Goal: Task Accomplishment & Management: Complete application form

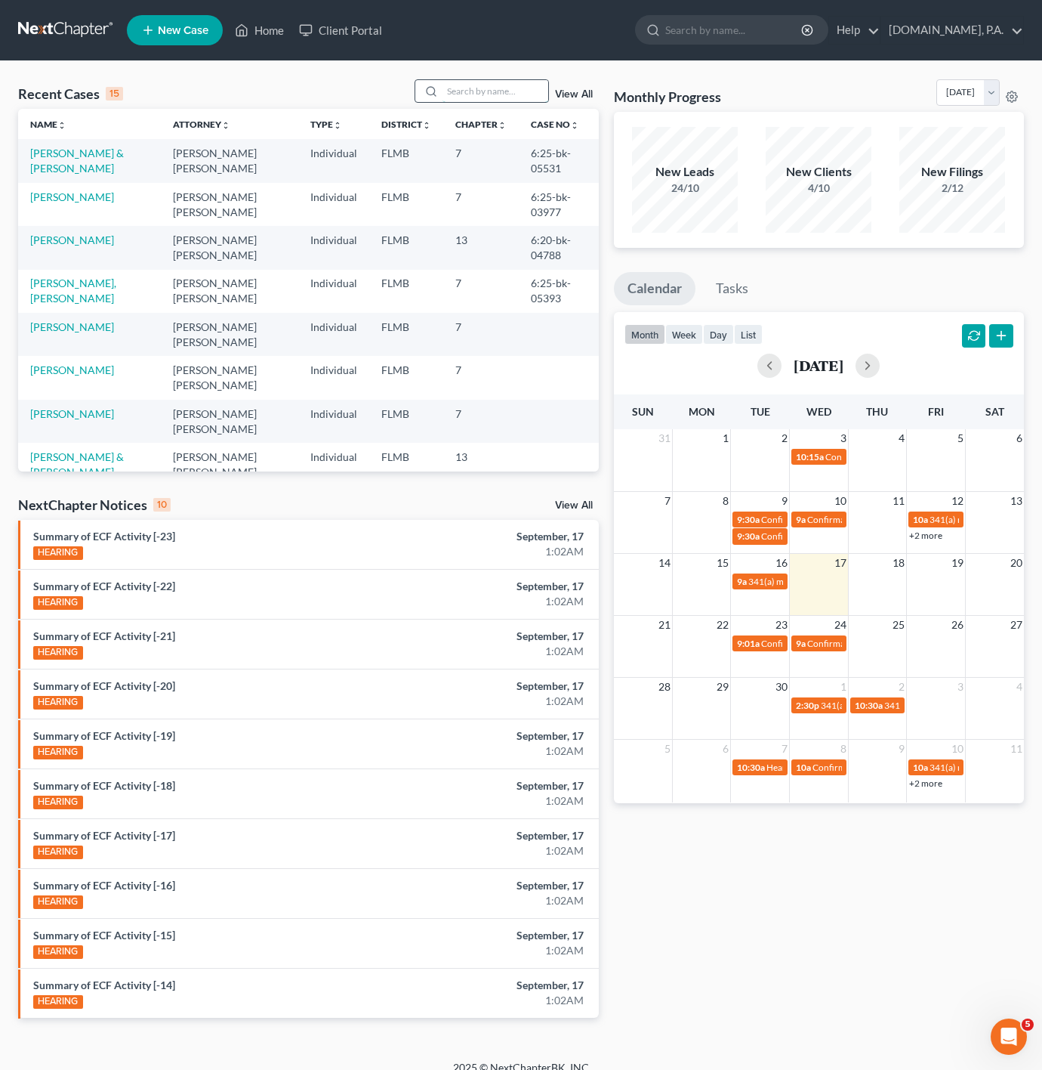
click at [474, 91] on input "search" at bounding box center [496, 91] width 106 height 22
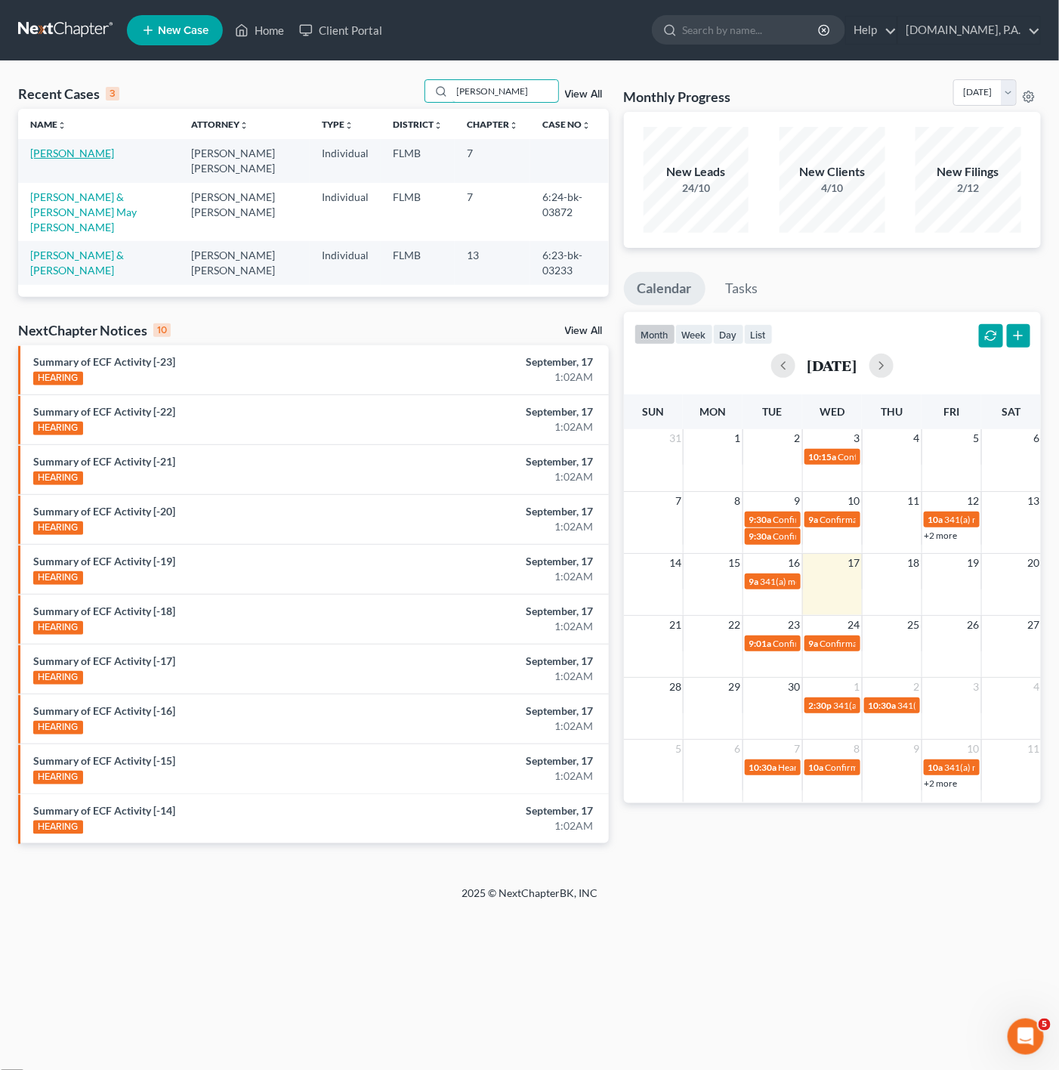
type input "[PERSON_NAME]"
click at [70, 152] on link "[PERSON_NAME]" at bounding box center [72, 153] width 84 height 13
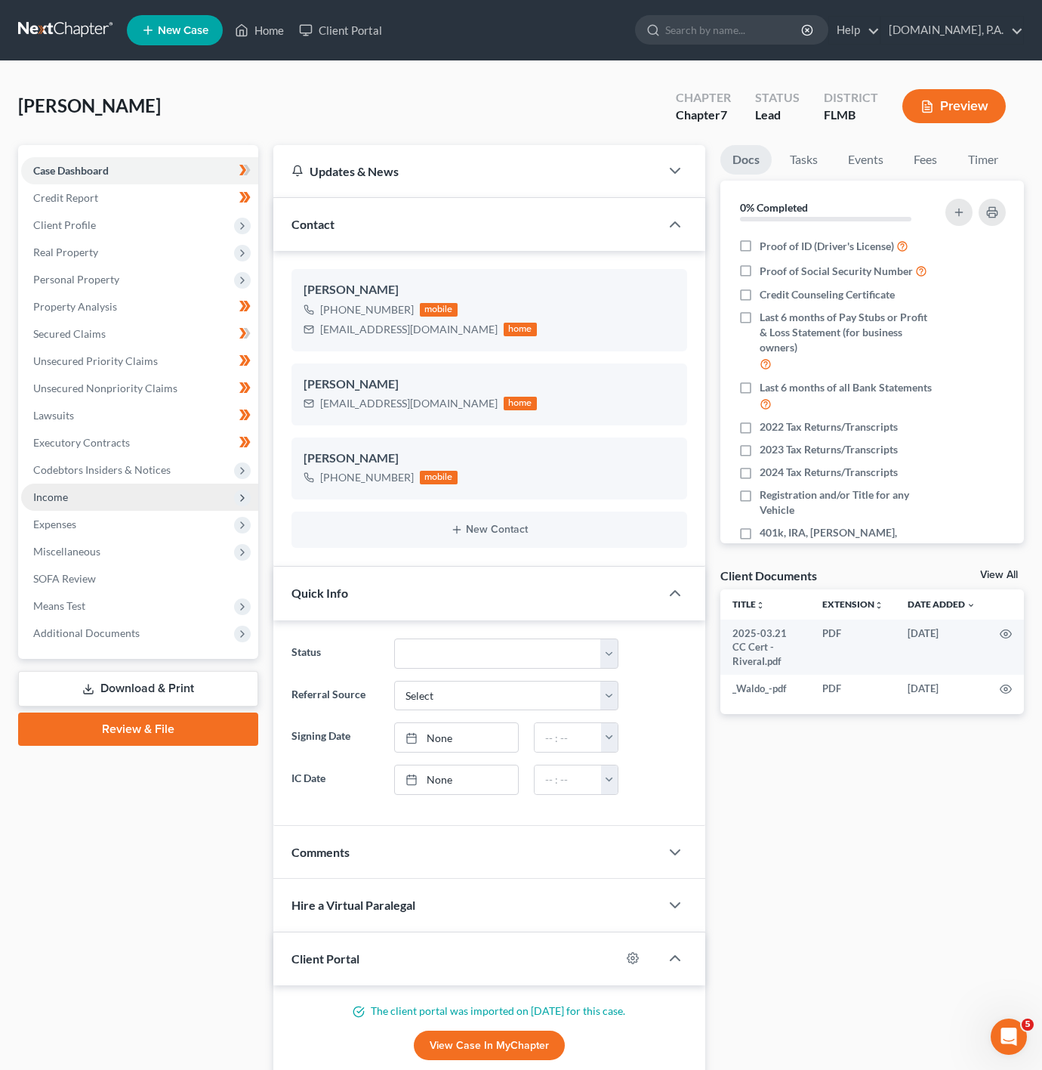
click at [143, 506] on span "Income" at bounding box center [139, 496] width 237 height 27
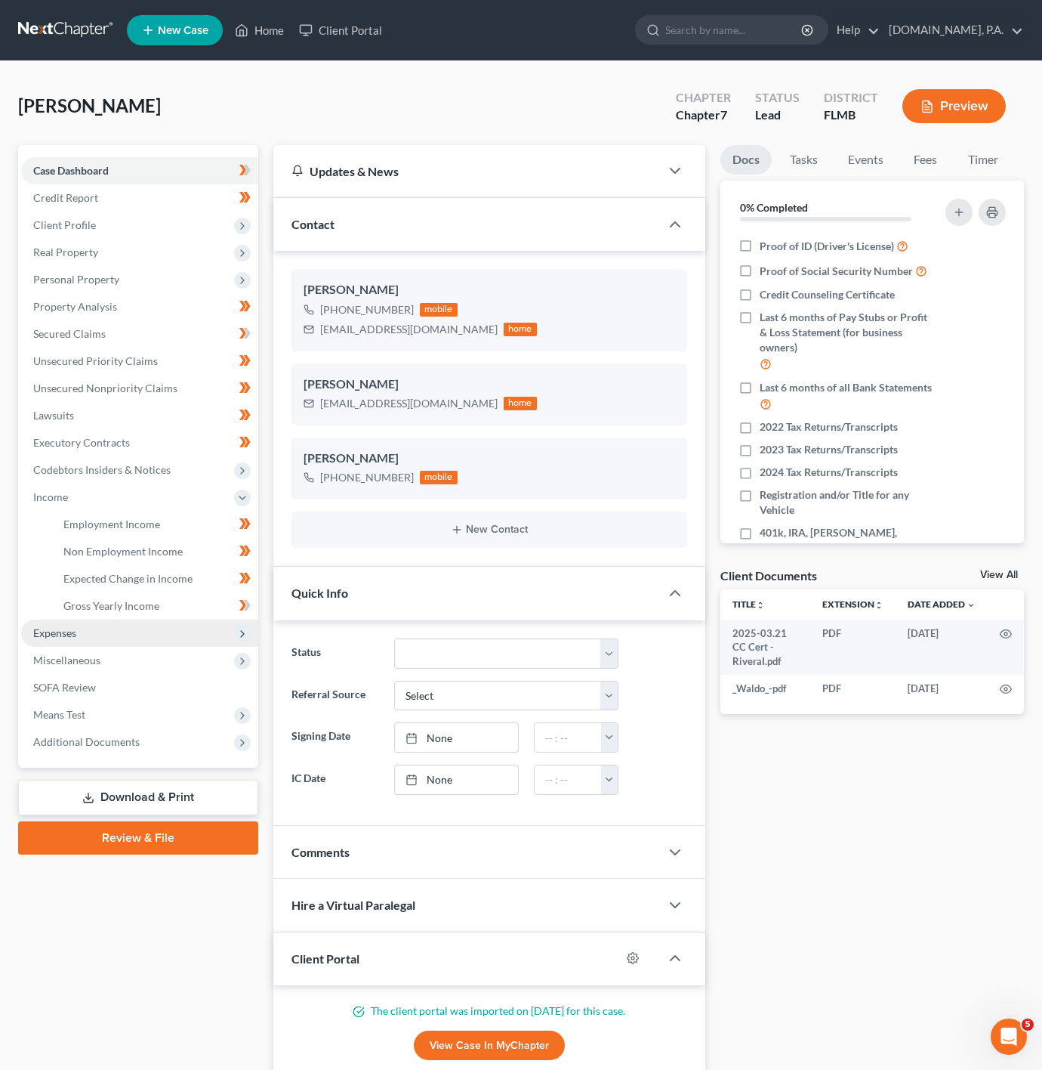
click at [110, 644] on span "Expenses" at bounding box center [139, 632] width 237 height 27
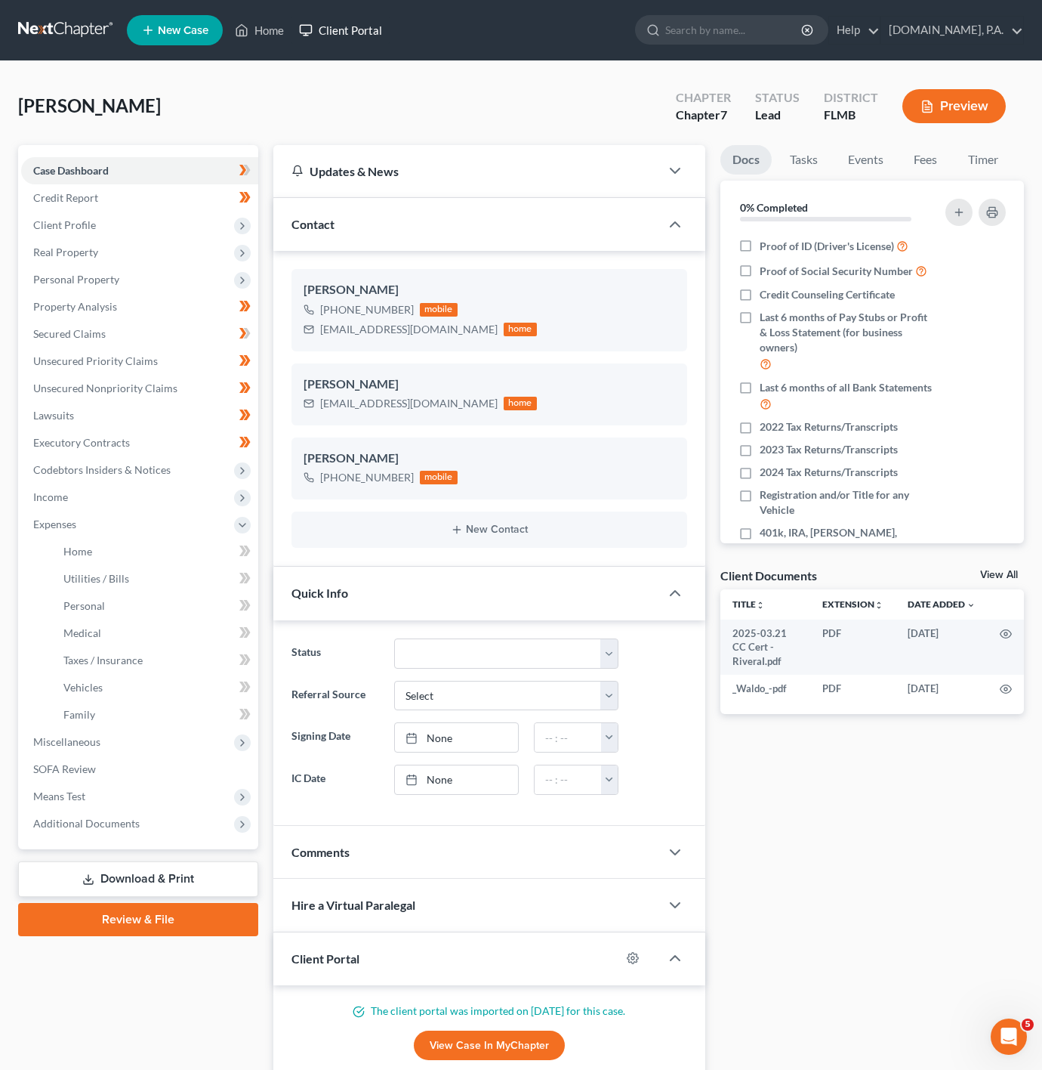
click at [338, 32] on link "Client Portal" at bounding box center [341, 30] width 98 height 27
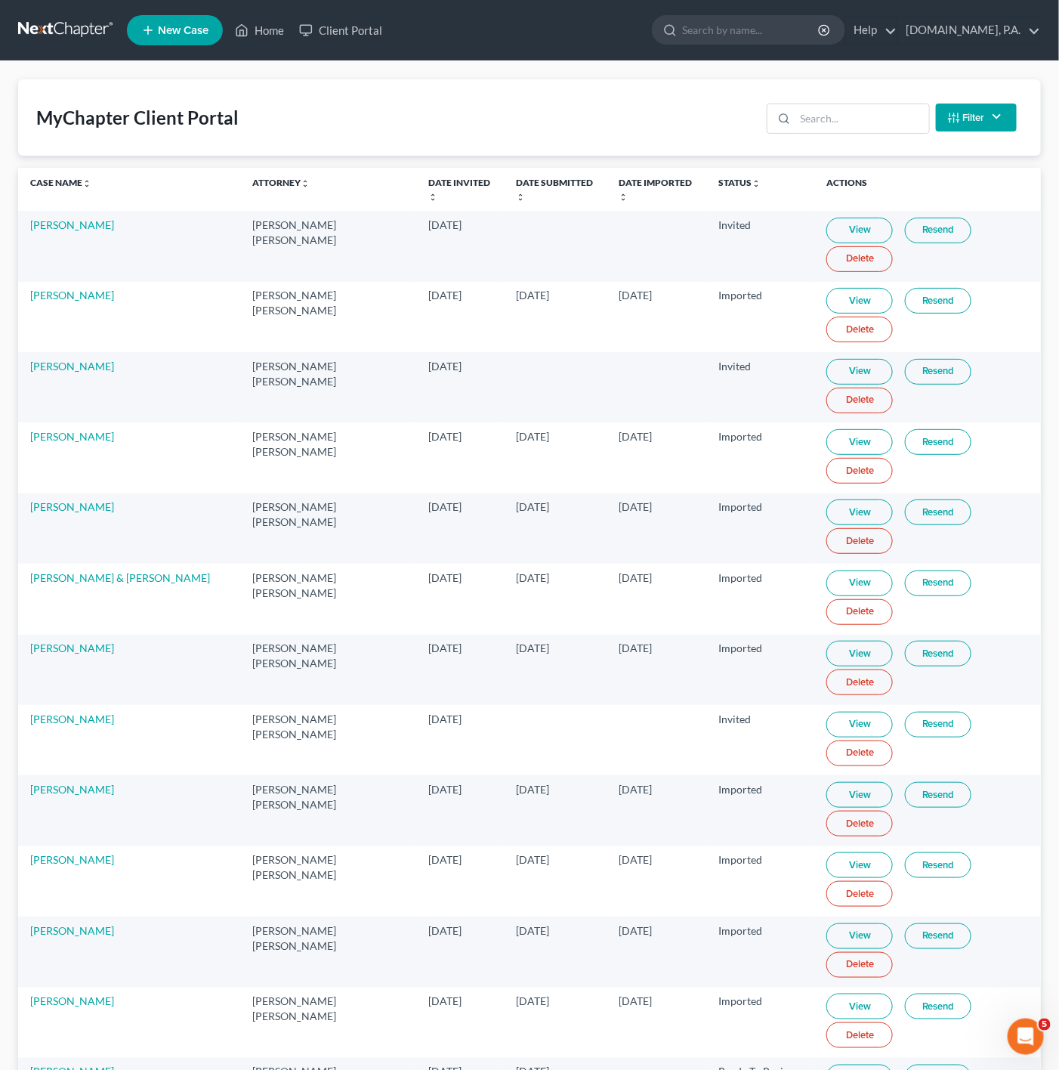
click at [844, 102] on div "Filter Status Filter... Invited In Progress Ready To Review Reviewed Imported S…" at bounding box center [892, 117] width 262 height 40
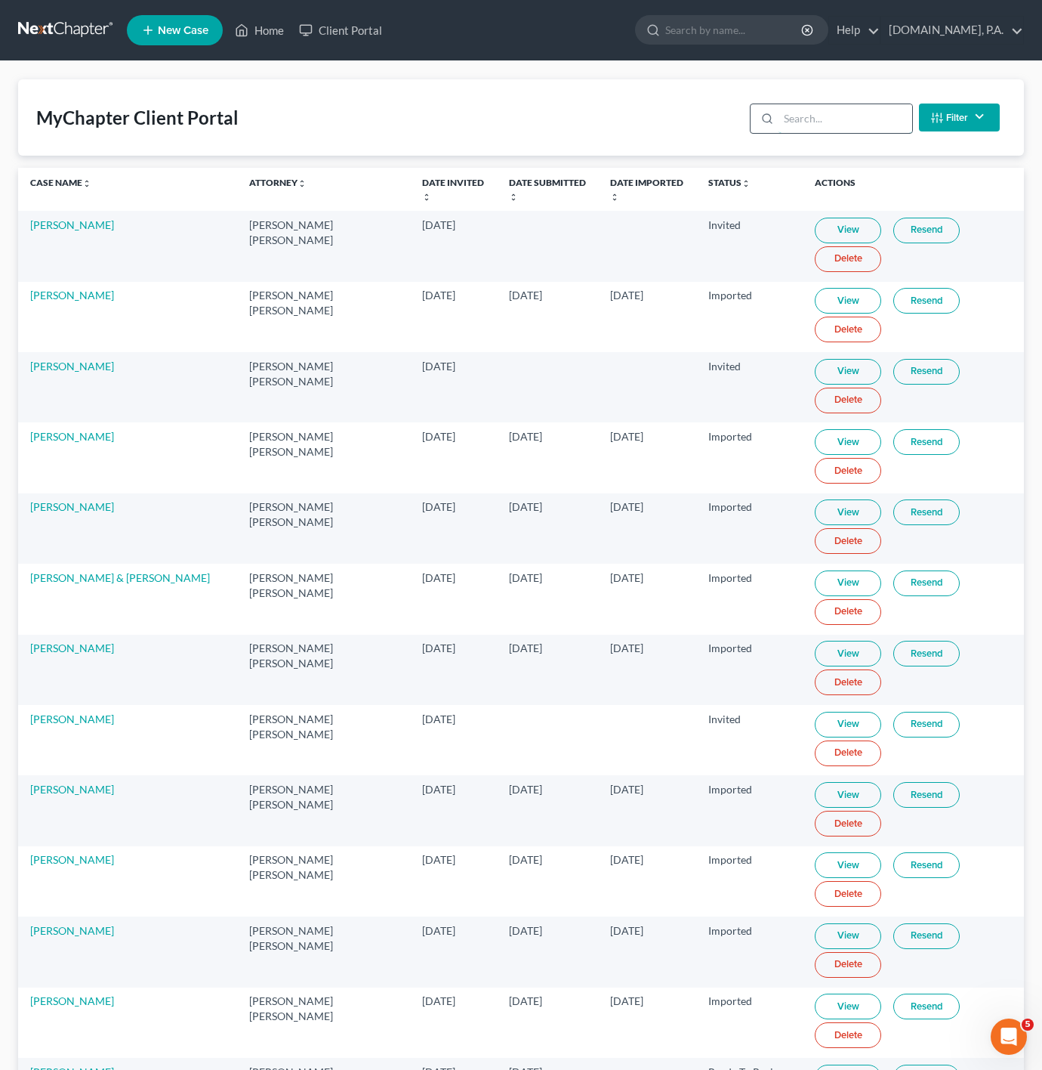
click at [841, 116] on input "search" at bounding box center [846, 118] width 134 height 29
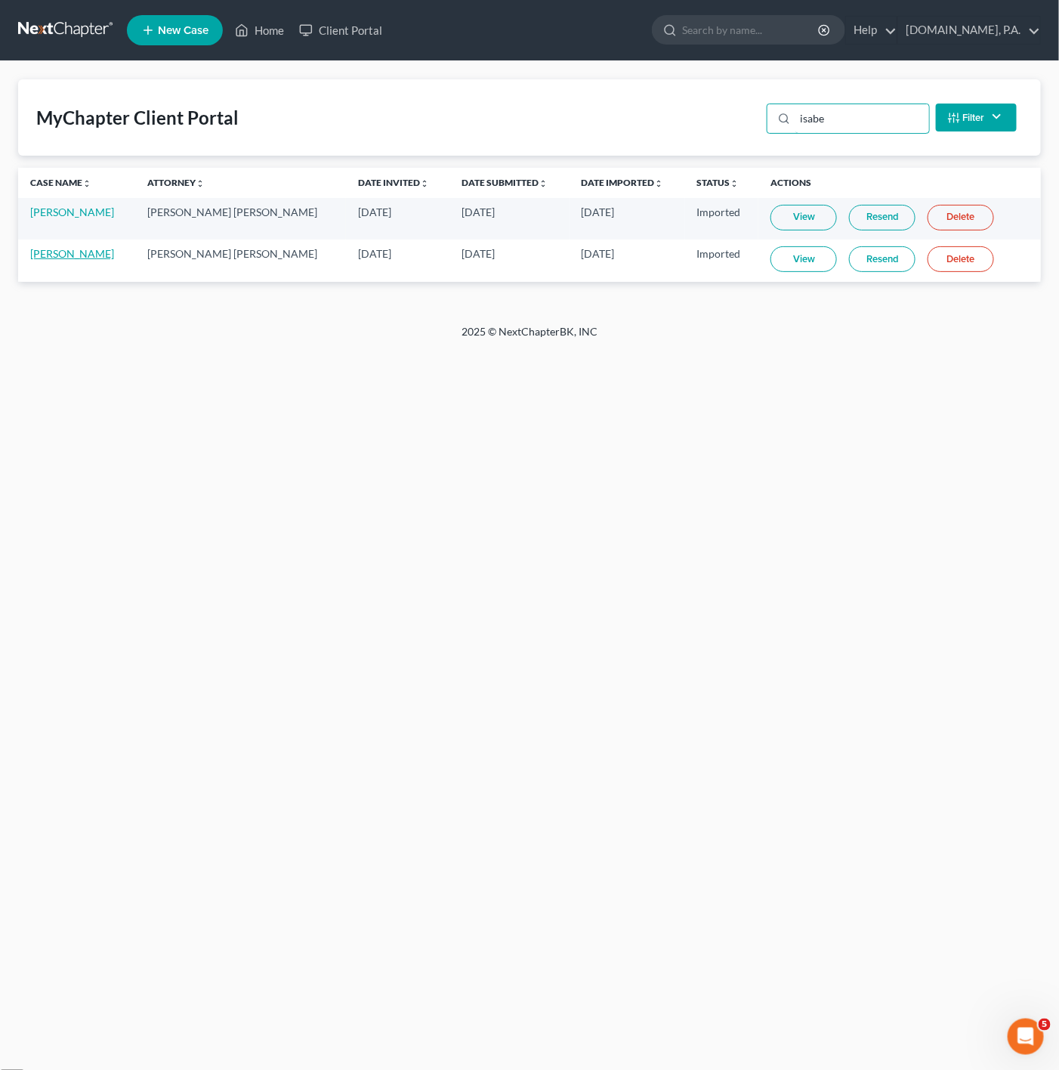
type input "isabe"
click at [73, 255] on link "[PERSON_NAME]" at bounding box center [72, 253] width 84 height 13
select select "4"
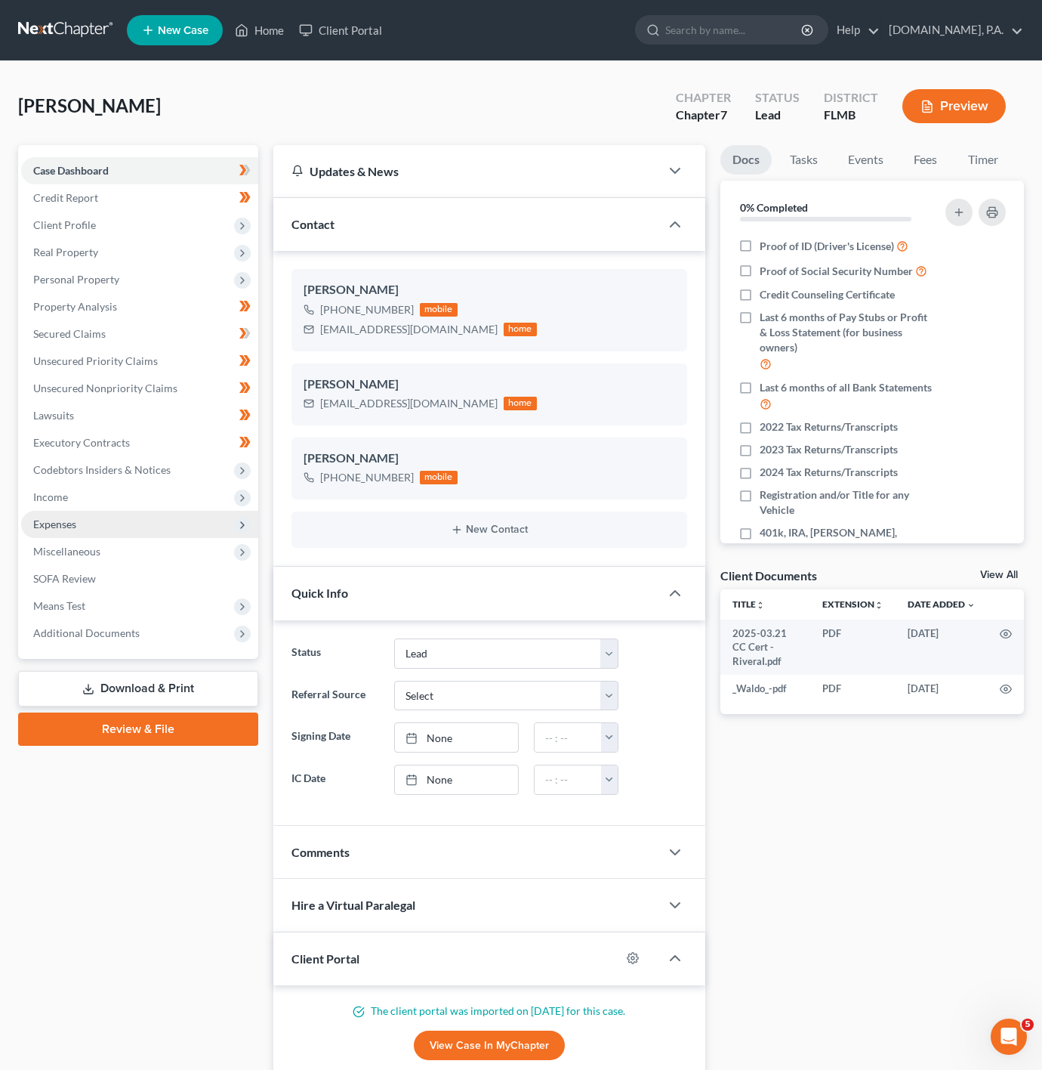
click at [147, 517] on span "Expenses" at bounding box center [139, 524] width 237 height 27
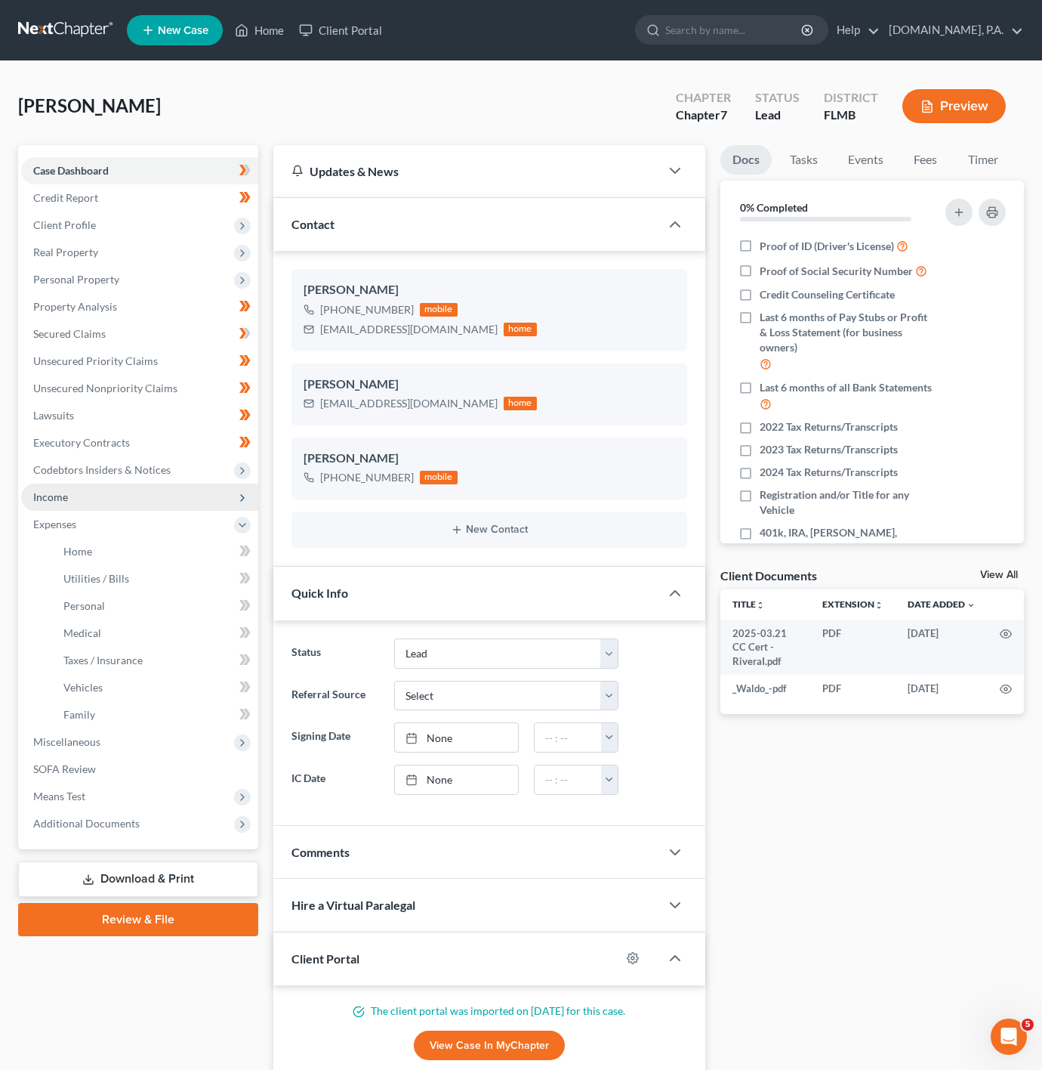
click at [208, 489] on span "Income" at bounding box center [139, 496] width 237 height 27
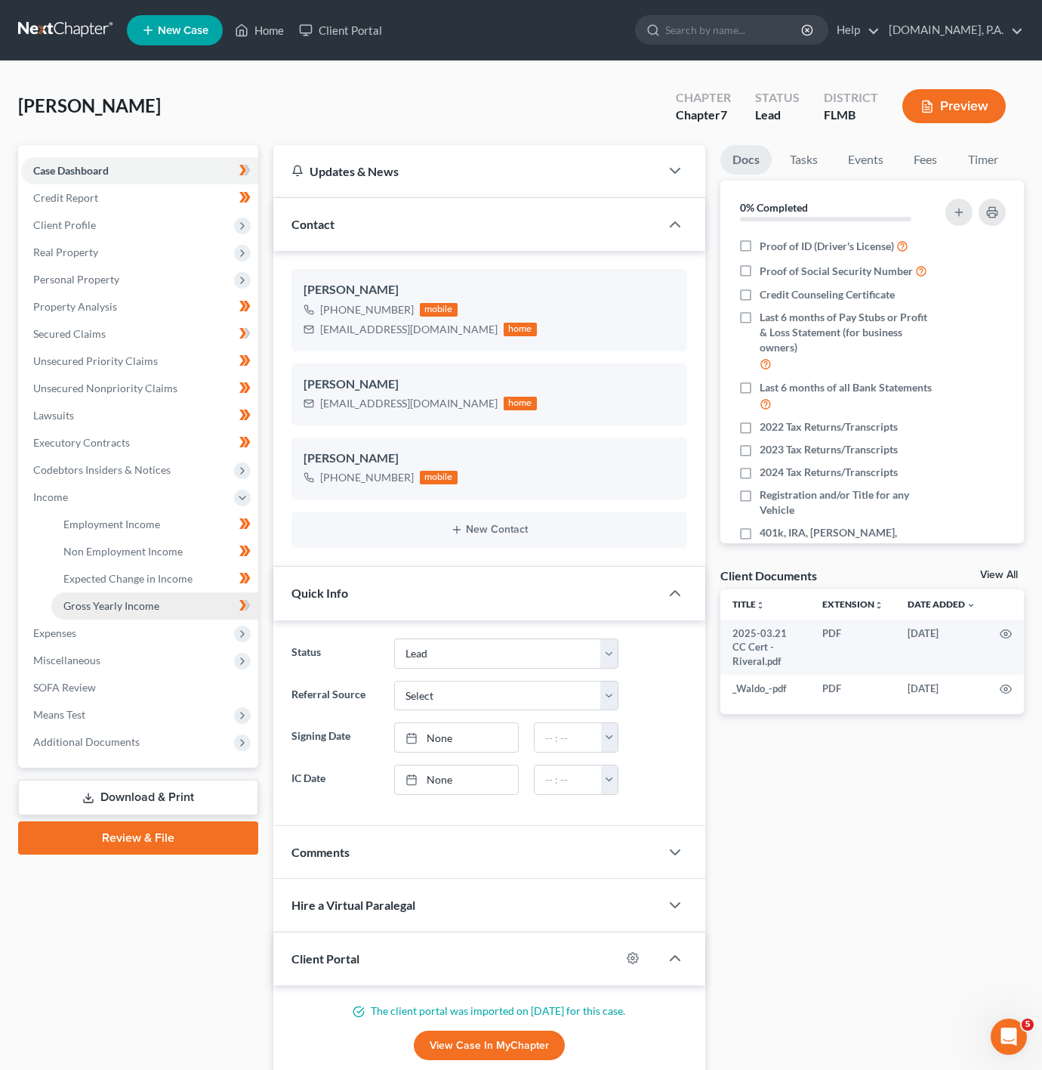
click at [184, 605] on link "Gross Yearly Income" at bounding box center [154, 605] width 207 height 27
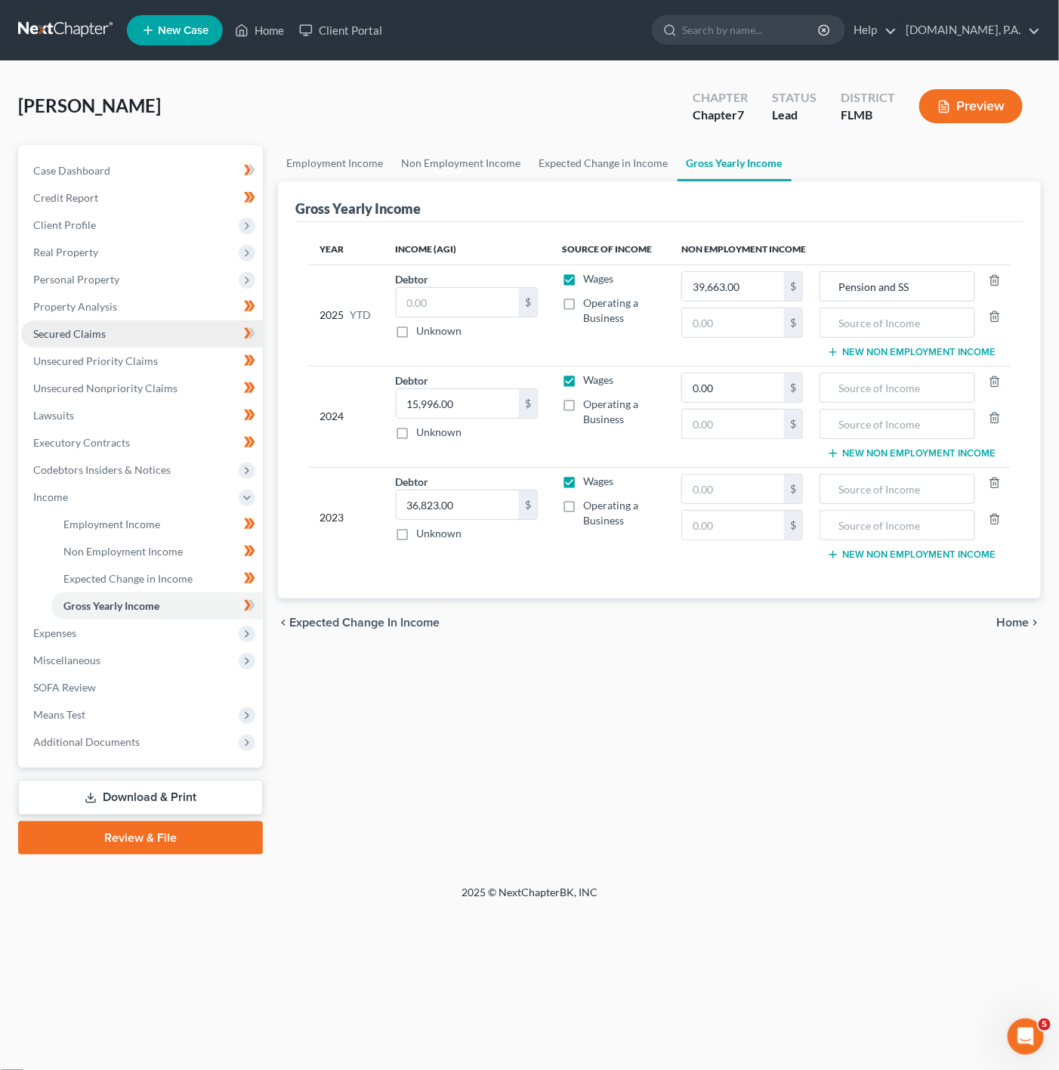
click at [202, 338] on link "Secured Claims" at bounding box center [142, 333] width 242 height 27
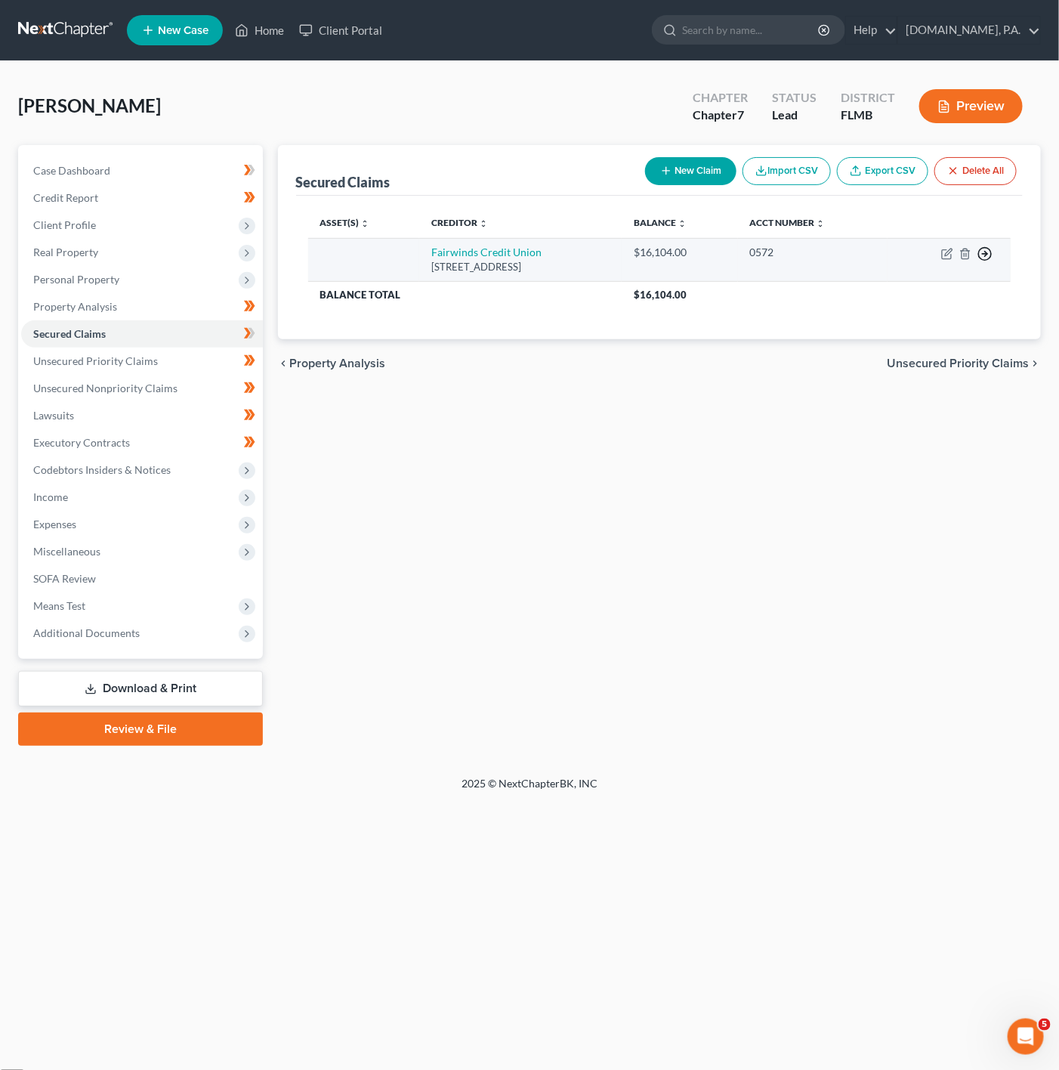
click at [981, 256] on icon "button" at bounding box center [984, 253] width 15 height 15
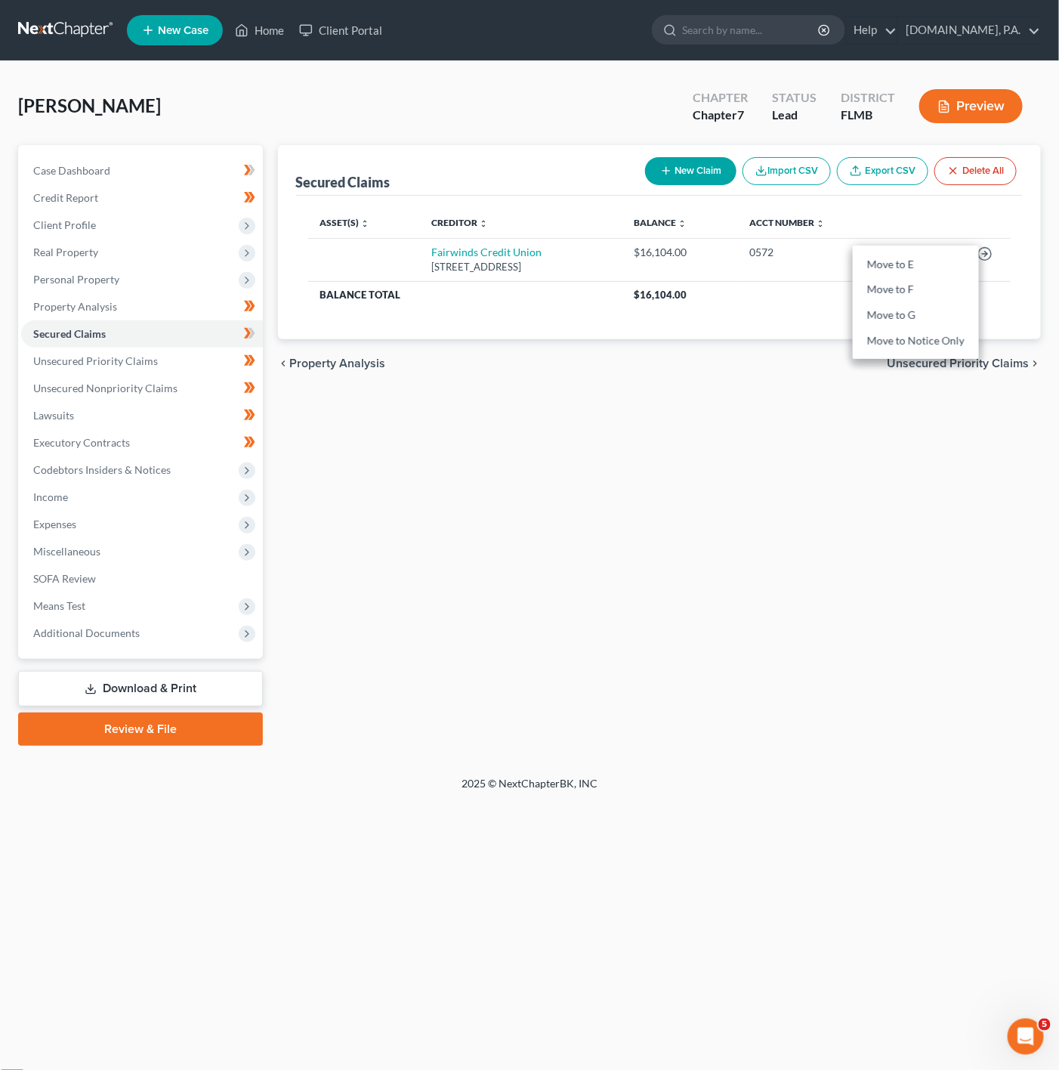
click at [647, 390] on div "Secured Claims New Claim Import CSV Export CSV Delete All Asset(s) expand_more …" at bounding box center [659, 445] width 779 height 600
click at [205, 463] on span "Codebtors Insiders & Notices" at bounding box center [142, 469] width 242 height 27
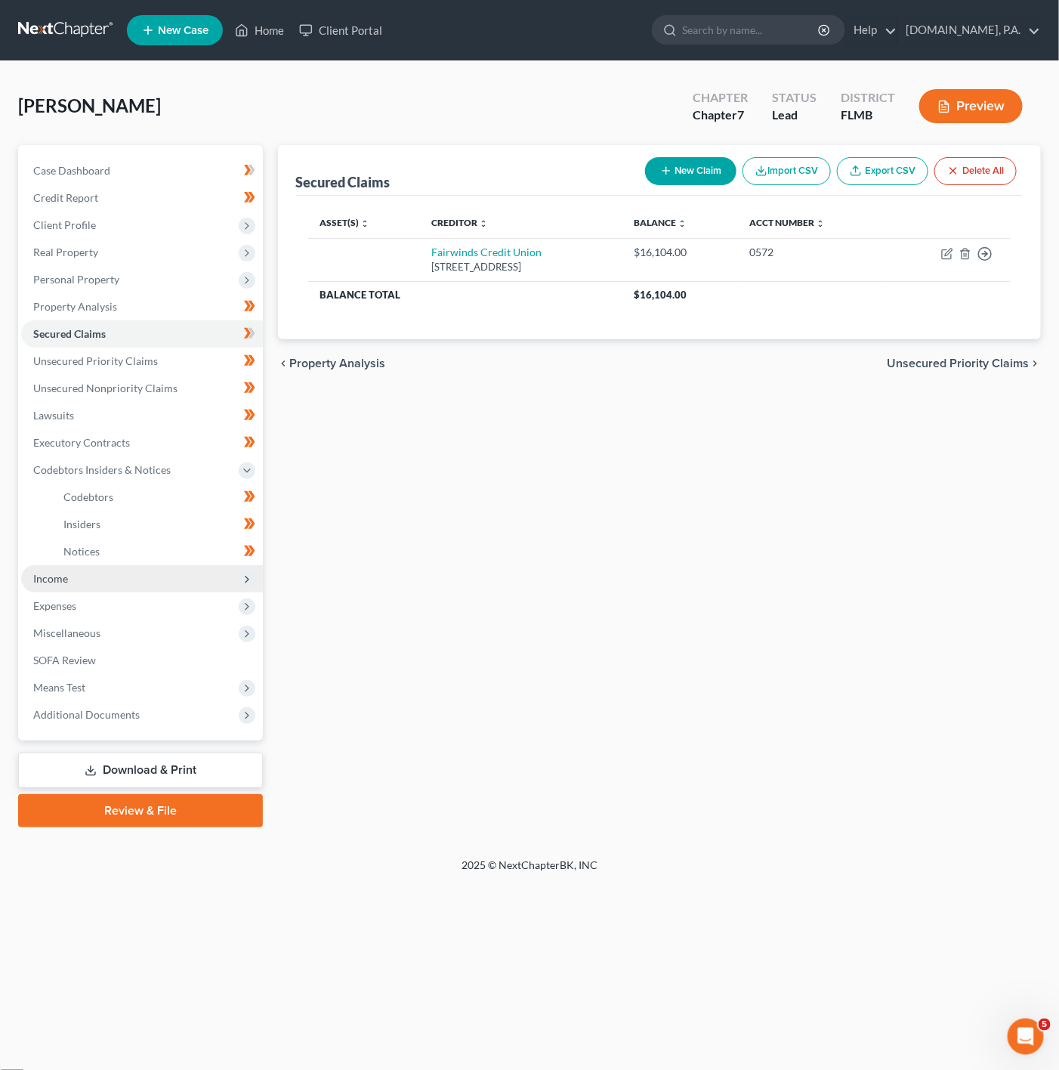
click at [199, 580] on span "Income" at bounding box center [142, 578] width 242 height 27
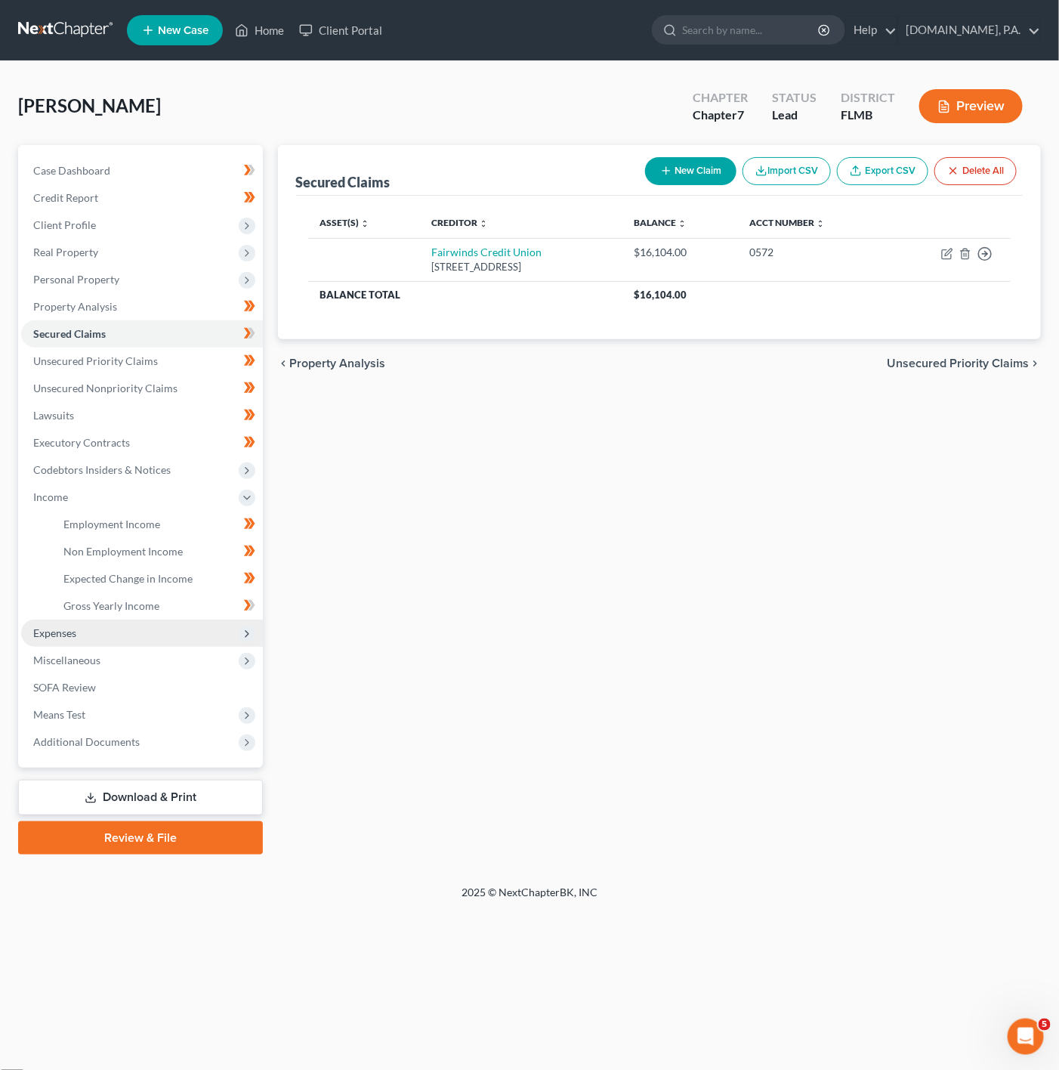
click at [218, 635] on span "Expenses" at bounding box center [142, 632] width 242 height 27
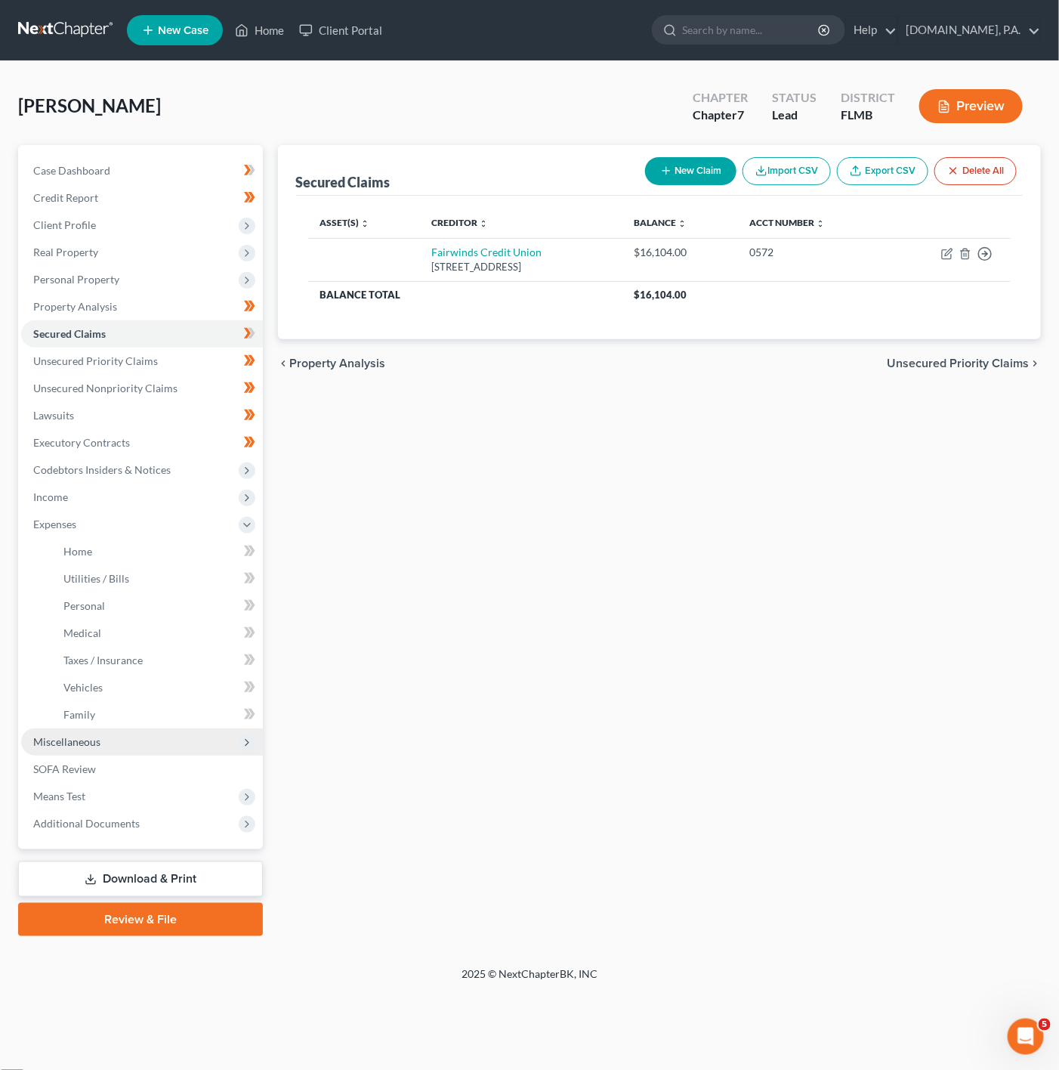
click at [199, 744] on span "Miscellaneous" at bounding box center [142, 741] width 242 height 27
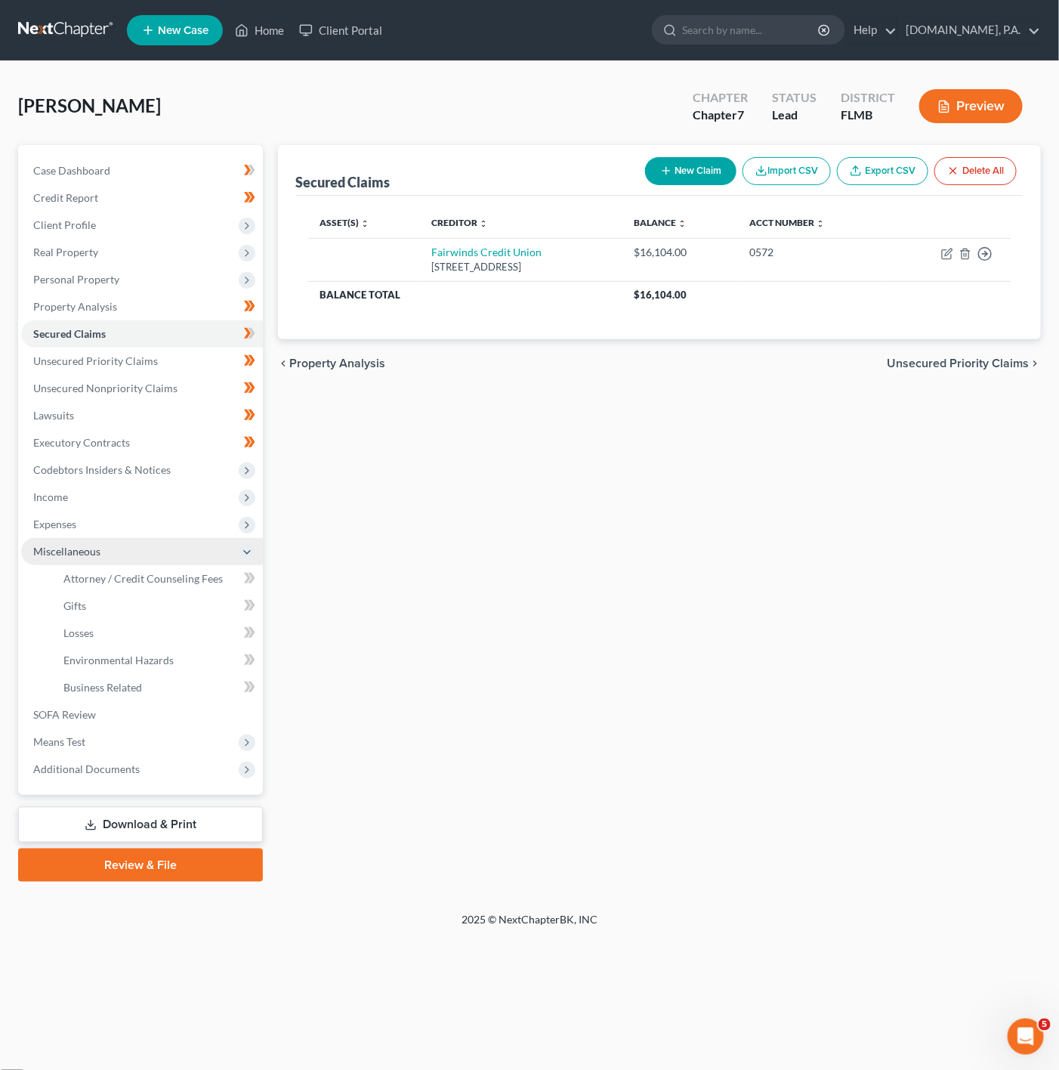
click at [238, 556] on span "Miscellaneous" at bounding box center [142, 551] width 242 height 27
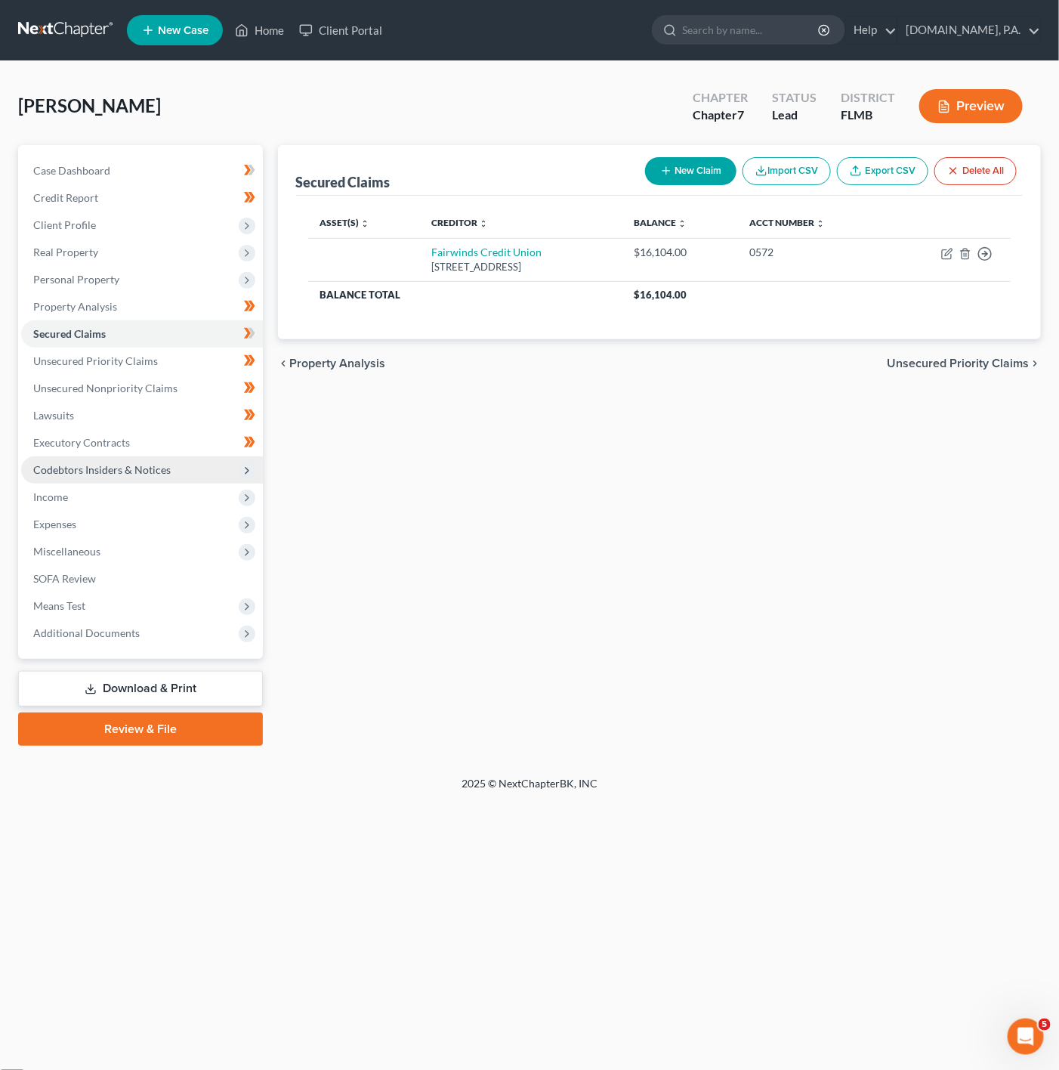
click at [200, 468] on span "Codebtors Insiders & Notices" at bounding box center [142, 469] width 242 height 27
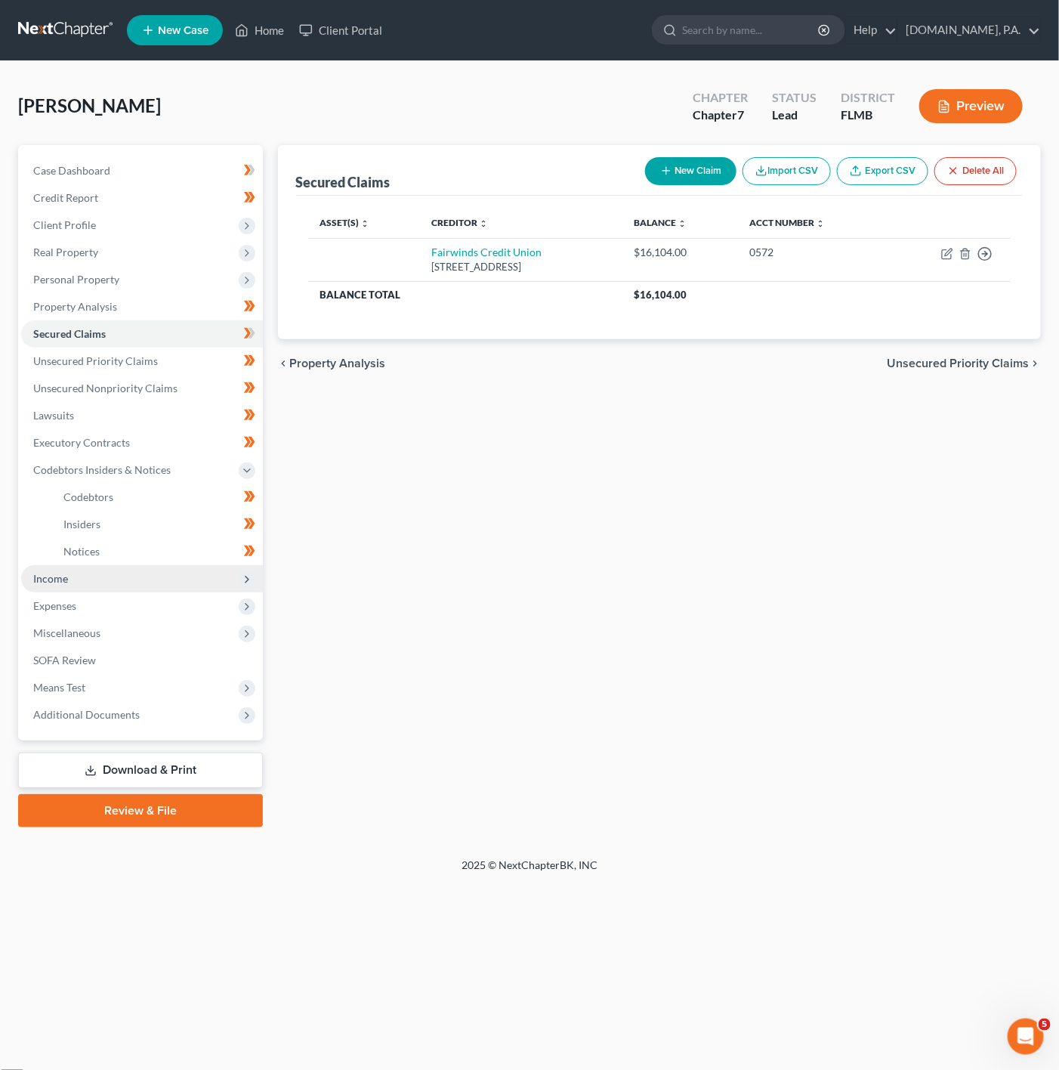
click at [134, 587] on span "Income" at bounding box center [142, 578] width 242 height 27
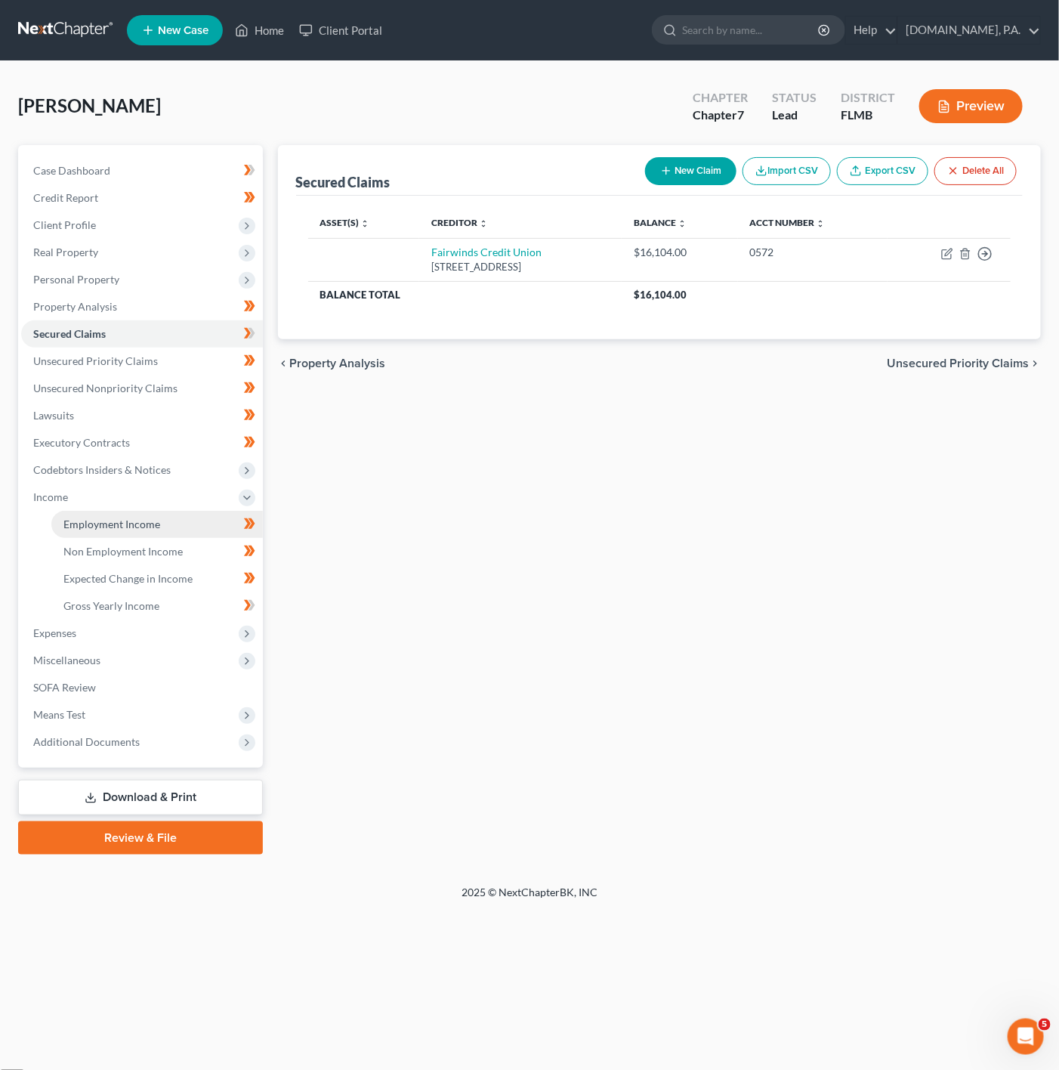
click at [208, 517] on link "Employment Income" at bounding box center [156, 524] width 211 height 27
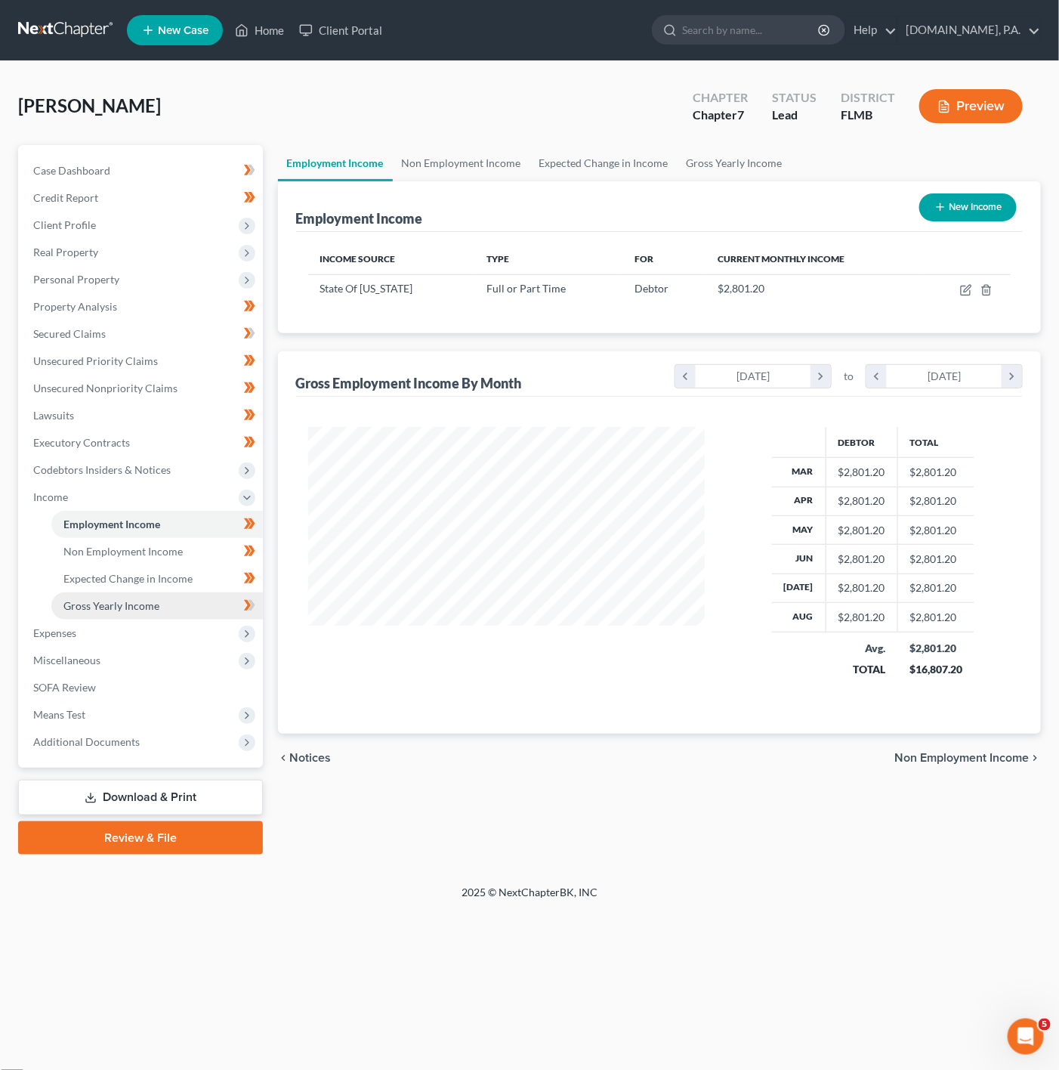
click at [197, 607] on link "Gross Yearly Income" at bounding box center [156, 605] width 211 height 27
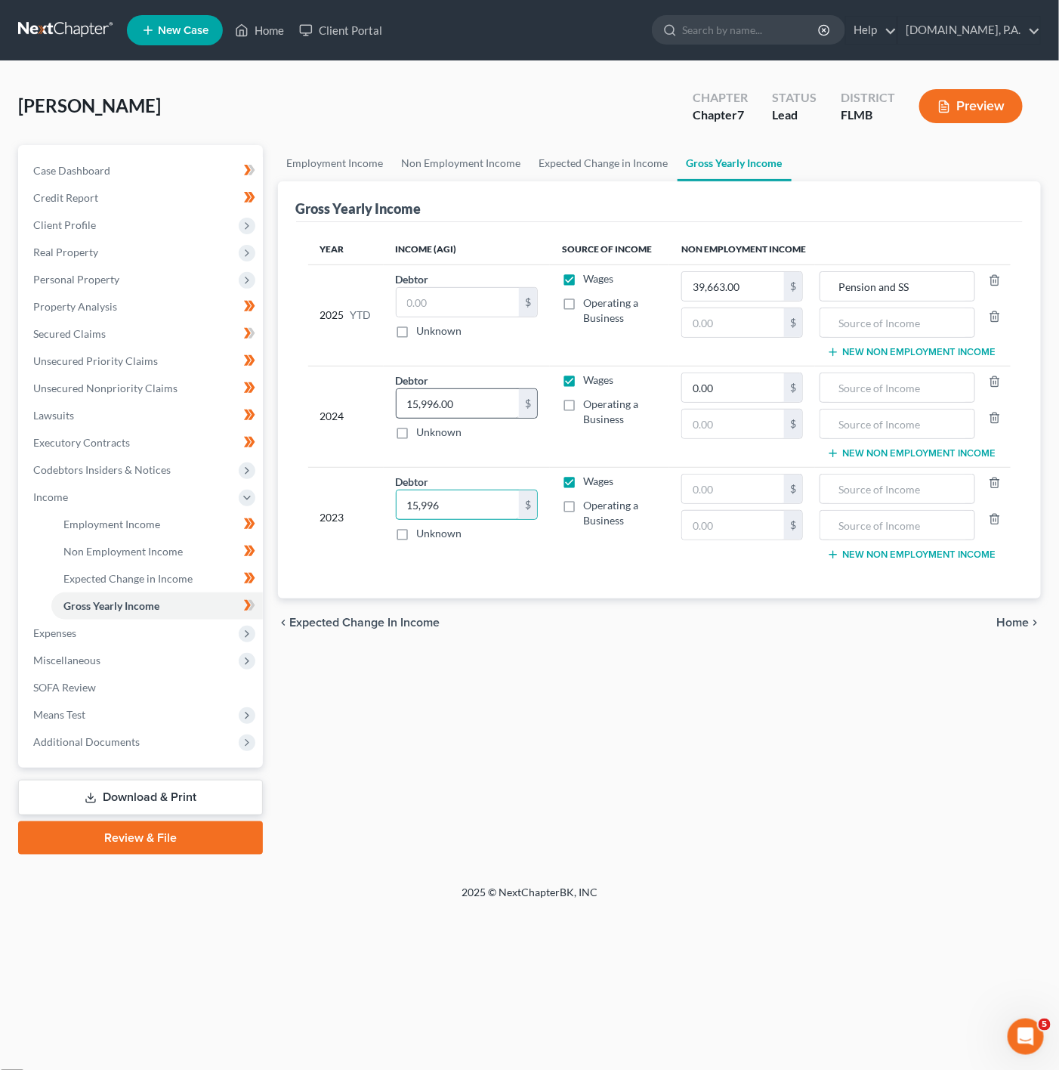
type input "15,996"
click at [490, 411] on input "15,996.00" at bounding box center [458, 403] width 122 height 29
click at [492, 392] on input "15,996.00" at bounding box center [458, 403] width 122 height 29
drag, startPoint x: 492, startPoint y: 392, endPoint x: 360, endPoint y: 384, distance: 132.4
click at [360, 384] on tr "2024 Debtor 15,996.00 $ Unknown Balance Undetermined 15,996.00 $ Unknown Wages …" at bounding box center [659, 416] width 703 height 101
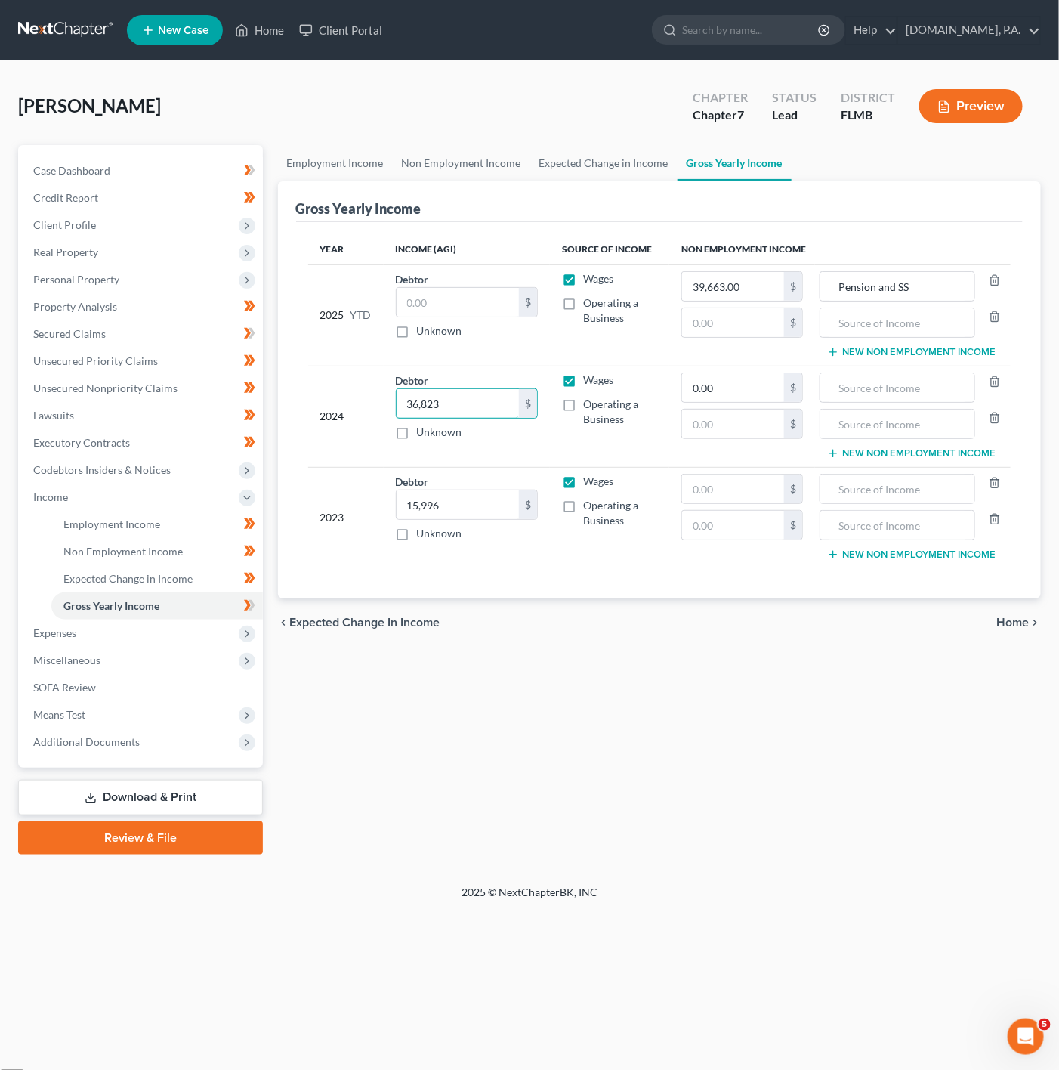
type input "36,823"
click at [421, 336] on label "Unknown" at bounding box center [439, 330] width 45 height 15
click at [423, 333] on input "Unknown" at bounding box center [428, 328] width 10 height 10
checkbox input "true"
type input "0.00"
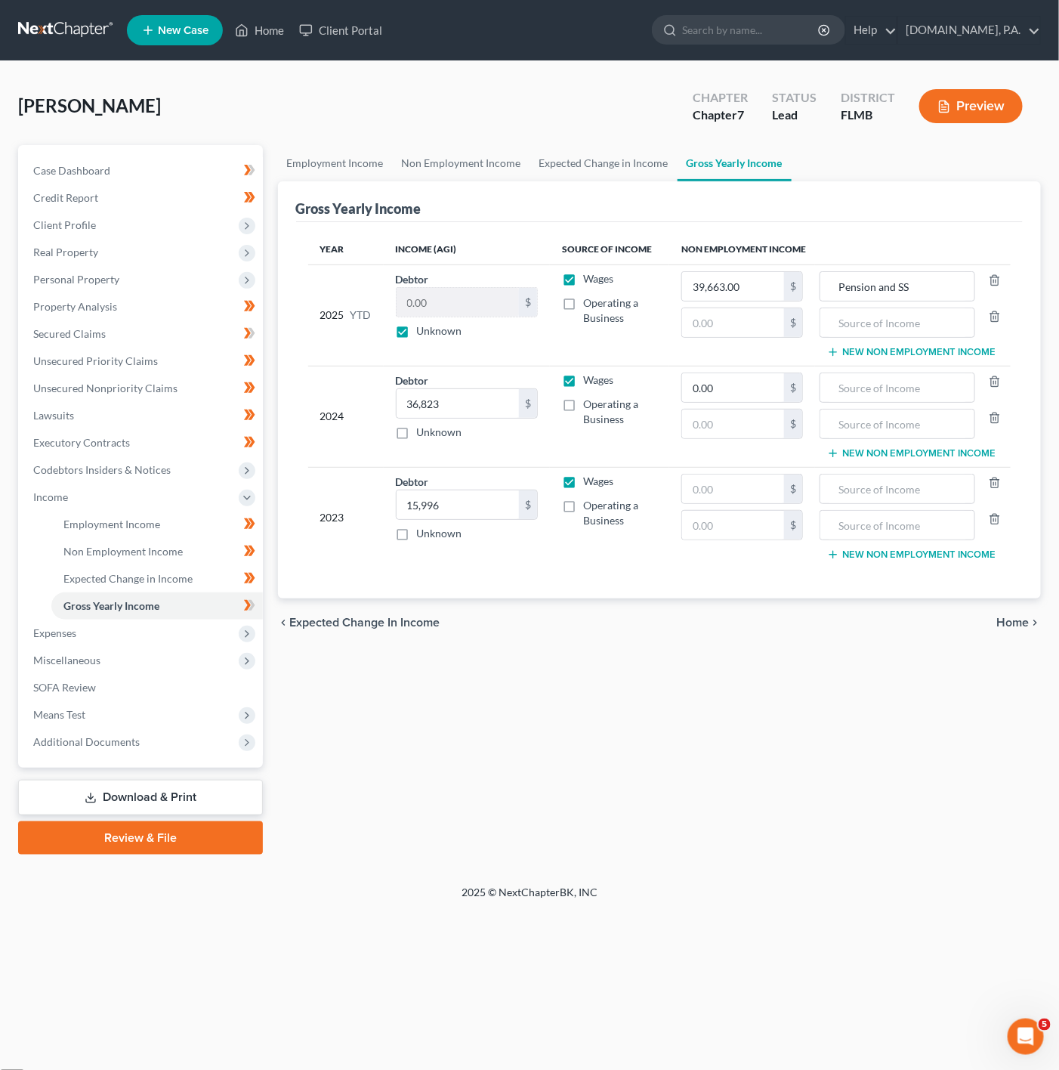
click at [417, 336] on label "Unknown" at bounding box center [439, 330] width 45 height 15
click at [423, 333] on input "Unknown" at bounding box center [428, 328] width 10 height 10
click at [447, 338] on label "Unknown" at bounding box center [439, 330] width 45 height 15
click at [433, 333] on input "Unknown" at bounding box center [428, 328] width 10 height 10
click at [447, 338] on label "Unknown" at bounding box center [439, 330] width 45 height 15
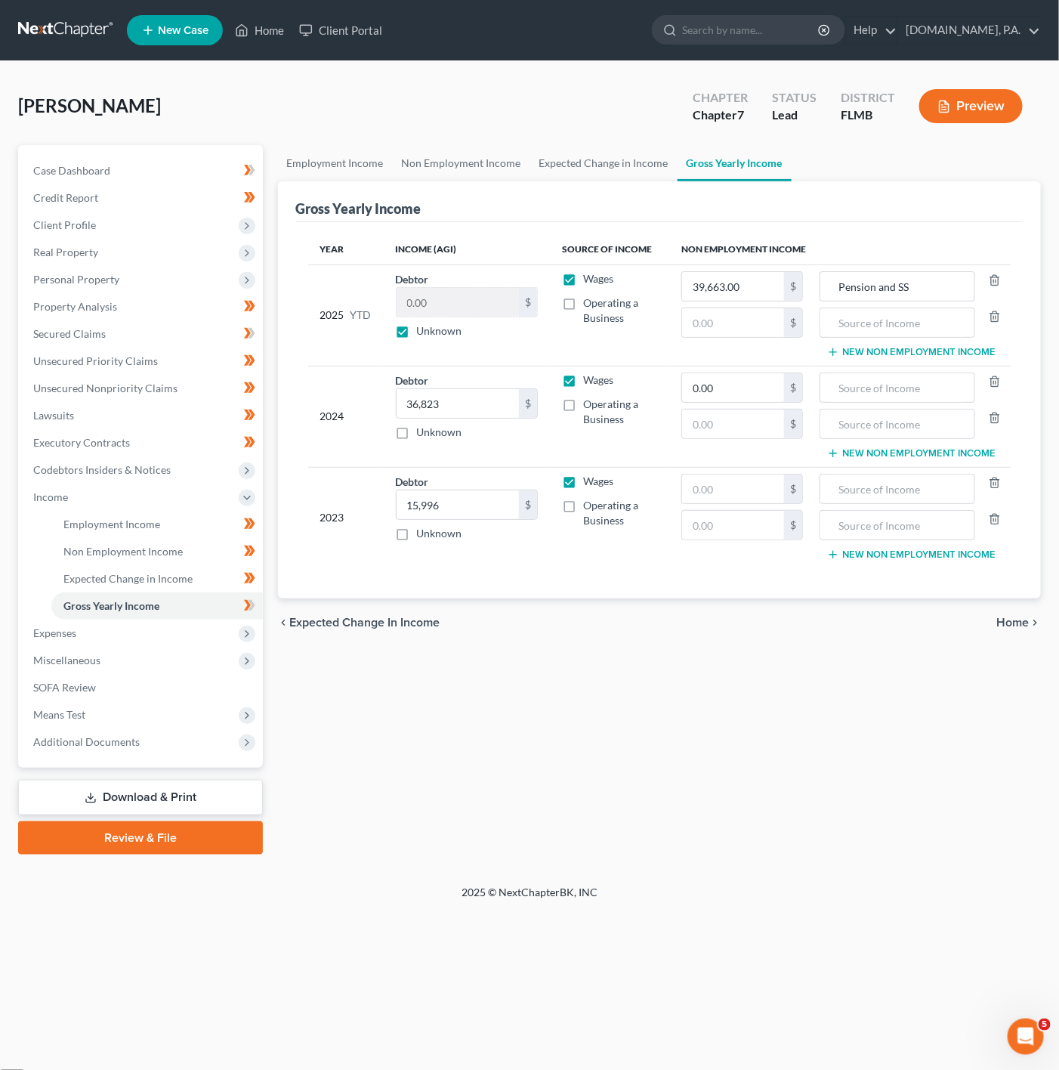
click at [433, 333] on input "Unknown" at bounding box center [428, 328] width 10 height 10
checkbox input "false"
click at [504, 270] on td "Debtor 0.00 $ Unknown Balance Undetermined 0.00 $ Unknown" at bounding box center [467, 314] width 166 height 101
click at [767, 286] on input "39,663.00" at bounding box center [733, 286] width 102 height 29
click at [918, 288] on input "Pension and SS" at bounding box center [897, 286] width 139 height 29
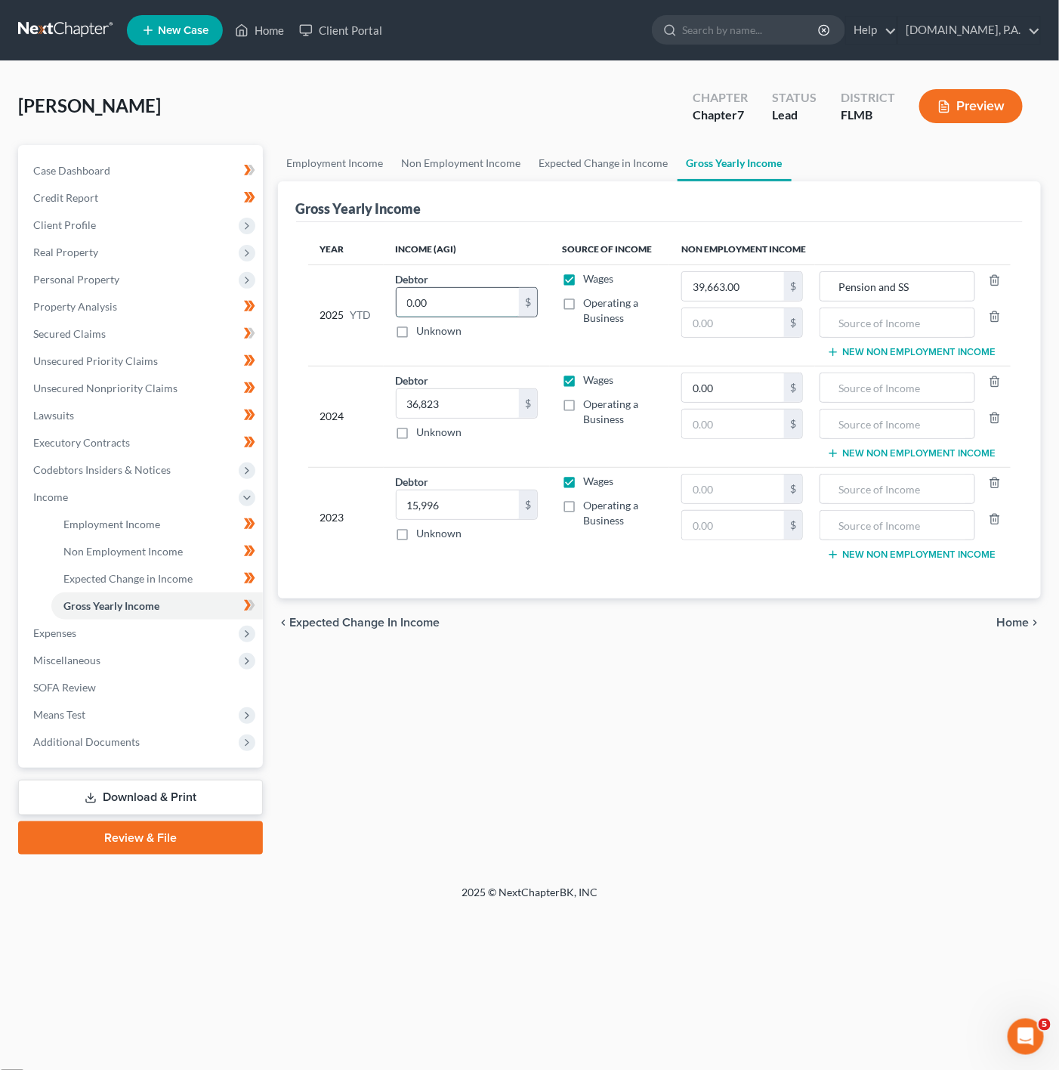
click at [445, 302] on input "0.00" at bounding box center [458, 302] width 122 height 29
paste input "$23,944.53"
type input "23,944.53"
click at [726, 295] on input "39,663.00" at bounding box center [733, 286] width 102 height 29
drag, startPoint x: 947, startPoint y: 295, endPoint x: 821, endPoint y: 272, distance: 128.3
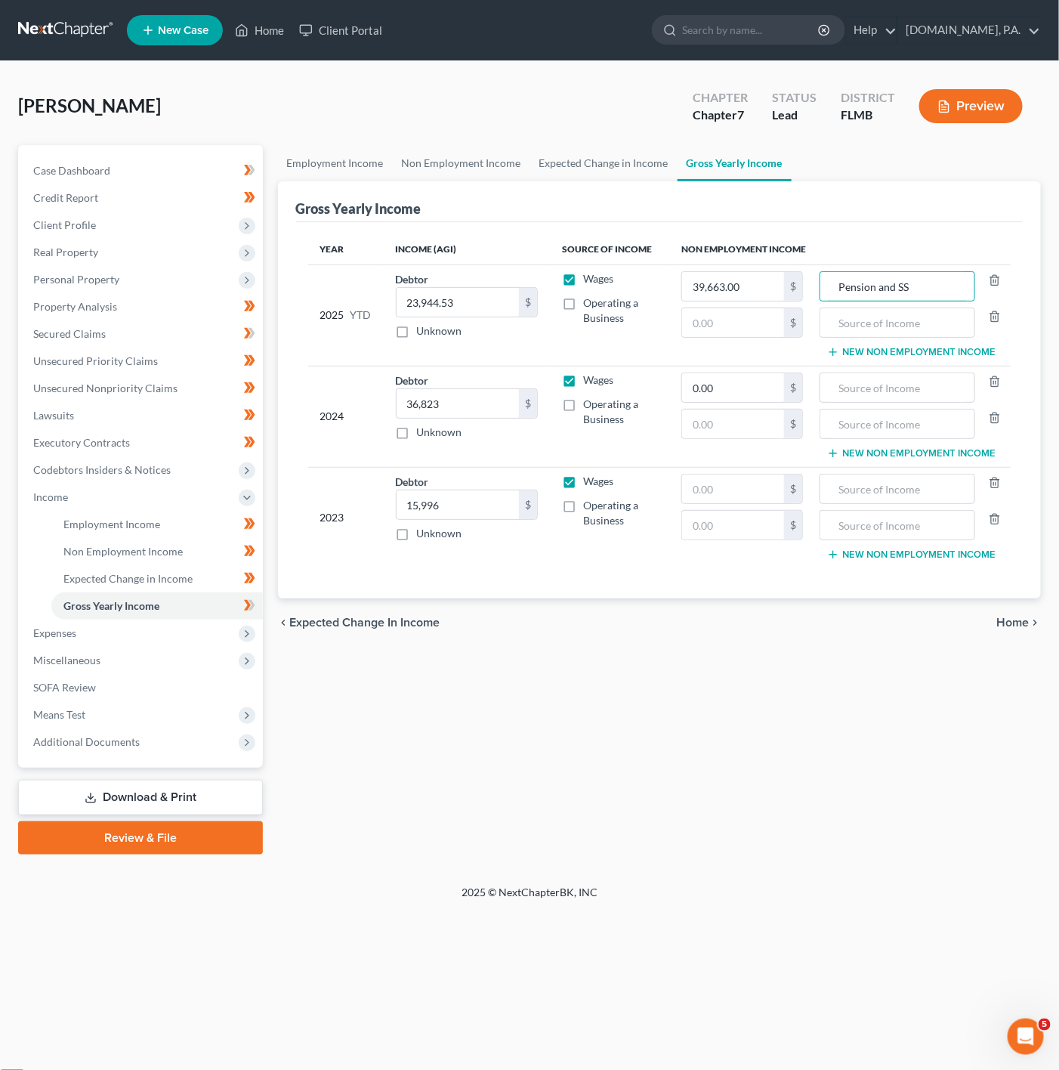
click at [821, 272] on div "Pension and SS" at bounding box center [913, 286] width 187 height 30
type input "s"
type input "Social Security"
click at [968, 326] on div at bounding box center [898, 322] width 156 height 30
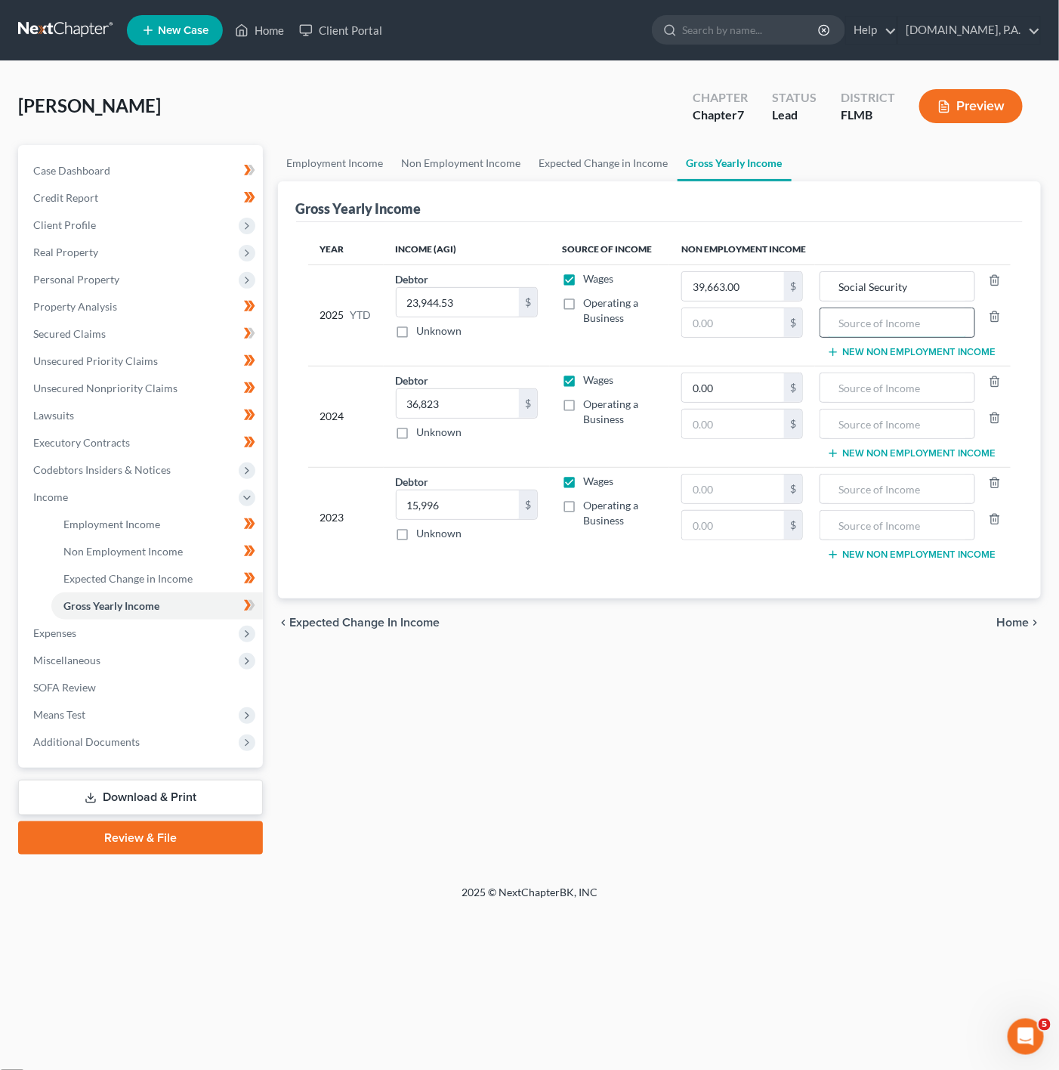
click at [943, 329] on input "text" at bounding box center [897, 322] width 139 height 29
click at [776, 331] on input "text" at bounding box center [733, 322] width 102 height 29
click at [894, 331] on input "text" at bounding box center [897, 322] width 139 height 29
type input "Pension"
click at [726, 317] on input "text" at bounding box center [733, 322] width 102 height 29
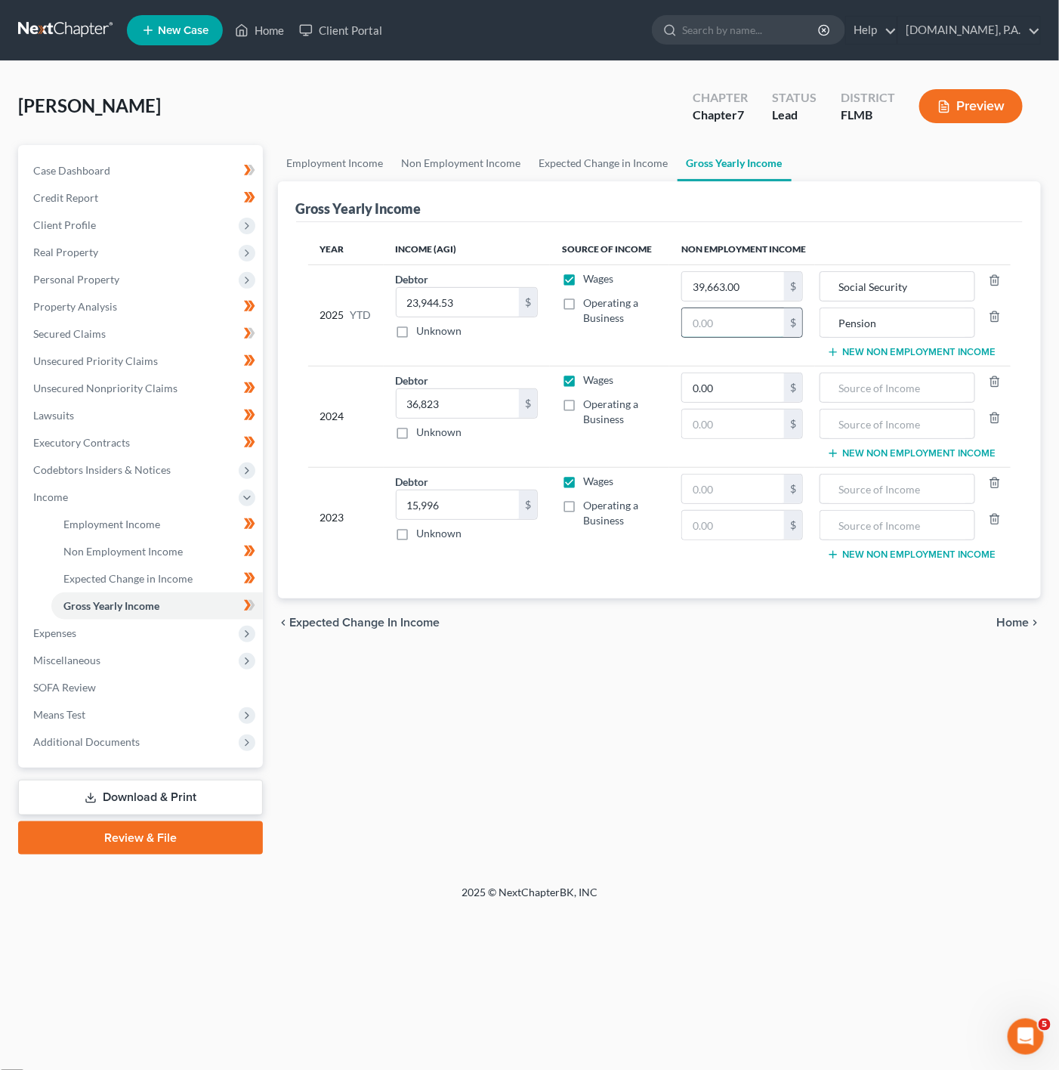
paste input "$8,996.00"
type input "8,996.00"
click at [683, 767] on div "Employment Income Non Employment Income Expected Change in Income Gross Yearly …" at bounding box center [659, 499] width 779 height 709
click at [254, 603] on icon at bounding box center [249, 605] width 11 height 19
click at [193, 628] on span "Expenses" at bounding box center [142, 632] width 242 height 27
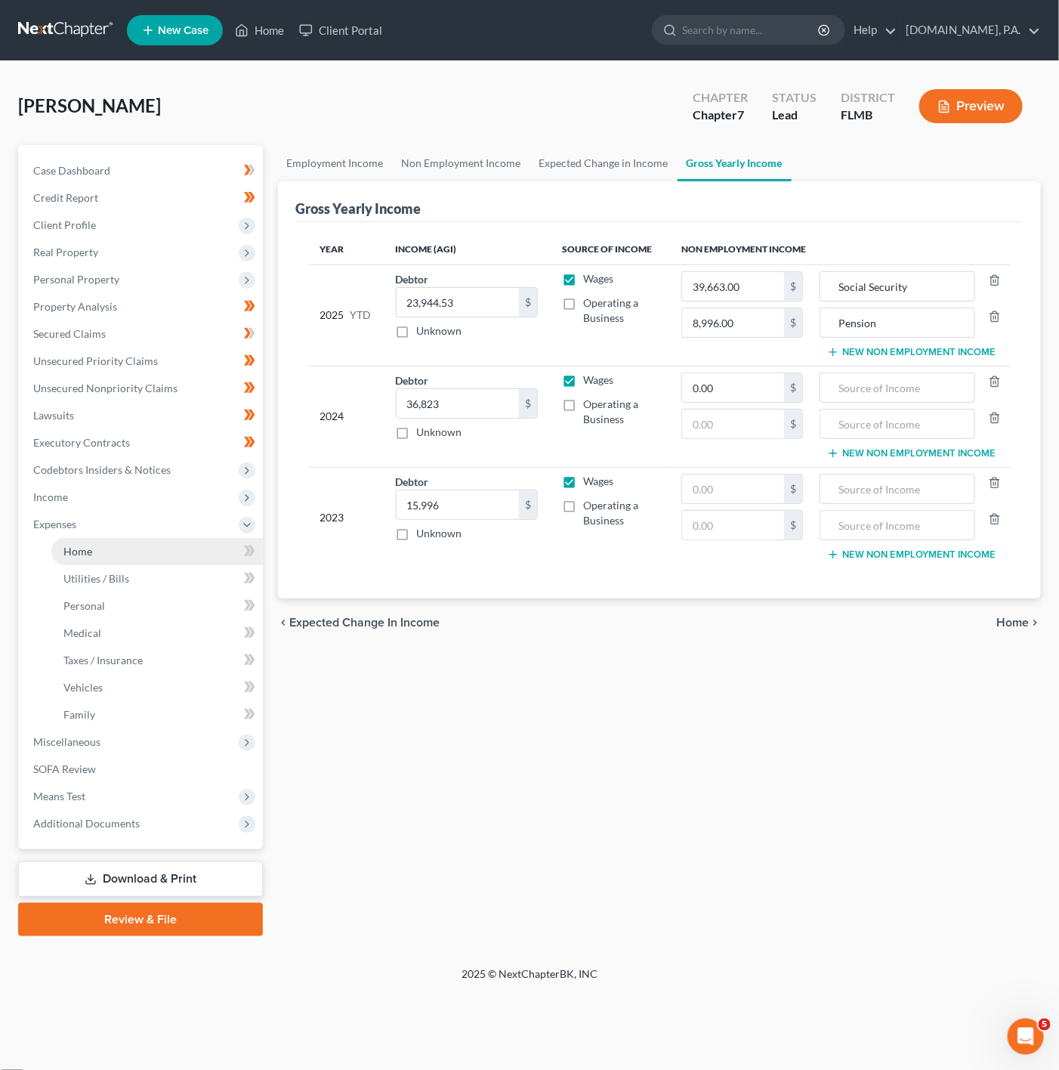
click at [202, 557] on link "Home" at bounding box center [156, 551] width 211 height 27
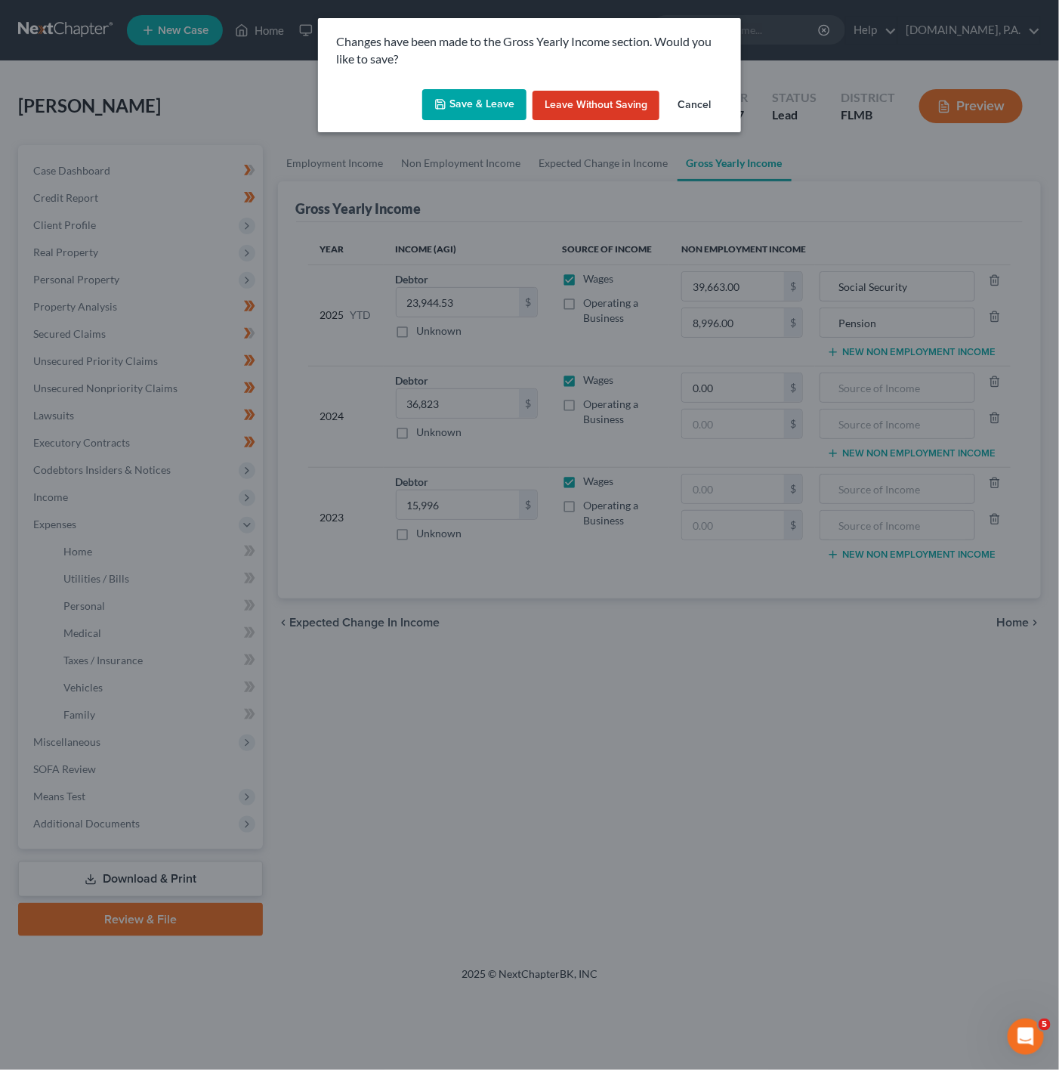
click at [499, 109] on button "Save & Leave" at bounding box center [474, 105] width 104 height 32
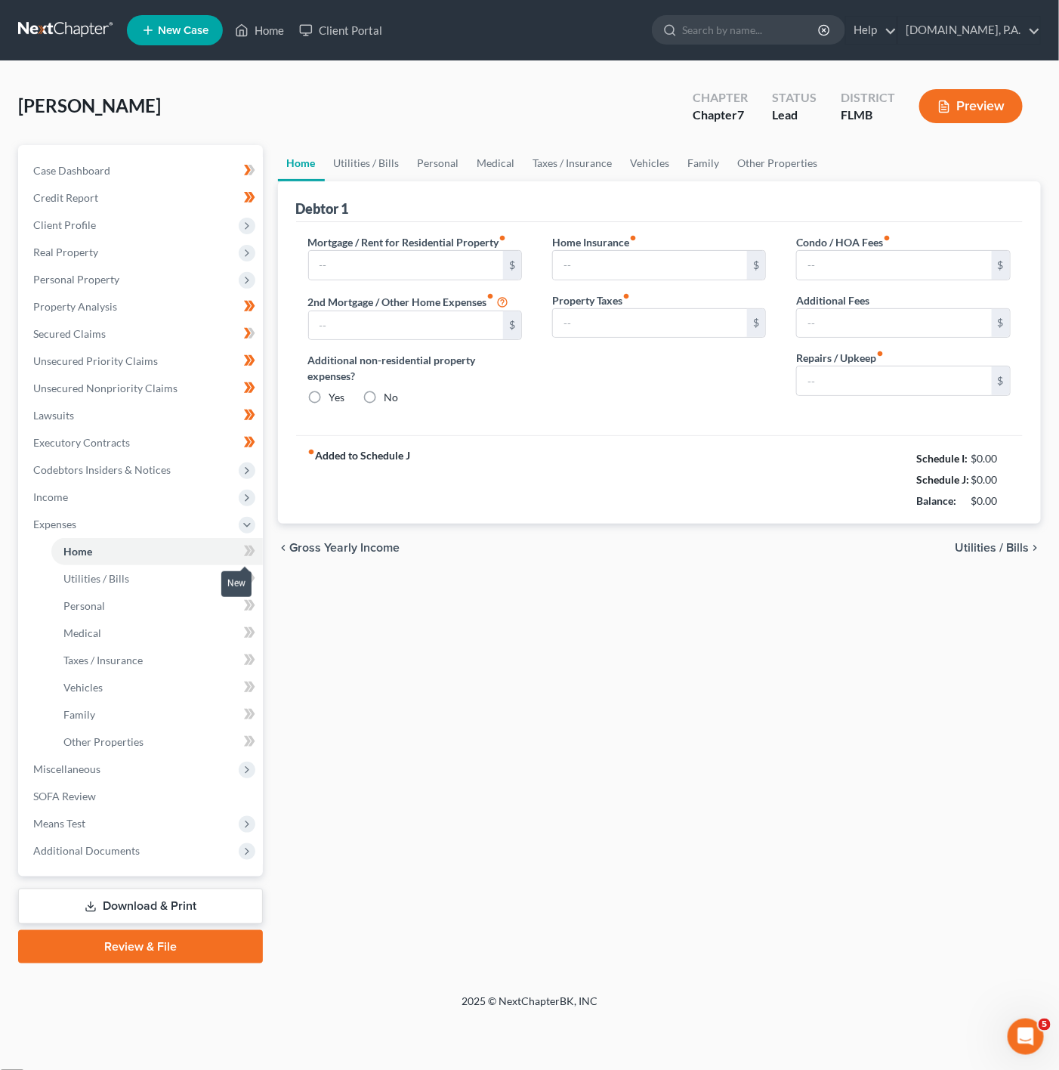
type input "1,600.00"
type input "0.00"
radio input "true"
type input "0.00"
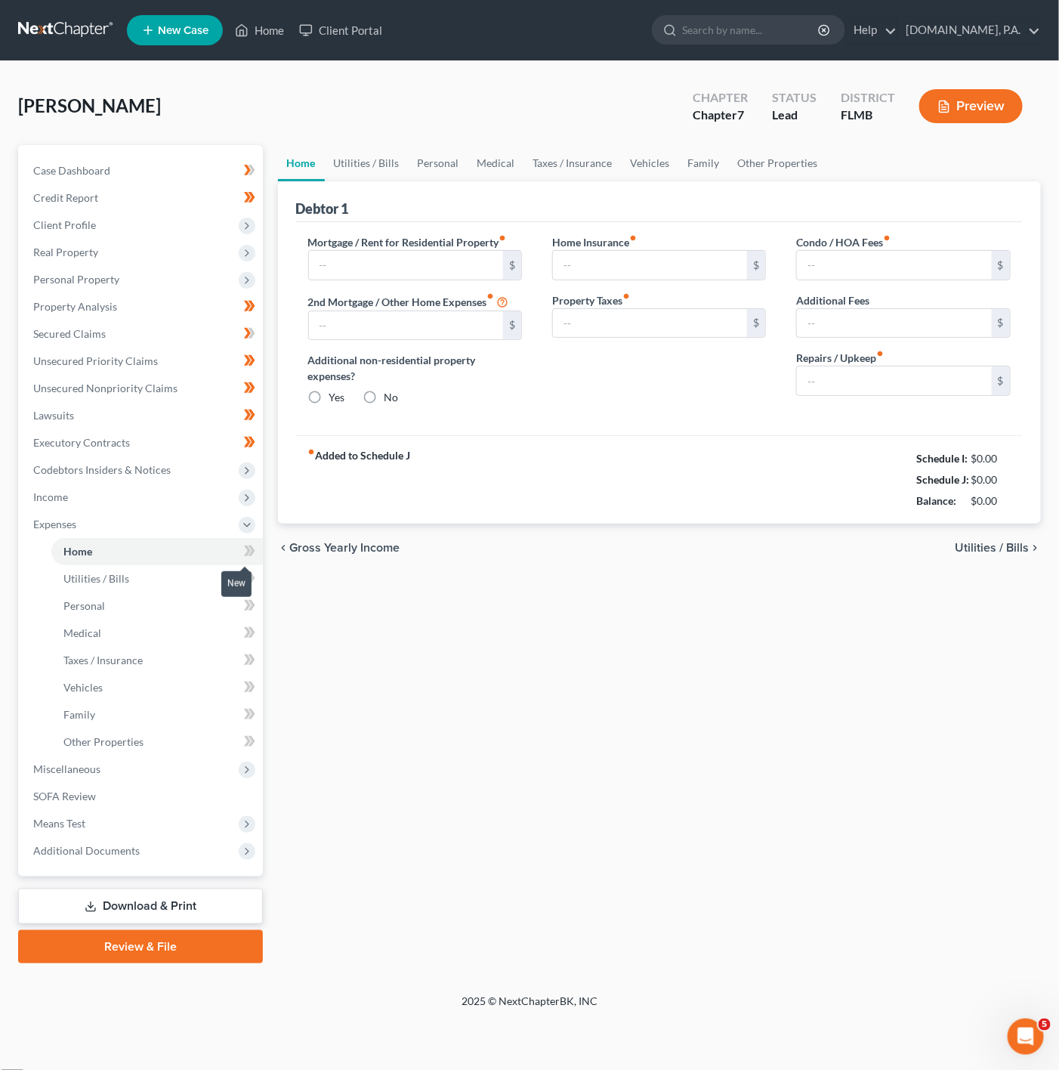
type input "0.00"
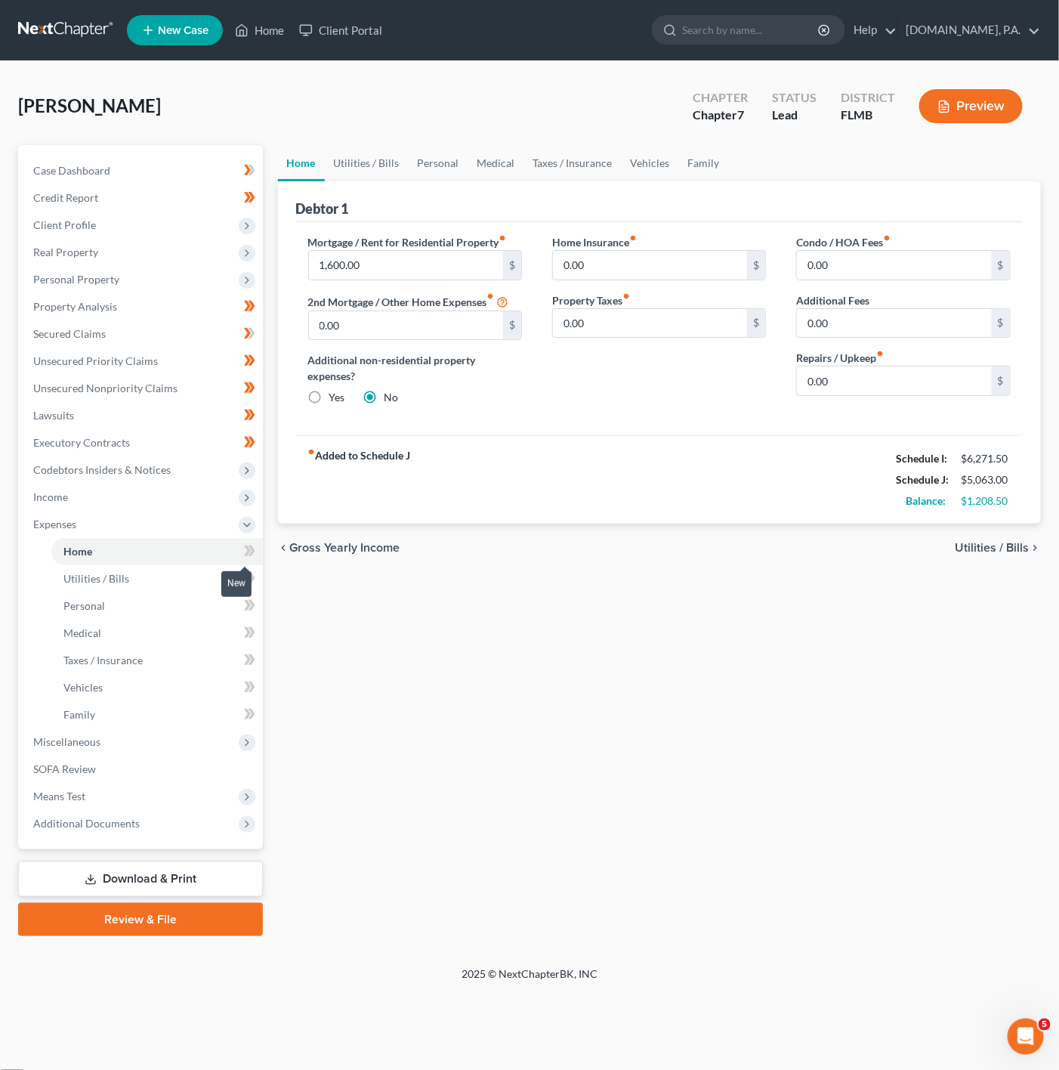
click at [255, 554] on icon at bounding box center [249, 551] width 11 height 19
click at [381, 159] on link "Utilities / Bills" at bounding box center [367, 163] width 84 height 36
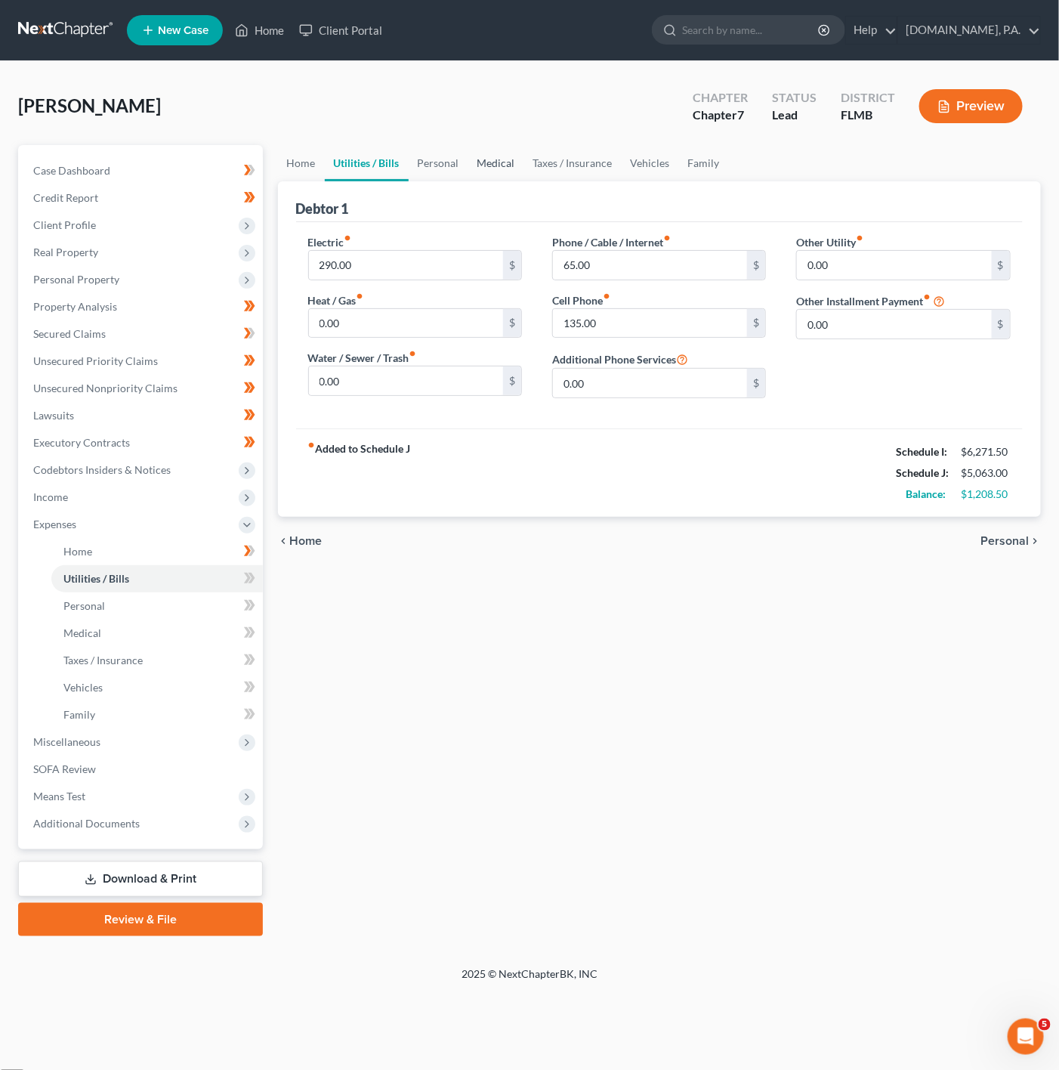
click at [481, 162] on link "Medical" at bounding box center [496, 163] width 56 height 36
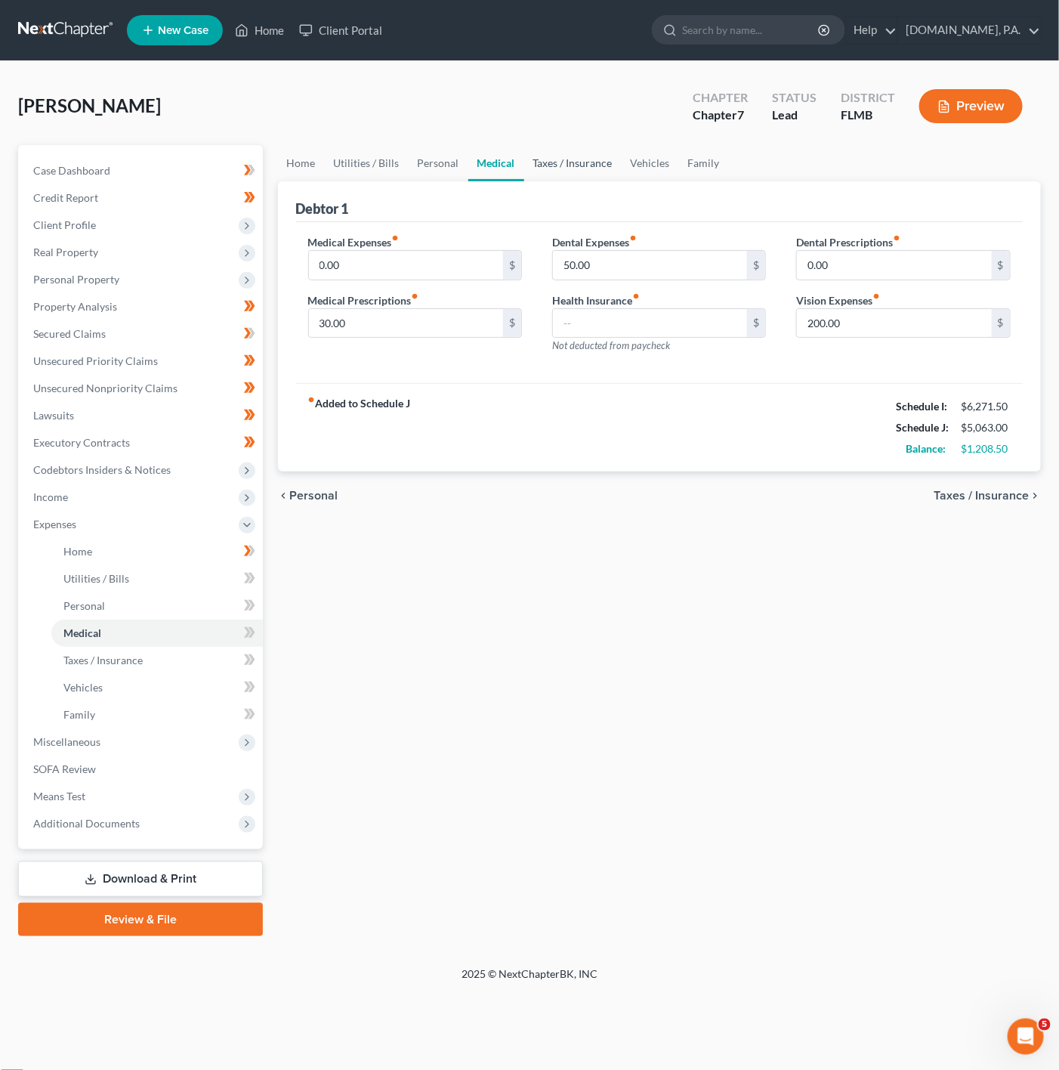
click at [547, 152] on link "Taxes / Insurance" at bounding box center [572, 163] width 97 height 36
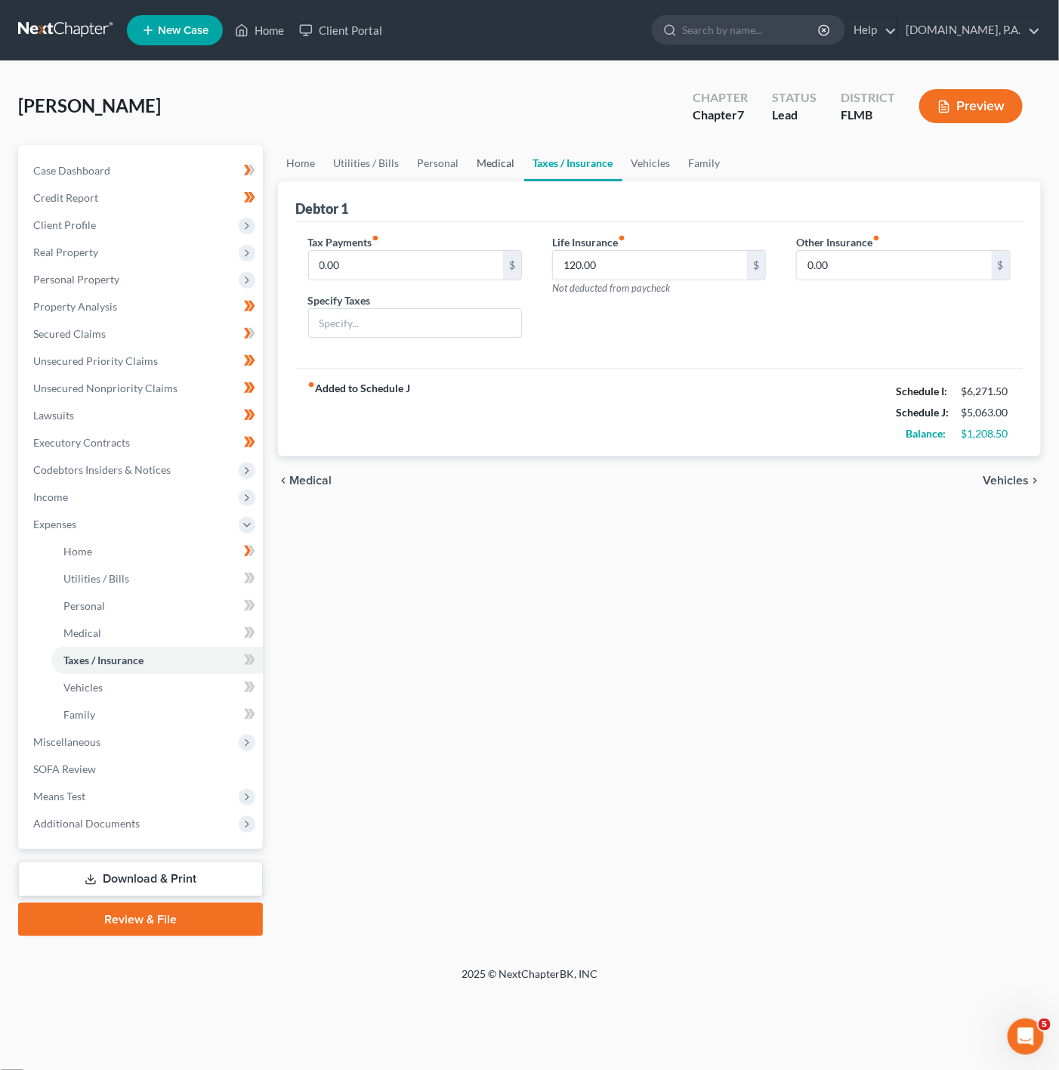
click at [471, 161] on link "Medical" at bounding box center [496, 163] width 56 height 36
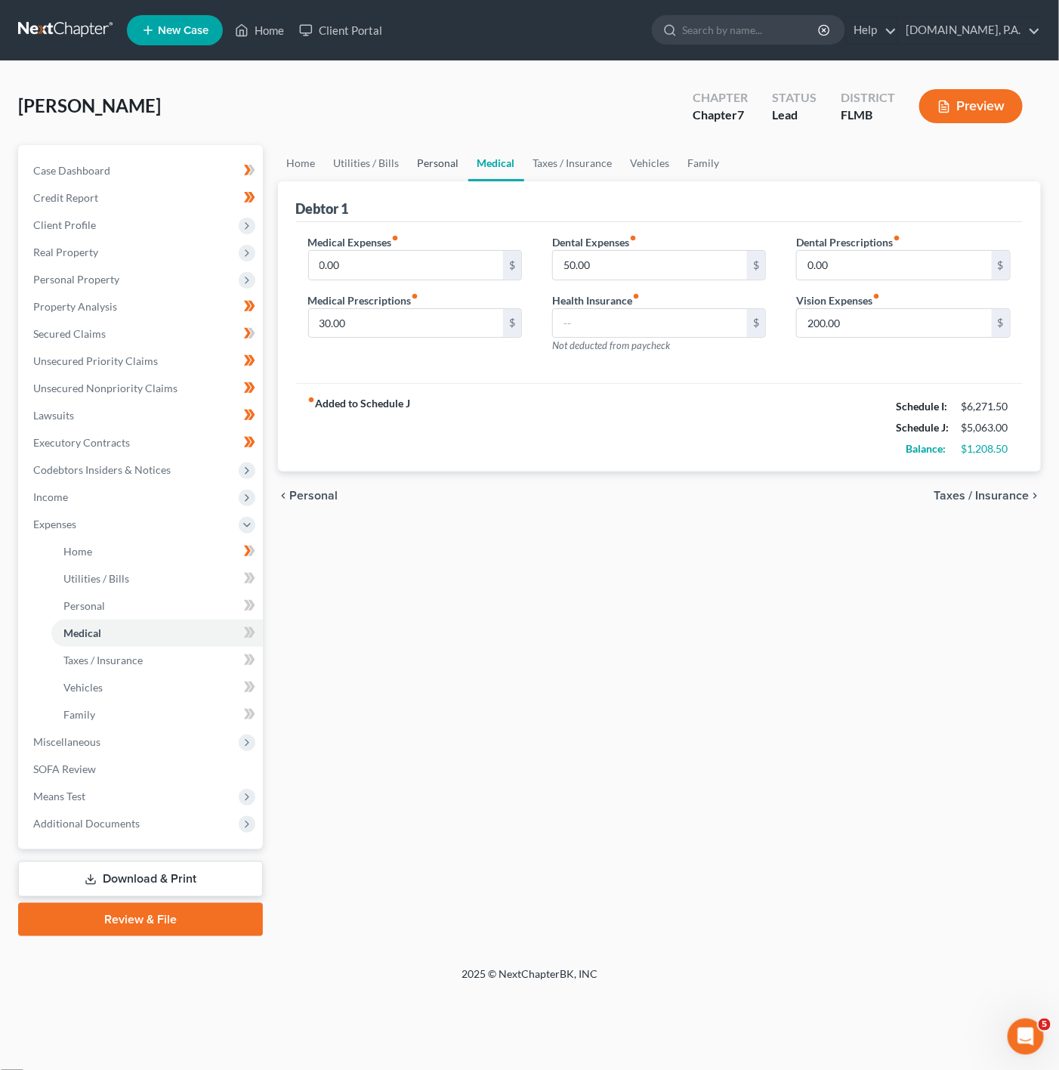
click at [422, 157] on link "Personal" at bounding box center [439, 163] width 60 height 36
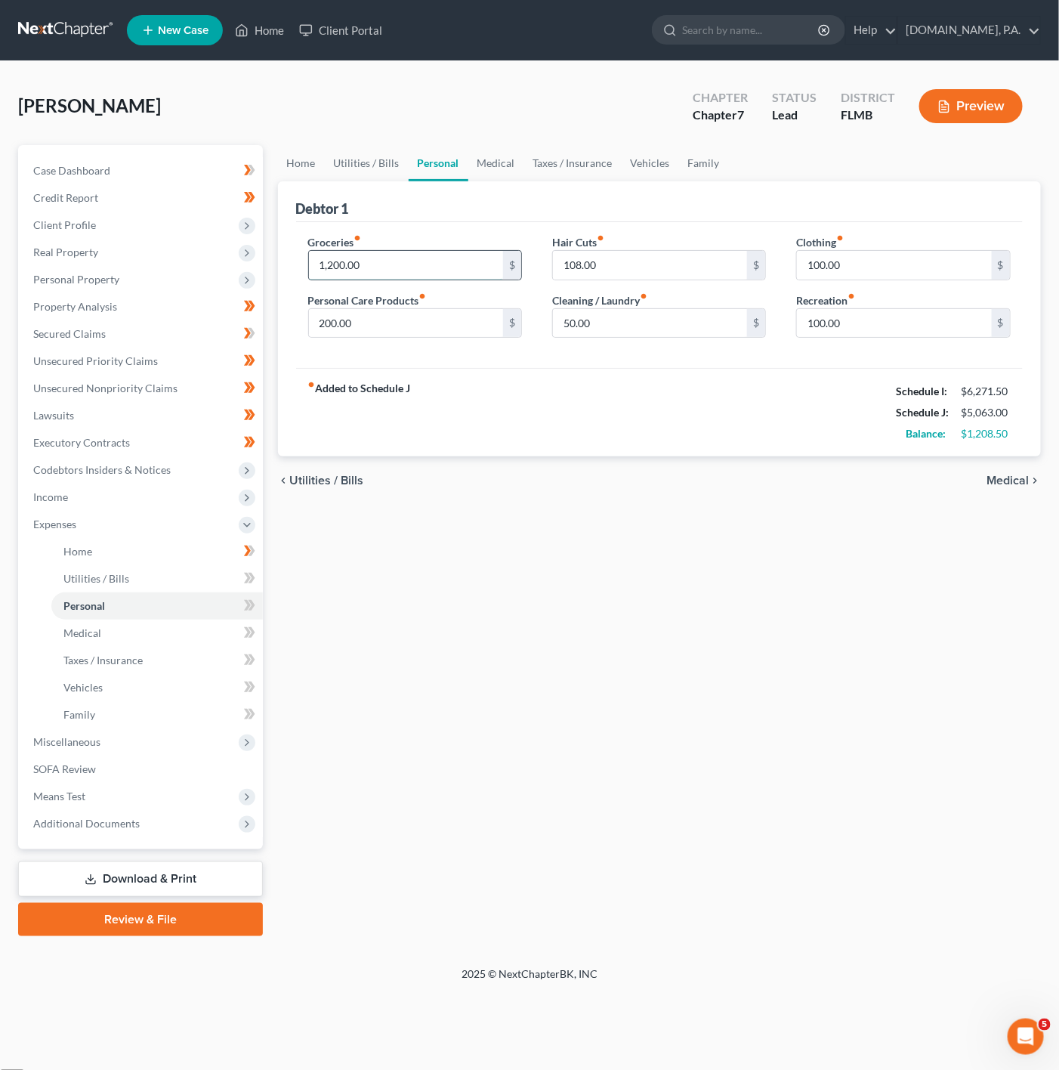
click at [415, 254] on input "1,200.00" at bounding box center [406, 265] width 195 height 29
type input "1,400"
click at [668, 356] on div "Groceries fiber_manual_record 1,400 $ Personal Care Products fiber_manual_recor…" at bounding box center [659, 295] width 727 height 147
click at [894, 315] on input "100.00" at bounding box center [894, 323] width 195 height 29
type input "200"
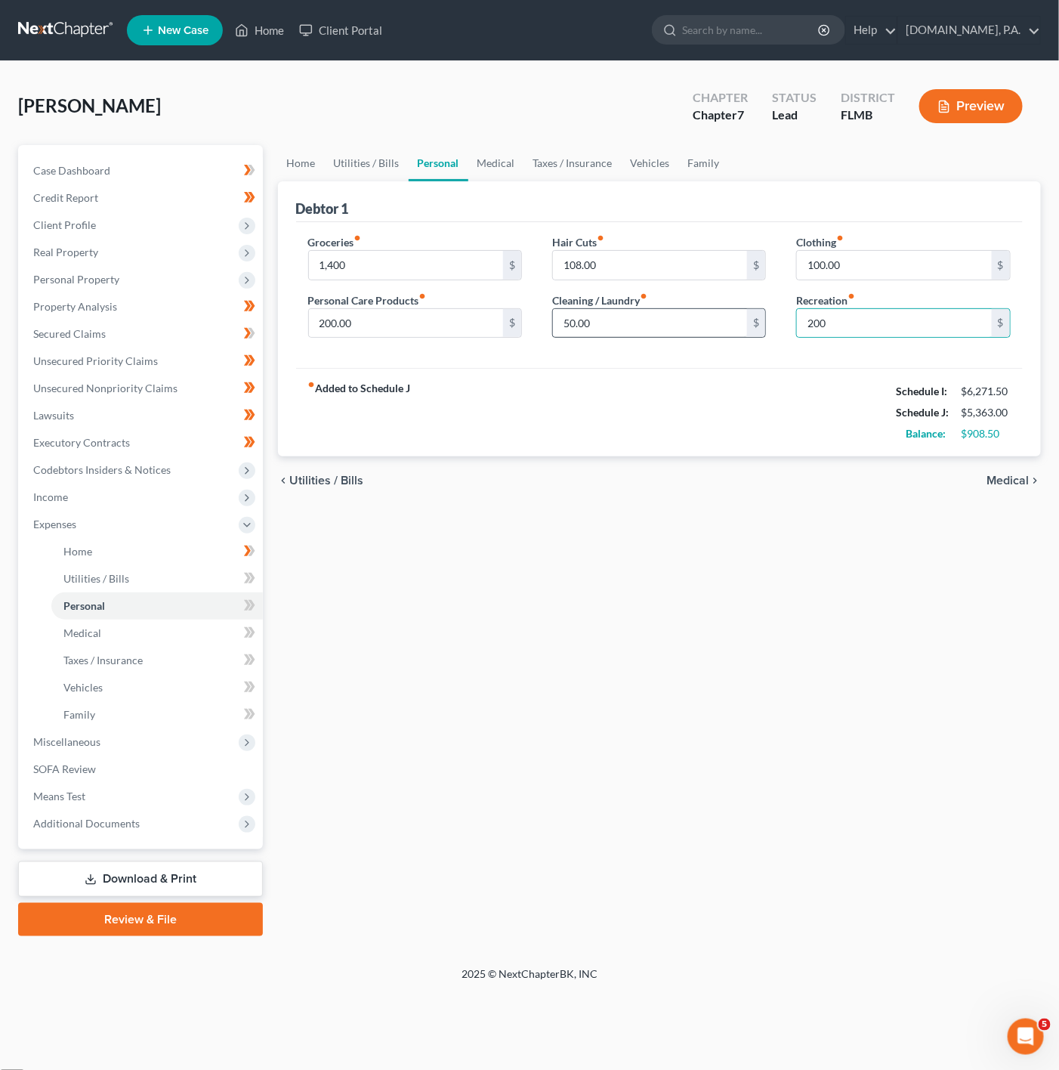
drag, startPoint x: 621, startPoint y: 304, endPoint x: 628, endPoint y: 311, distance: 9.6
click at [621, 304] on label "Cleaning / Laundry fiber_manual_record" at bounding box center [599, 300] width 95 height 16
click at [678, 342] on div "Hair Cuts fiber_manual_record 108.00 $ Cleaning / Laundry fiber_manual_record 5…" at bounding box center [659, 292] width 244 height 116
click at [675, 327] on input "50.00" at bounding box center [650, 323] width 195 height 29
click at [653, 275] on input "108.00" at bounding box center [650, 265] width 195 height 29
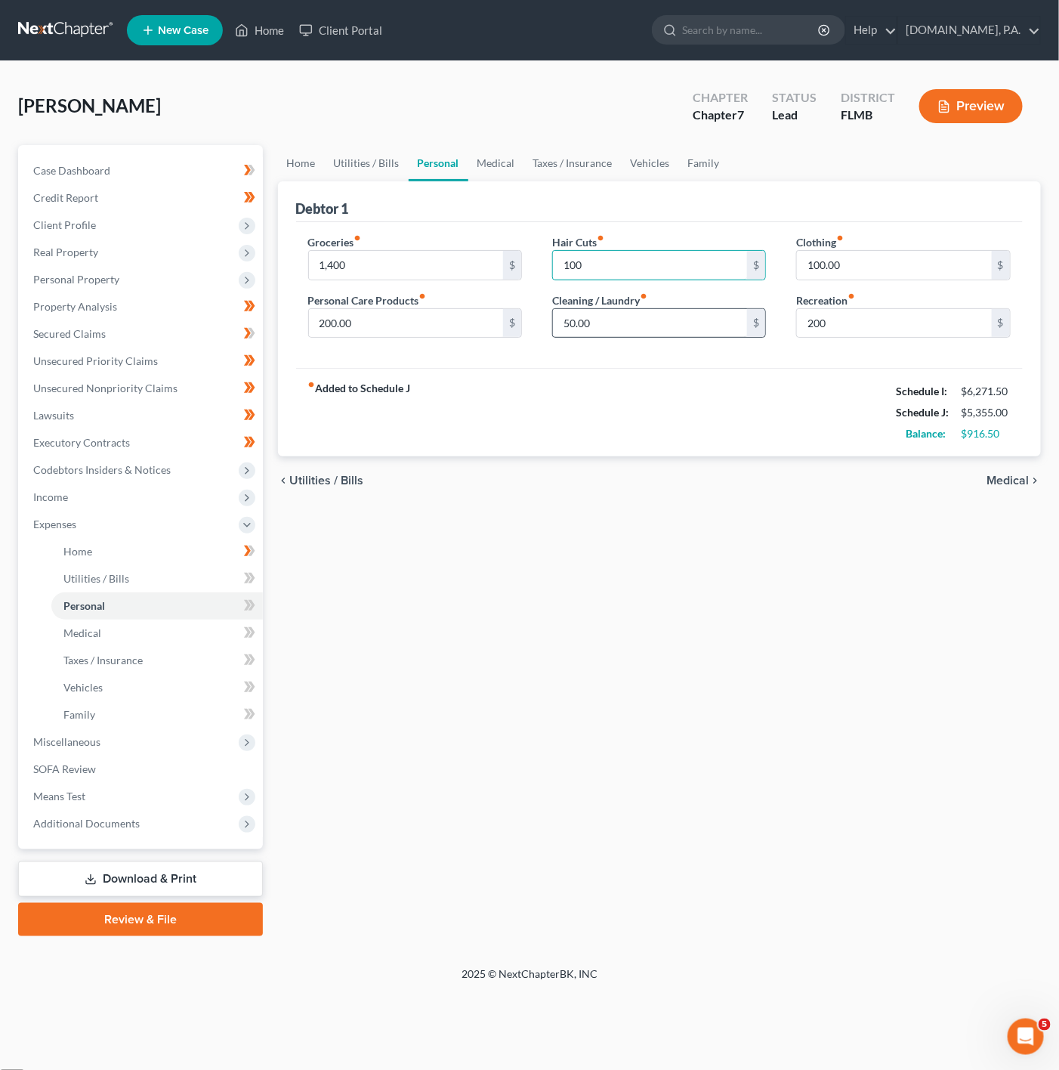
type input "100"
click at [600, 320] on input "50.00" at bounding box center [650, 323] width 195 height 29
type input "80"
click at [560, 431] on div "fiber_manual_record Added to Schedule J Schedule I: $6,271.50 Schedule J: $5,38…" at bounding box center [659, 412] width 727 height 88
click at [875, 338] on input "200" at bounding box center [894, 323] width 195 height 29
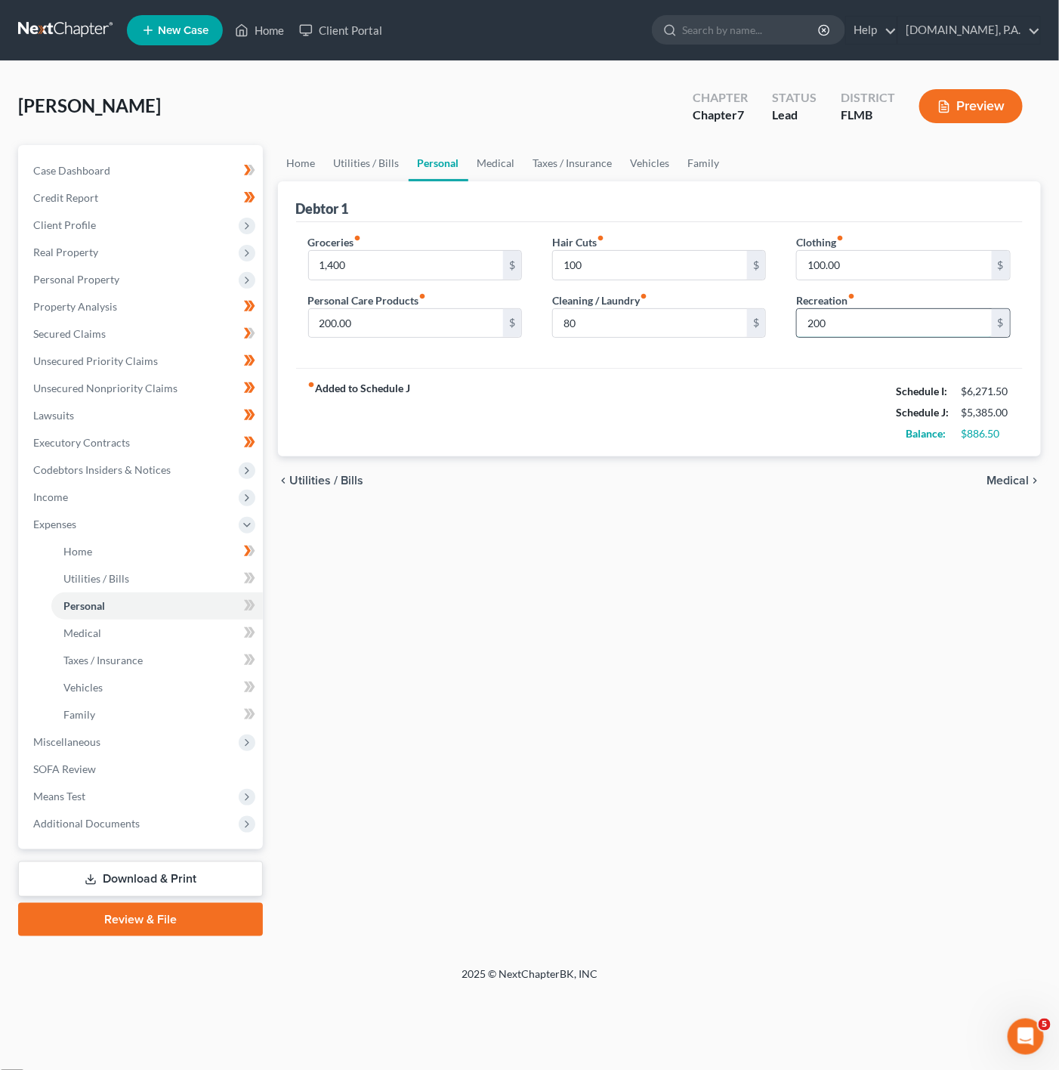
click at [912, 335] on input "200" at bounding box center [894, 323] width 195 height 29
drag, startPoint x: 838, startPoint y: 323, endPoint x: 807, endPoint y: 325, distance: 31.8
click at [807, 325] on input "200" at bounding box center [894, 323] width 195 height 29
type input "240"
drag, startPoint x: 761, startPoint y: 419, endPoint x: 514, endPoint y: 184, distance: 340.9
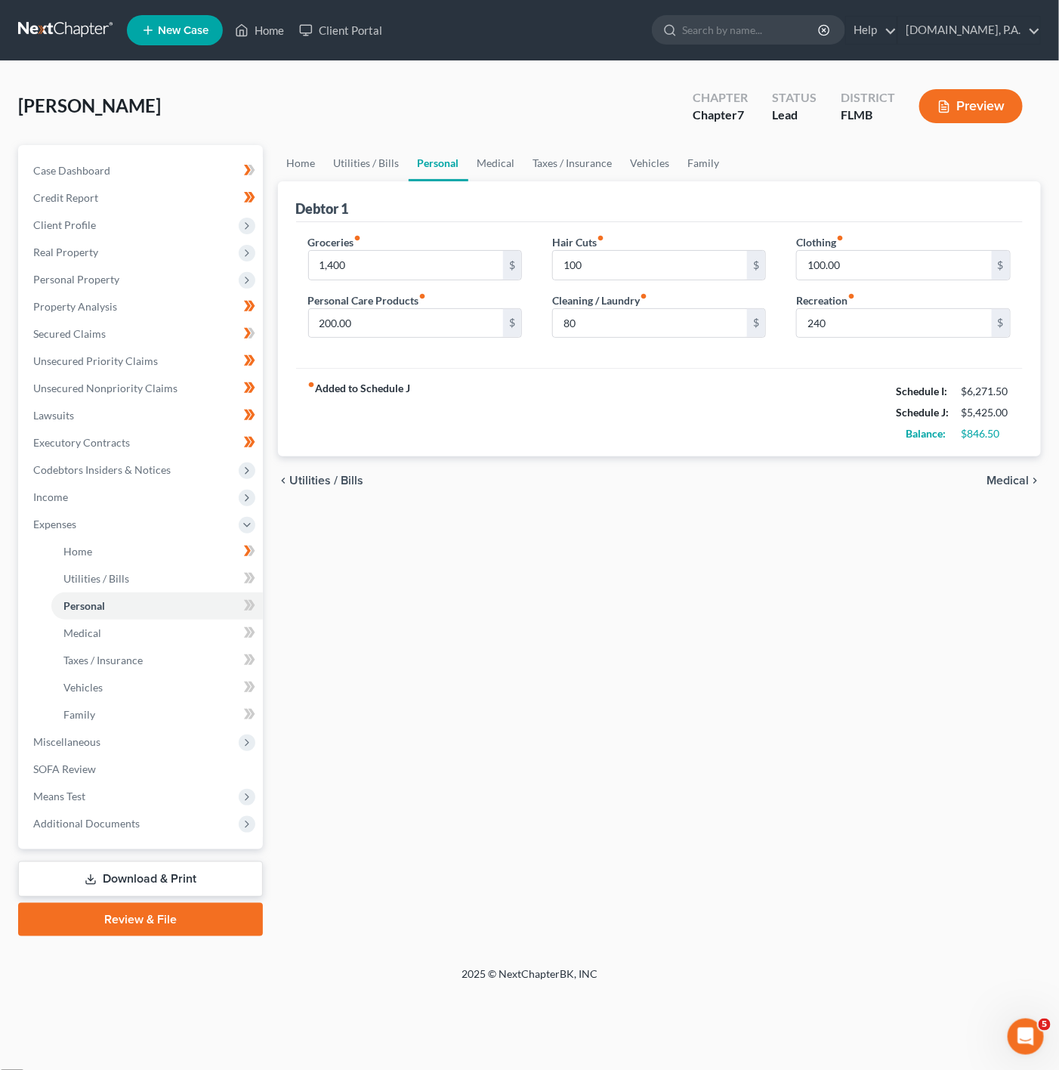
click at [760, 419] on div "fiber_manual_record Added to Schedule J Schedule I: $6,271.50 Schedule J: $5,42…" at bounding box center [659, 412] width 727 height 88
click at [514, 161] on link "Medical" at bounding box center [496, 163] width 56 height 36
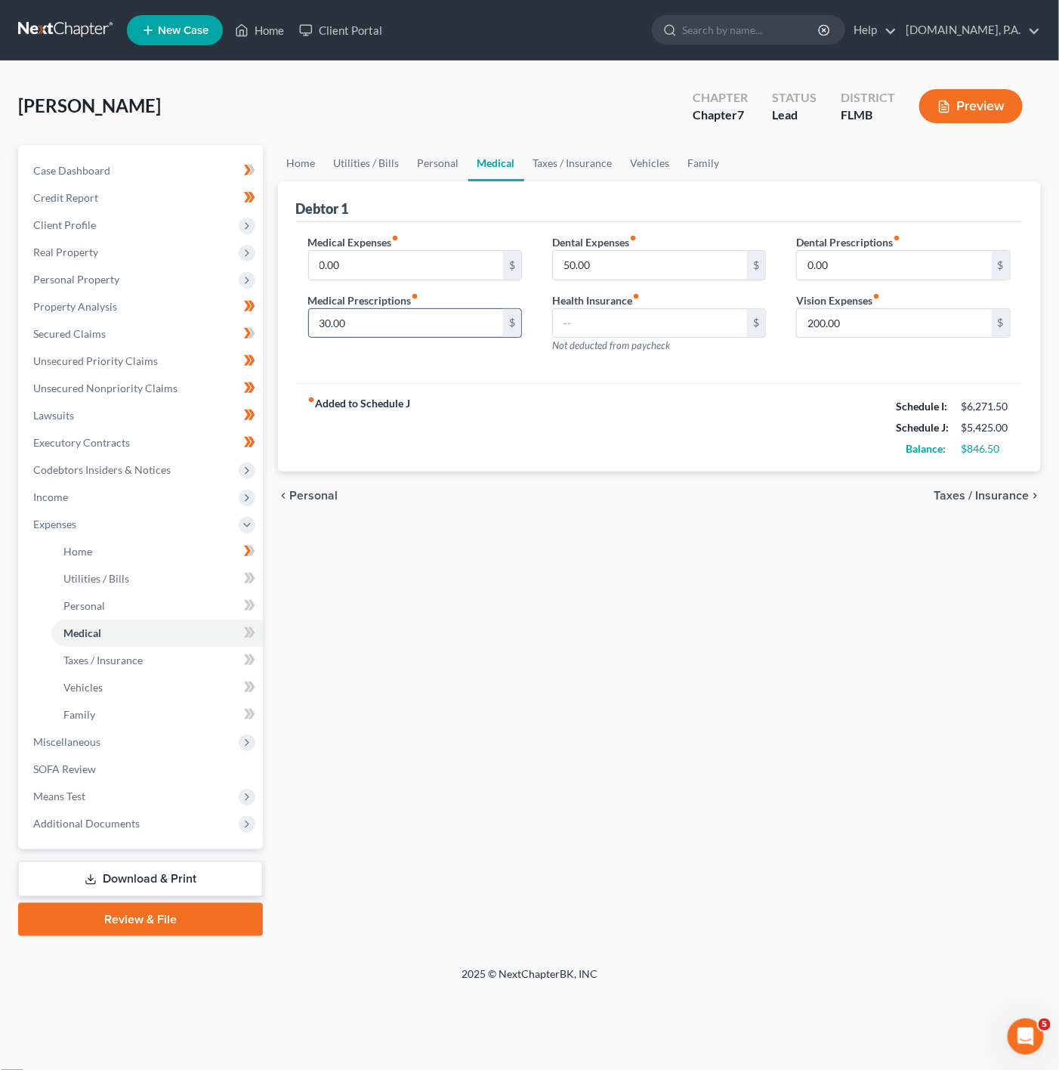
click at [469, 323] on input "30.00" at bounding box center [406, 323] width 195 height 29
type input "60"
click at [705, 286] on div "Dental Expenses fiber_manual_record 50.00 $ Health Insurance fiber_manual_recor…" at bounding box center [659, 299] width 244 height 131
click at [701, 276] on input "50.00" at bounding box center [650, 265] width 195 height 29
type input "80"
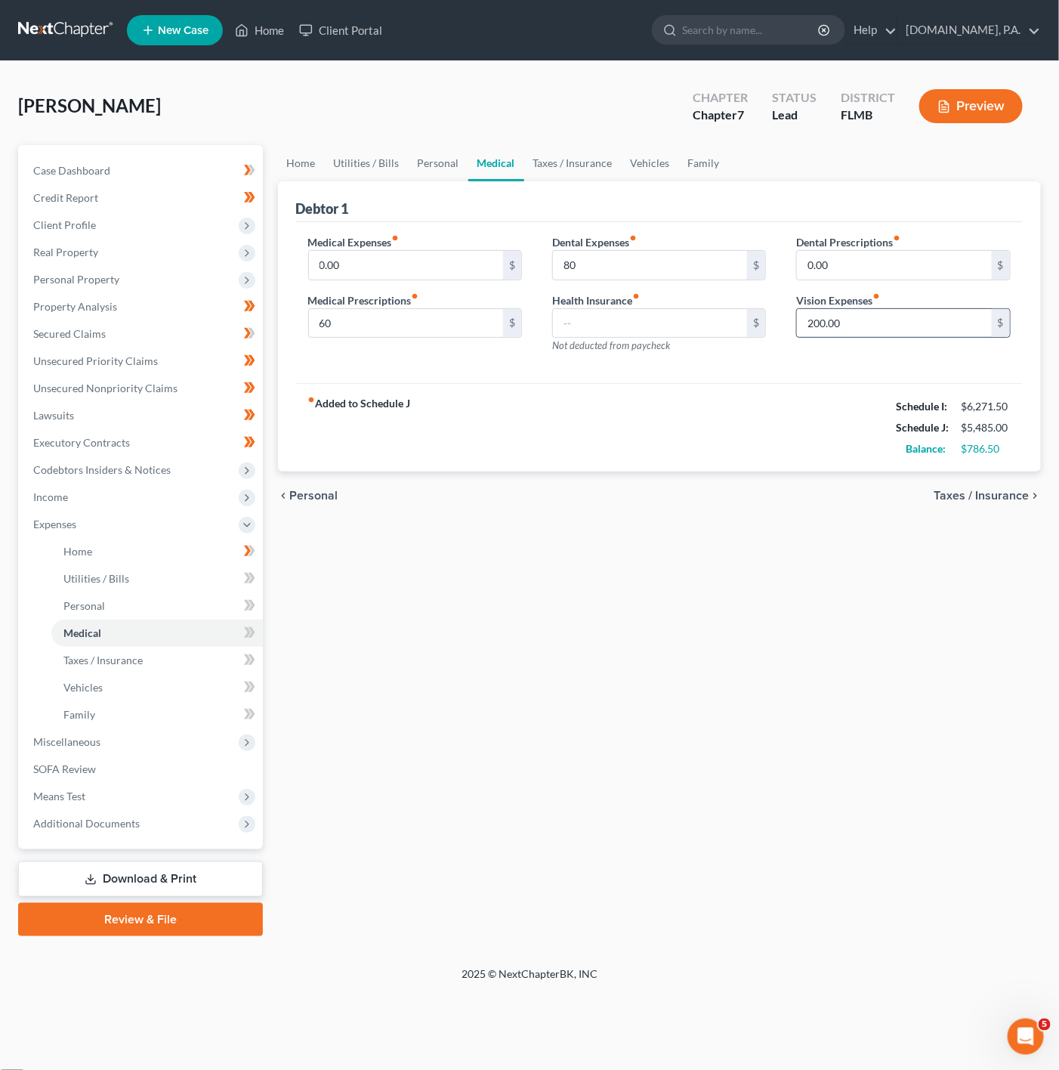
click at [900, 329] on input "200.00" at bounding box center [894, 323] width 195 height 29
type input "40"
click at [721, 388] on div "fiber_manual_record Added to Schedule J Schedule I: $6,271.50 Schedule J: $5,32…" at bounding box center [659, 427] width 727 height 88
click at [557, 174] on link "Taxes / Insurance" at bounding box center [572, 163] width 97 height 36
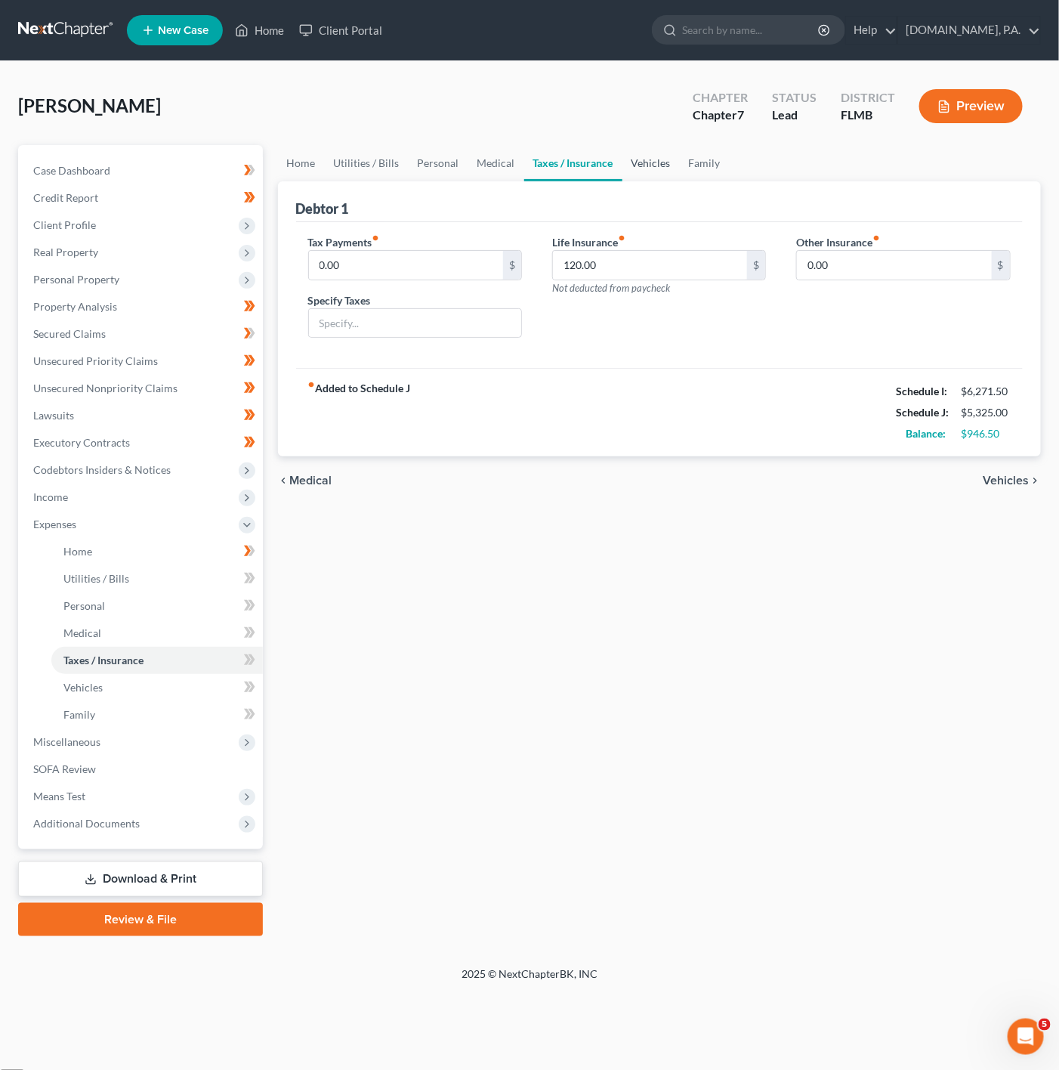
click at [644, 159] on link "Vehicles" at bounding box center [650, 163] width 57 height 36
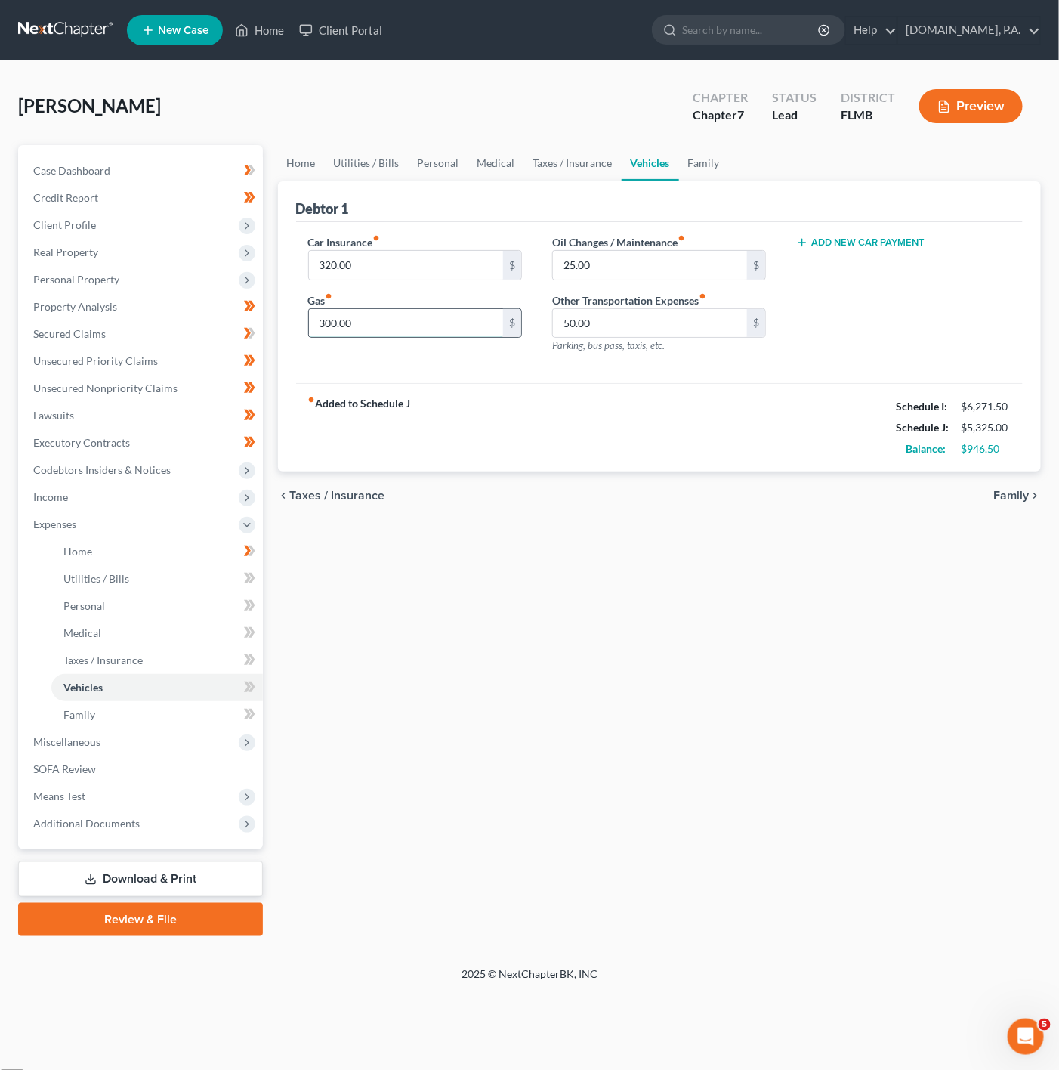
click at [415, 336] on input "300.00" at bounding box center [406, 323] width 195 height 29
click at [606, 270] on input "25.00" at bounding box center [650, 265] width 195 height 29
type input "100"
click at [560, 306] on label "Other Transportation Expenses fiber_manual_record" at bounding box center [629, 300] width 154 height 16
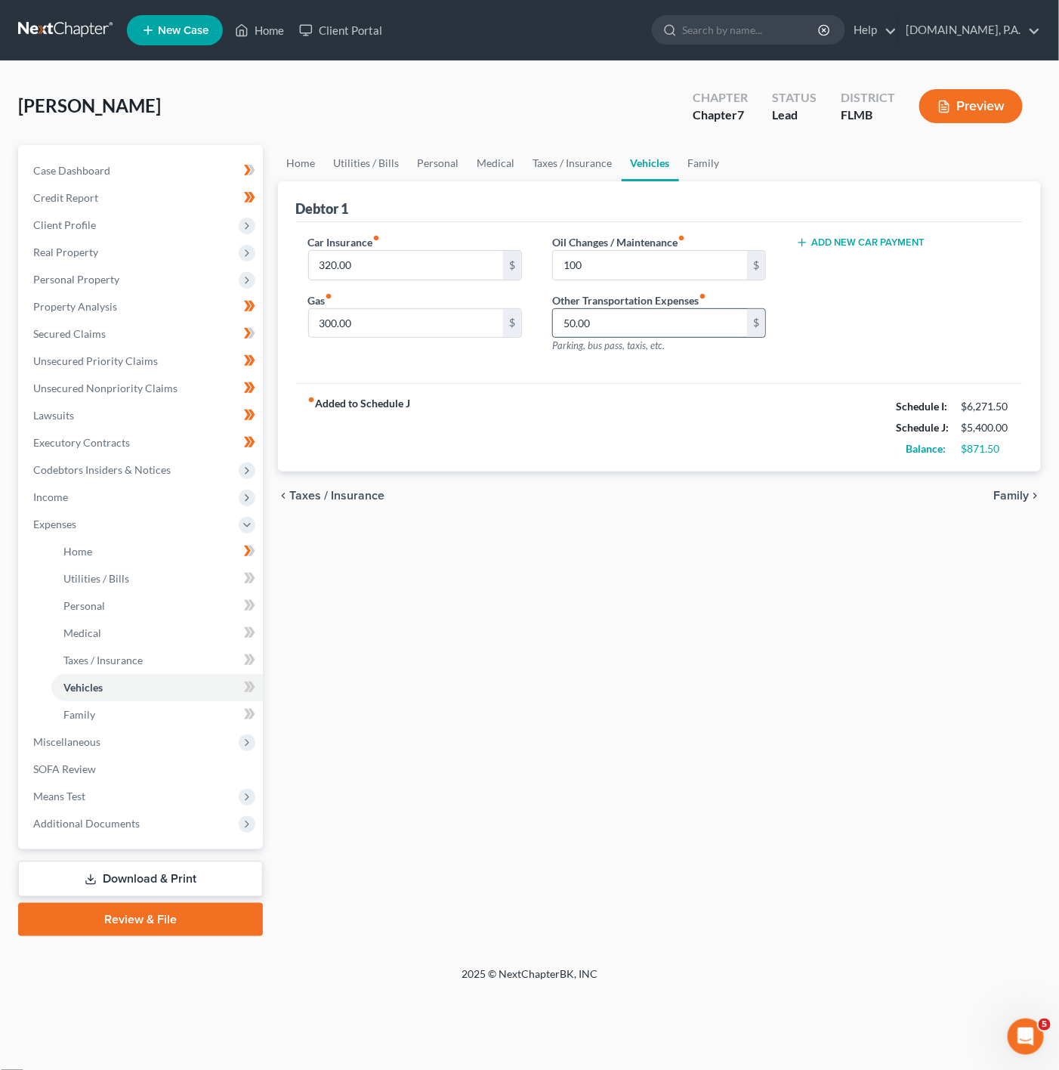
click at [574, 318] on input "50.00" at bounding box center [650, 323] width 195 height 29
type input "60"
click at [495, 315] on input "300.00" at bounding box center [406, 323] width 195 height 29
type input "240"
drag, startPoint x: 809, startPoint y: 418, endPoint x: 789, endPoint y: 401, distance: 26.3
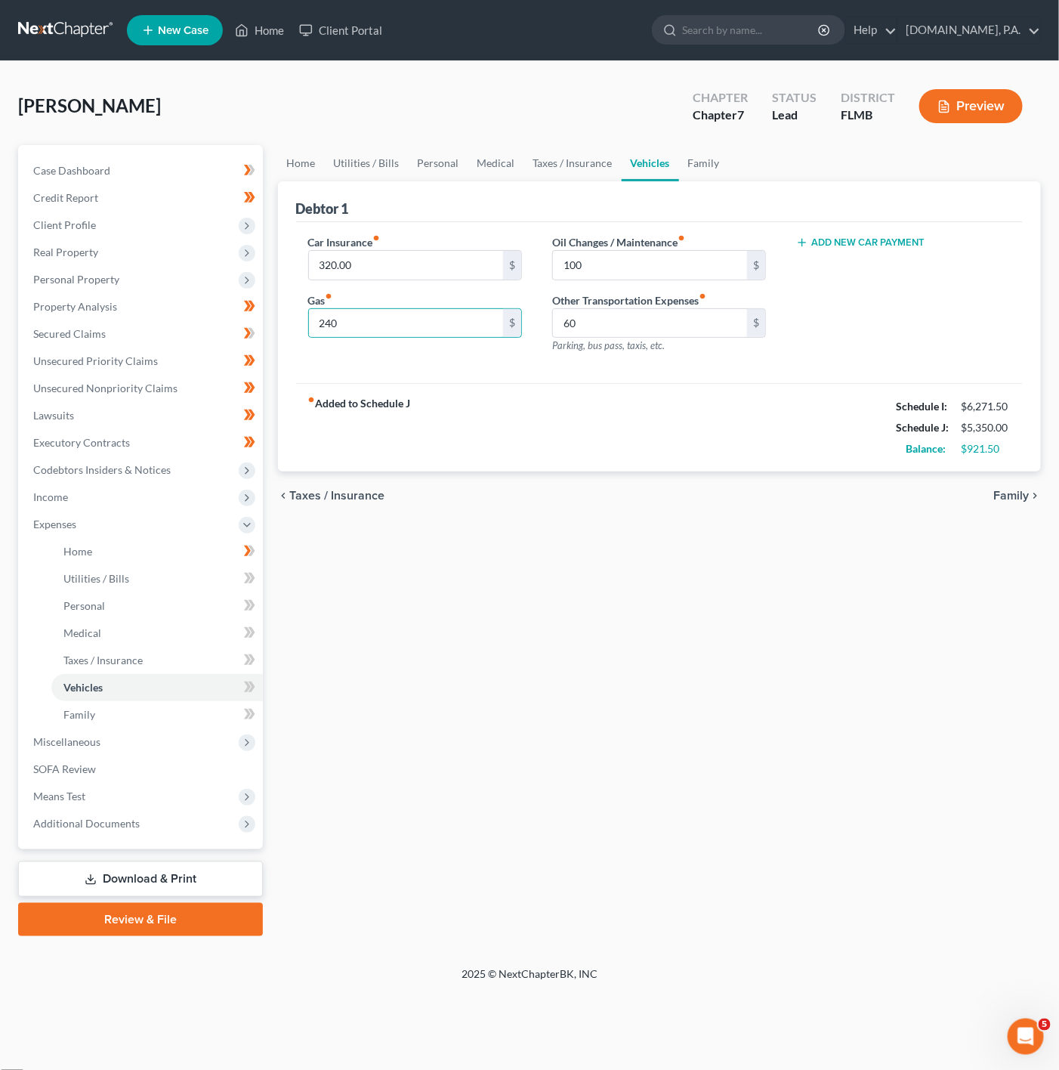
click at [809, 418] on div "fiber_manual_record Added to Schedule J Schedule I: $6,271.50 Schedule J: $5,35…" at bounding box center [659, 427] width 727 height 88
click at [727, 166] on ul "Home Utilities / Bills Personal Medical Taxes / Insurance Vehicles Family" at bounding box center [660, 163] width 764 height 36
click at [581, 180] on link "Taxes / Insurance" at bounding box center [572, 163] width 97 height 36
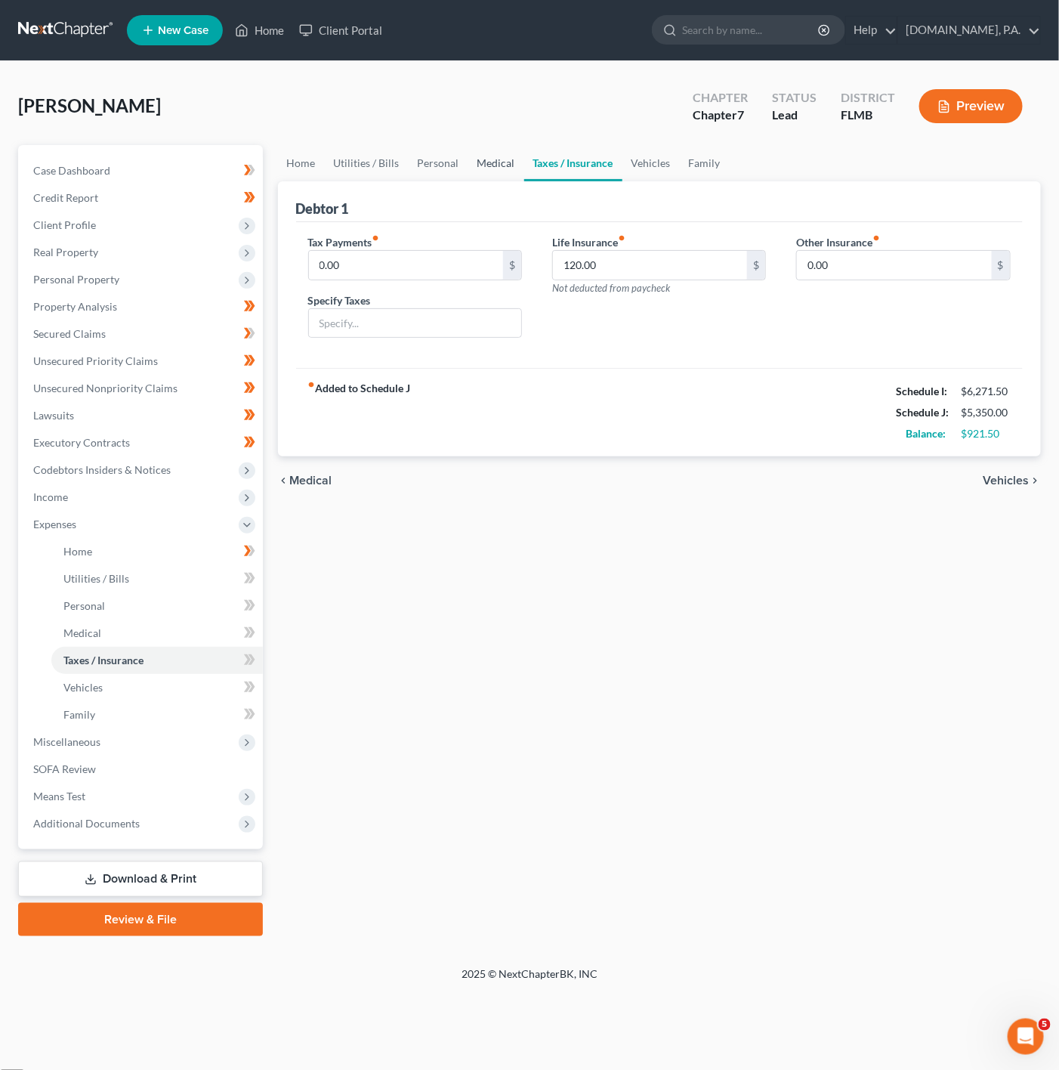
click at [497, 159] on link "Medical" at bounding box center [496, 163] width 56 height 36
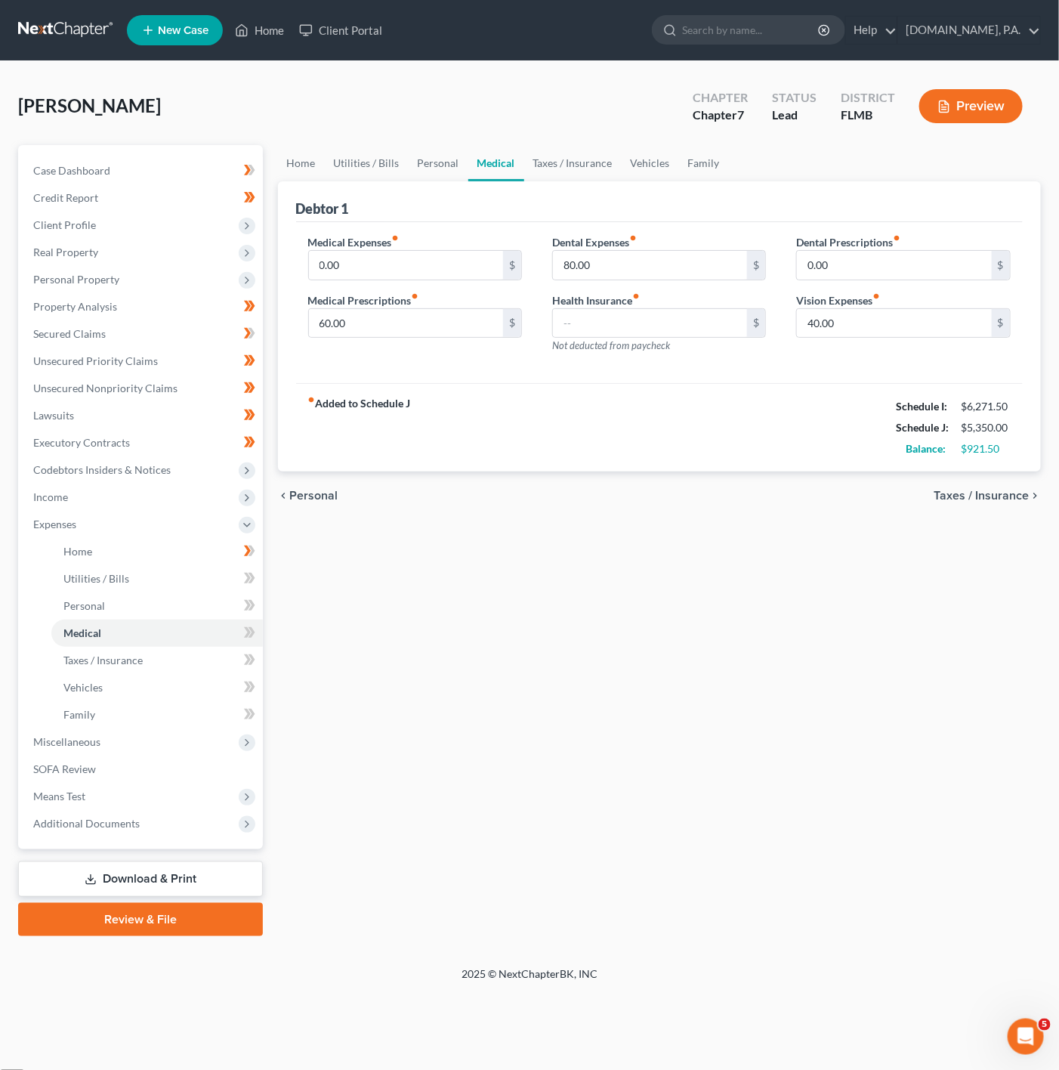
click at [395, 181] on div "Debtor 1" at bounding box center [659, 201] width 727 height 41
click at [455, 152] on link "Personal" at bounding box center [439, 163] width 60 height 36
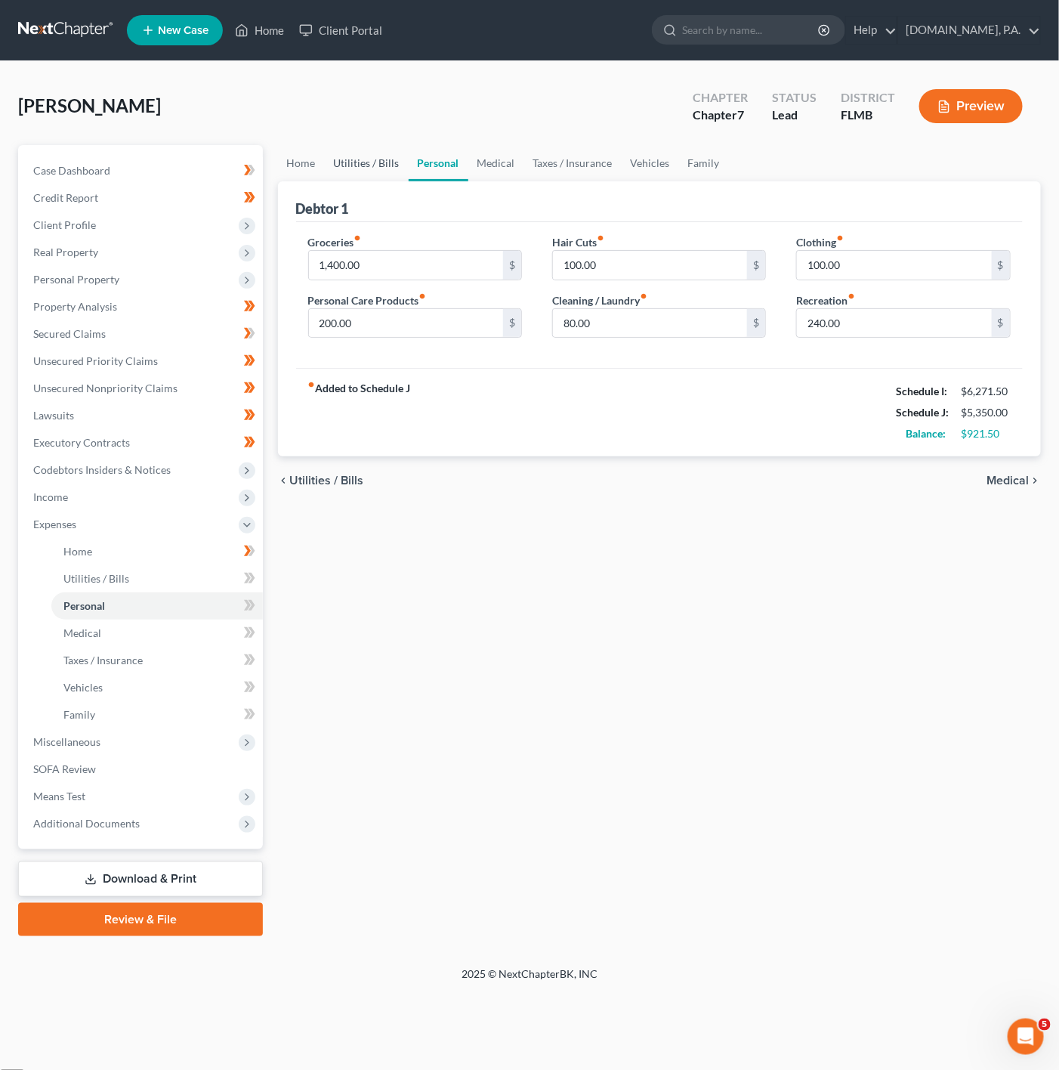
click at [375, 172] on link "Utilities / Bills" at bounding box center [367, 163] width 84 height 36
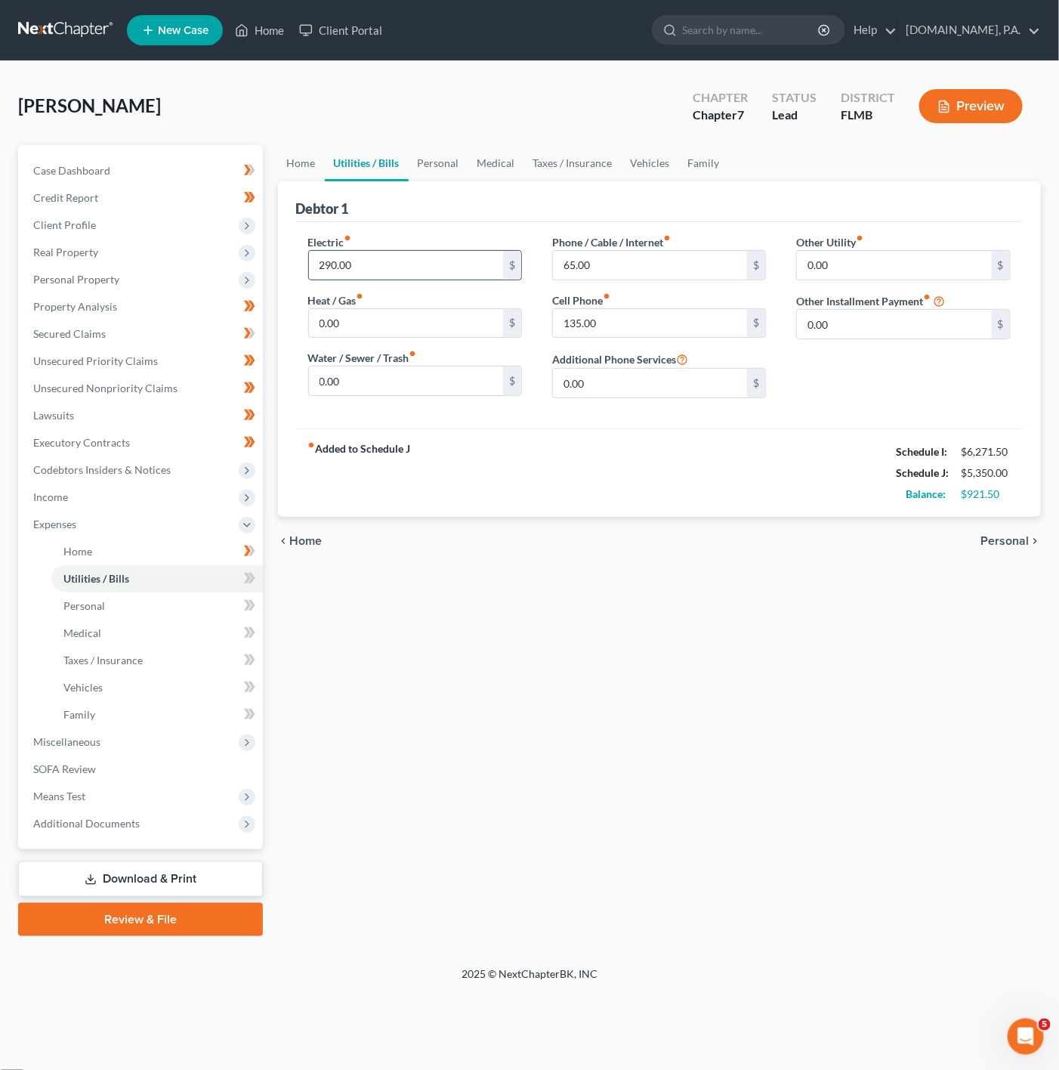
click at [437, 273] on input "290.00" at bounding box center [406, 265] width 195 height 29
type input "350"
click at [399, 395] on input "0.00" at bounding box center [406, 380] width 195 height 29
type input "100"
click at [659, 270] on input "65.00" at bounding box center [650, 265] width 195 height 29
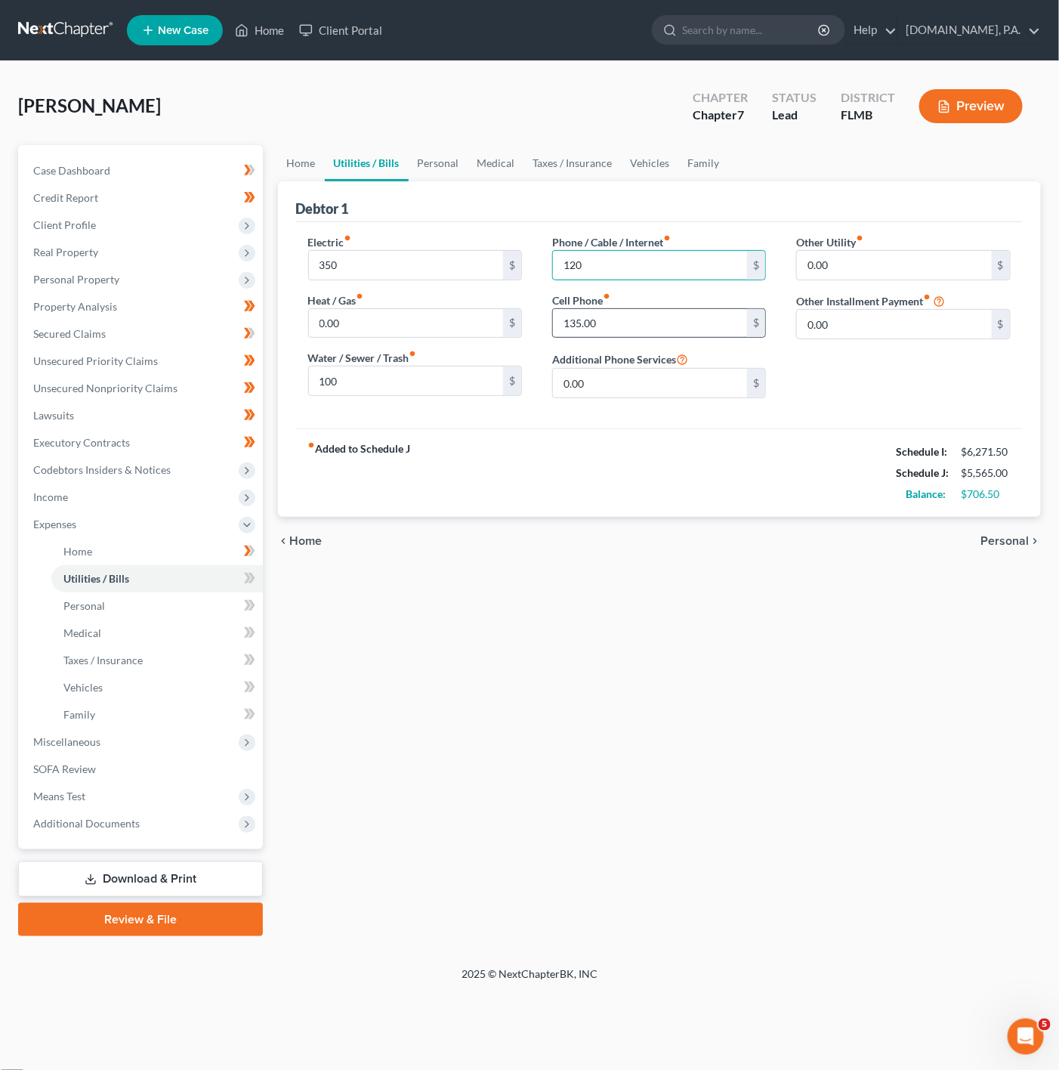
type input "120"
click at [587, 319] on input "135.00" at bounding box center [650, 323] width 195 height 29
drag, startPoint x: 605, startPoint y: 317, endPoint x: 571, endPoint y: 326, distance: 35.2
click at [571, 326] on input "240" at bounding box center [650, 323] width 195 height 29
click at [712, 329] on input "240" at bounding box center [650, 323] width 195 height 29
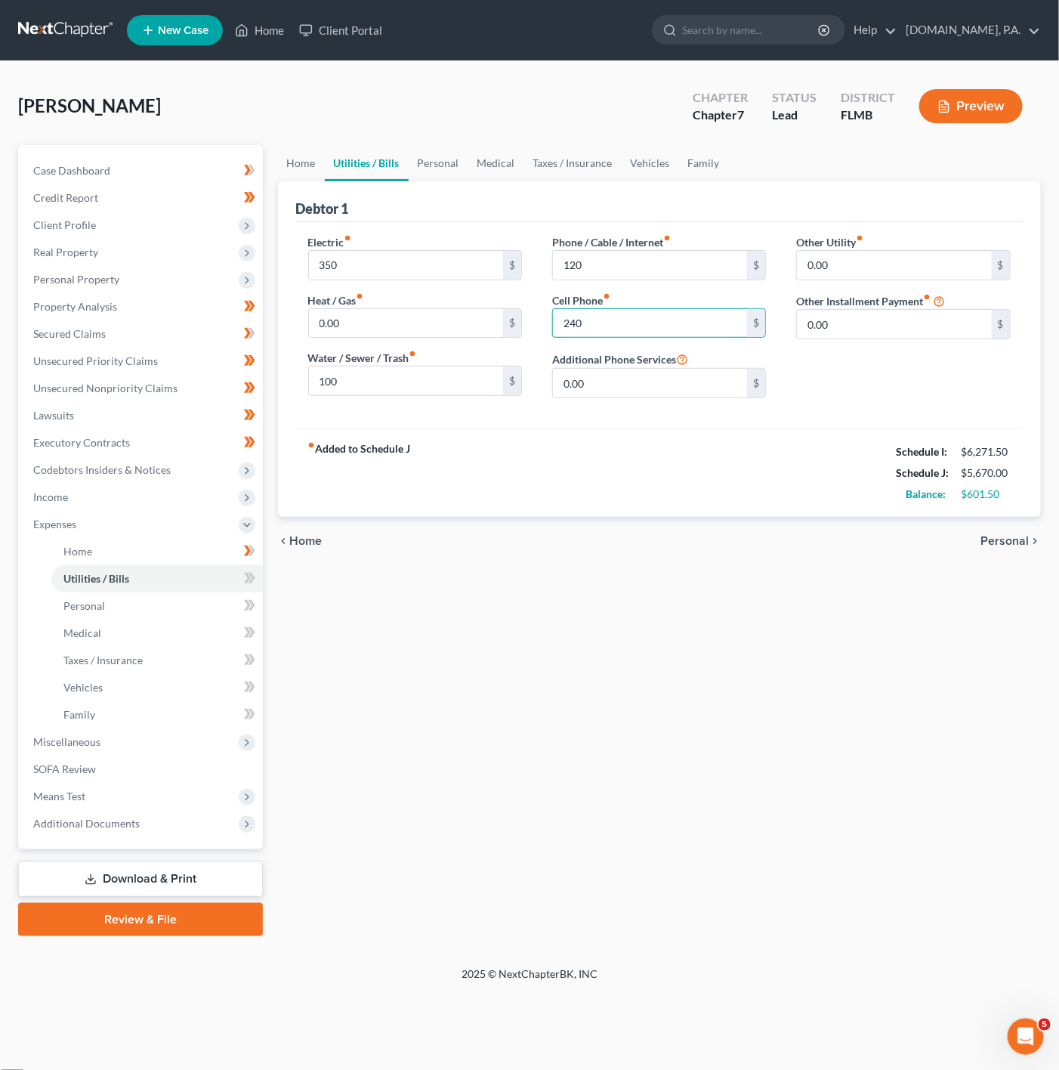
type input "240"
click at [911, 350] on div "Other Utility fiber_manual_record 0.00 $ Other Installment Payment fiber_manual…" at bounding box center [903, 322] width 244 height 176
click at [334, 162] on link "Utilities / Bills" at bounding box center [367, 163] width 84 height 36
click at [274, 159] on div "Home Utilities / Bills Personal Medical Taxes / Insurance Vehicles Family Debto…" at bounding box center [659, 540] width 779 height 791
click at [392, 161] on link "Utilities / Bills" at bounding box center [367, 163] width 84 height 36
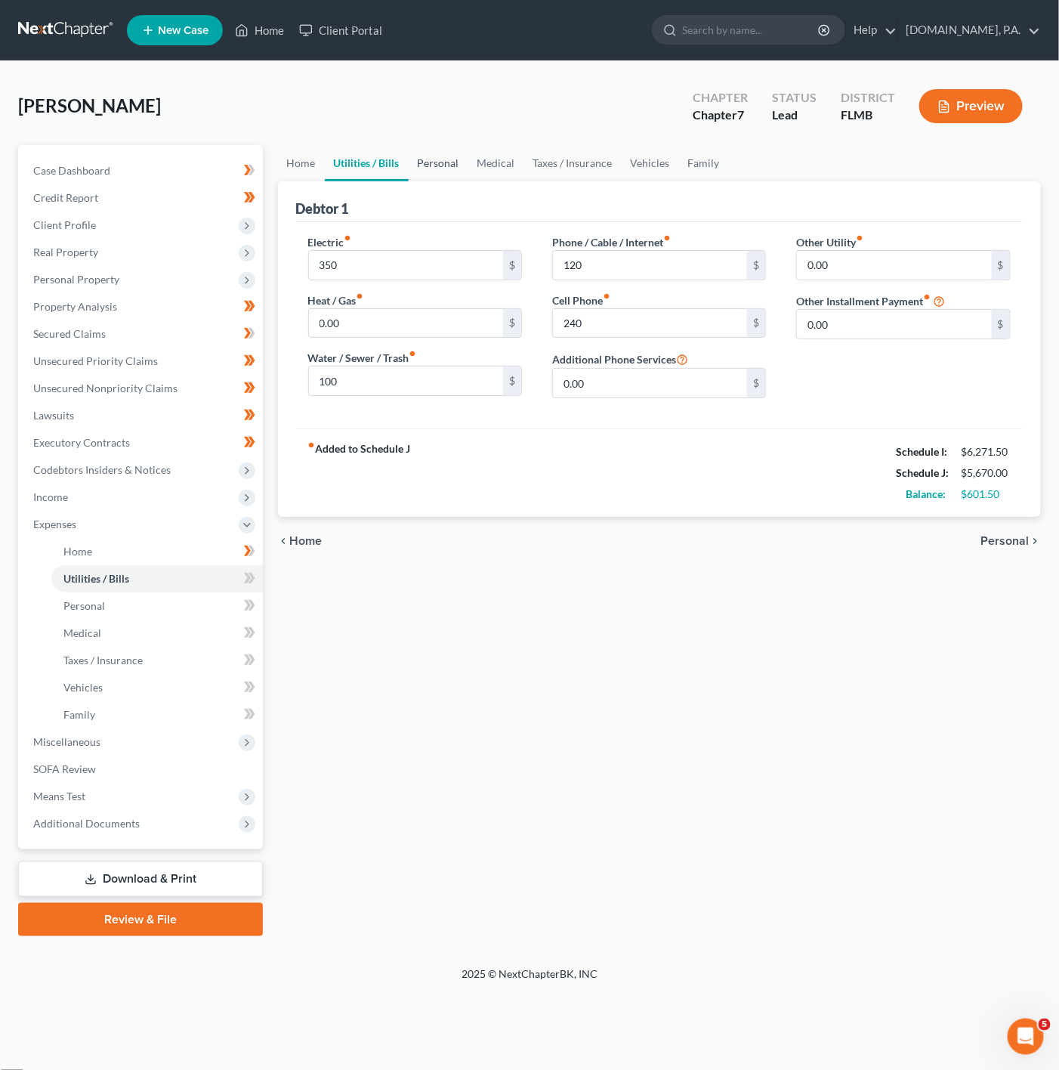
click at [445, 163] on link "Personal" at bounding box center [439, 163] width 60 height 36
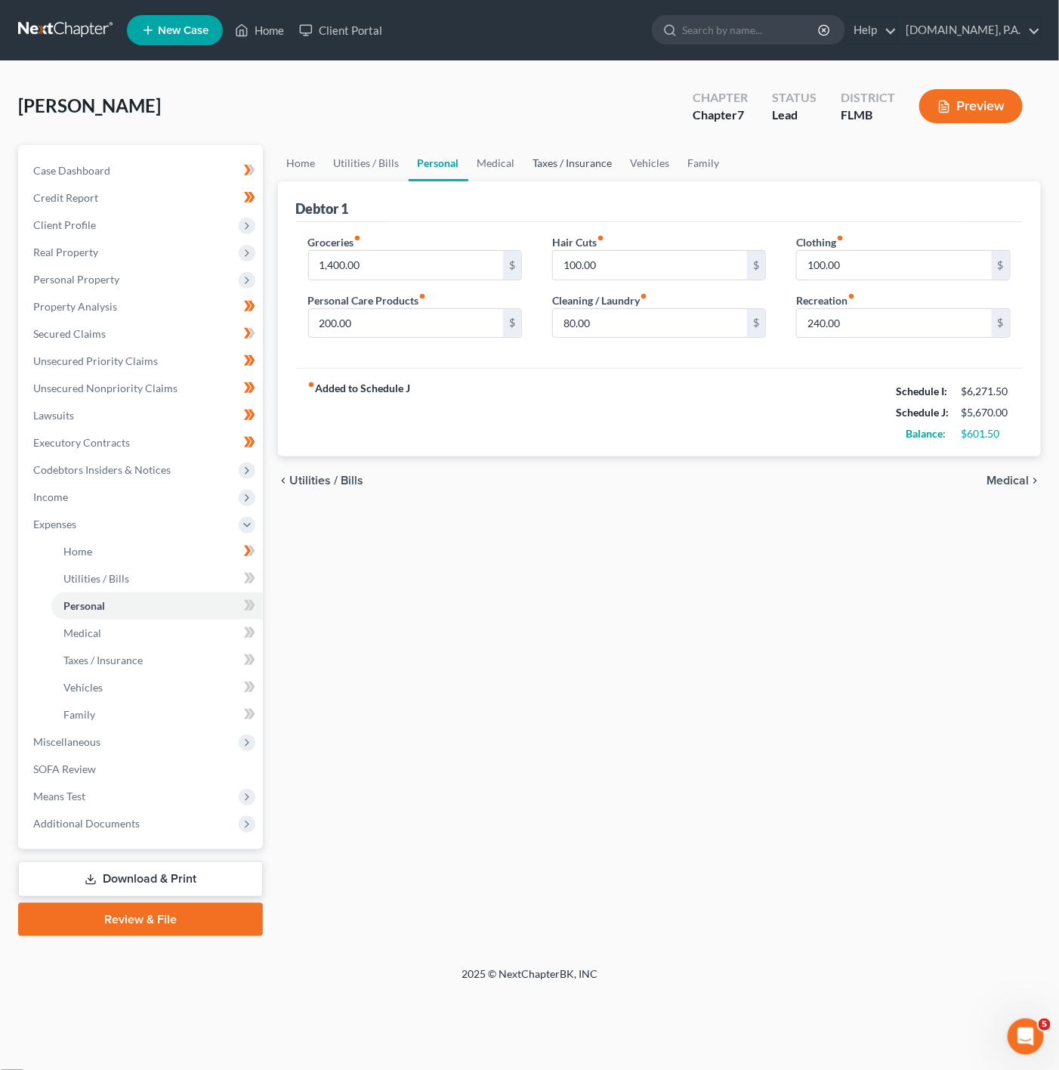
click at [539, 171] on link "Taxes / Insurance" at bounding box center [572, 163] width 97 height 36
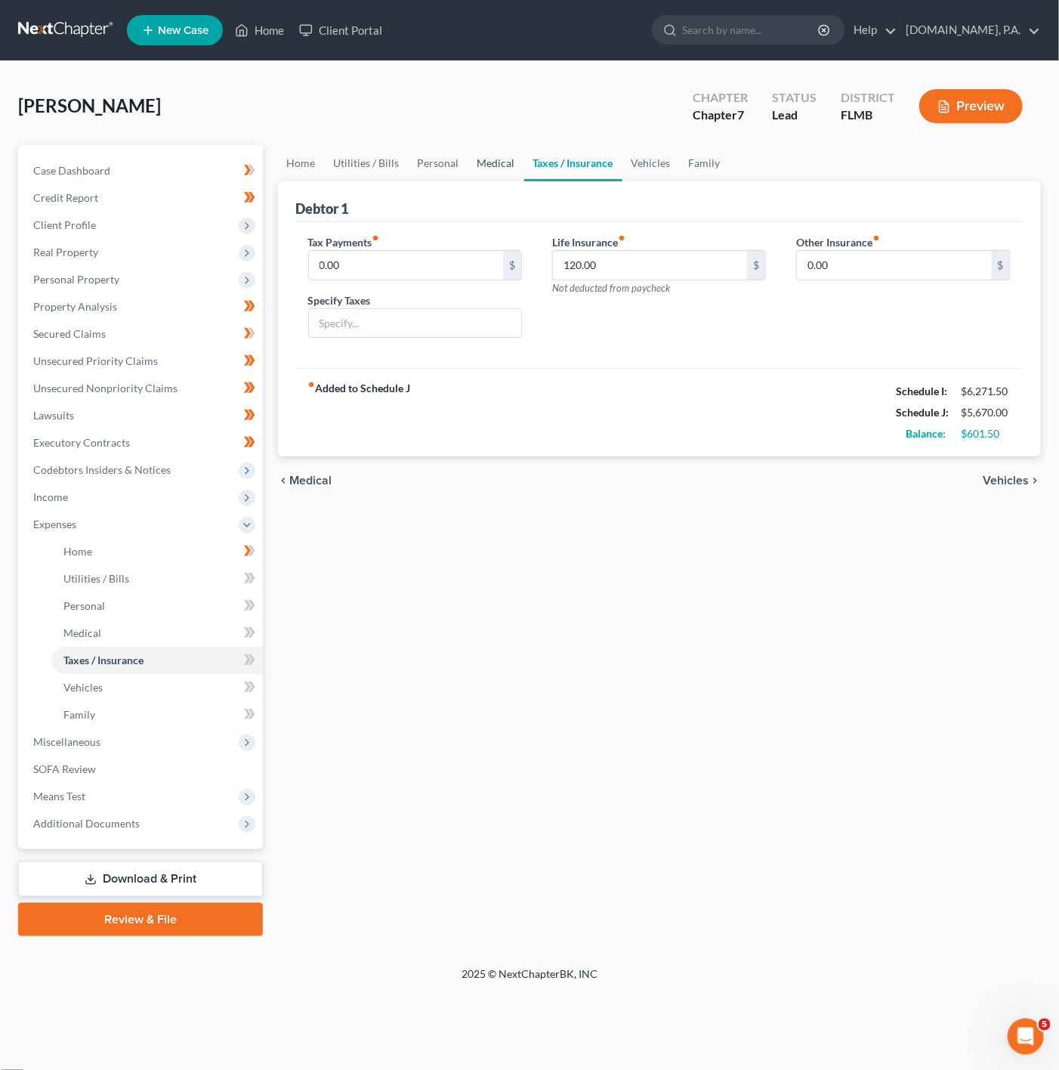
click at [486, 157] on link "Medical" at bounding box center [496, 163] width 56 height 36
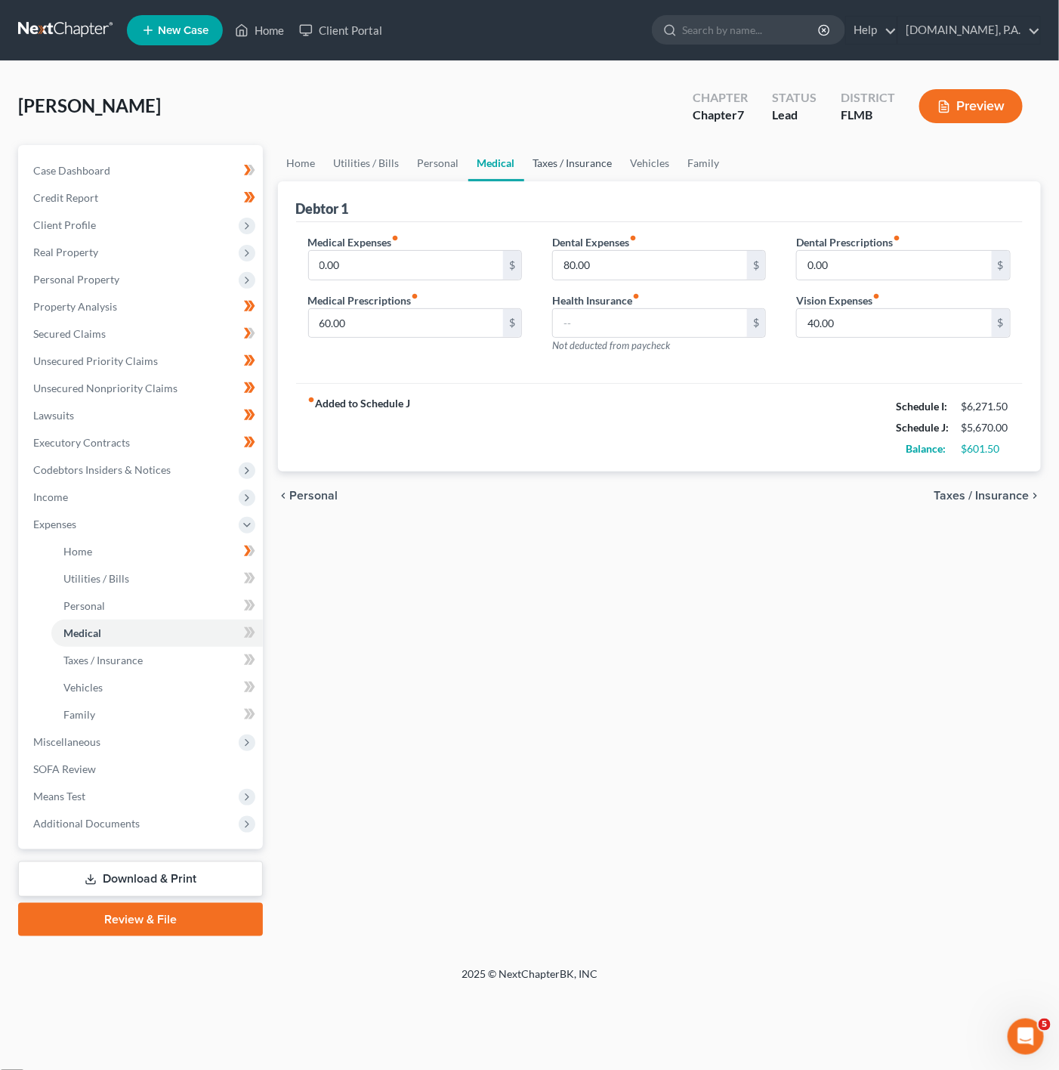
click at [588, 166] on link "Taxes / Insurance" at bounding box center [572, 163] width 97 height 36
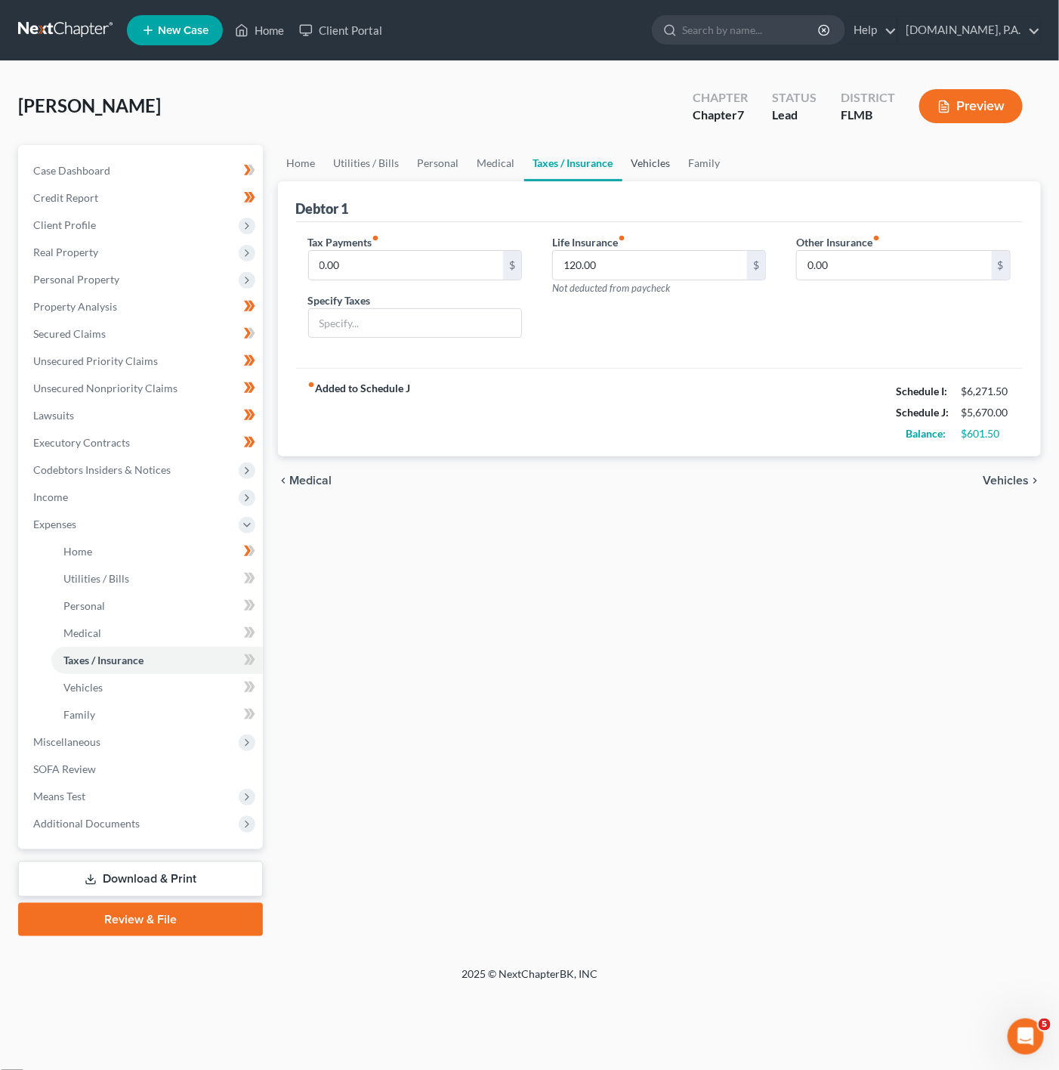
click at [653, 166] on link "Vehicles" at bounding box center [650, 163] width 57 height 36
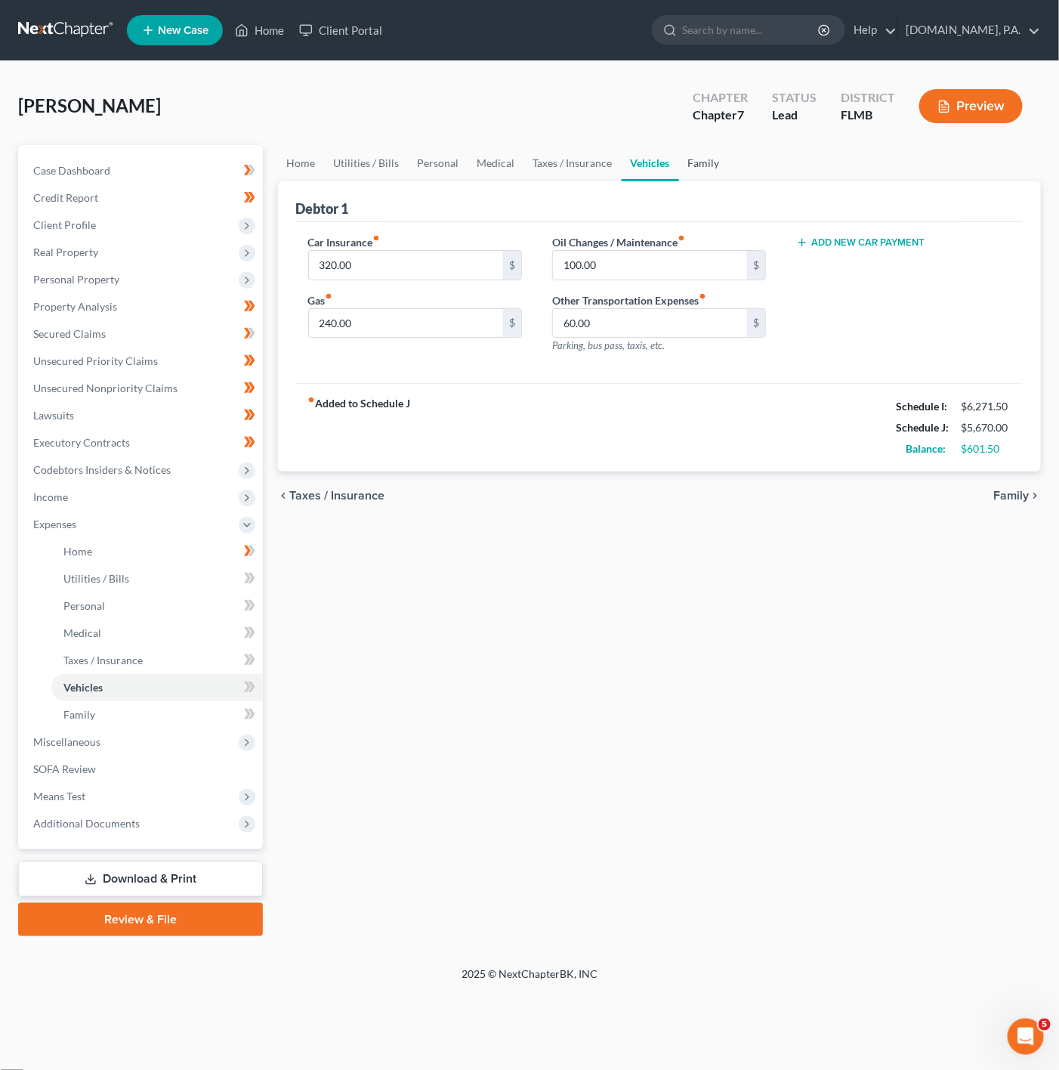
click at [696, 156] on link "Family" at bounding box center [704, 163] width 50 height 36
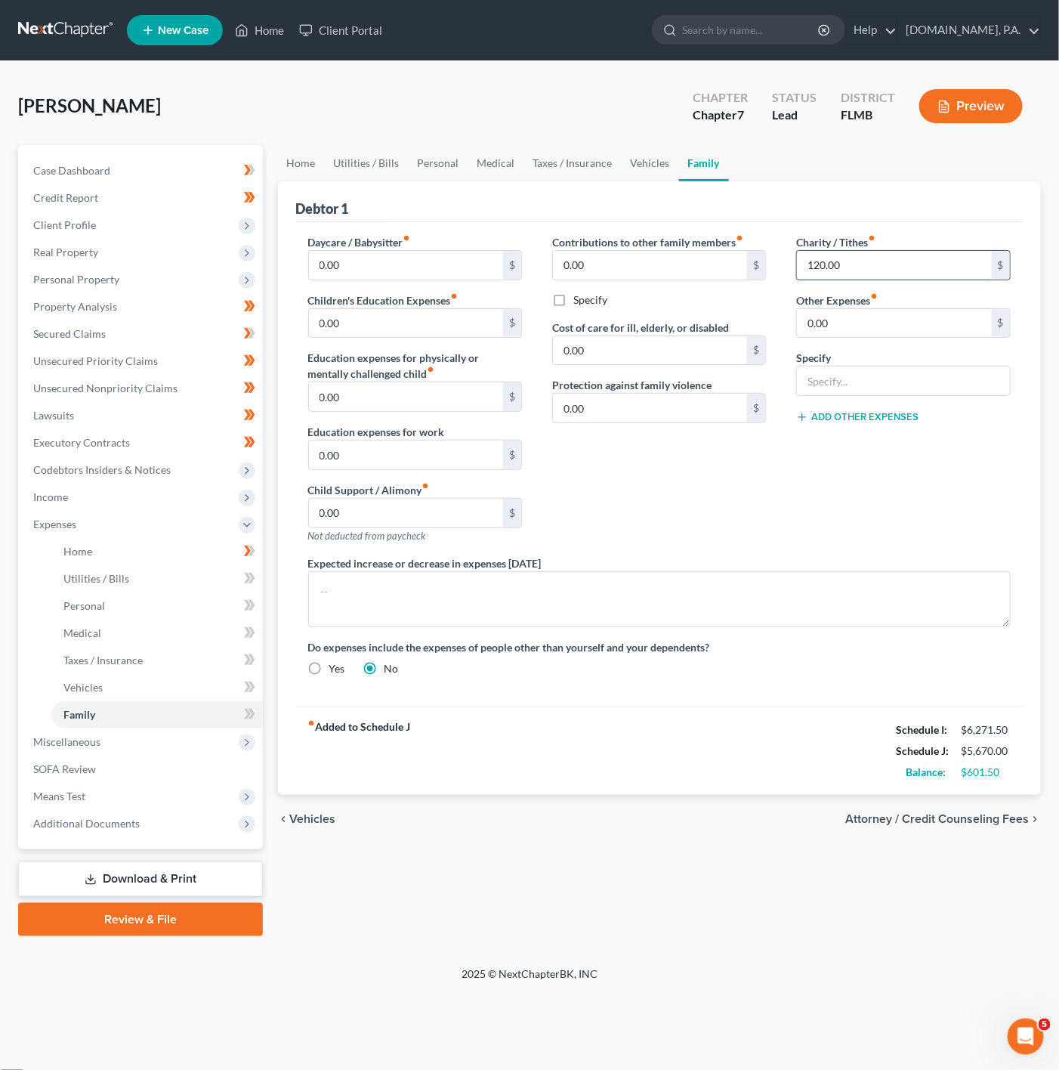
click at [897, 272] on input "120.00" at bounding box center [894, 265] width 195 height 29
type input "160"
click at [861, 487] on div "Charity / Tithes fiber_manual_record 160 $ Other Expenses fiber_manual_record 0…" at bounding box center [903, 394] width 244 height 321
click at [657, 159] on link "Vehicles" at bounding box center [650, 163] width 57 height 36
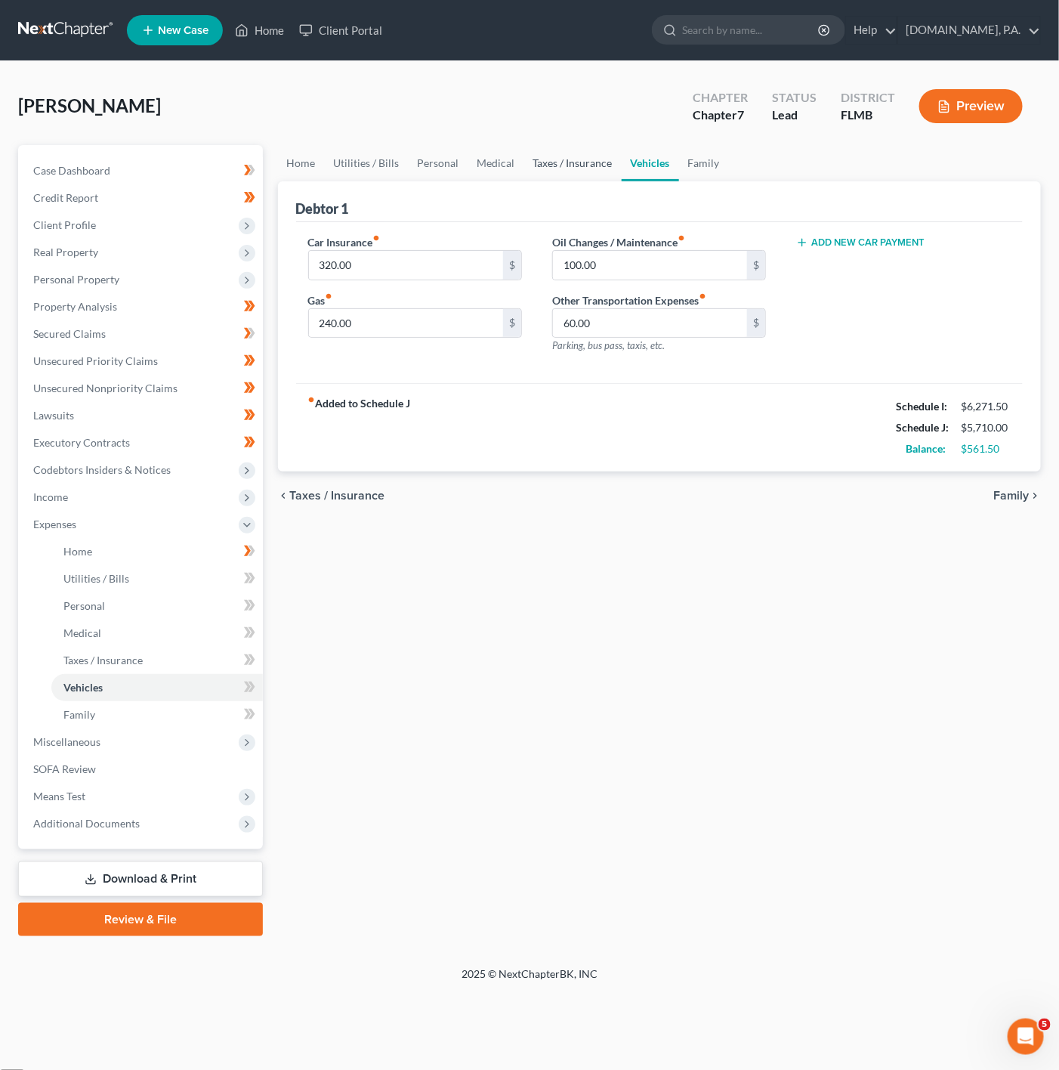
click at [585, 159] on link "Taxes / Insurance" at bounding box center [572, 163] width 97 height 36
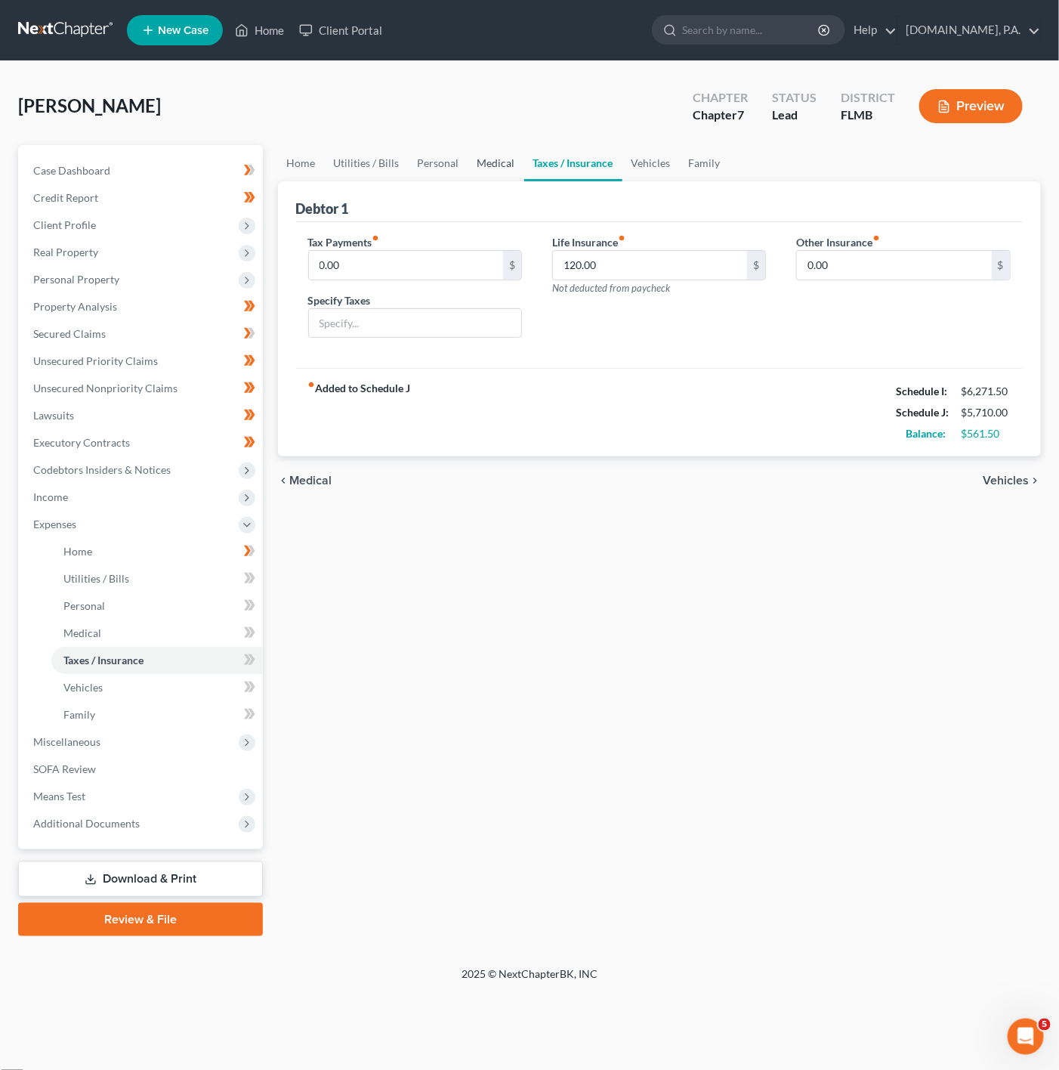
click at [468, 164] on link "Medical" at bounding box center [496, 163] width 56 height 36
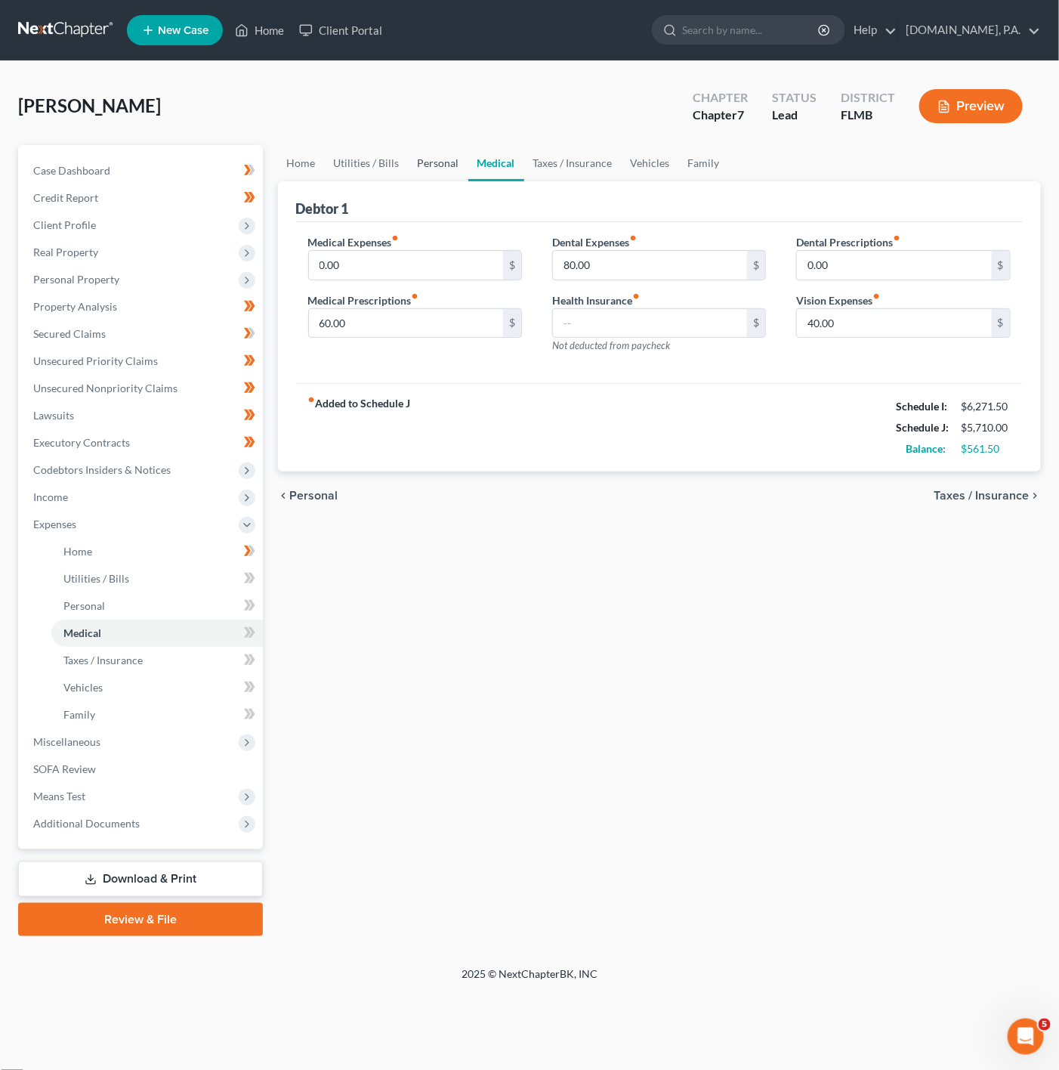
click at [451, 163] on link "Personal" at bounding box center [439, 163] width 60 height 36
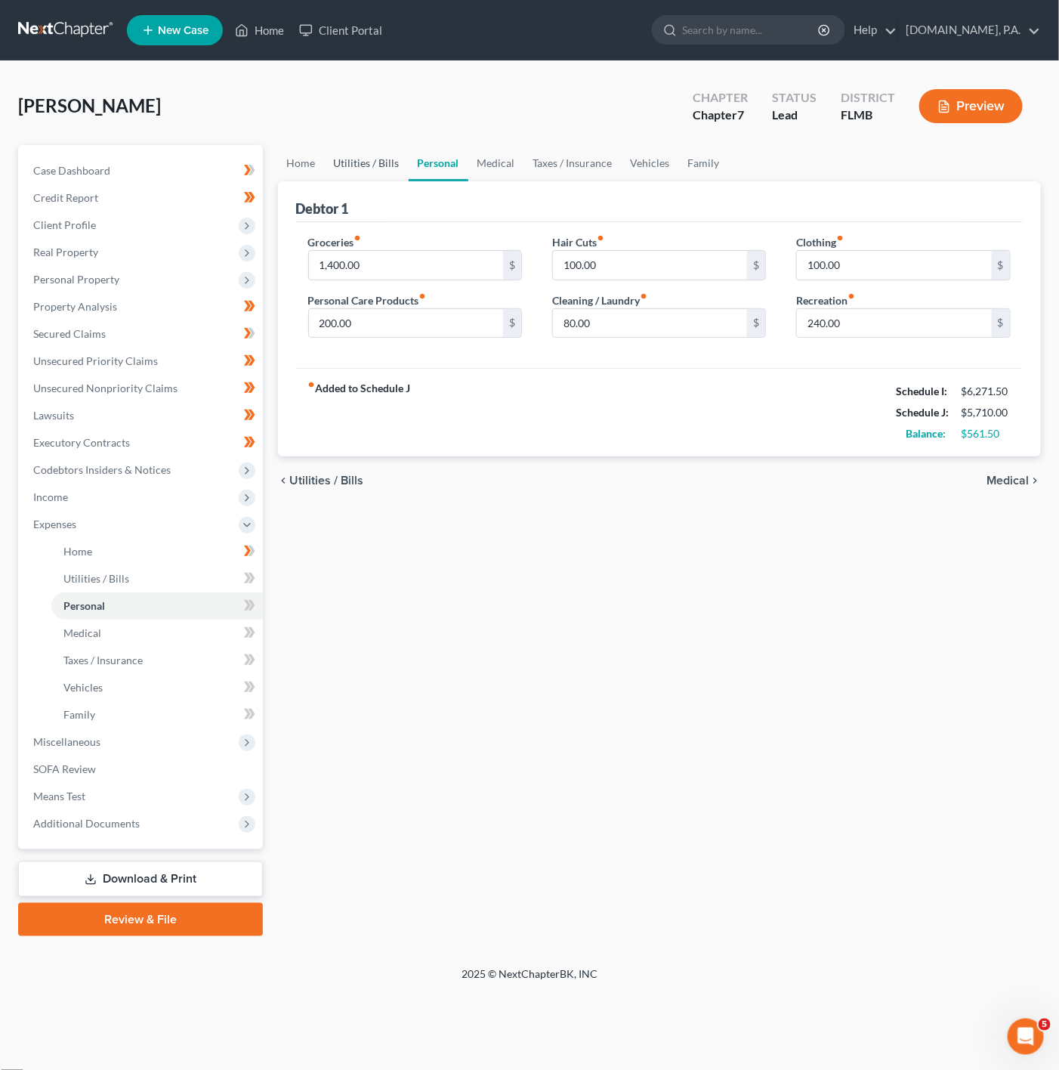
click at [354, 170] on link "Utilities / Bills" at bounding box center [367, 163] width 84 height 36
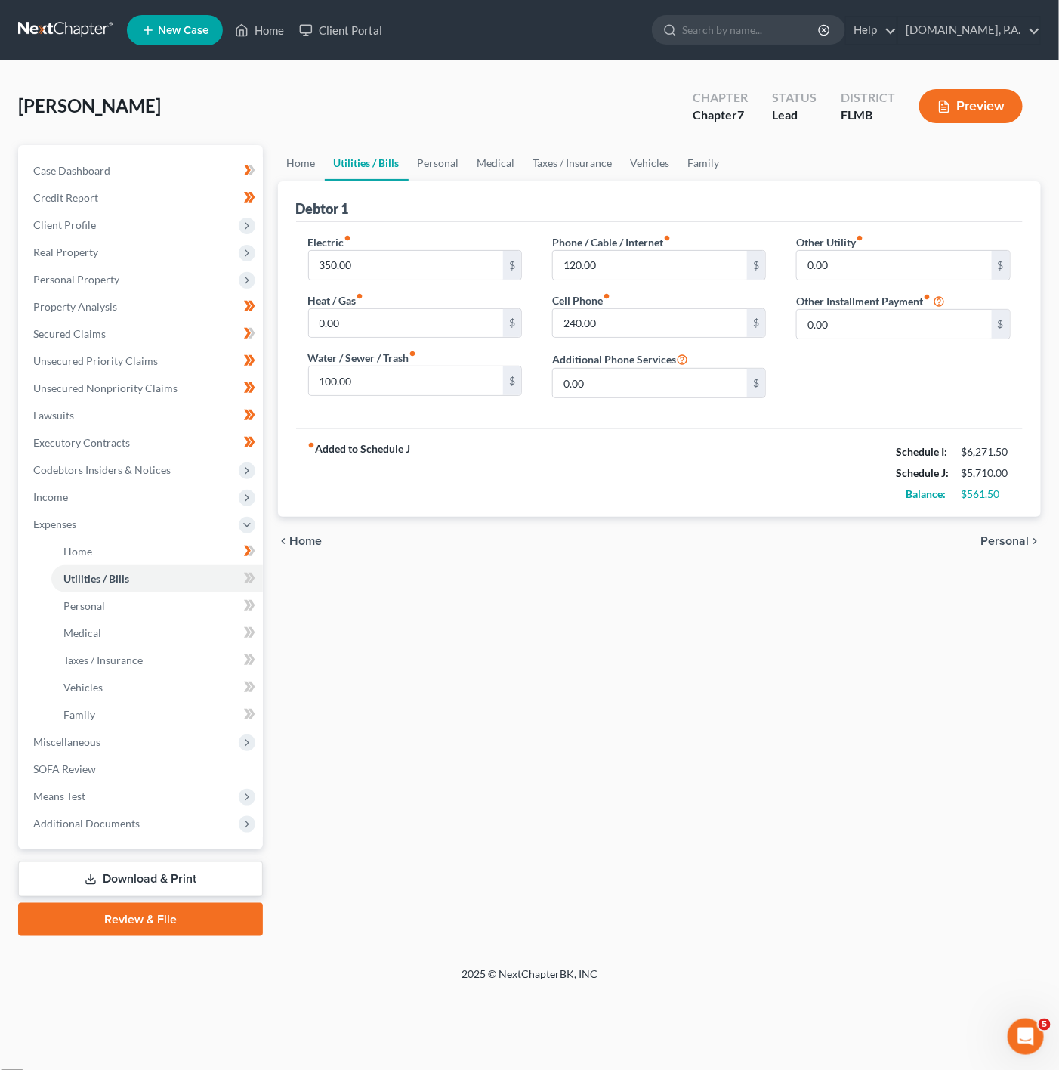
click at [424, 139] on div "[PERSON_NAME] Upgraded Chapter Chapter 7 Status Lead District FLMB Preview" at bounding box center [529, 112] width 1023 height 66
drag, startPoint x: 410, startPoint y: 175, endPoint x: 415, endPoint y: 164, distance: 12.5
click at [413, 174] on link "Personal" at bounding box center [439, 163] width 60 height 36
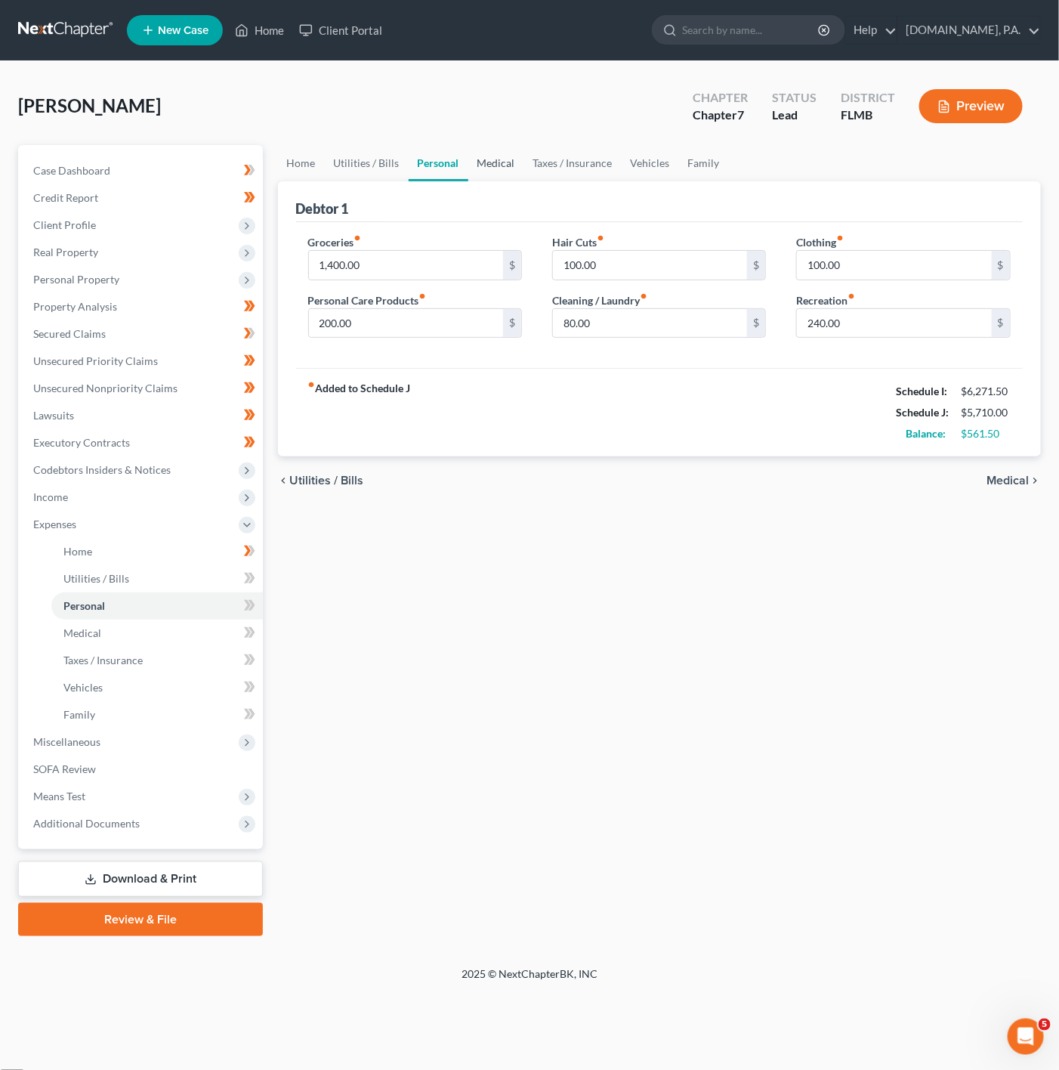
click at [486, 168] on link "Medical" at bounding box center [496, 163] width 56 height 36
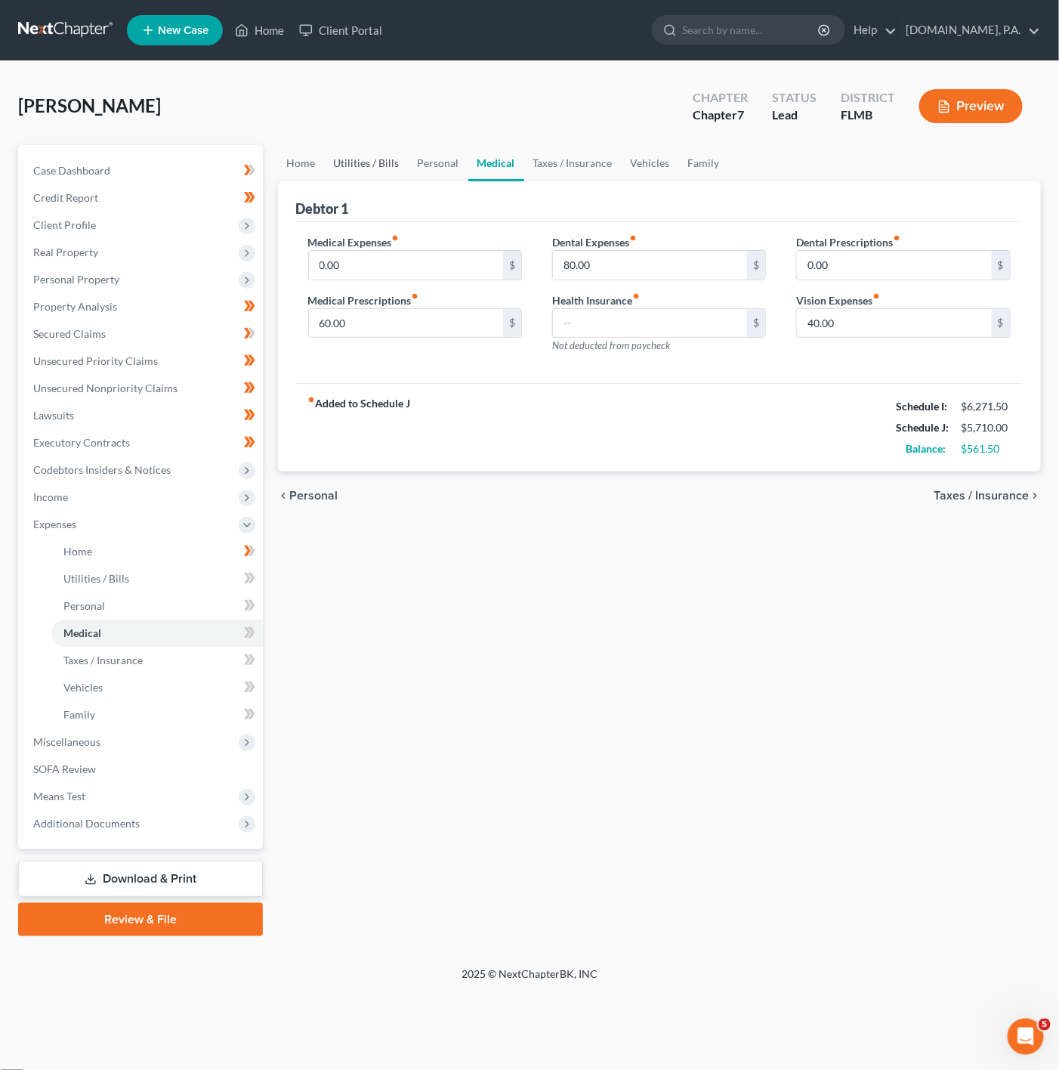
click at [388, 162] on link "Utilities / Bills" at bounding box center [367, 163] width 84 height 36
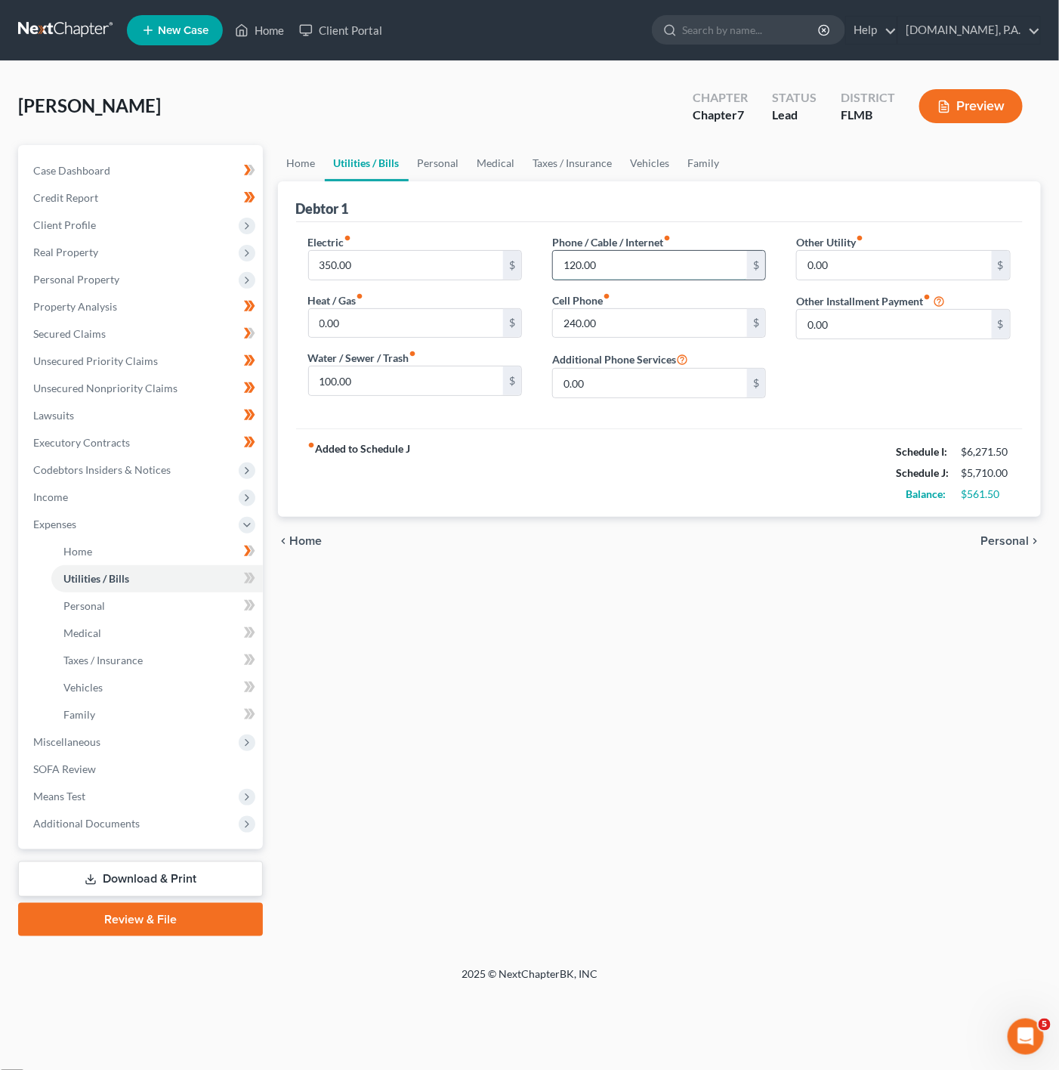
click at [623, 265] on input "120.00" at bounding box center [650, 265] width 195 height 29
type input "160"
click at [816, 442] on div "fiber_manual_record Added to Schedule J Schedule I: $6,271.50 Schedule J: $5,75…" at bounding box center [659, 472] width 727 height 88
click at [452, 156] on link "Personal" at bounding box center [439, 163] width 60 height 36
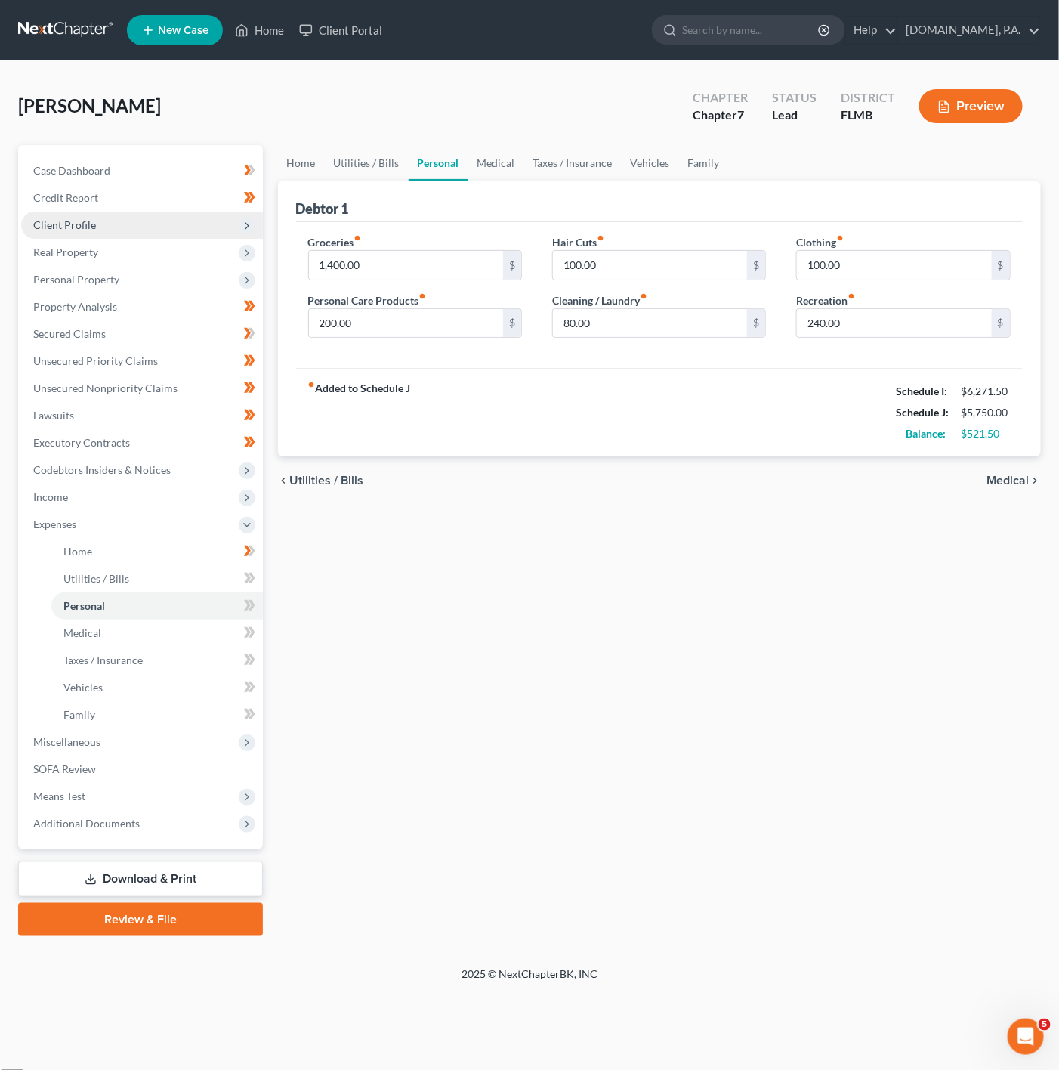
click at [221, 222] on span "Client Profile" at bounding box center [142, 224] width 242 height 27
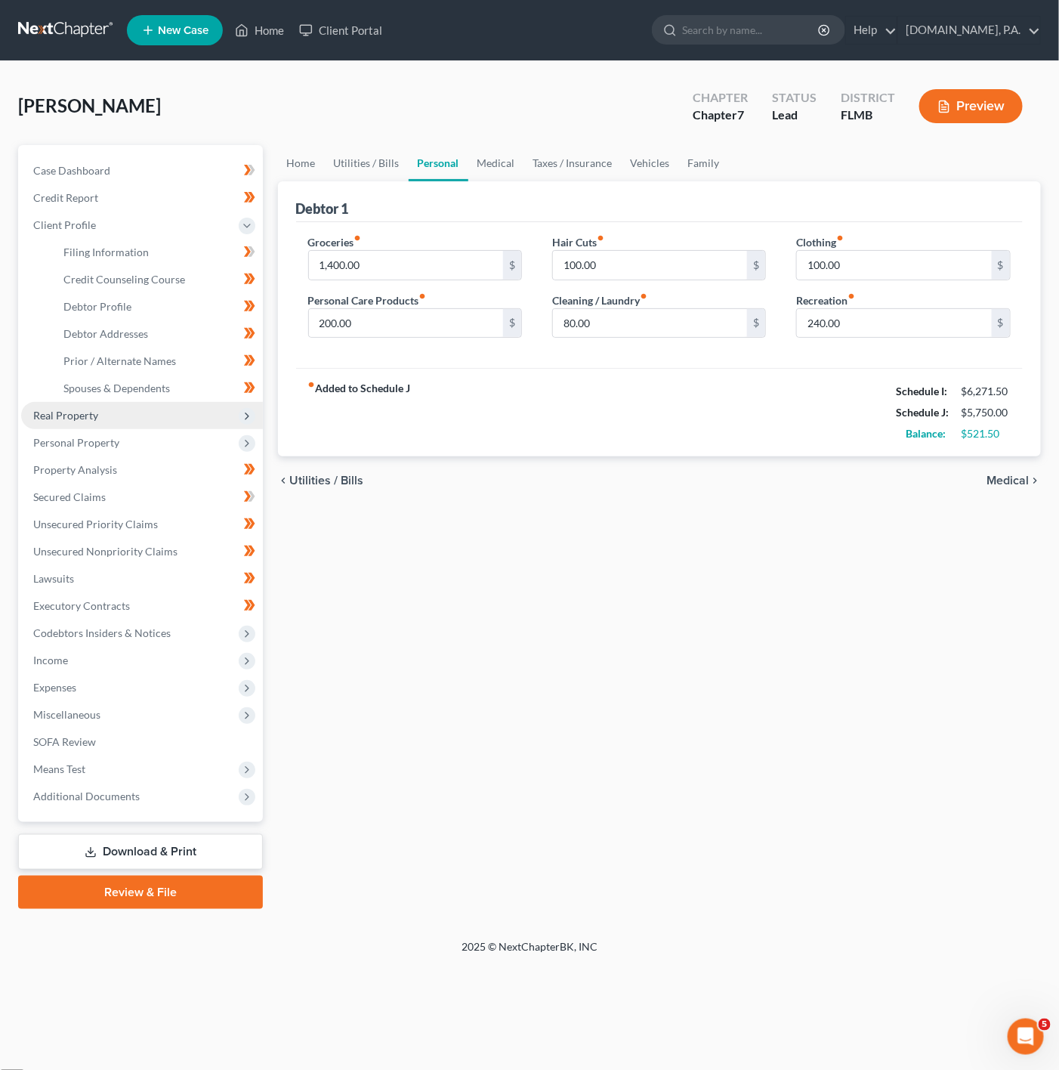
click at [145, 421] on span "Real Property" at bounding box center [142, 415] width 242 height 27
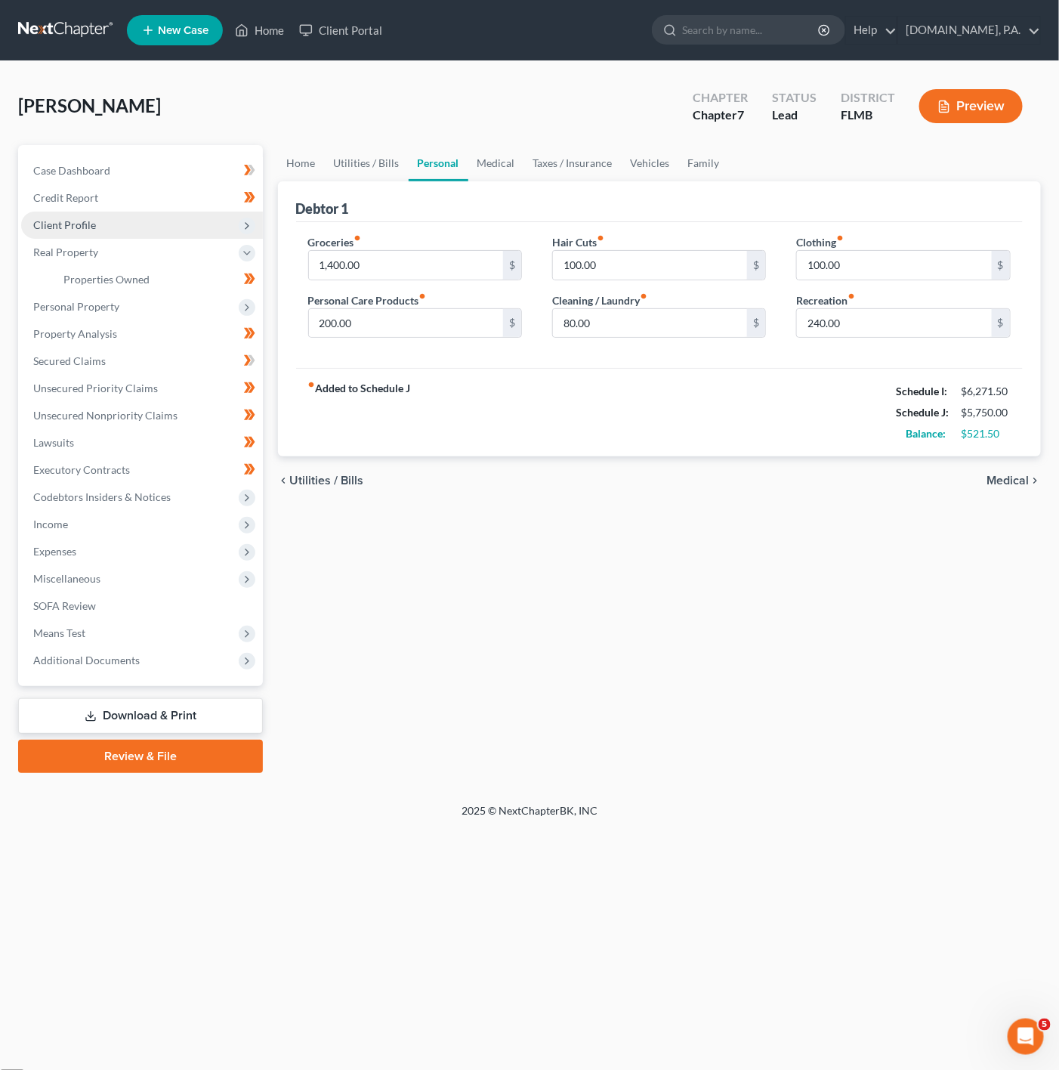
click at [224, 221] on span "Client Profile" at bounding box center [142, 224] width 242 height 27
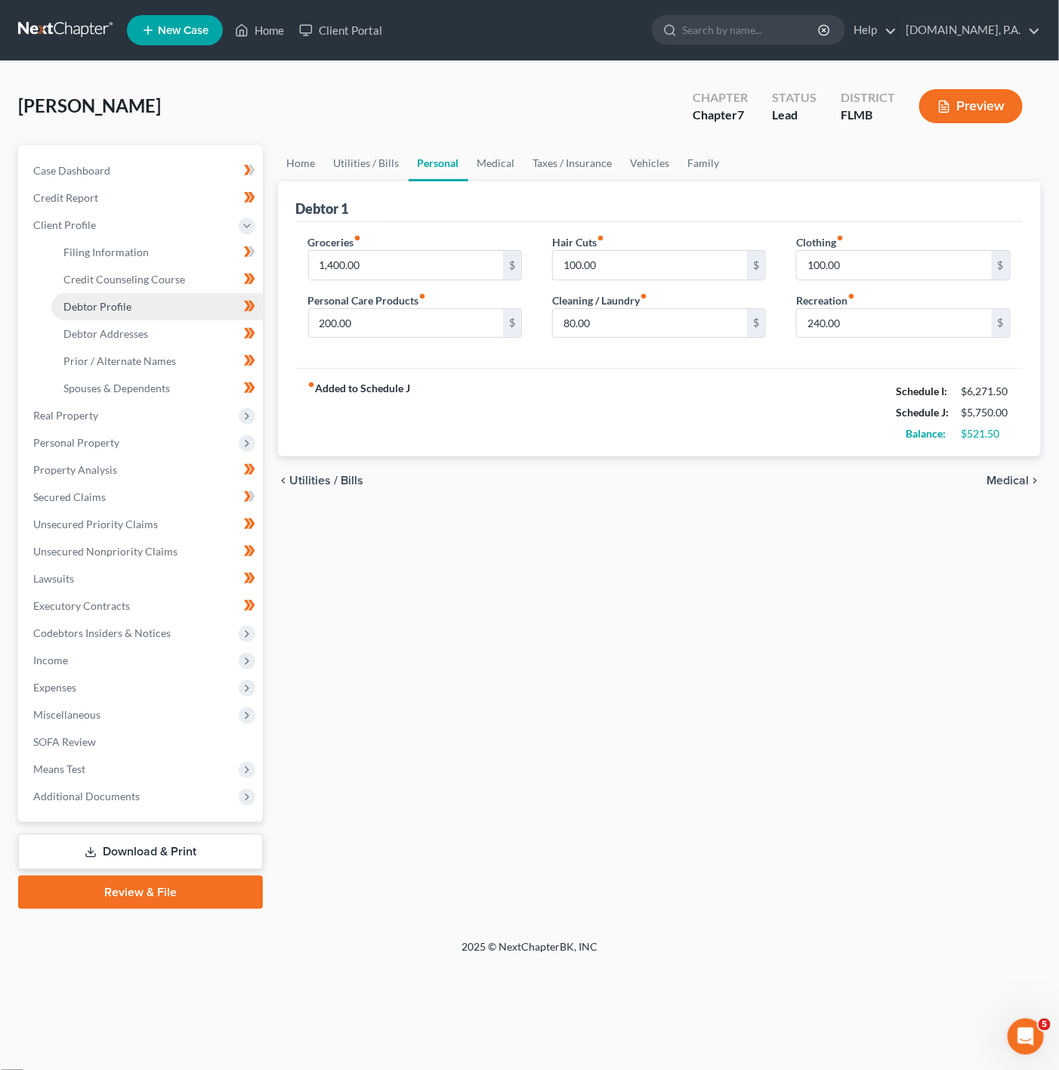
click at [159, 297] on link "Debtor Profile" at bounding box center [156, 306] width 211 height 27
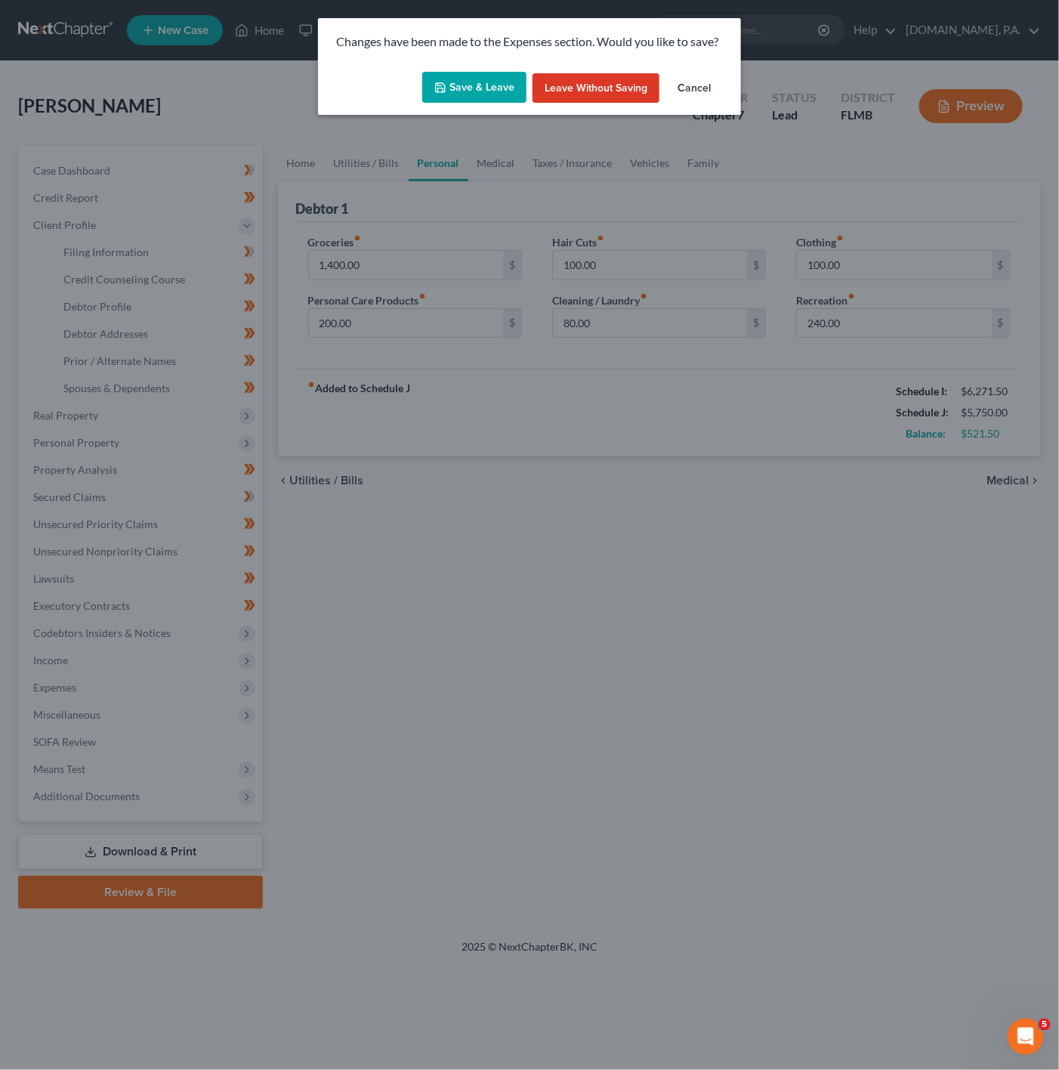
click at [474, 84] on button "Save & Leave" at bounding box center [474, 88] width 104 height 32
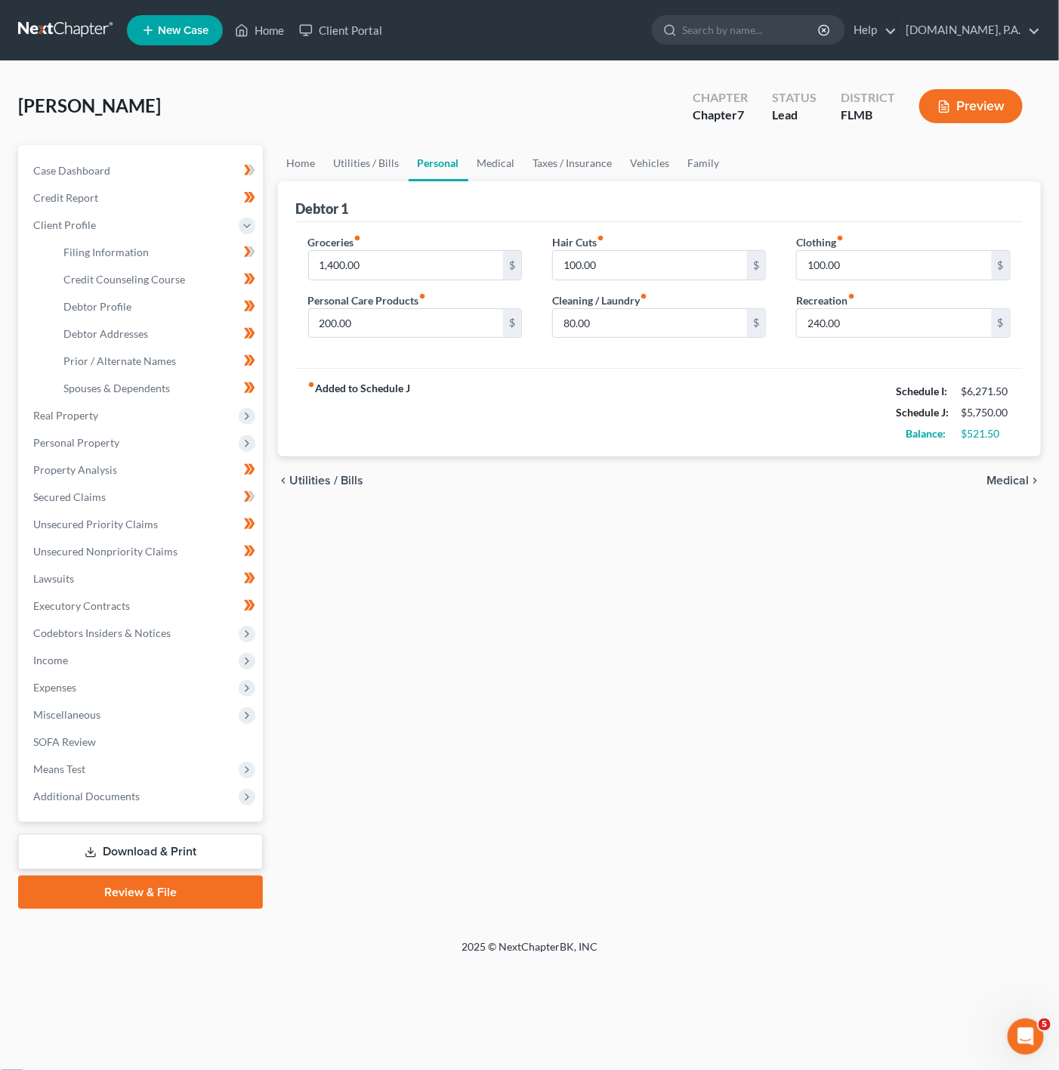
select select "0"
select select "3"
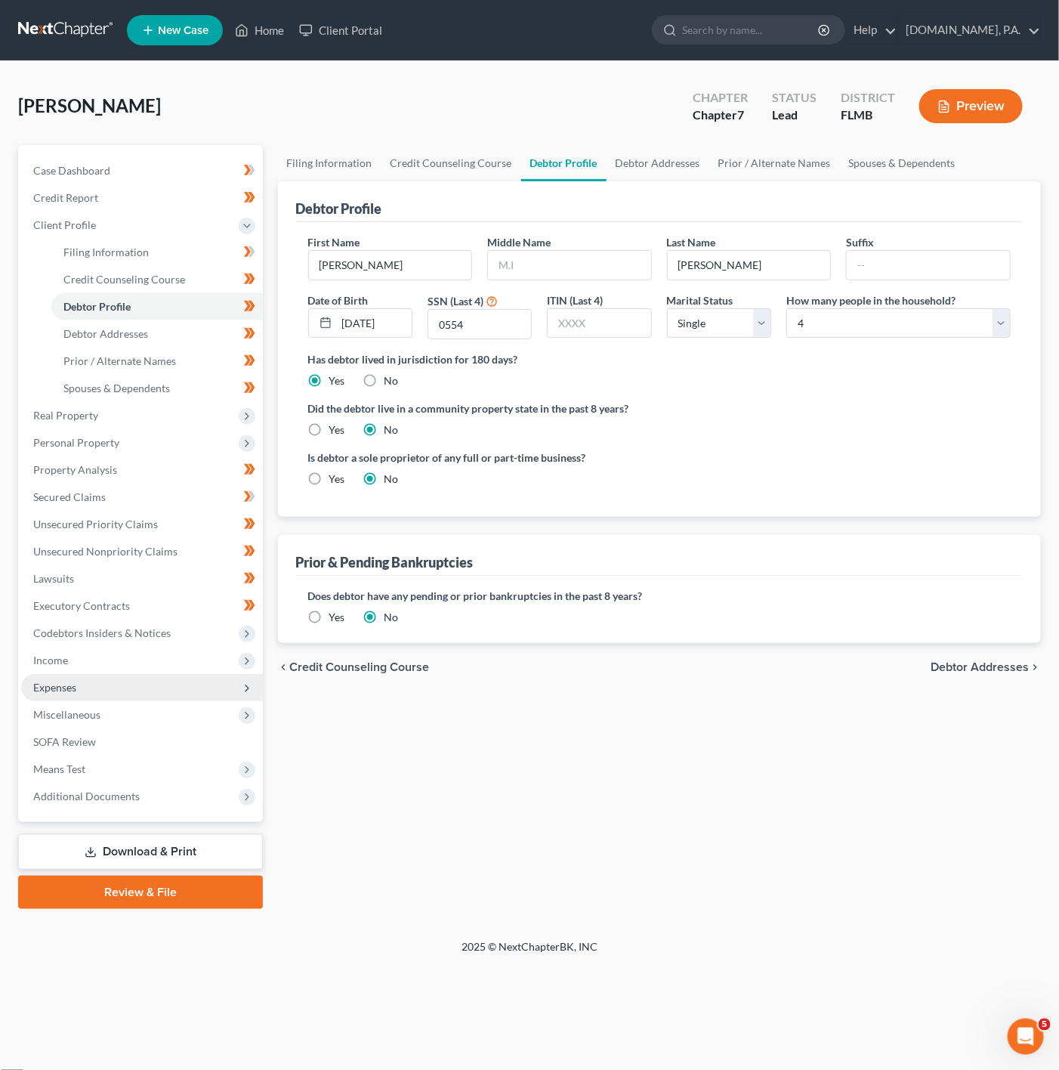
click at [195, 685] on span "Expenses" at bounding box center [142, 687] width 242 height 27
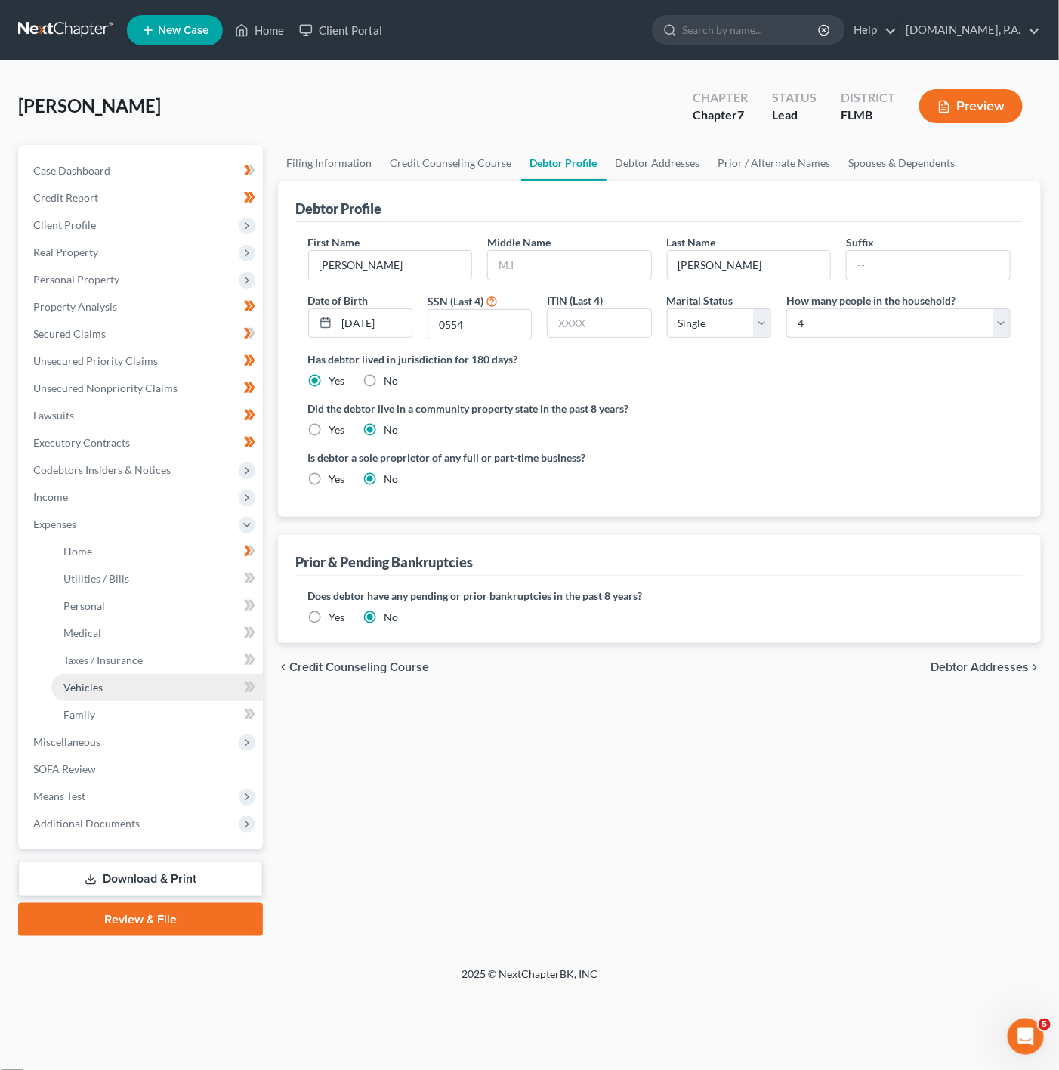
click at [164, 698] on link "Vehicles" at bounding box center [156, 687] width 211 height 27
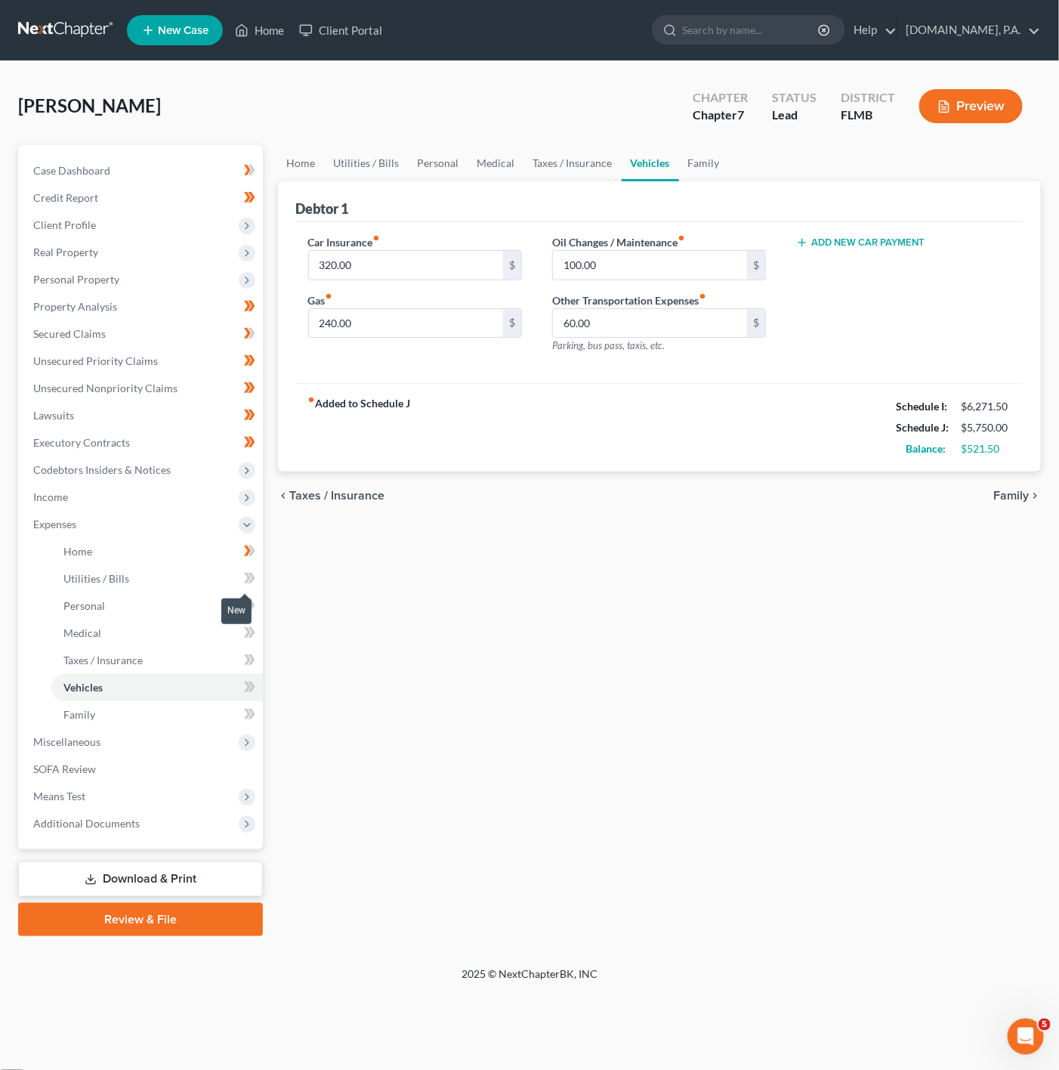
click at [236, 580] on span at bounding box center [249, 580] width 26 height 23
click at [225, 605] on link "Personal" at bounding box center [156, 605] width 211 height 27
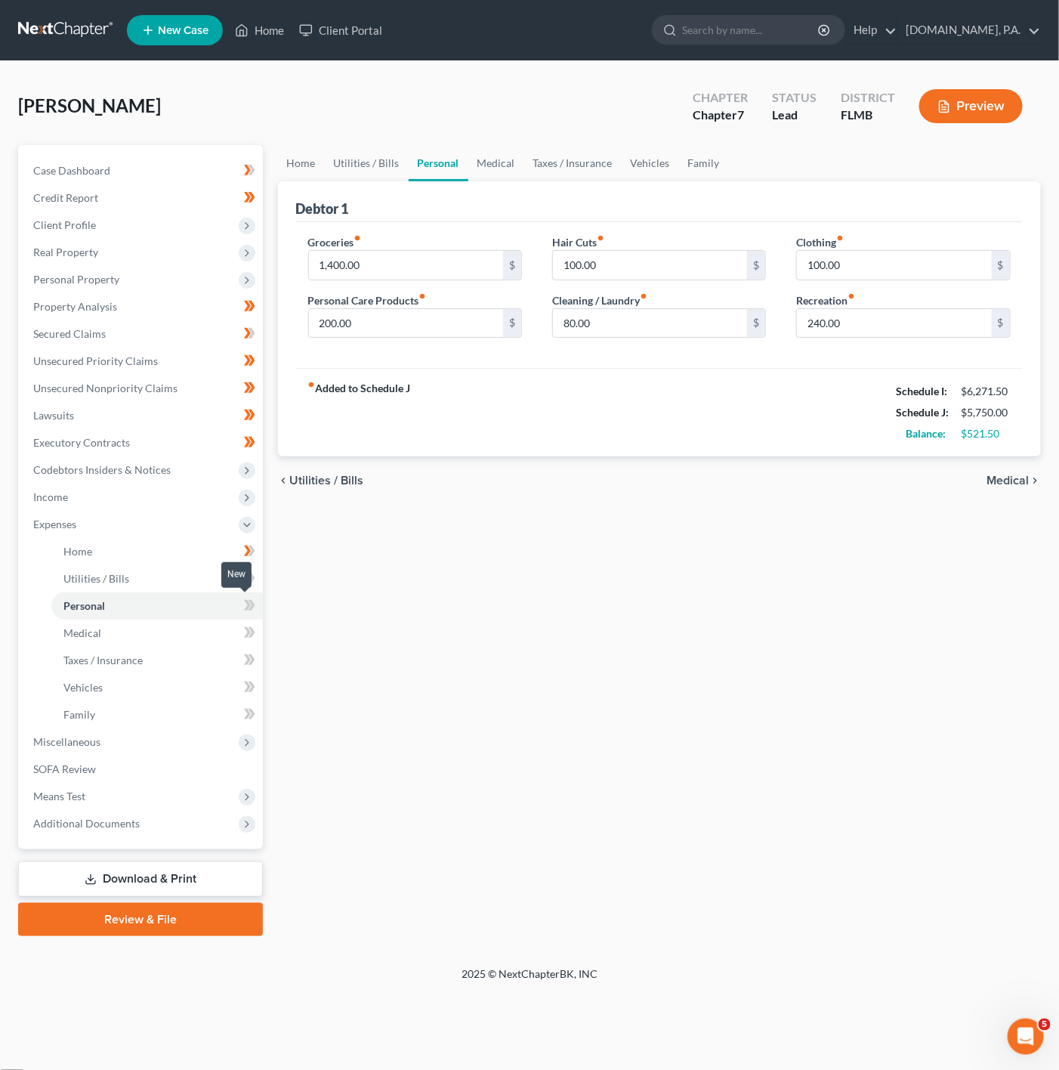
click at [243, 616] on span at bounding box center [249, 607] width 26 height 23
click at [239, 635] on span at bounding box center [249, 634] width 26 height 23
click at [245, 666] on icon at bounding box center [249, 659] width 11 height 19
click at [245, 684] on icon at bounding box center [249, 687] width 11 height 19
click at [239, 715] on span at bounding box center [249, 716] width 26 height 23
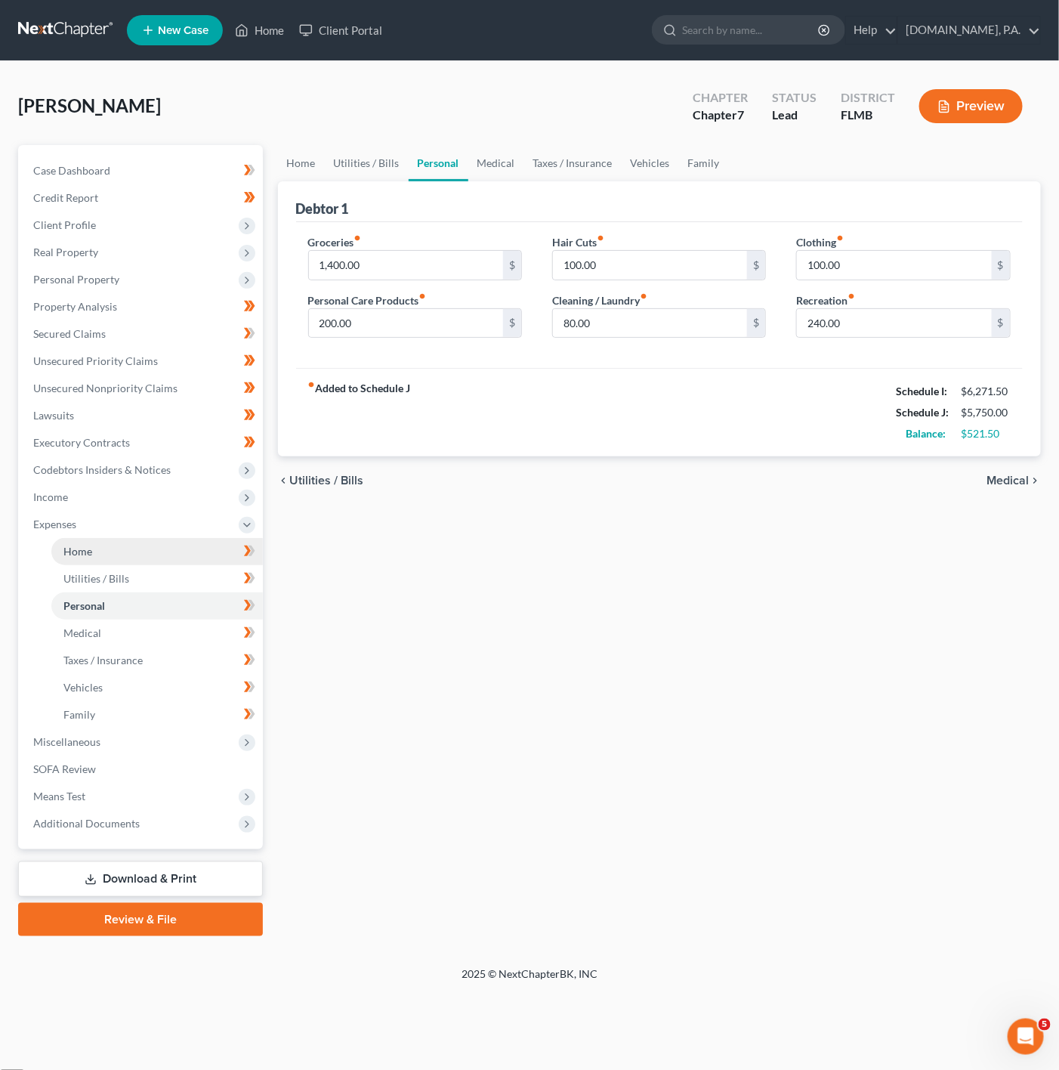
click at [214, 540] on link "Home" at bounding box center [156, 551] width 211 height 27
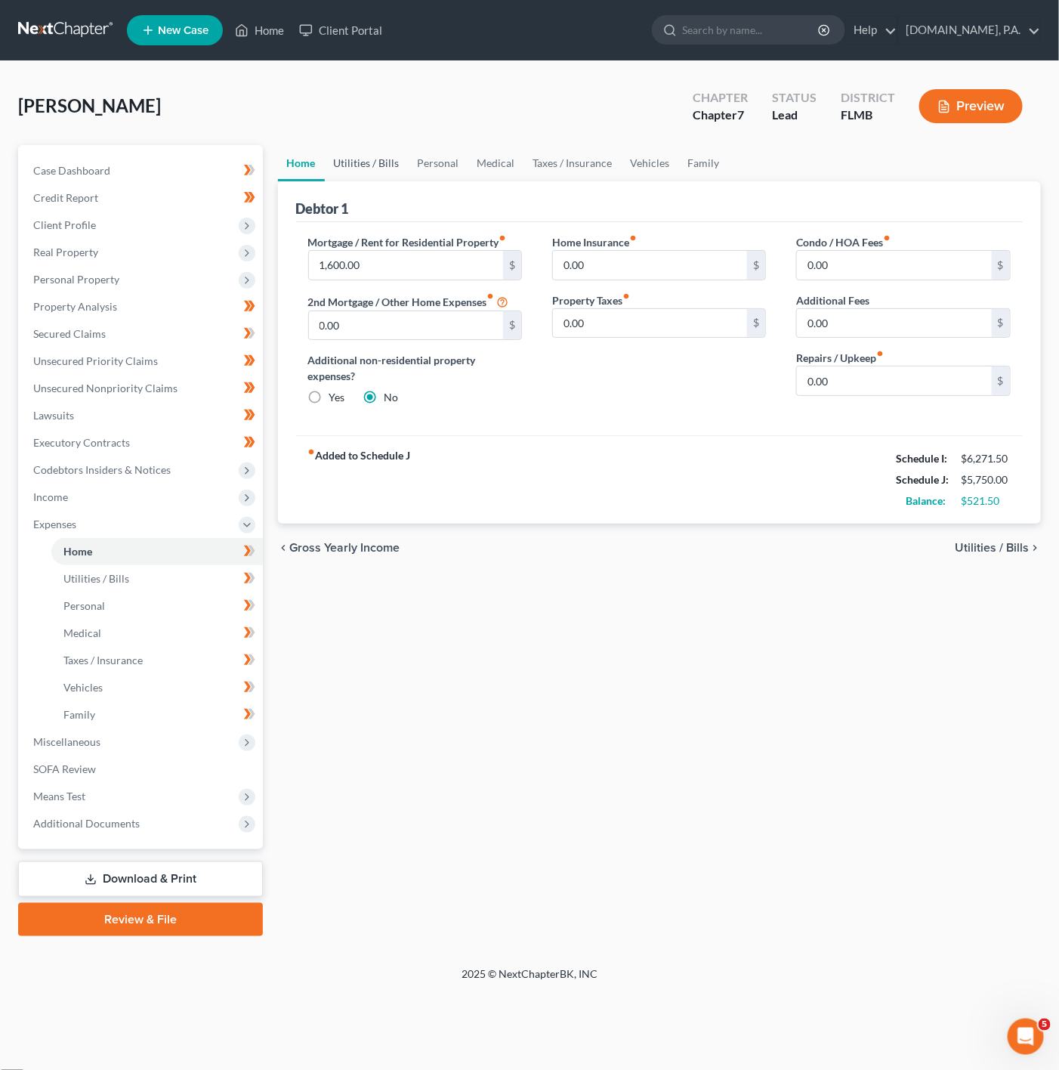
click at [400, 180] on link "Utilities / Bills" at bounding box center [367, 163] width 84 height 36
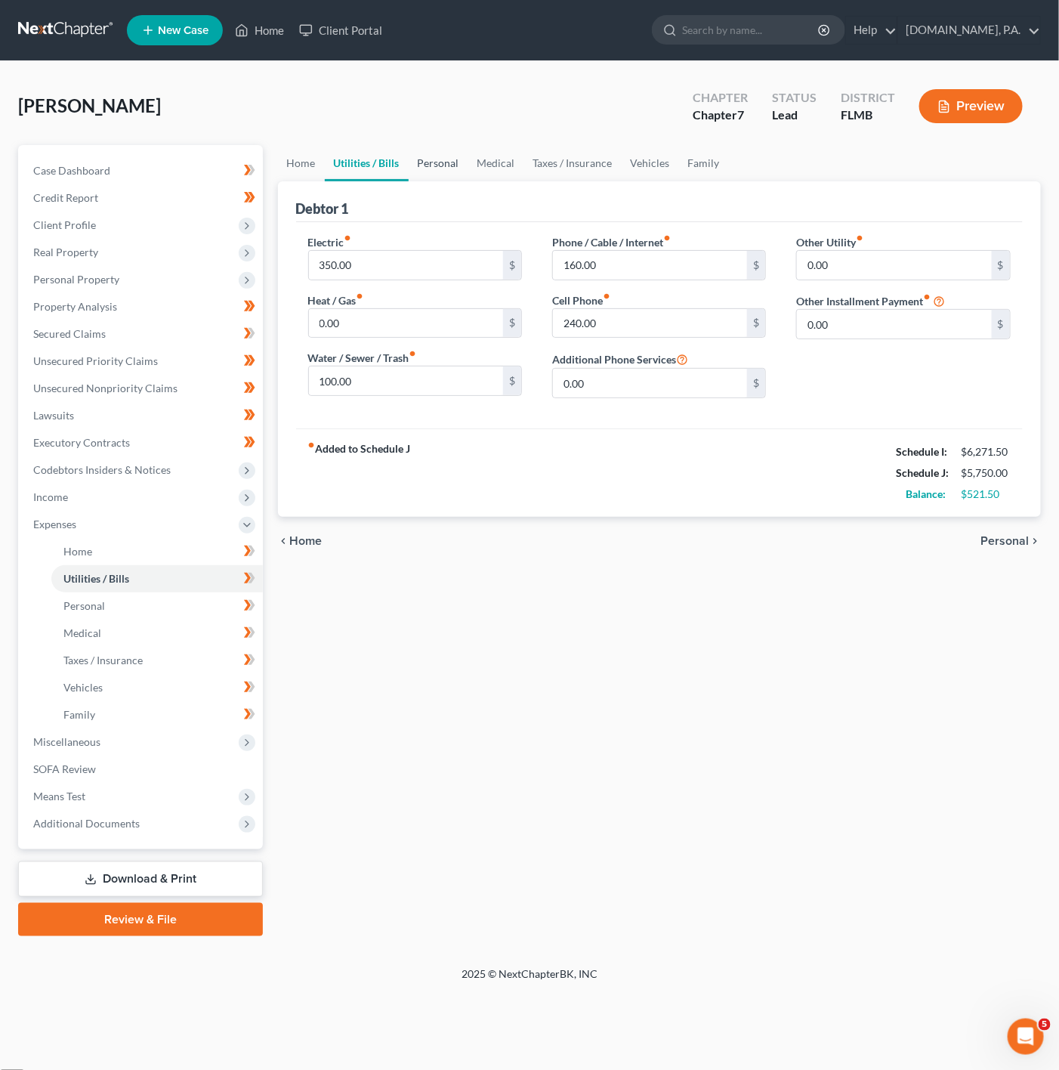
click at [440, 172] on link "Personal" at bounding box center [439, 163] width 60 height 36
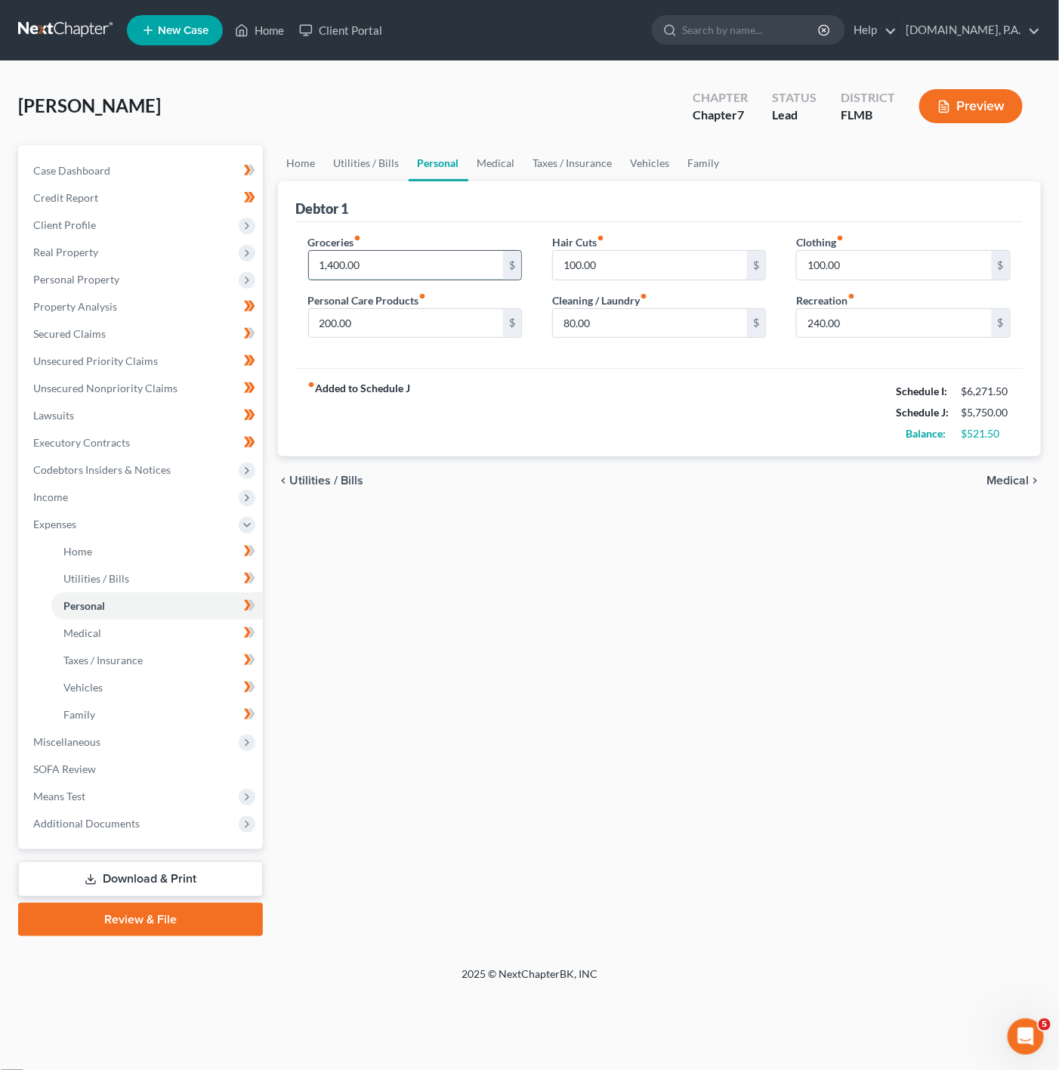
click at [393, 264] on input "1,400.00" at bounding box center [406, 265] width 195 height 29
click at [420, 397] on div "fiber_manual_record Added to Schedule J Schedule I: $6,271.50 Schedule J: $5,85…" at bounding box center [659, 412] width 727 height 88
click at [422, 275] on input "1,500" at bounding box center [406, 265] width 195 height 29
type input "1,600"
click at [567, 420] on div "fiber_manual_record Added to Schedule J Schedule I: $6,271.50 Schedule J: $5,95…" at bounding box center [659, 412] width 727 height 88
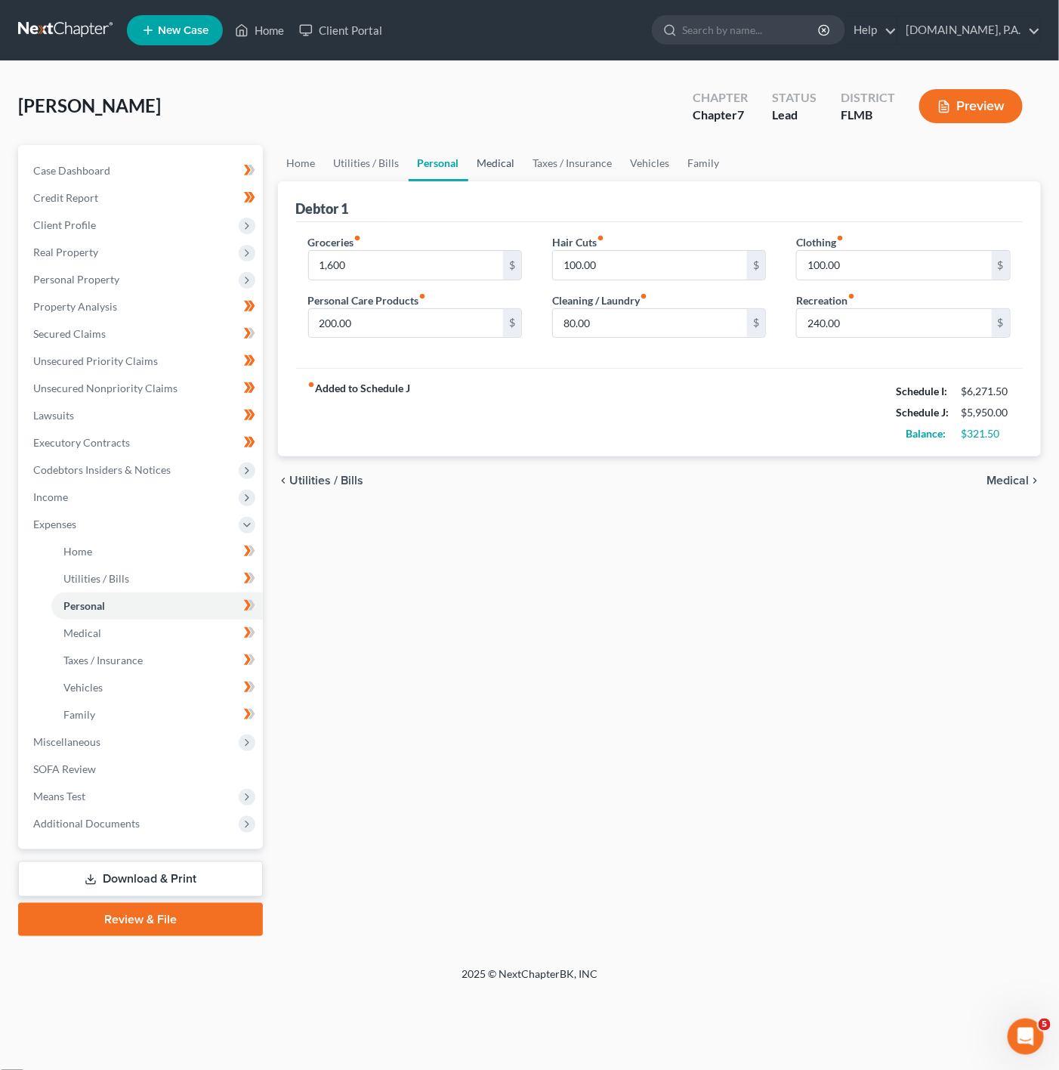
click at [477, 153] on link "Medical" at bounding box center [496, 163] width 56 height 36
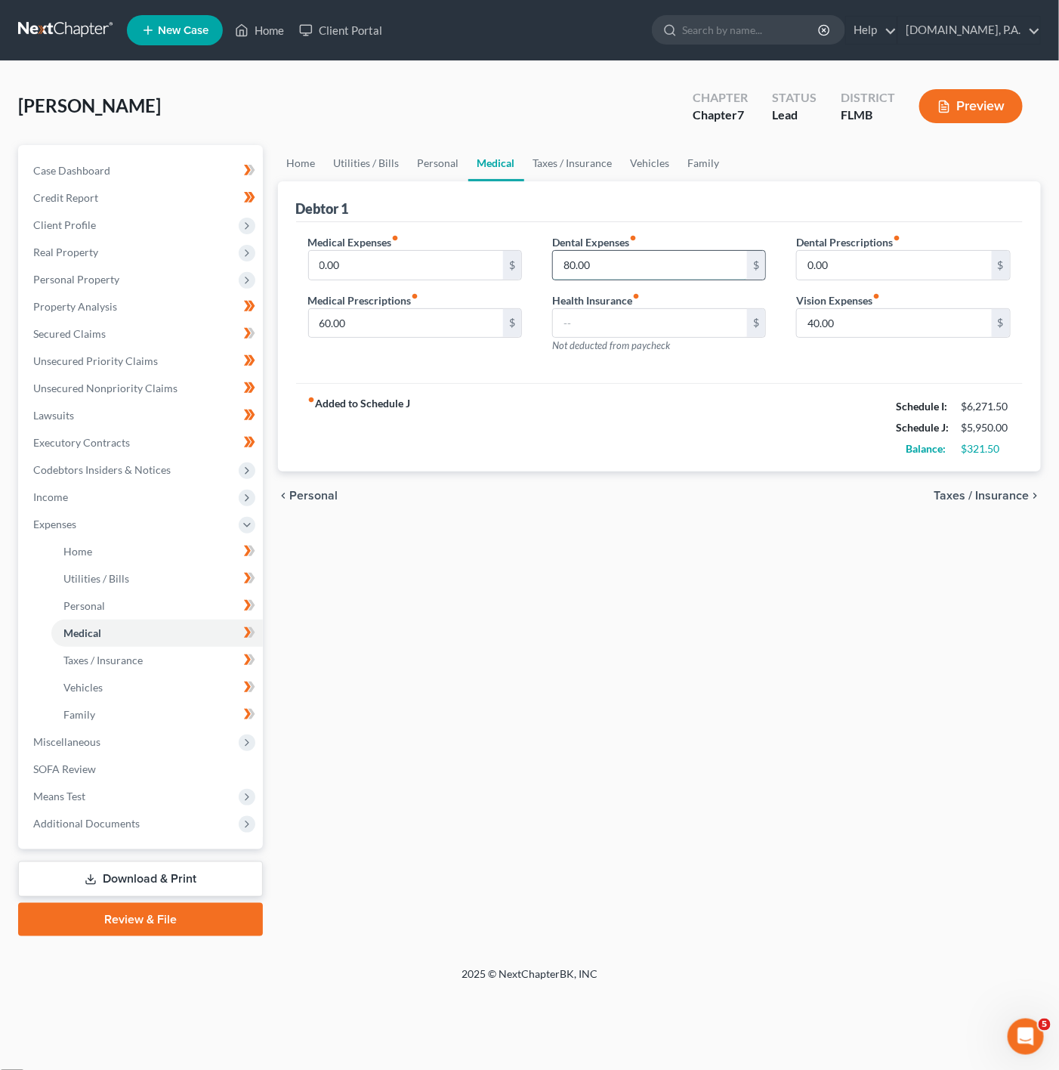
click at [630, 259] on input "80.00" at bounding box center [650, 265] width 195 height 29
click at [556, 173] on link "Taxes / Insurance" at bounding box center [572, 163] width 97 height 36
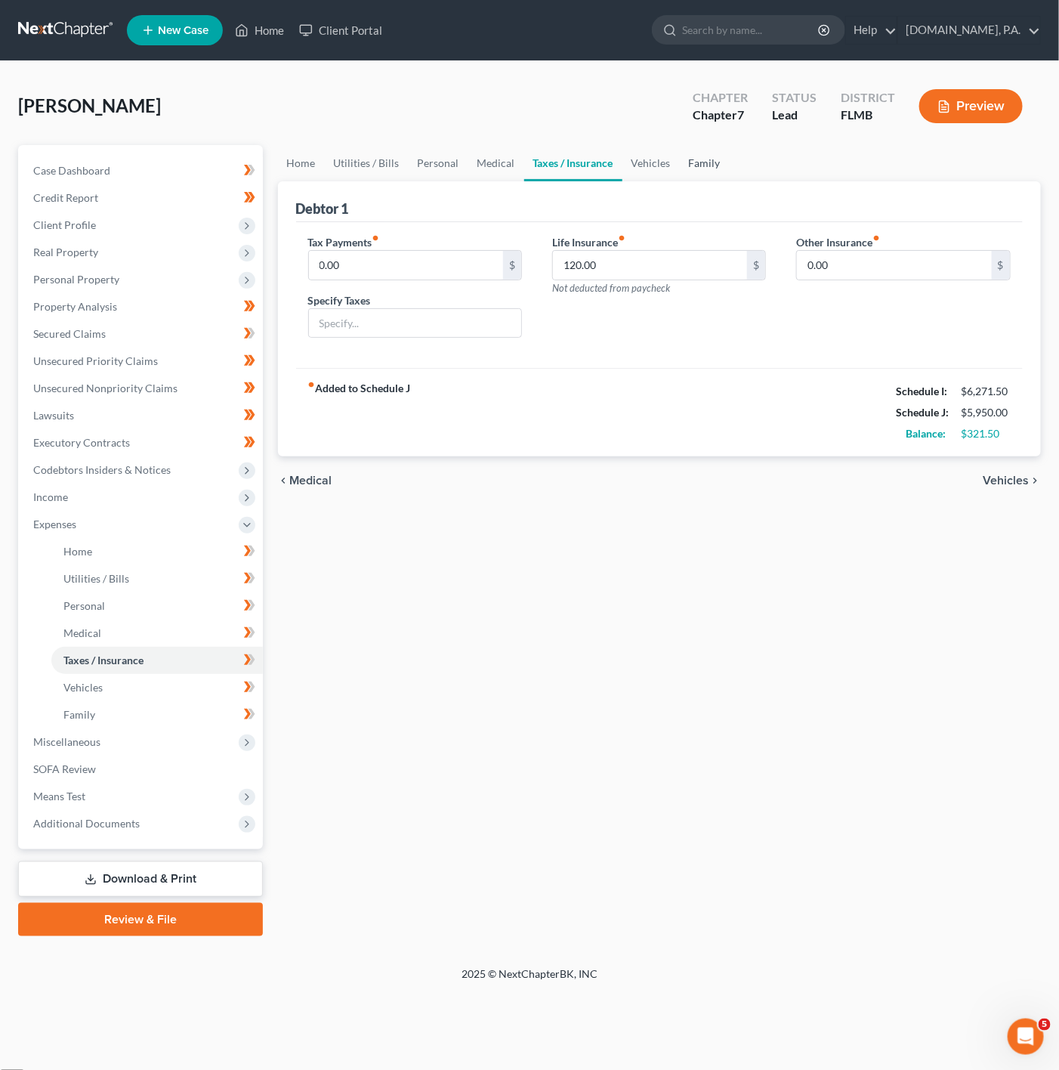
click at [680, 177] on link "Family" at bounding box center [705, 163] width 50 height 36
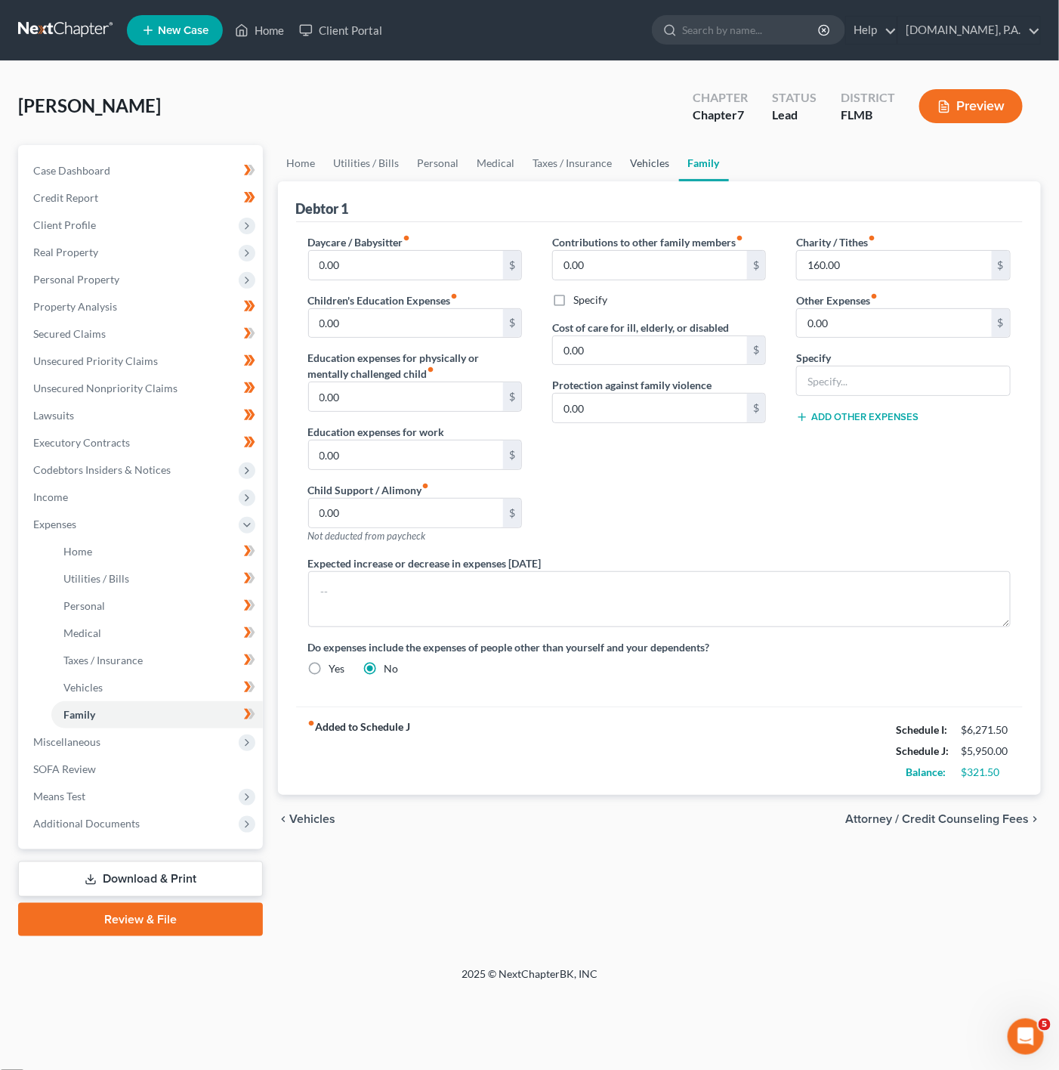
click at [622, 175] on link "Vehicles" at bounding box center [650, 163] width 57 height 36
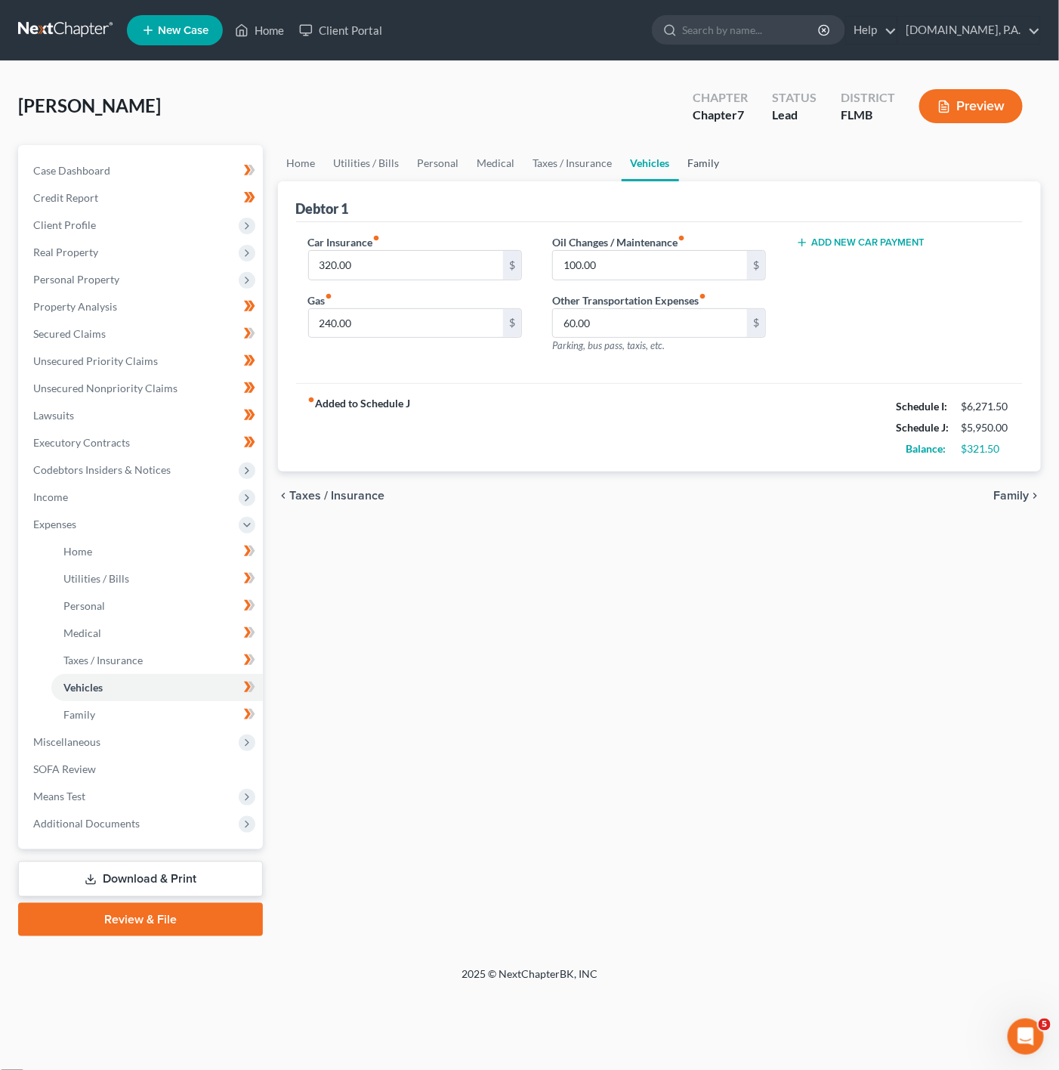
click at [691, 159] on link "Family" at bounding box center [704, 163] width 50 height 36
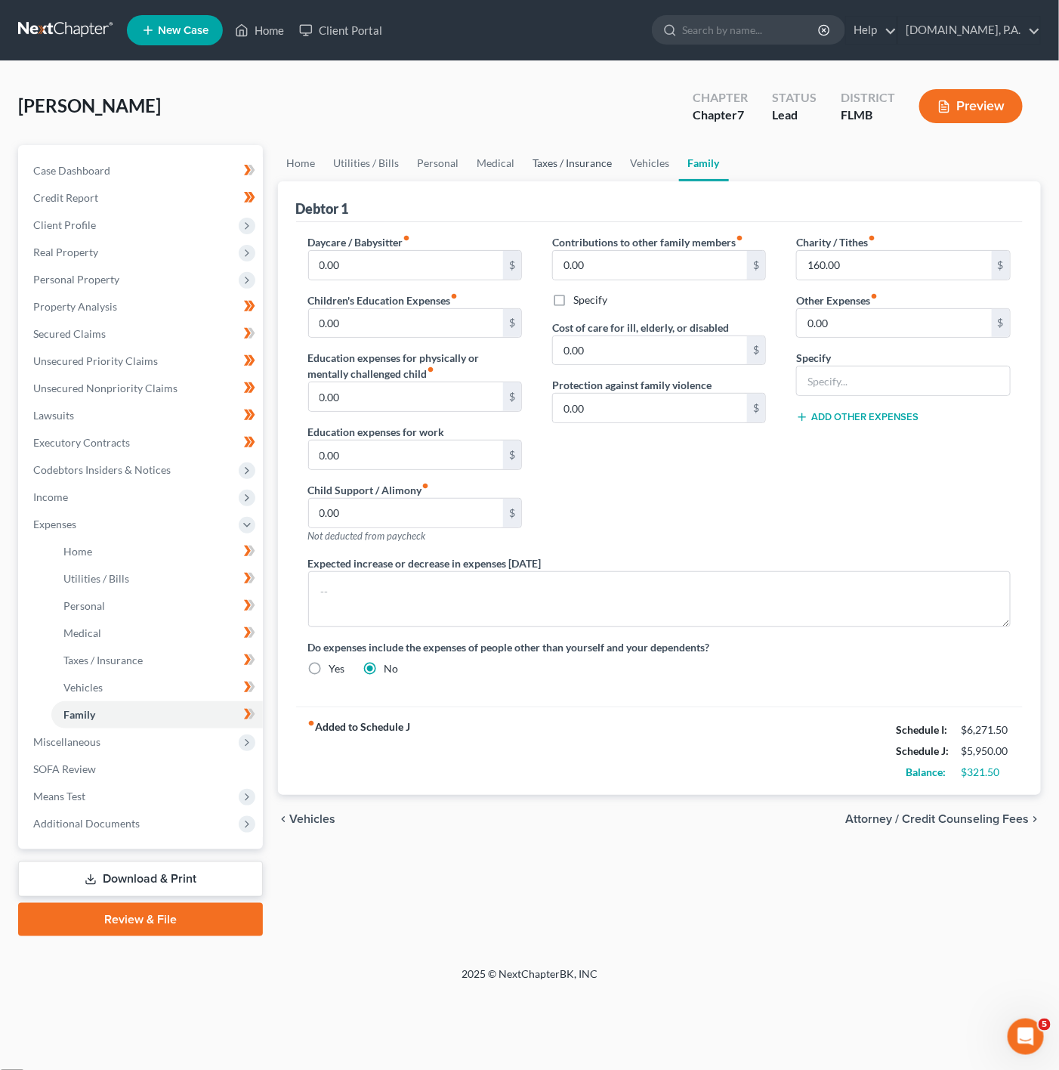
click at [599, 166] on link "Taxes / Insurance" at bounding box center [572, 163] width 97 height 36
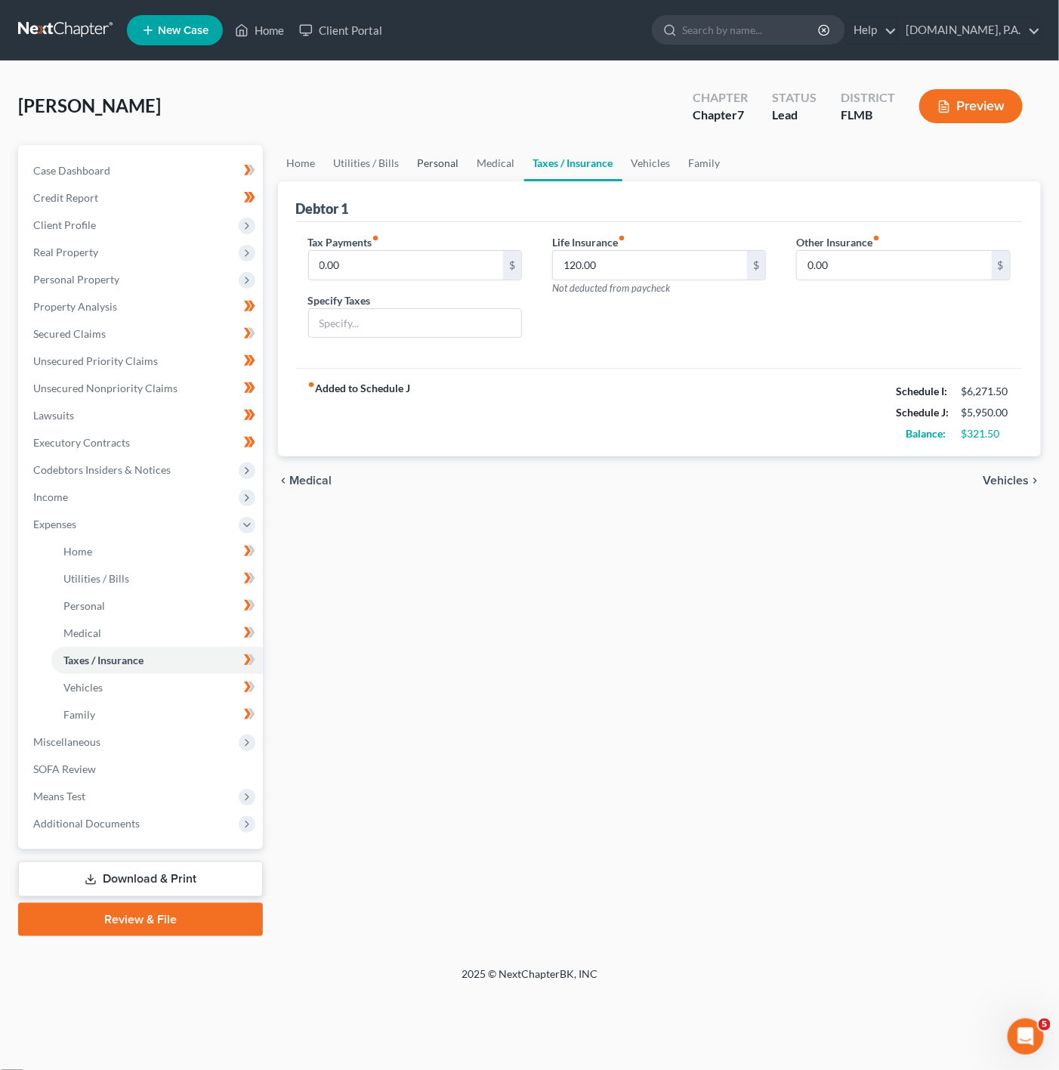
click at [452, 156] on link "Personal" at bounding box center [439, 163] width 60 height 36
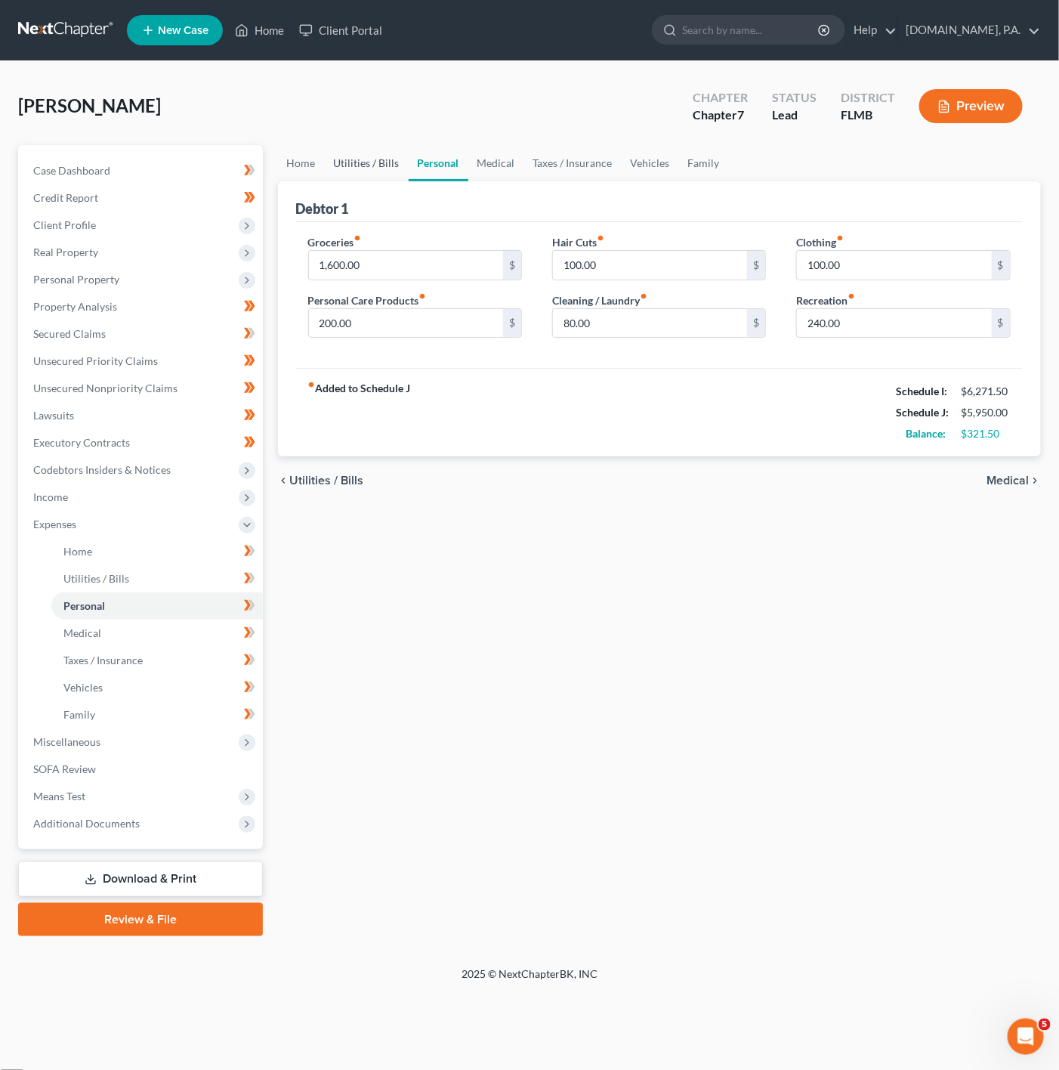
click at [370, 165] on link "Utilities / Bills" at bounding box center [367, 163] width 84 height 36
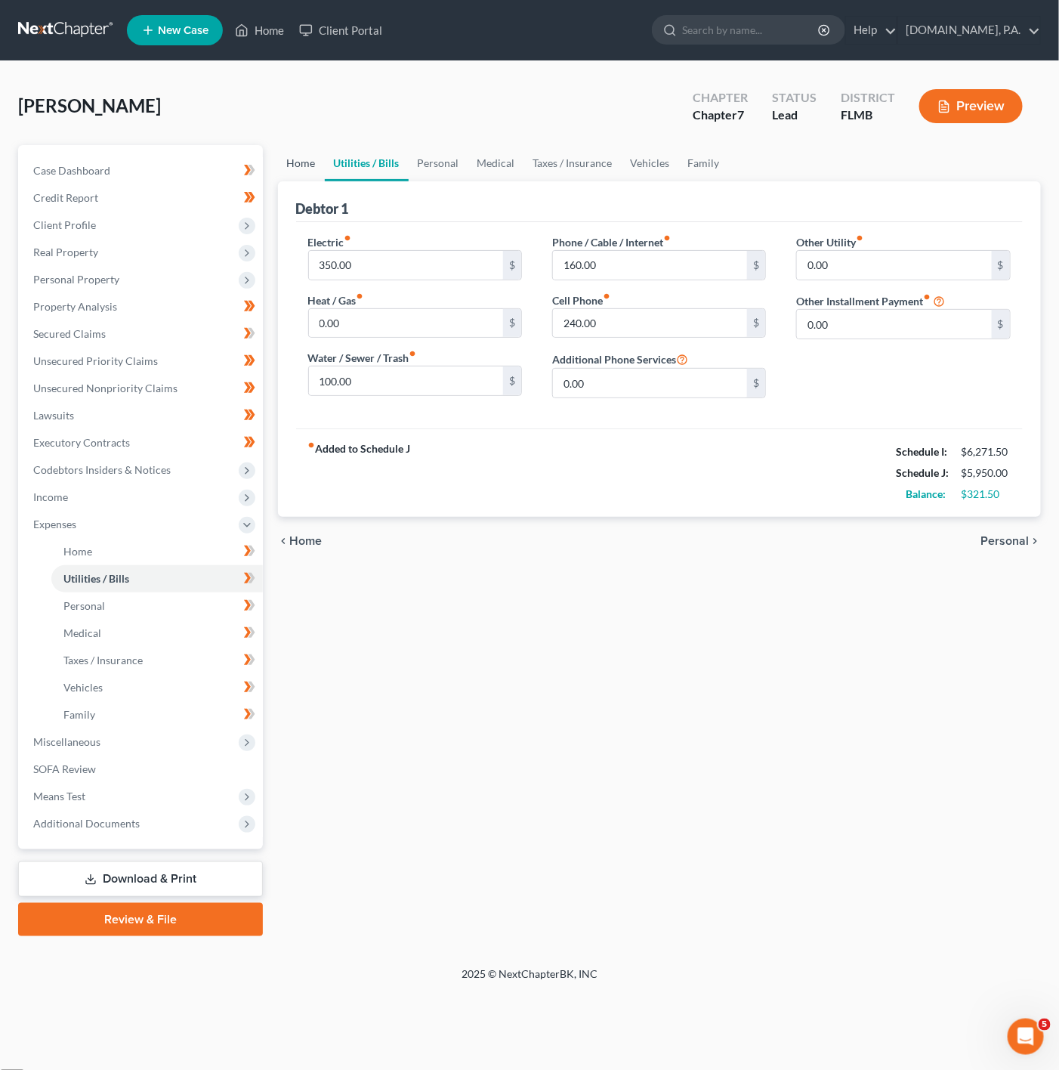
click at [304, 170] on link "Home" at bounding box center [301, 163] width 47 height 36
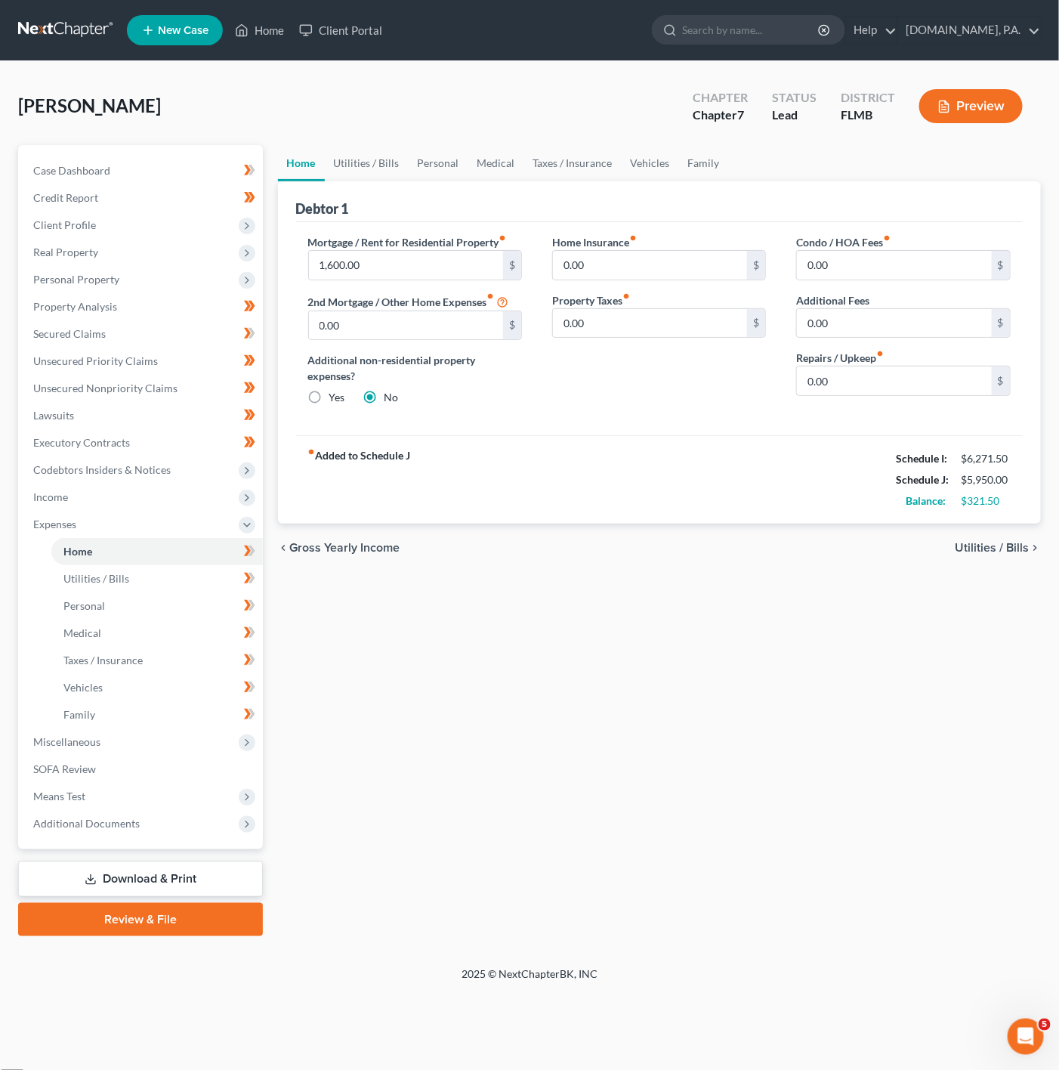
click at [871, 361] on label "Repairs / Upkeep fiber_manual_record" at bounding box center [840, 358] width 88 height 16
click at [864, 378] on input "0.00" at bounding box center [894, 380] width 195 height 29
type input "100"
drag, startPoint x: 725, startPoint y: 471, endPoint x: 707, endPoint y: 554, distance: 84.3
click at [705, 485] on div "fiber_manual_record Added to Schedule J Schedule I: $6,271.50 Schedule J: $6,05…" at bounding box center [659, 479] width 727 height 88
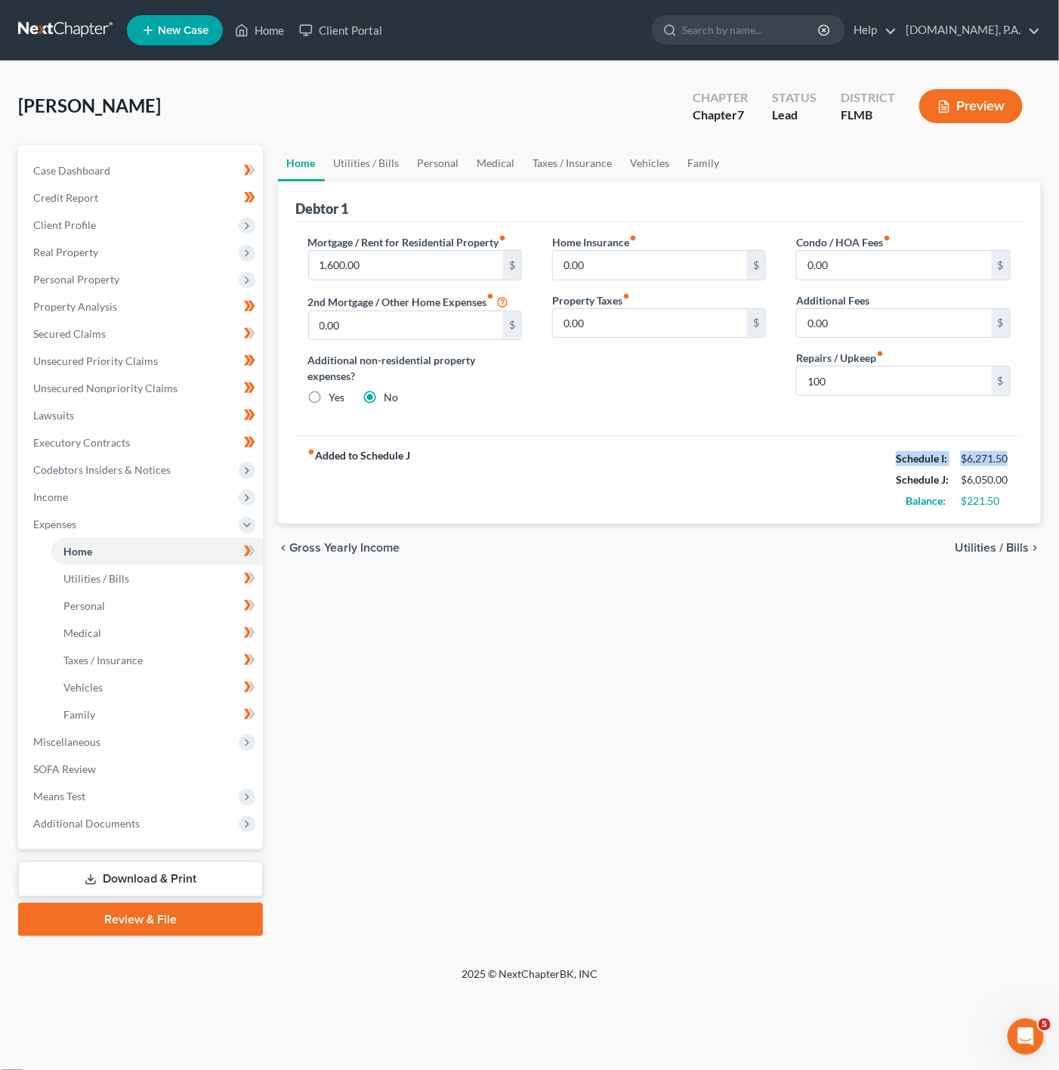
click at [660, 451] on div "fiber_manual_record Added to Schedule J Schedule I: $6,271.50 Schedule J: $6,05…" at bounding box center [659, 479] width 727 height 88
click at [372, 159] on link "Utilities / Bills" at bounding box center [367, 163] width 84 height 36
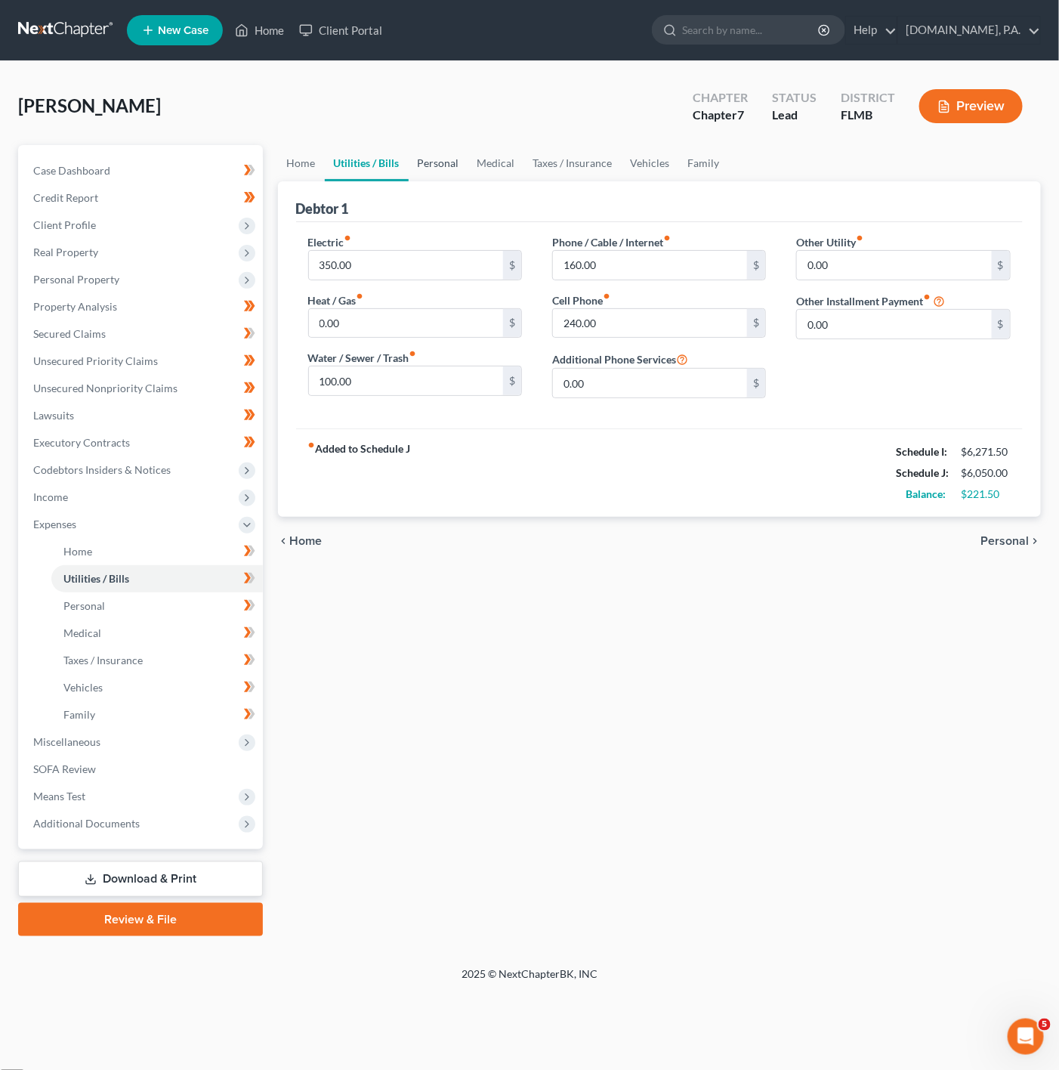
click at [446, 161] on link "Personal" at bounding box center [439, 163] width 60 height 36
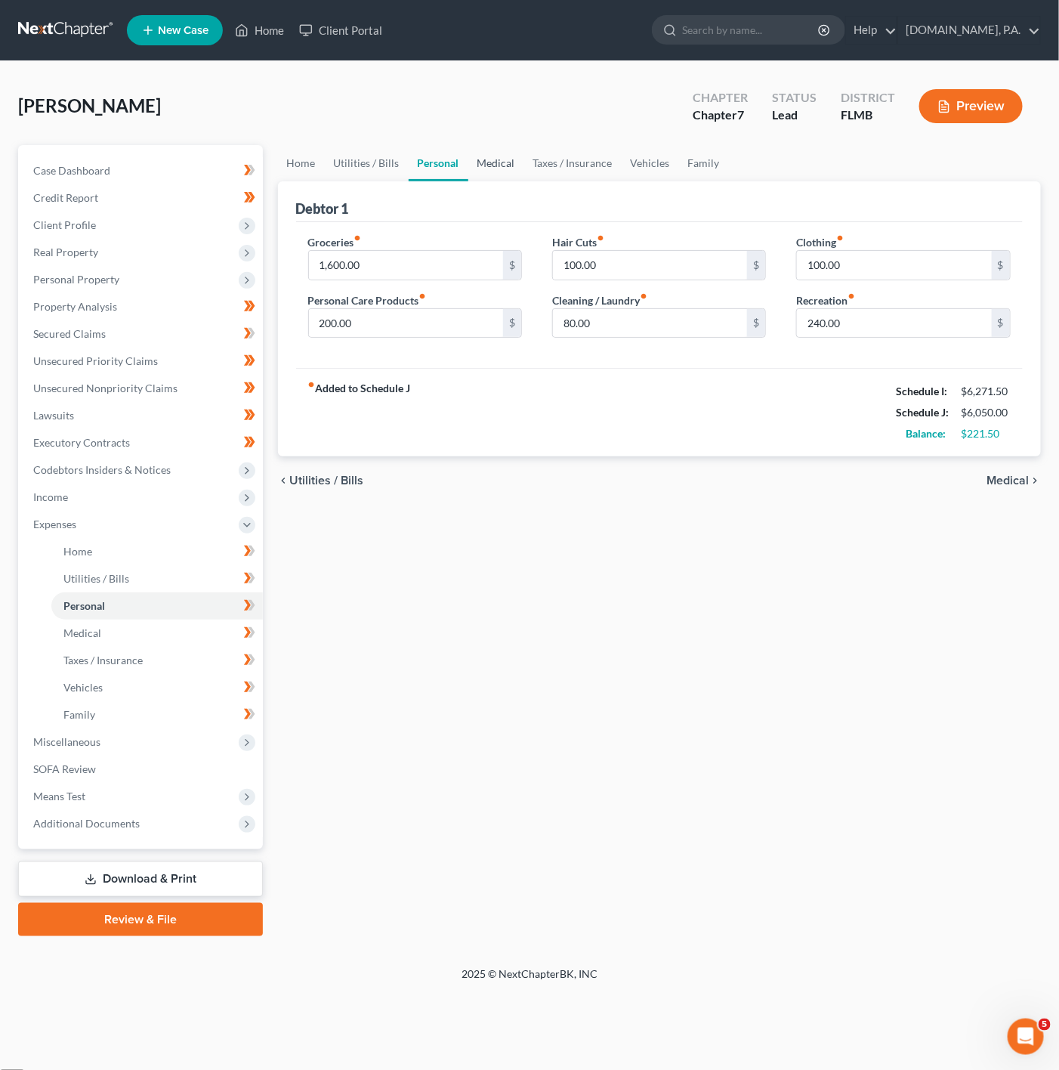
click at [513, 168] on link "Medical" at bounding box center [496, 163] width 56 height 36
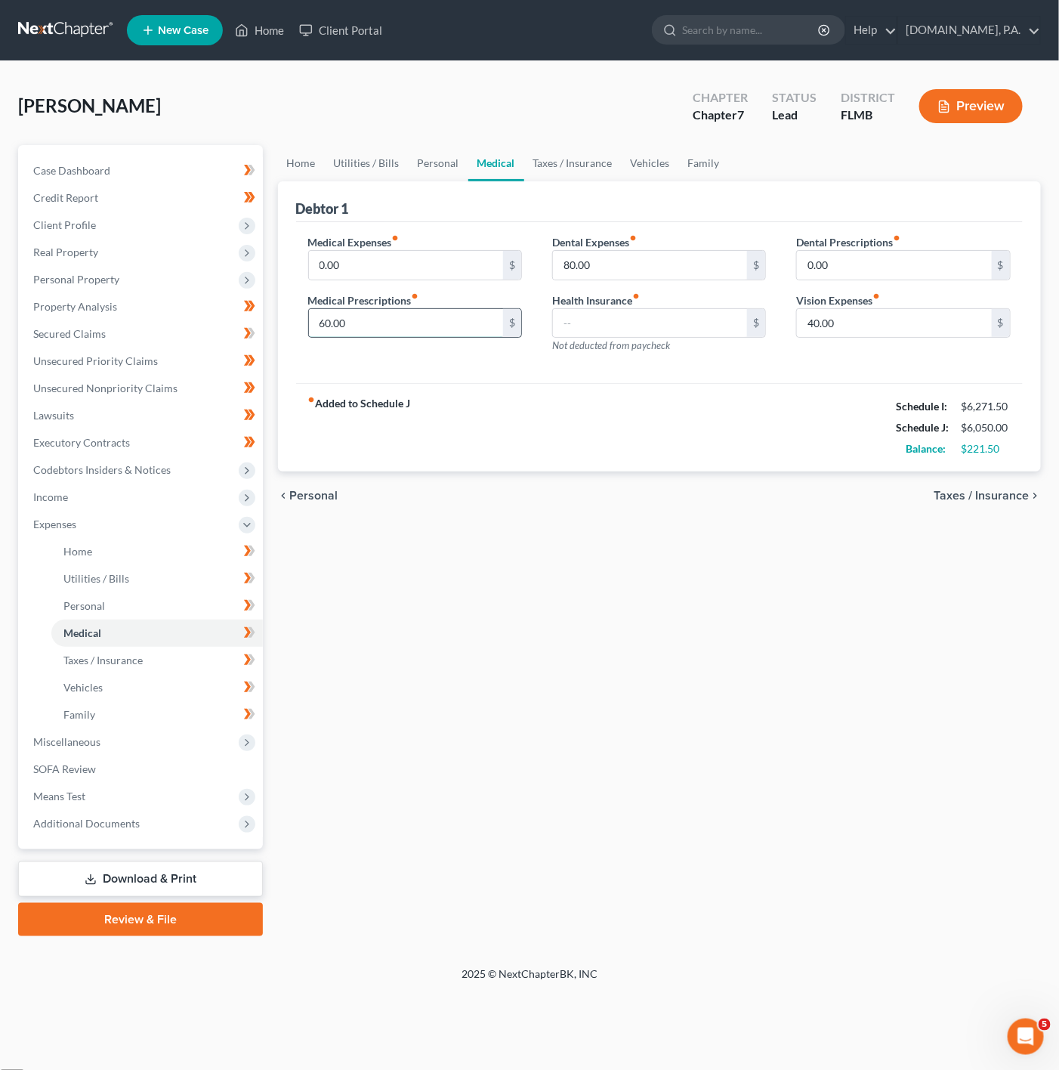
click at [412, 333] on input "60.00" at bounding box center [406, 323] width 195 height 29
type input "100"
click at [651, 263] on input "80.00" at bounding box center [650, 265] width 195 height 29
click at [875, 311] on input "40.00" at bounding box center [894, 323] width 195 height 29
type input "60"
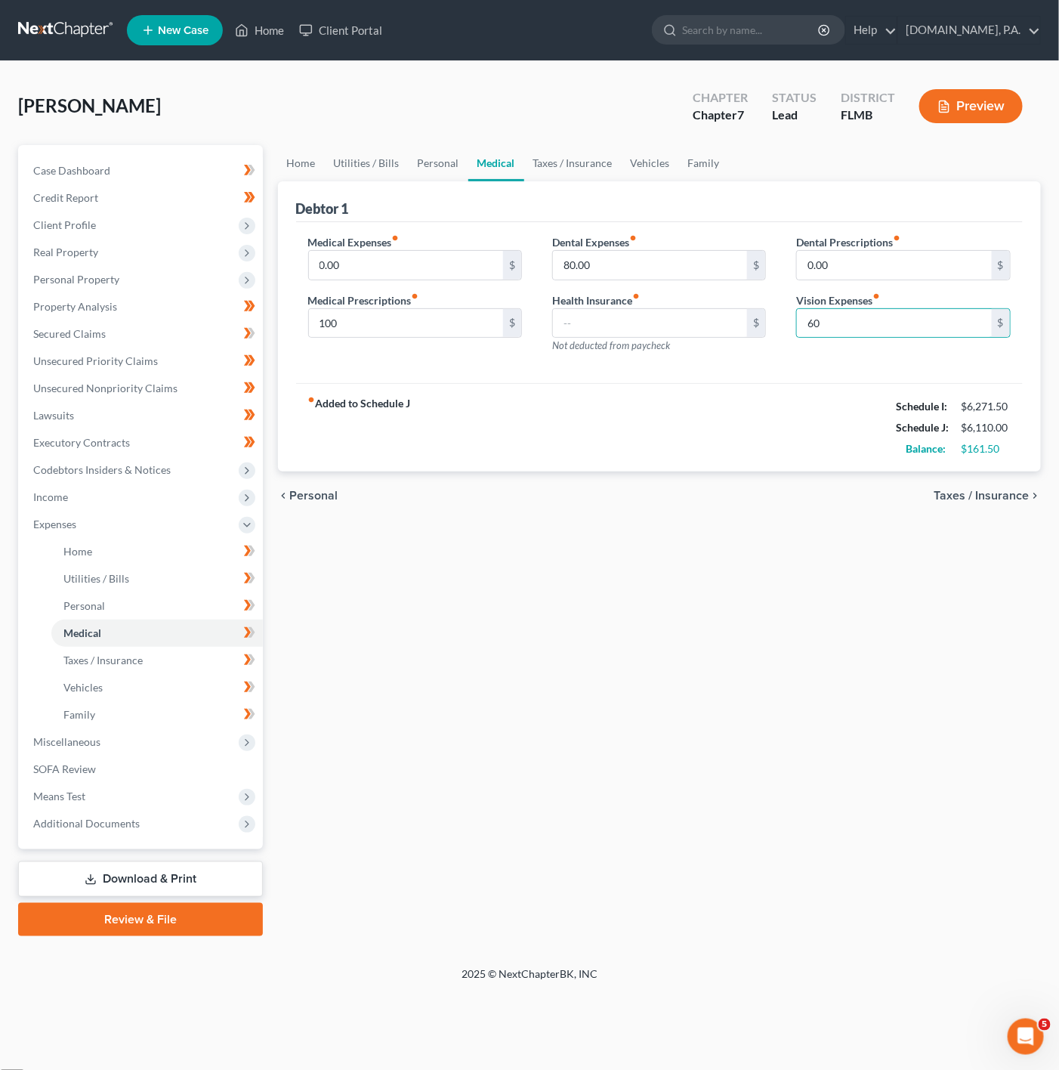
click at [626, 449] on div "fiber_manual_record Added to Schedule J Schedule I: $6,271.50 Schedule J: $6,11…" at bounding box center [659, 427] width 727 height 88
click at [650, 279] on input "80.00" at bounding box center [650, 265] width 195 height 29
type input "60"
click at [905, 327] on input "60" at bounding box center [894, 323] width 195 height 29
type input "80"
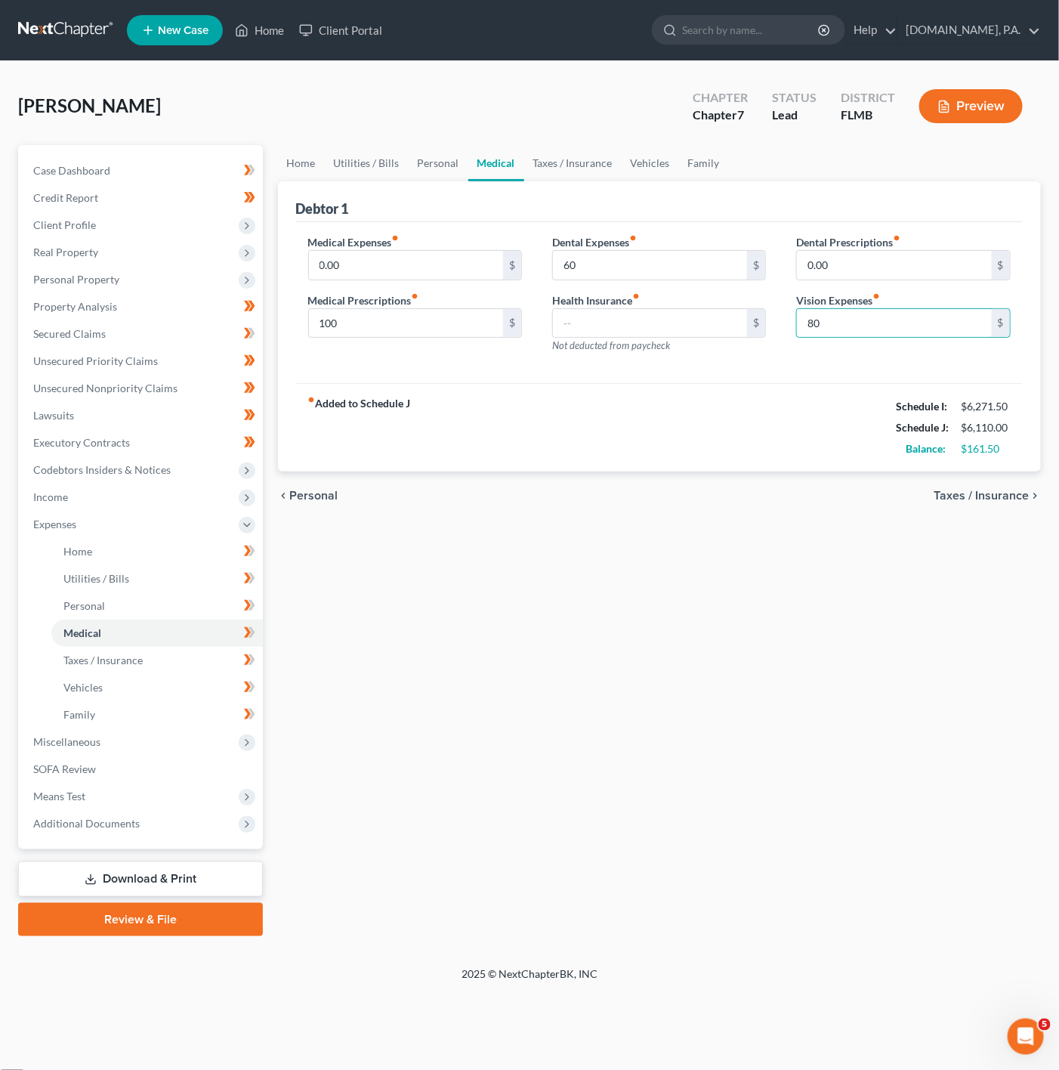
drag, startPoint x: 744, startPoint y: 465, endPoint x: 863, endPoint y: 415, distance: 129.3
click at [744, 465] on div "fiber_manual_record Added to Schedule J Schedule I: $6,271.50 Schedule J: $6,11…" at bounding box center [659, 427] width 727 height 88
click at [379, 162] on link "Utilities / Bills" at bounding box center [367, 163] width 84 height 36
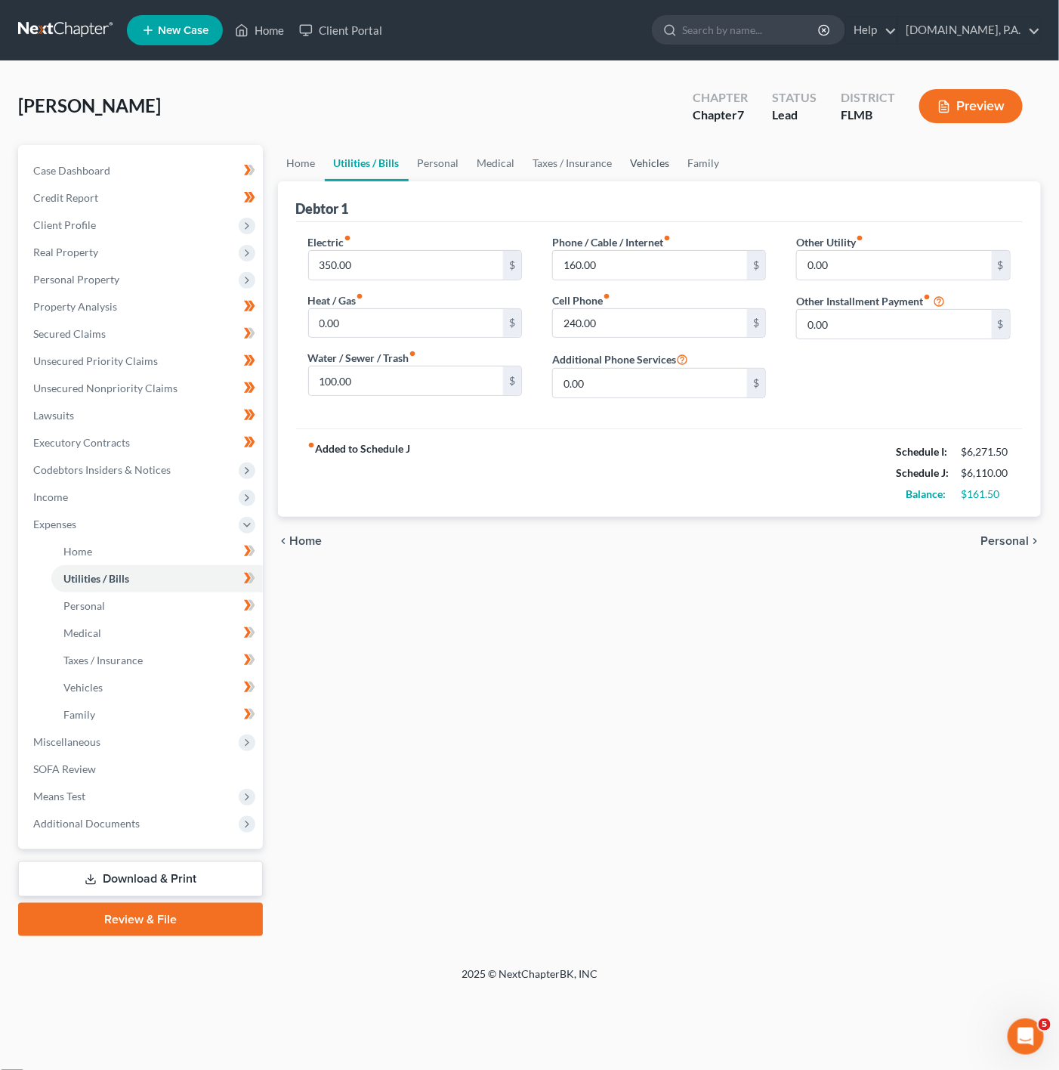
click at [628, 172] on link "Vehicles" at bounding box center [650, 163] width 57 height 36
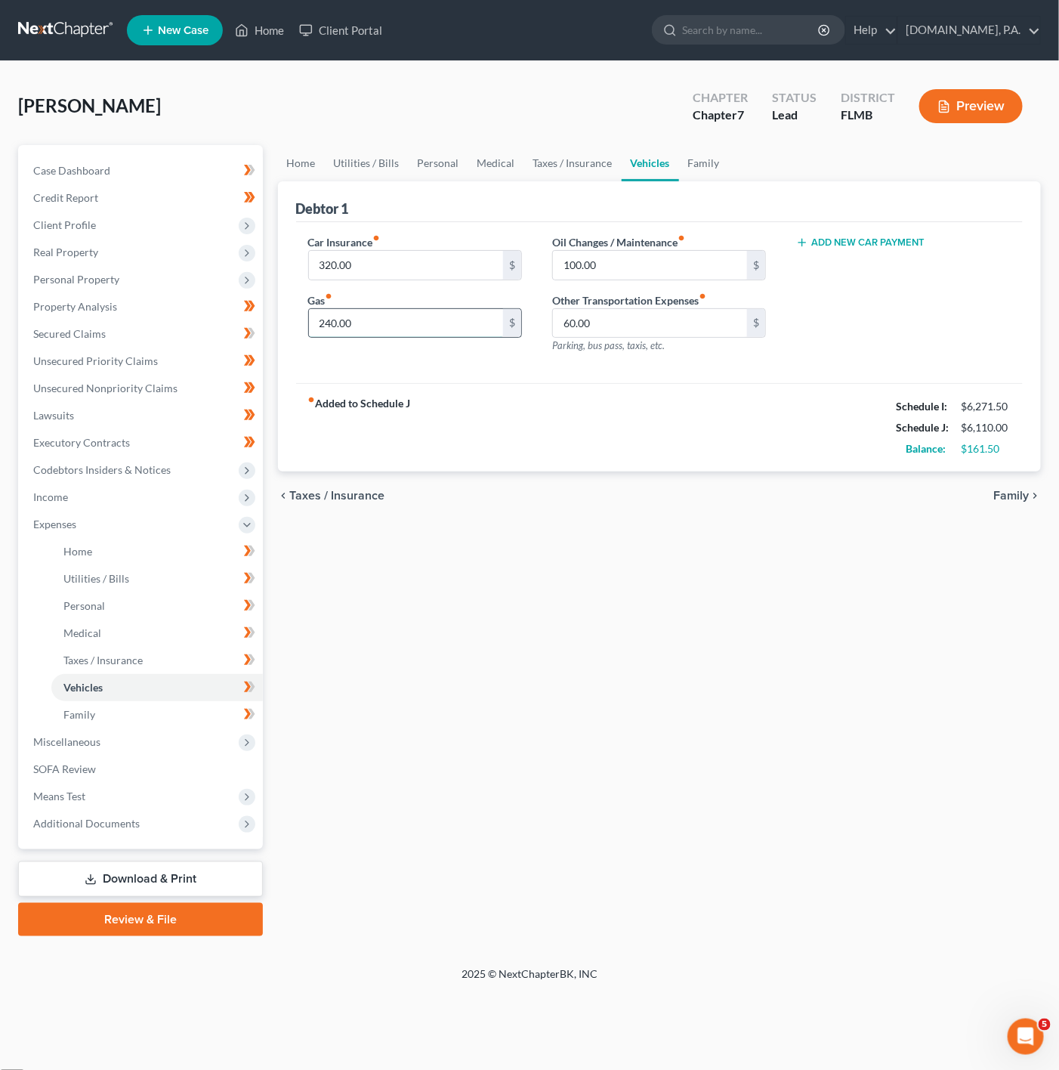
click at [488, 332] on input "240.00" at bounding box center [406, 323] width 195 height 29
click at [585, 188] on div "Debtor 1" at bounding box center [659, 201] width 727 height 41
click at [588, 174] on link "Taxes / Insurance" at bounding box center [572, 163] width 97 height 36
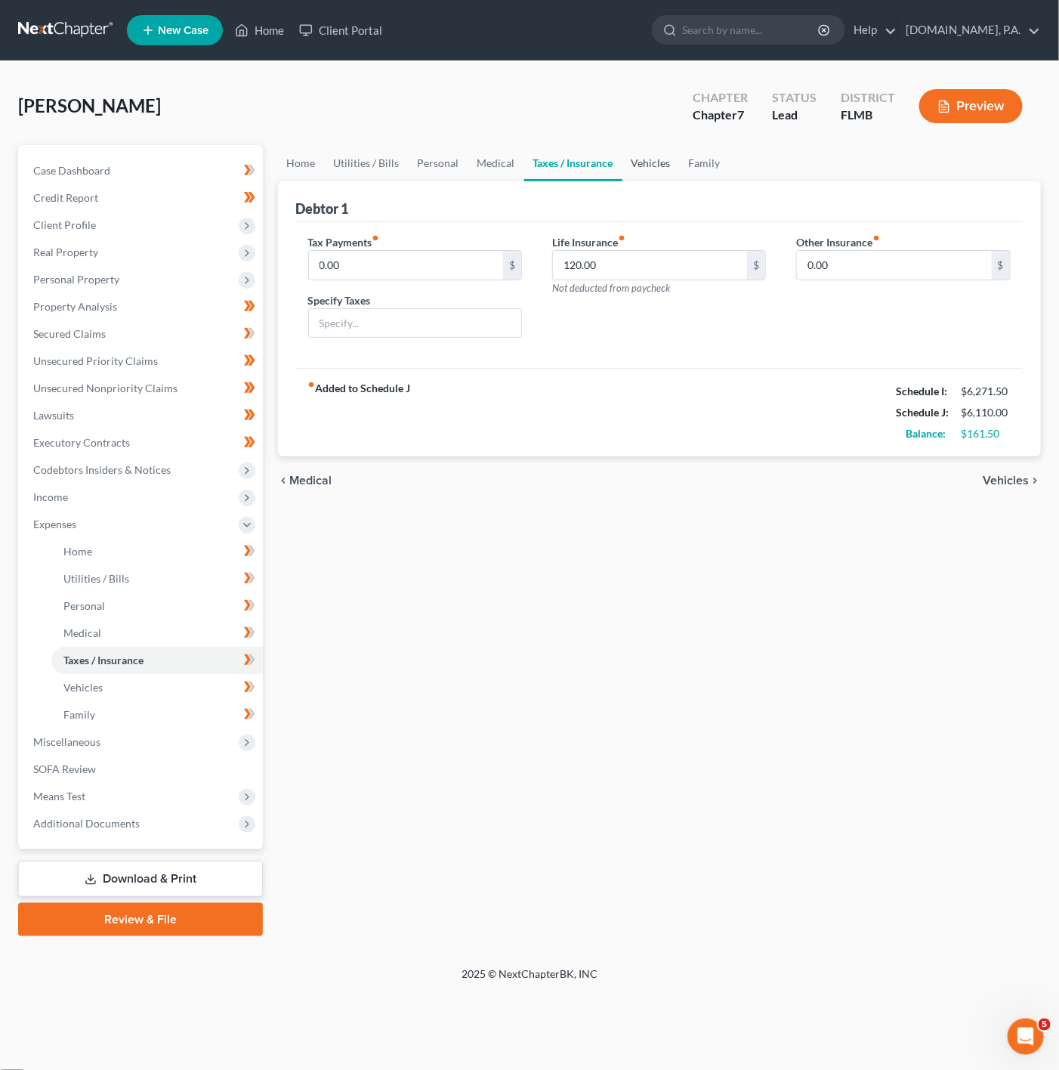
click at [622, 164] on link "Vehicles" at bounding box center [650, 163] width 57 height 36
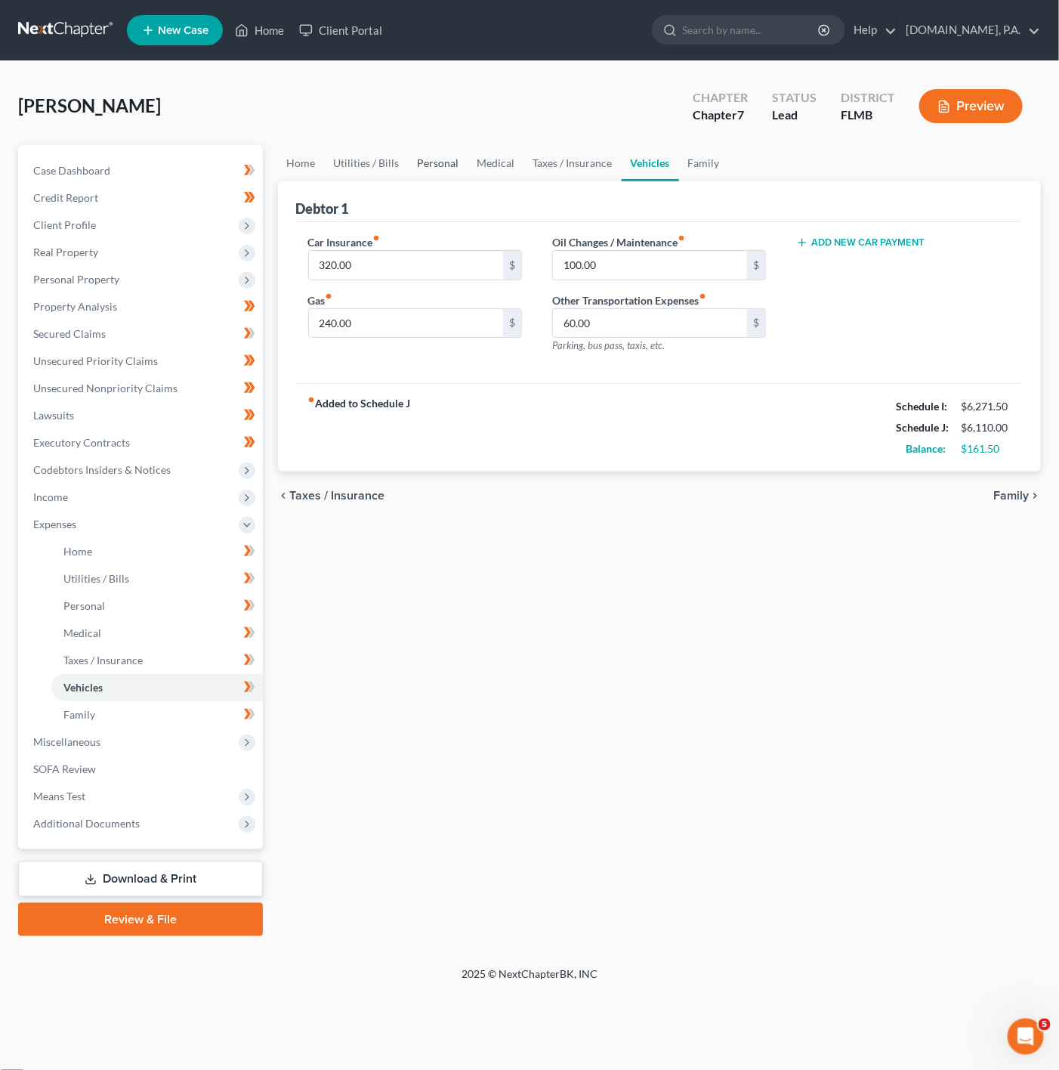
click at [418, 170] on link "Personal" at bounding box center [439, 163] width 60 height 36
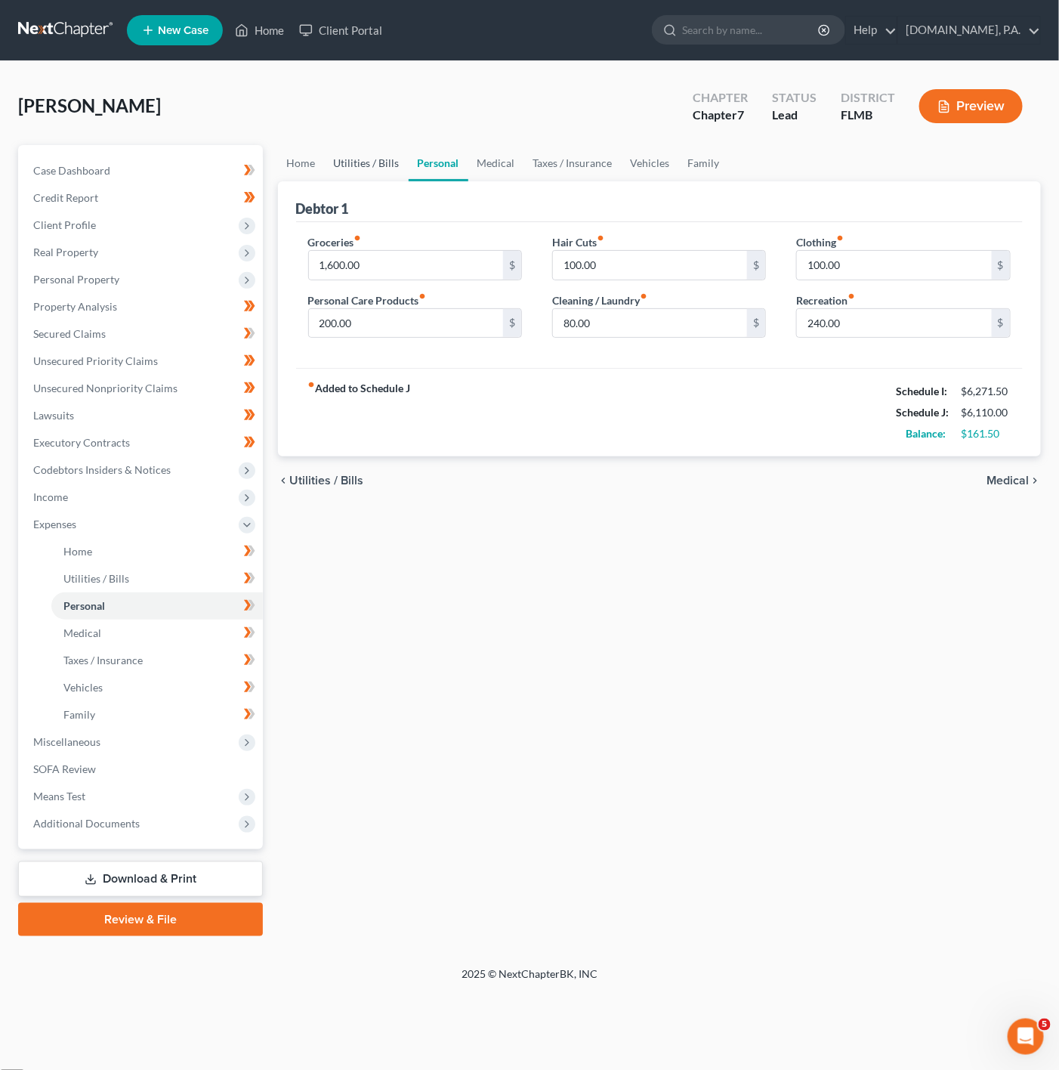
click at [392, 170] on link "Utilities / Bills" at bounding box center [367, 163] width 84 height 36
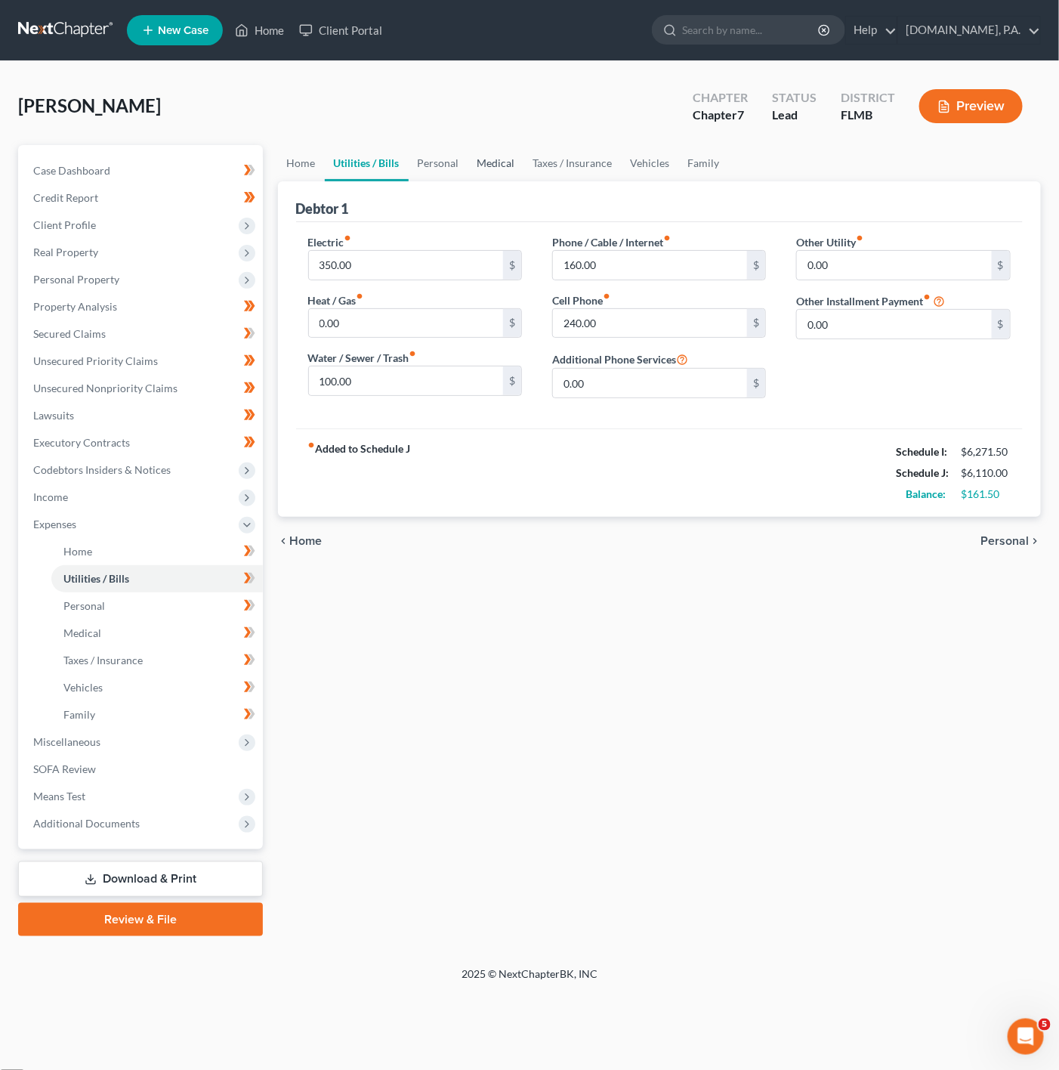
click at [481, 168] on link "Medical" at bounding box center [496, 163] width 56 height 36
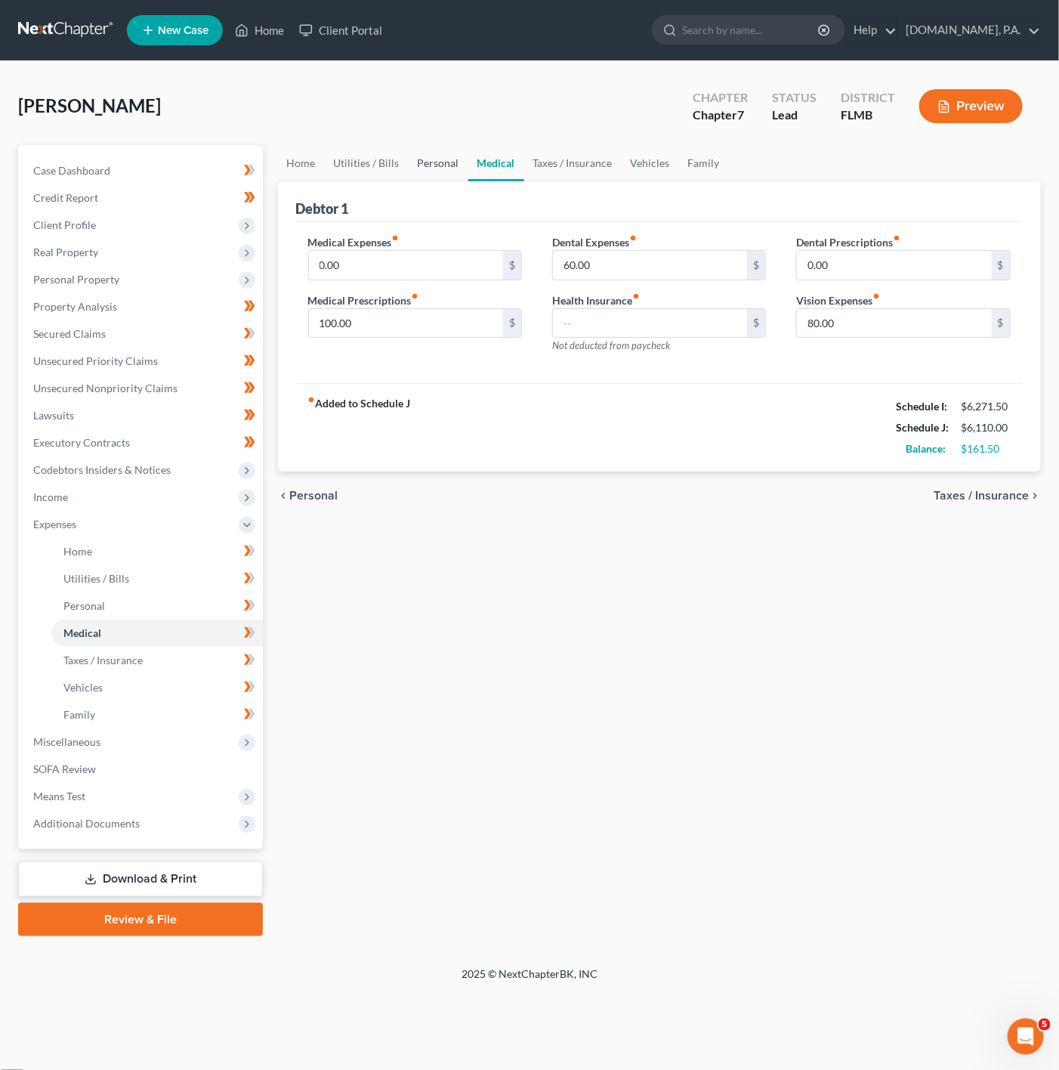
click at [453, 170] on link "Personal" at bounding box center [439, 163] width 60 height 36
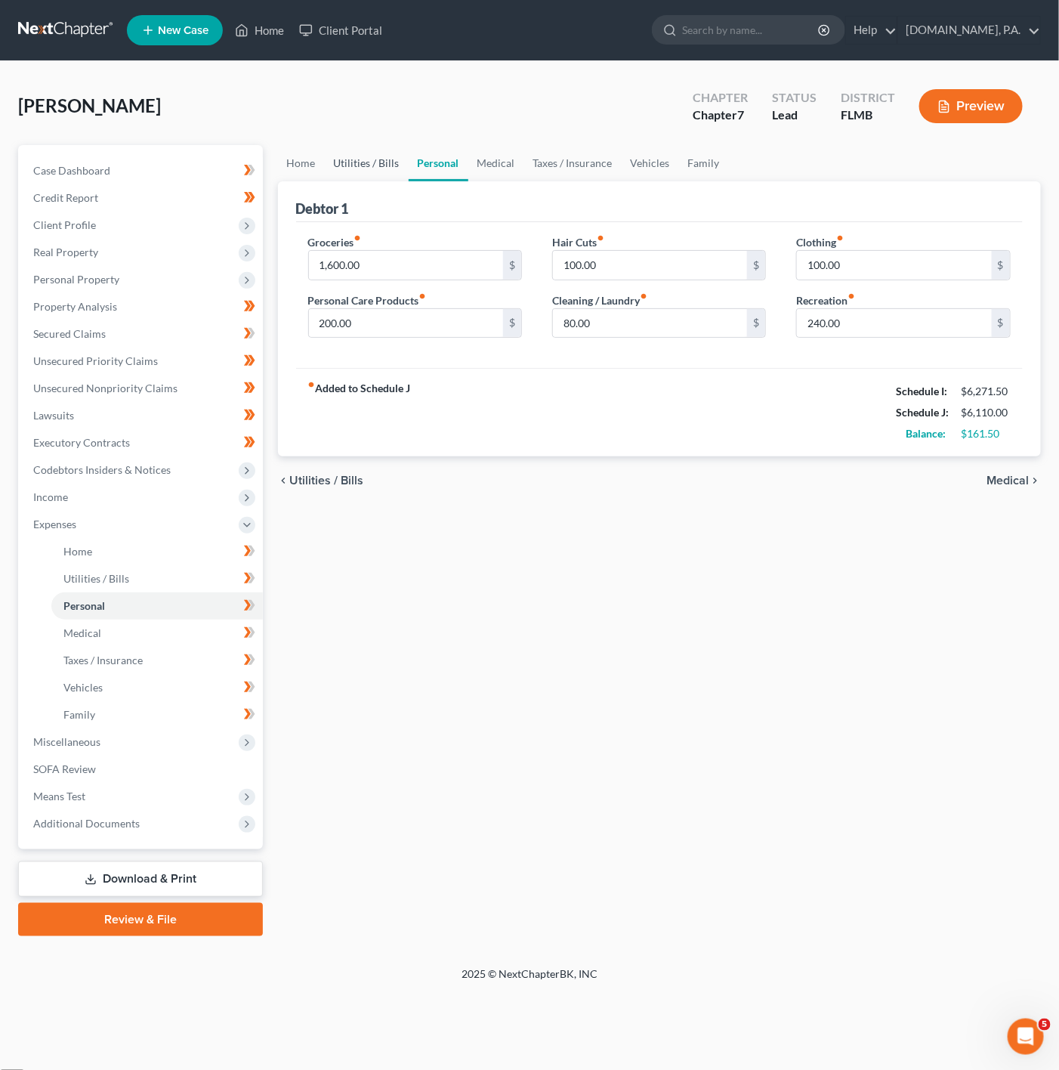
click at [404, 168] on ul "Home Utilities / Bills Personal Medical Taxes / Insurance Vehicles Family" at bounding box center [660, 163] width 764 height 36
click at [388, 170] on link "Utilities / Bills" at bounding box center [367, 163] width 84 height 36
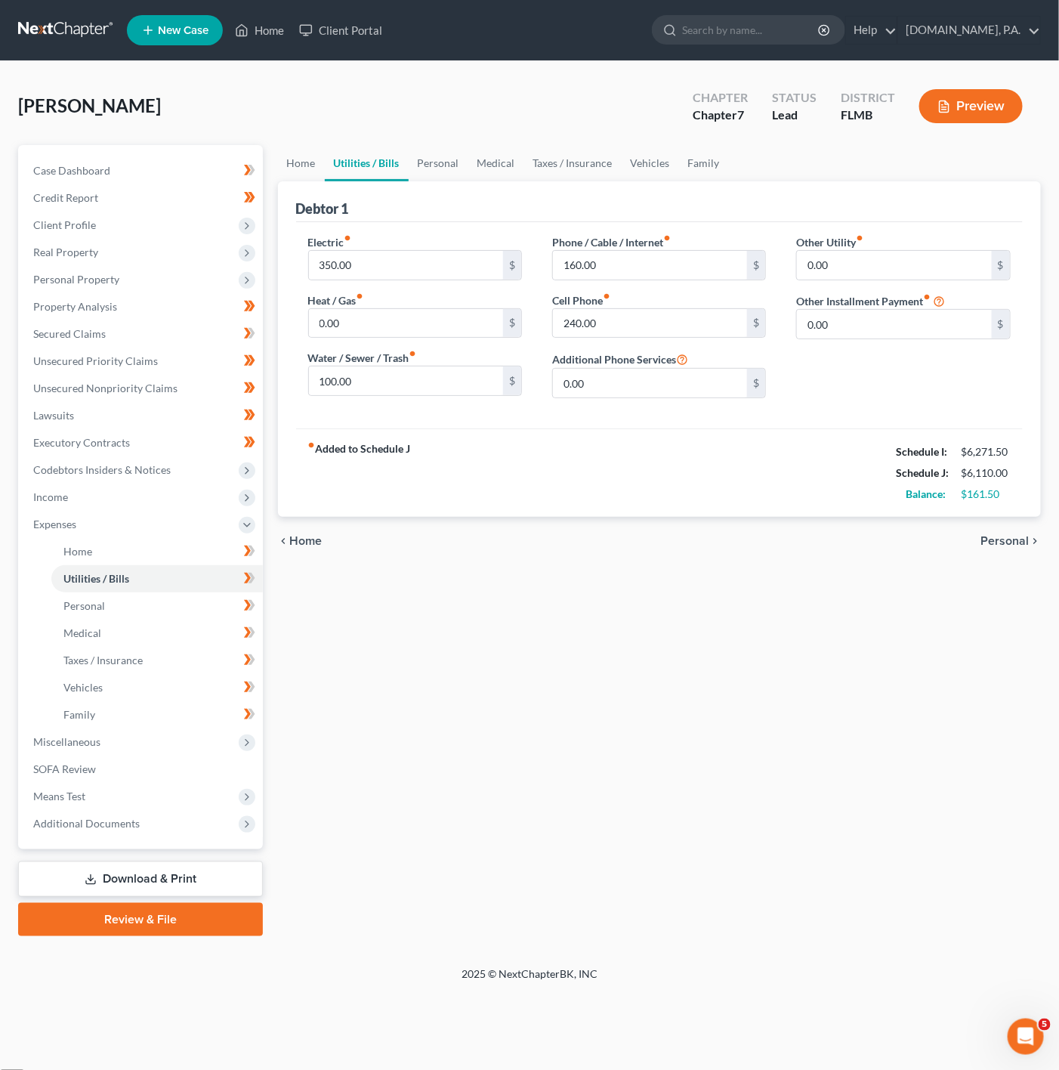
click at [544, 184] on div "Debtor 1" at bounding box center [659, 201] width 727 height 41
click at [548, 184] on div "Debtor 1" at bounding box center [659, 201] width 727 height 41
click at [676, 270] on input "160.00" at bounding box center [650, 265] width 195 height 29
click at [641, 318] on input "240.00" at bounding box center [650, 323] width 195 height 29
click at [628, 250] on div "160.00 $" at bounding box center [659, 265] width 214 height 30
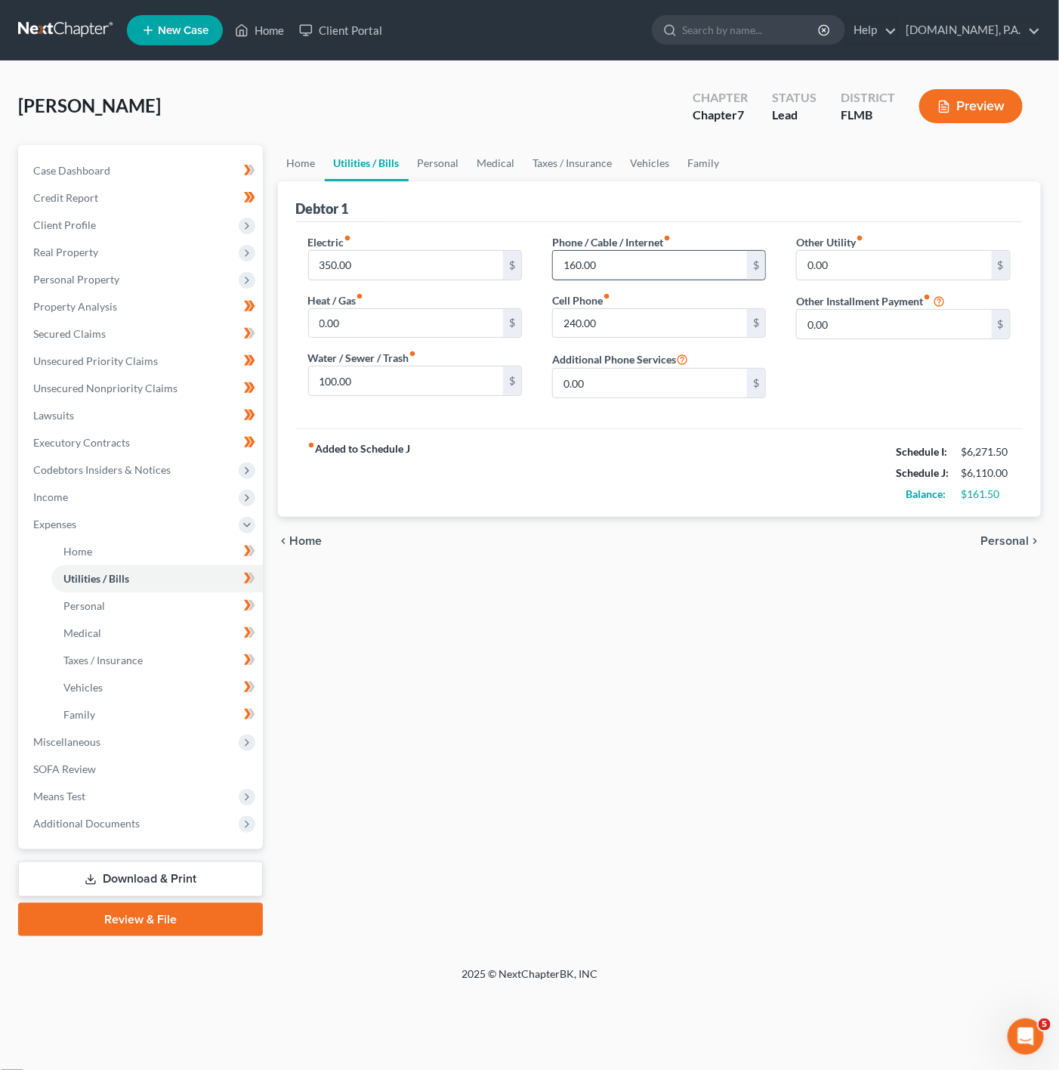
click at [628, 255] on input "160.00" at bounding box center [650, 265] width 195 height 29
click at [447, 174] on link "Personal" at bounding box center [439, 163] width 60 height 36
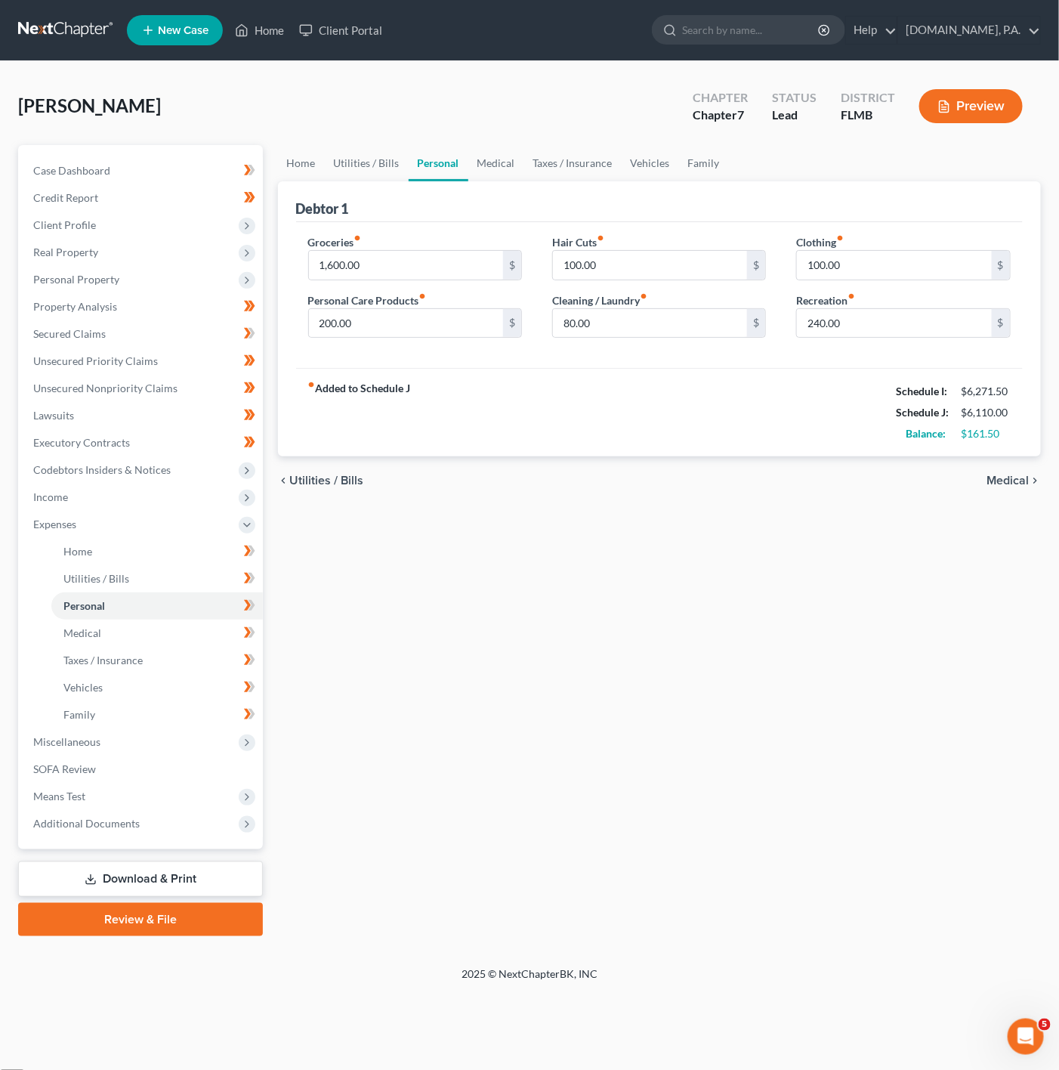
click at [1002, 353] on div "Groceries fiber_manual_record 1,600.00 $ Personal Care Products fiber_manual_re…" at bounding box center [659, 295] width 727 height 147
click at [952, 334] on input "240.00" at bounding box center [894, 323] width 195 height 29
click at [676, 326] on input "80.00" at bounding box center [650, 323] width 195 height 29
click at [563, 193] on div "Debtor 1" at bounding box center [659, 201] width 727 height 41
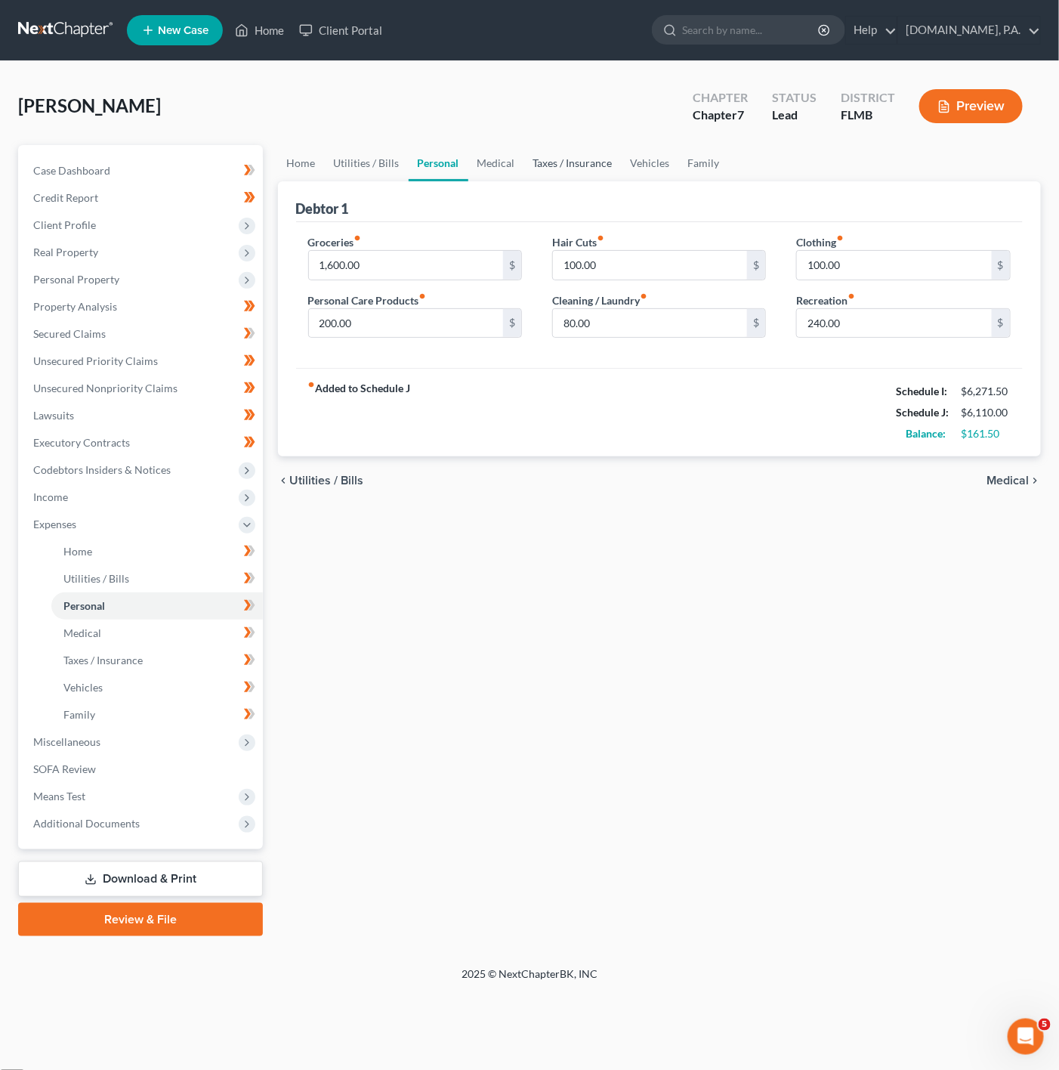
click at [567, 164] on link "Taxes / Insurance" at bounding box center [572, 163] width 97 height 36
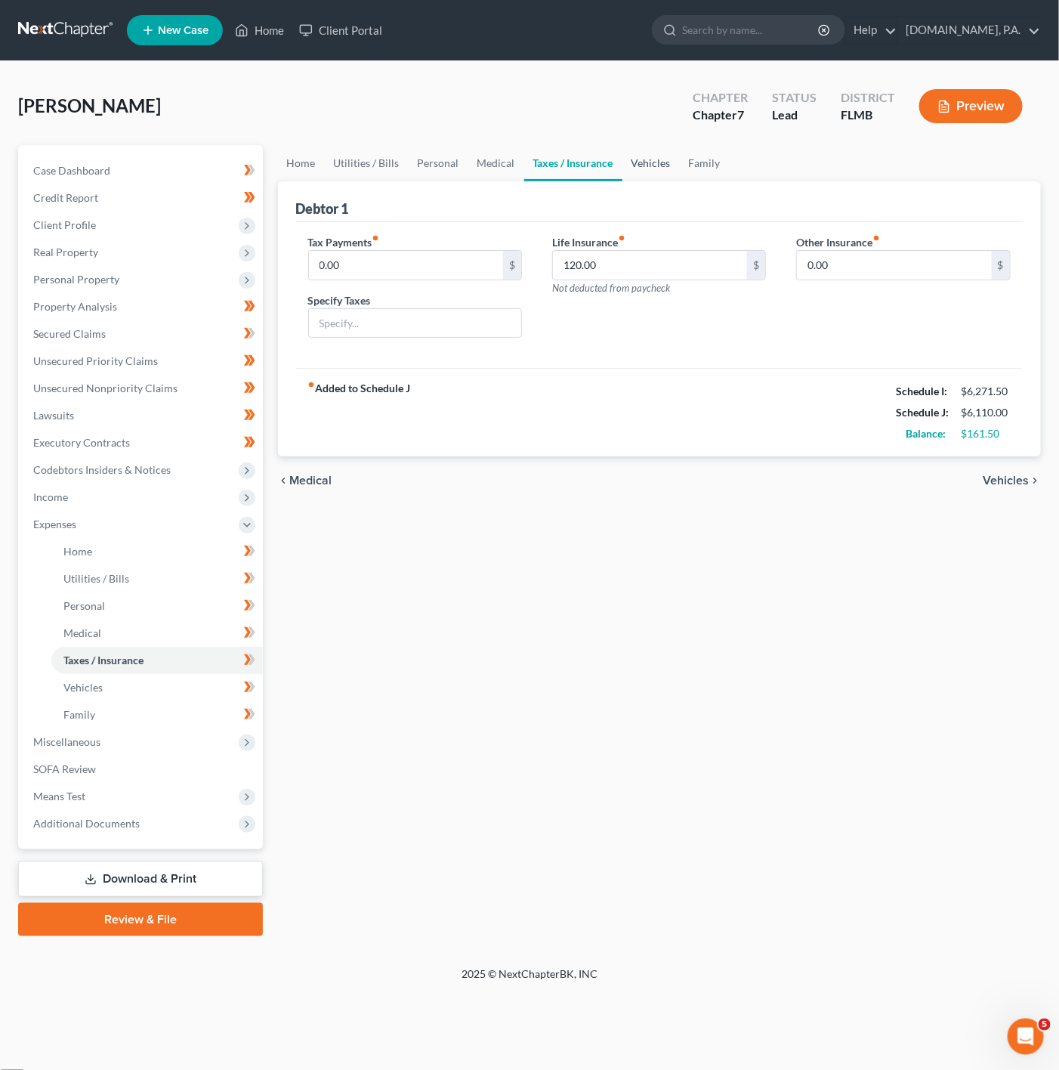
click at [657, 164] on link "Vehicles" at bounding box center [650, 163] width 57 height 36
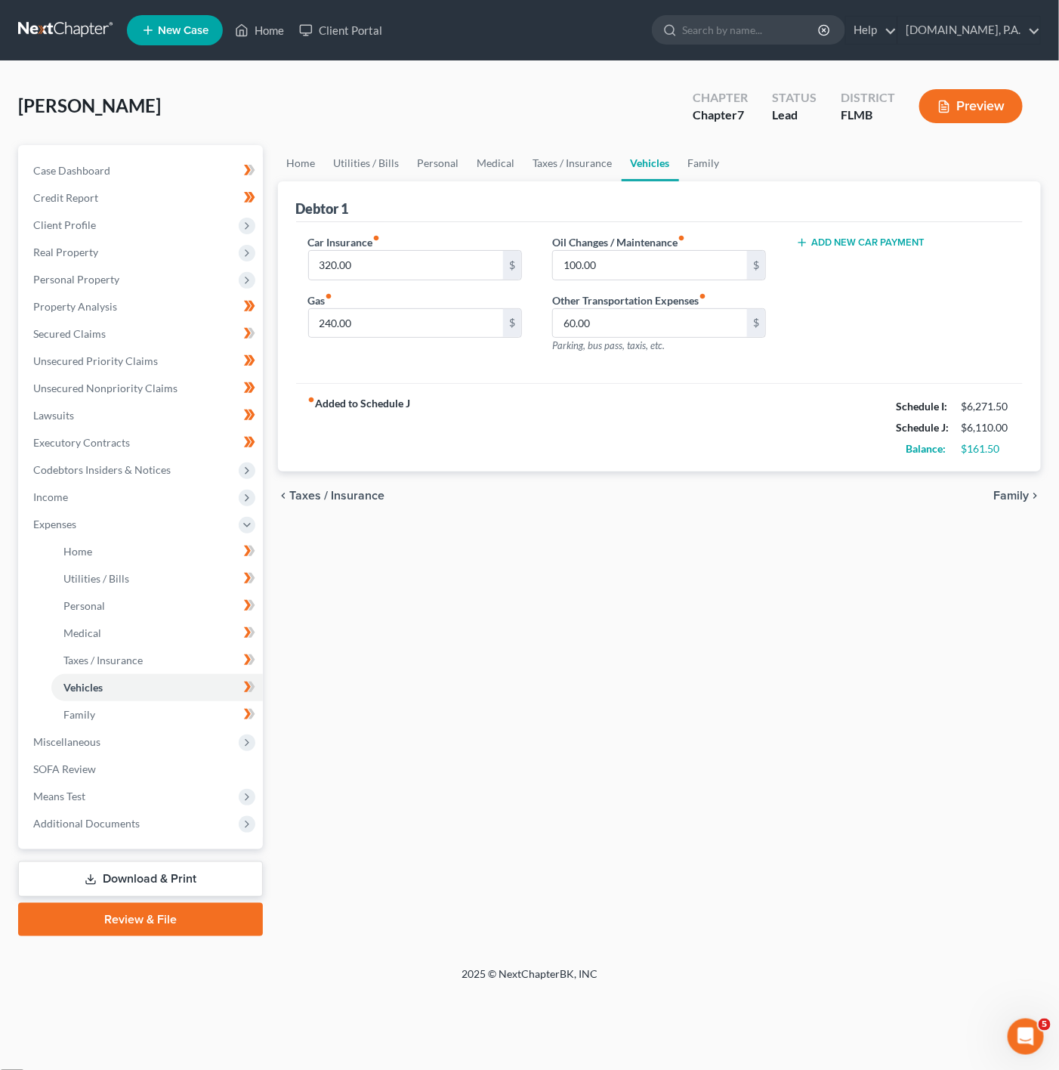
click at [727, 175] on ul "Home Utilities / Bills Personal Medical Taxes / Insurance Vehicles Family" at bounding box center [660, 163] width 764 height 36
click at [696, 159] on link "Family" at bounding box center [704, 163] width 50 height 36
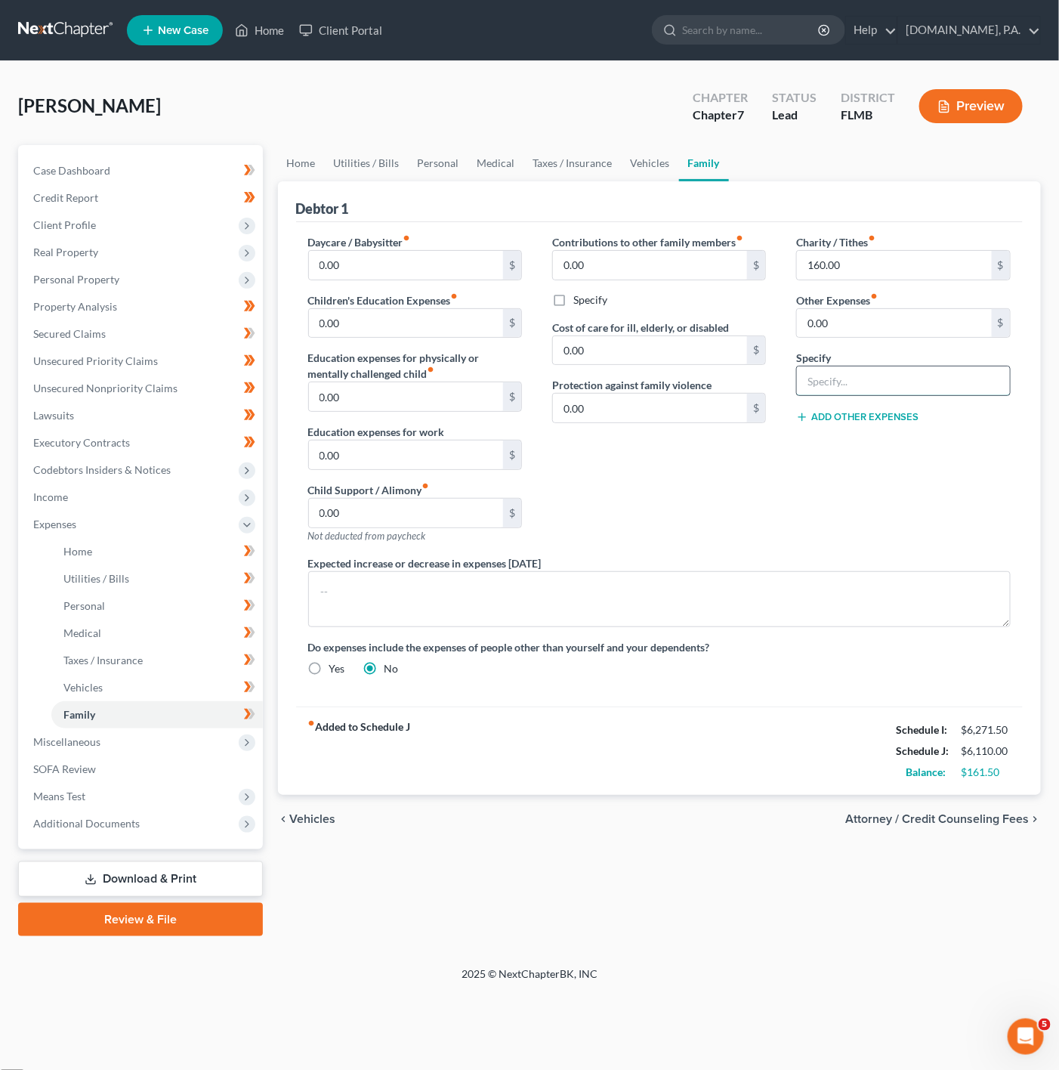
click at [927, 370] on input "text" at bounding box center [903, 380] width 212 height 29
type input "Streaming Services"
click at [893, 325] on input "0.00" at bounding box center [894, 323] width 195 height 29
type input "30"
click at [712, 526] on div "Contributions to other family members fiber_manual_record 0.00 $ Specify Cost o…" at bounding box center [659, 394] width 244 height 321
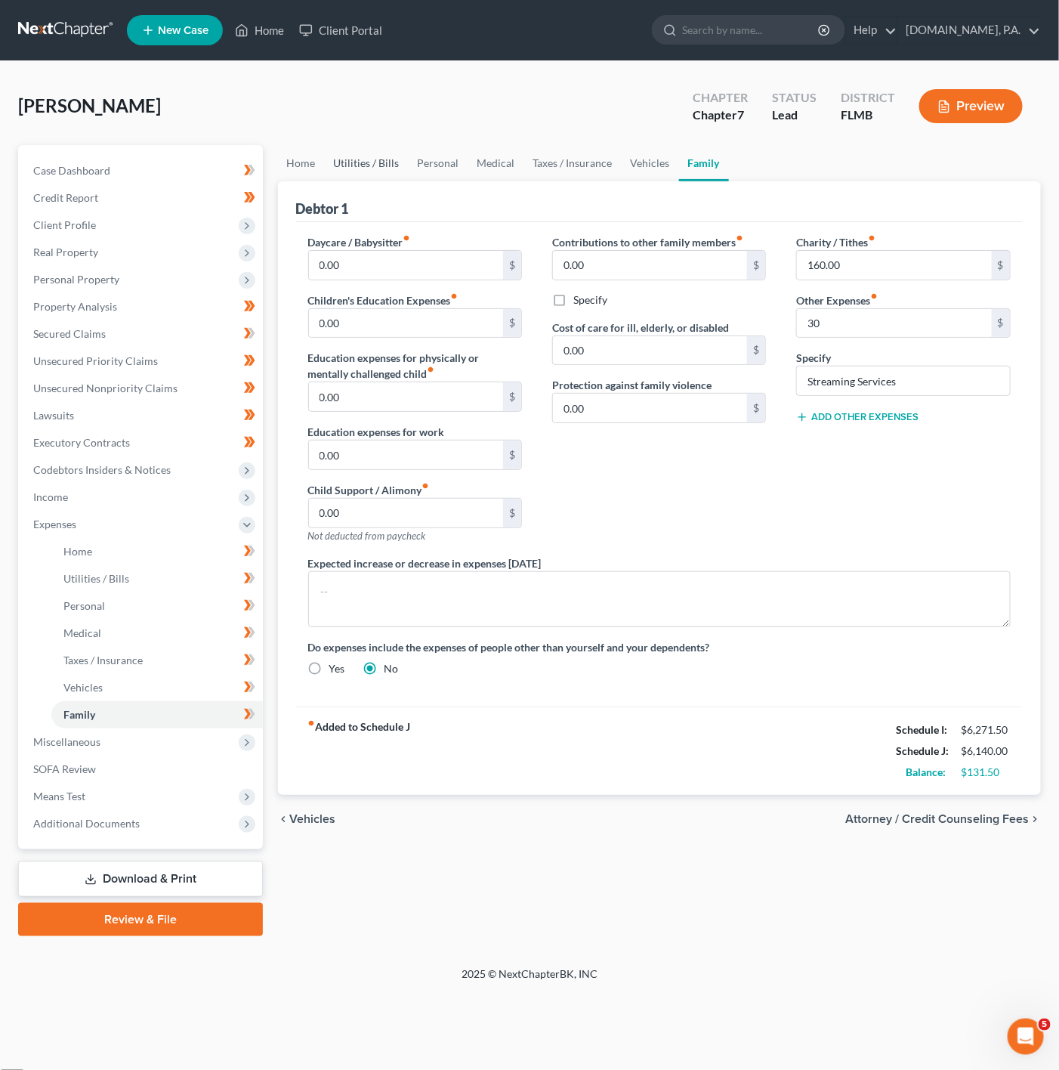
click at [357, 170] on link "Utilities / Bills" at bounding box center [367, 163] width 84 height 36
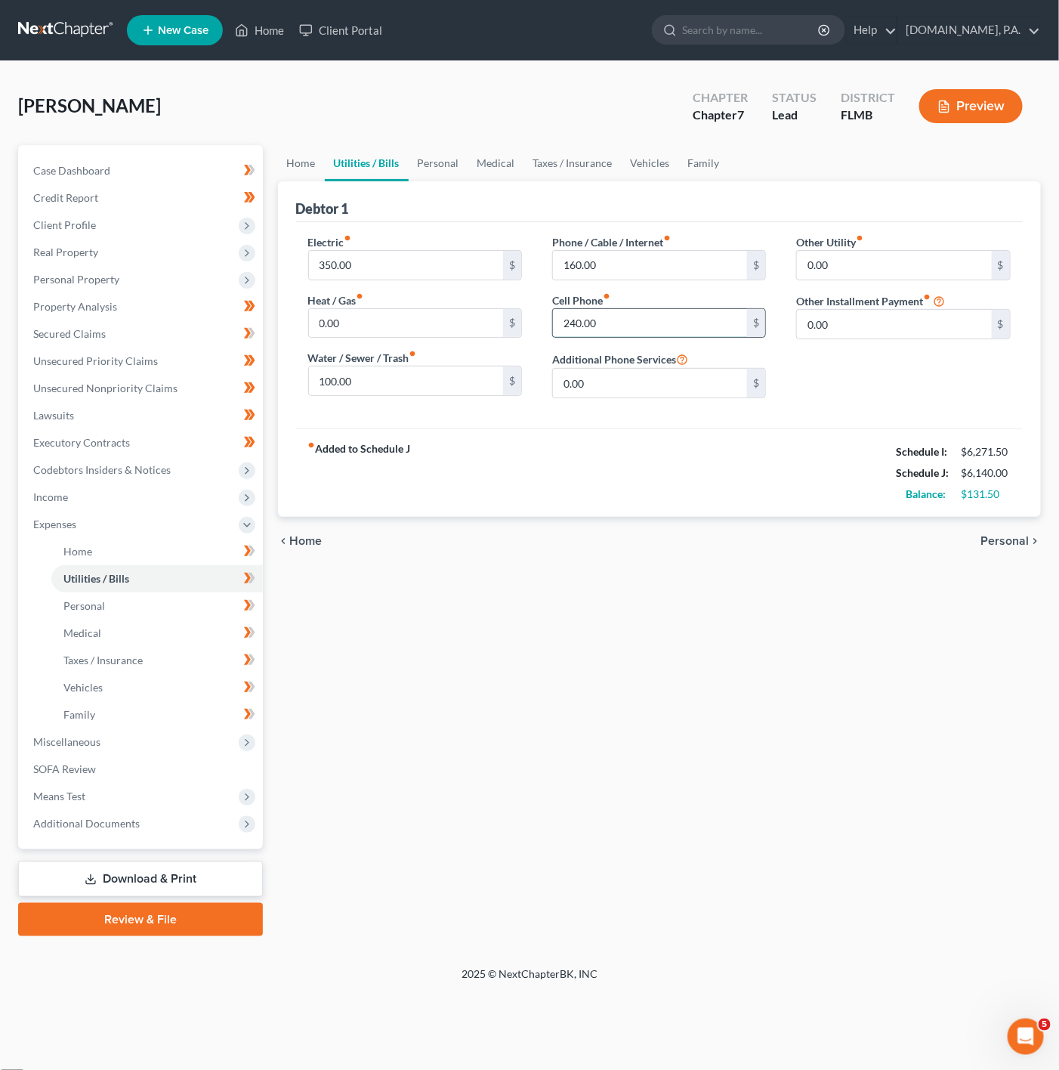
click at [693, 329] on input "240.00" at bounding box center [650, 323] width 195 height 29
click at [685, 284] on div "Phone / Cable / Internet fiber_manual_record 160.00 $ Cell Phone fiber_manual_r…" at bounding box center [659, 322] width 244 height 176
click at [685, 279] on input "160.00" at bounding box center [650, 265] width 195 height 29
click at [869, 307] on label "Other Installment Payment fiber_manual_record" at bounding box center [863, 301] width 134 height 16
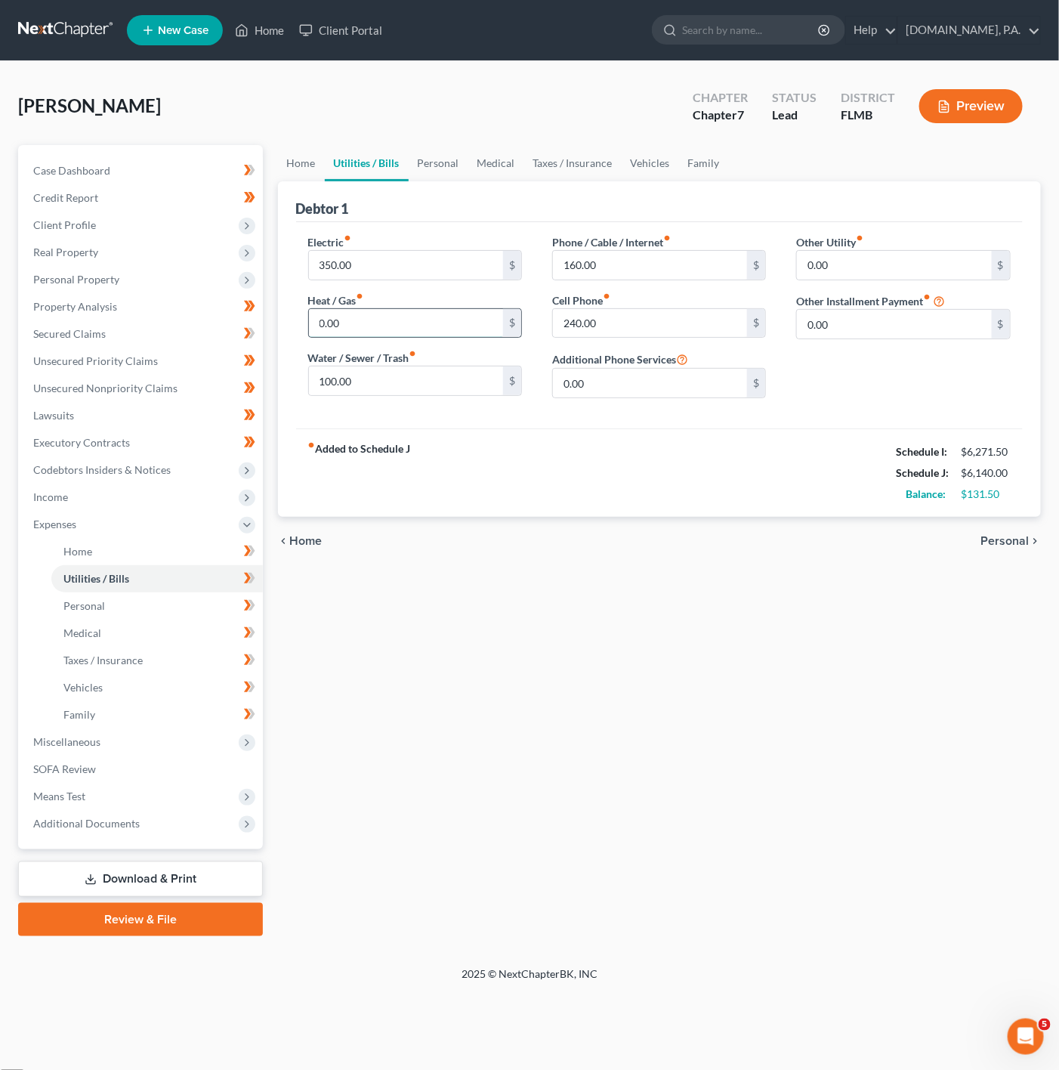
click at [454, 333] on input "0.00" at bounding box center [406, 323] width 195 height 29
click at [437, 182] on div "Debtor 1" at bounding box center [659, 201] width 727 height 41
click at [458, 165] on link "Personal" at bounding box center [439, 163] width 60 height 36
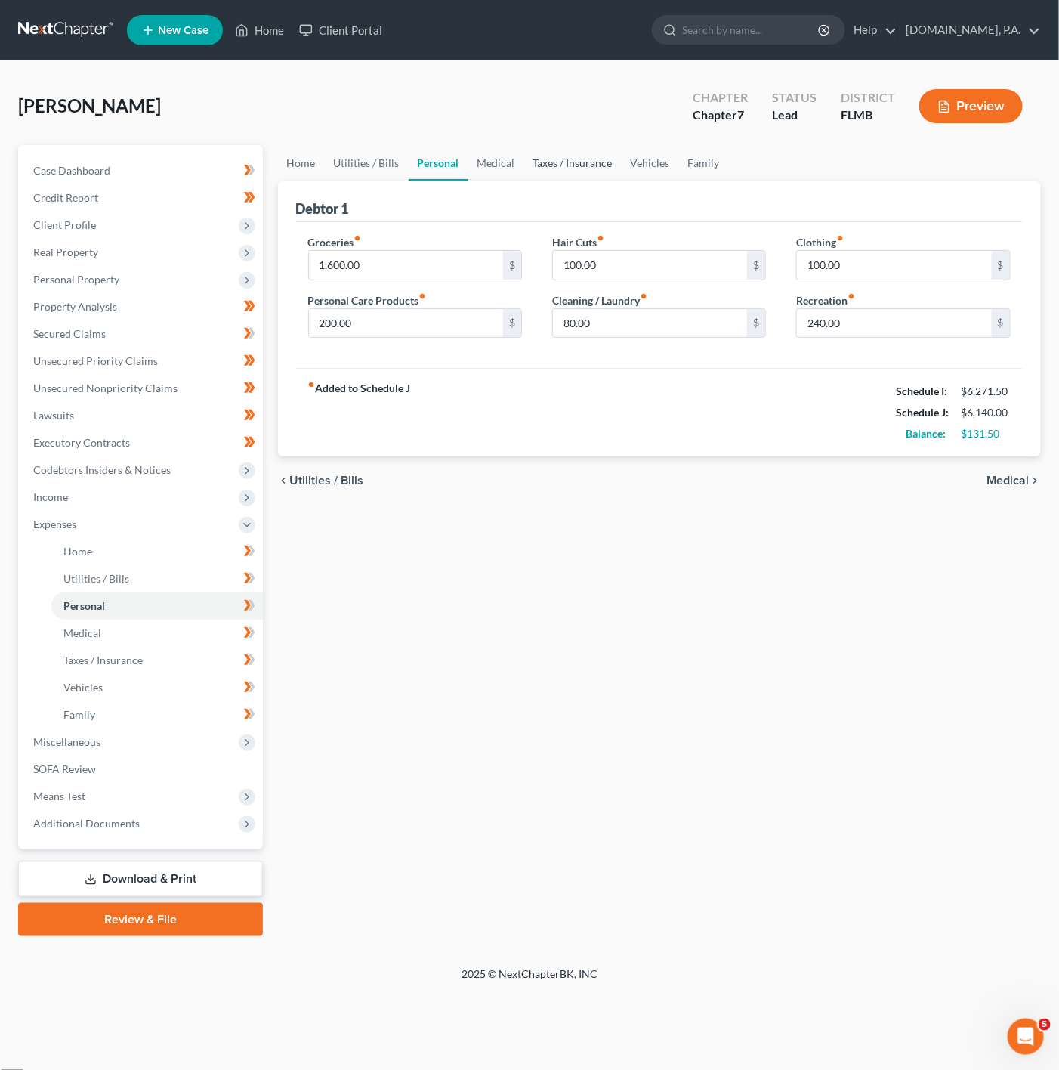
click at [590, 162] on link "Taxes / Insurance" at bounding box center [572, 163] width 97 height 36
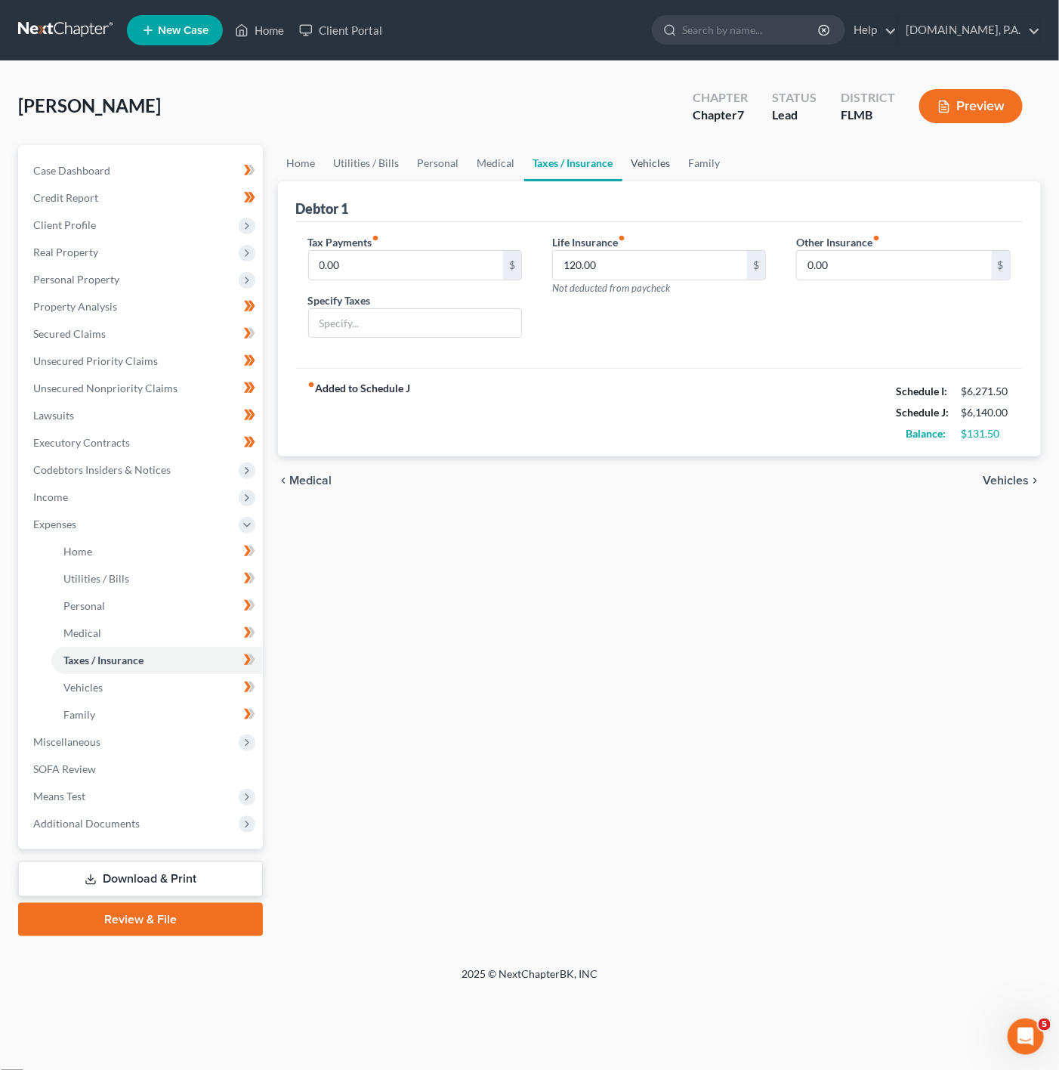
drag, startPoint x: 653, startPoint y: 171, endPoint x: 644, endPoint y: 172, distance: 9.2
click at [653, 171] on link "Vehicles" at bounding box center [650, 163] width 57 height 36
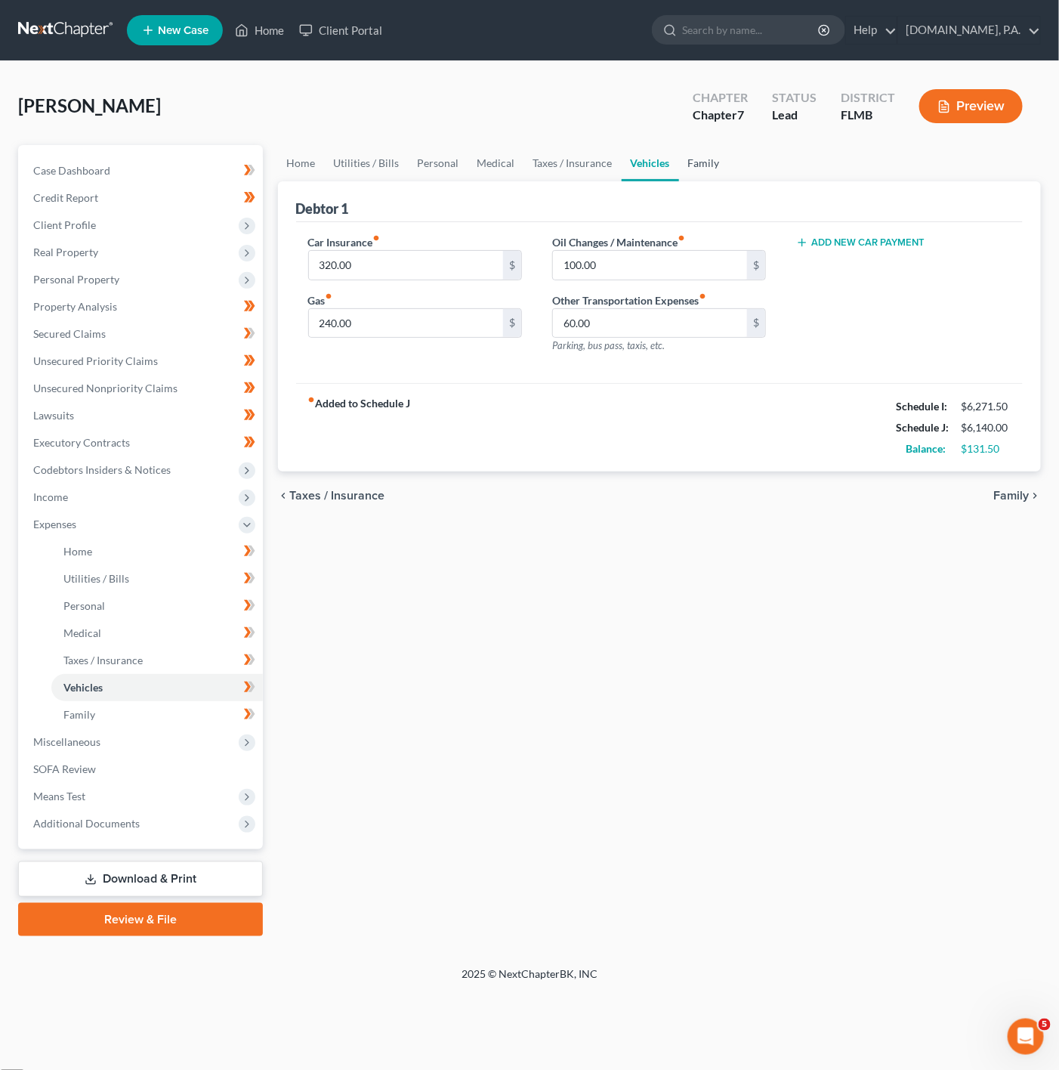
click at [705, 177] on link "Family" at bounding box center [704, 163] width 50 height 36
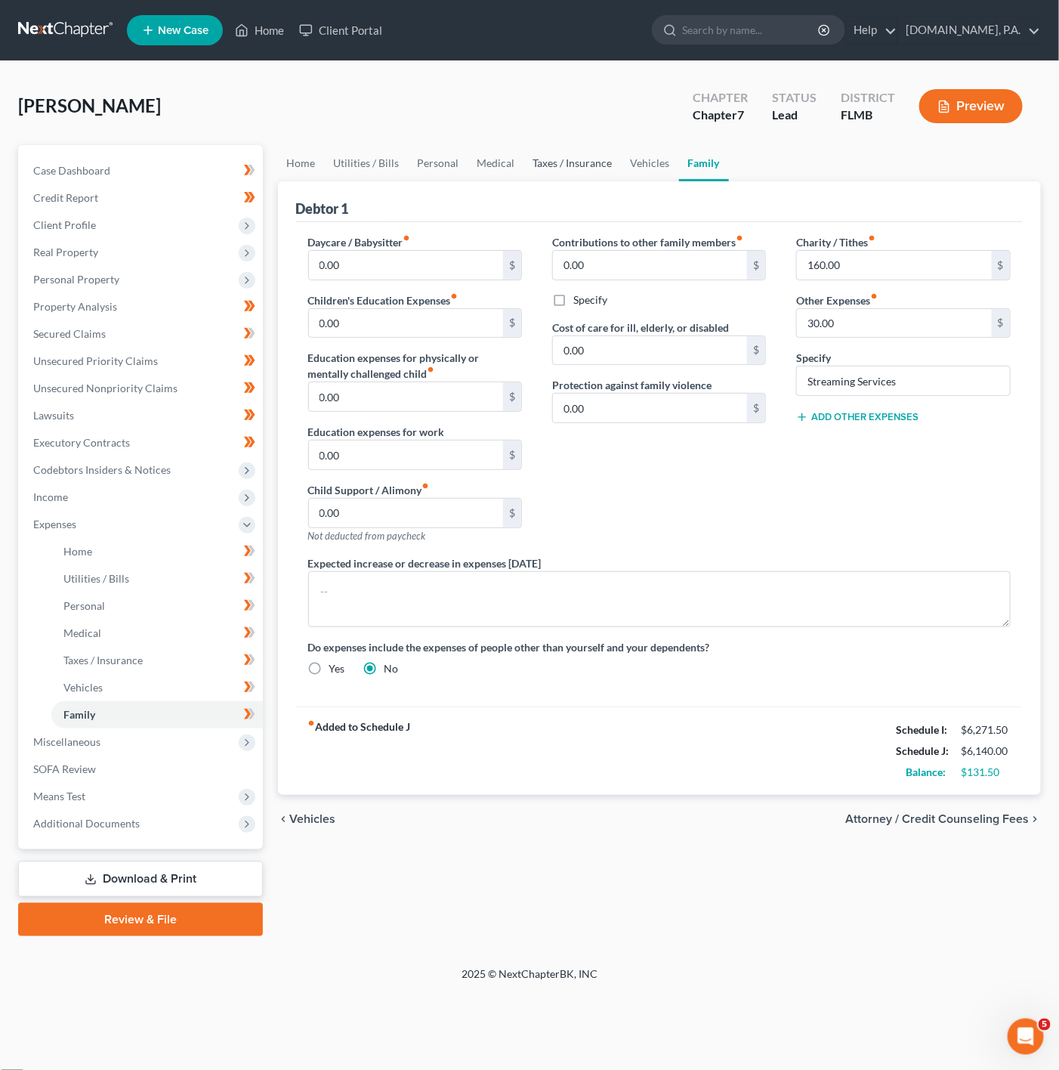
click at [551, 174] on link "Taxes / Insurance" at bounding box center [572, 163] width 97 height 36
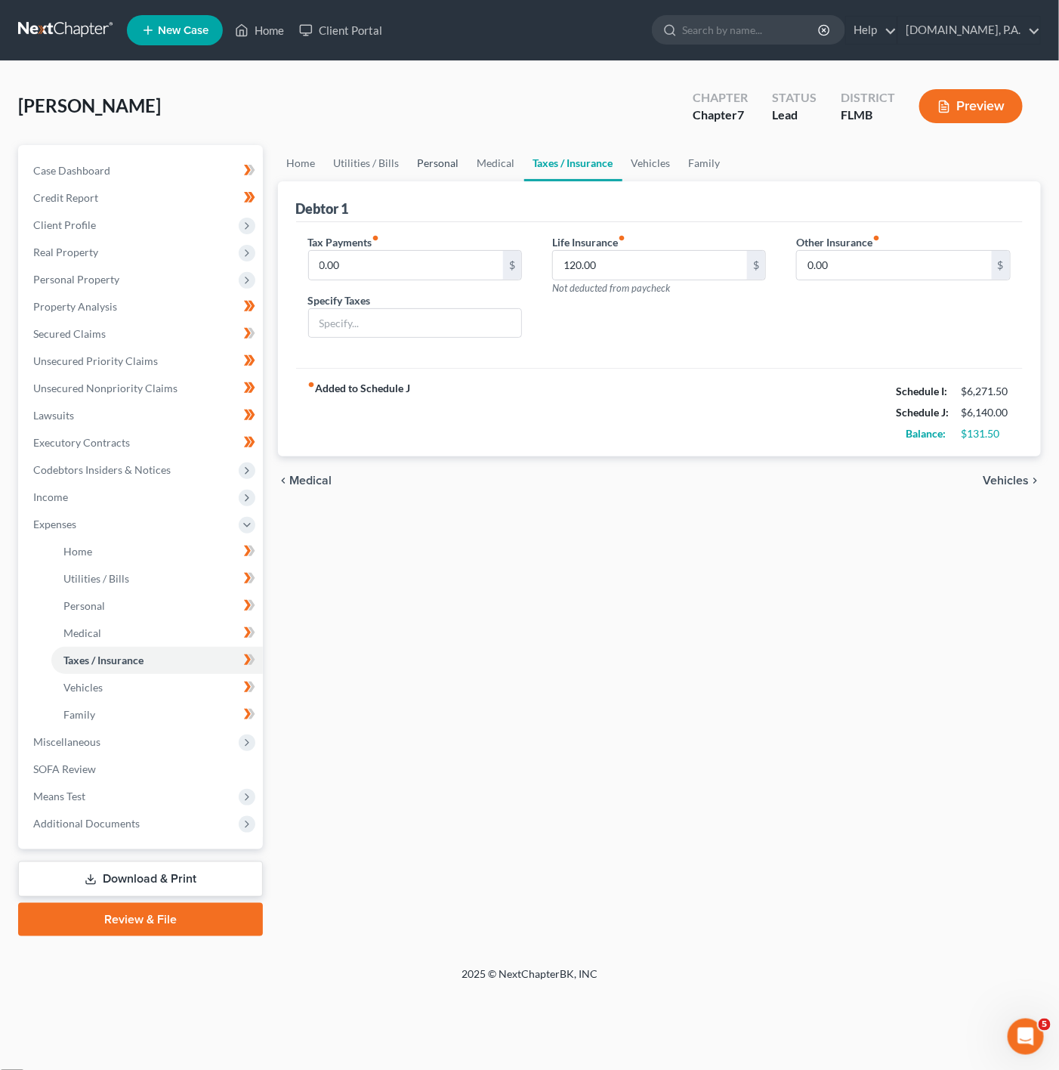
click at [461, 162] on link "Personal" at bounding box center [439, 163] width 60 height 36
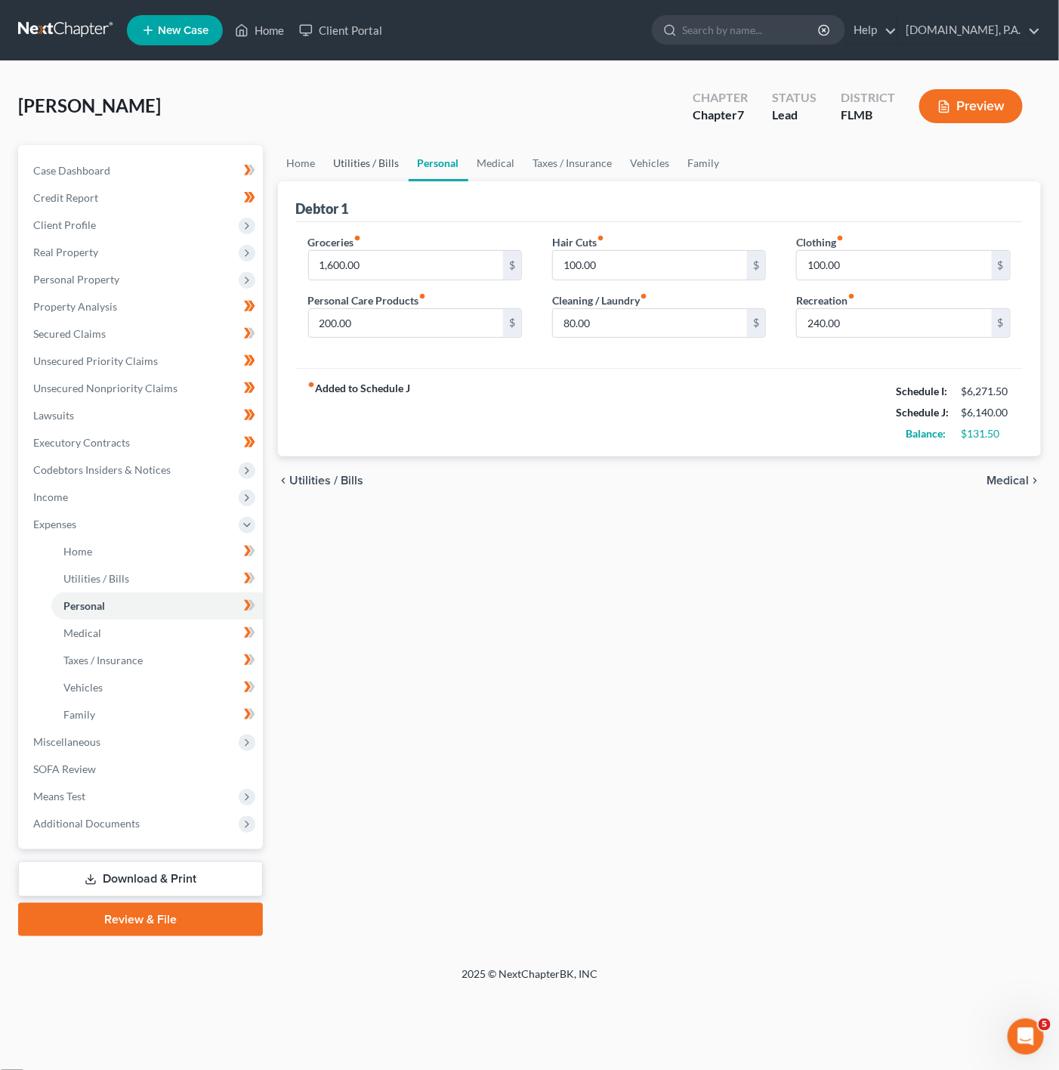
click at [377, 173] on link "Utilities / Bills" at bounding box center [367, 163] width 84 height 36
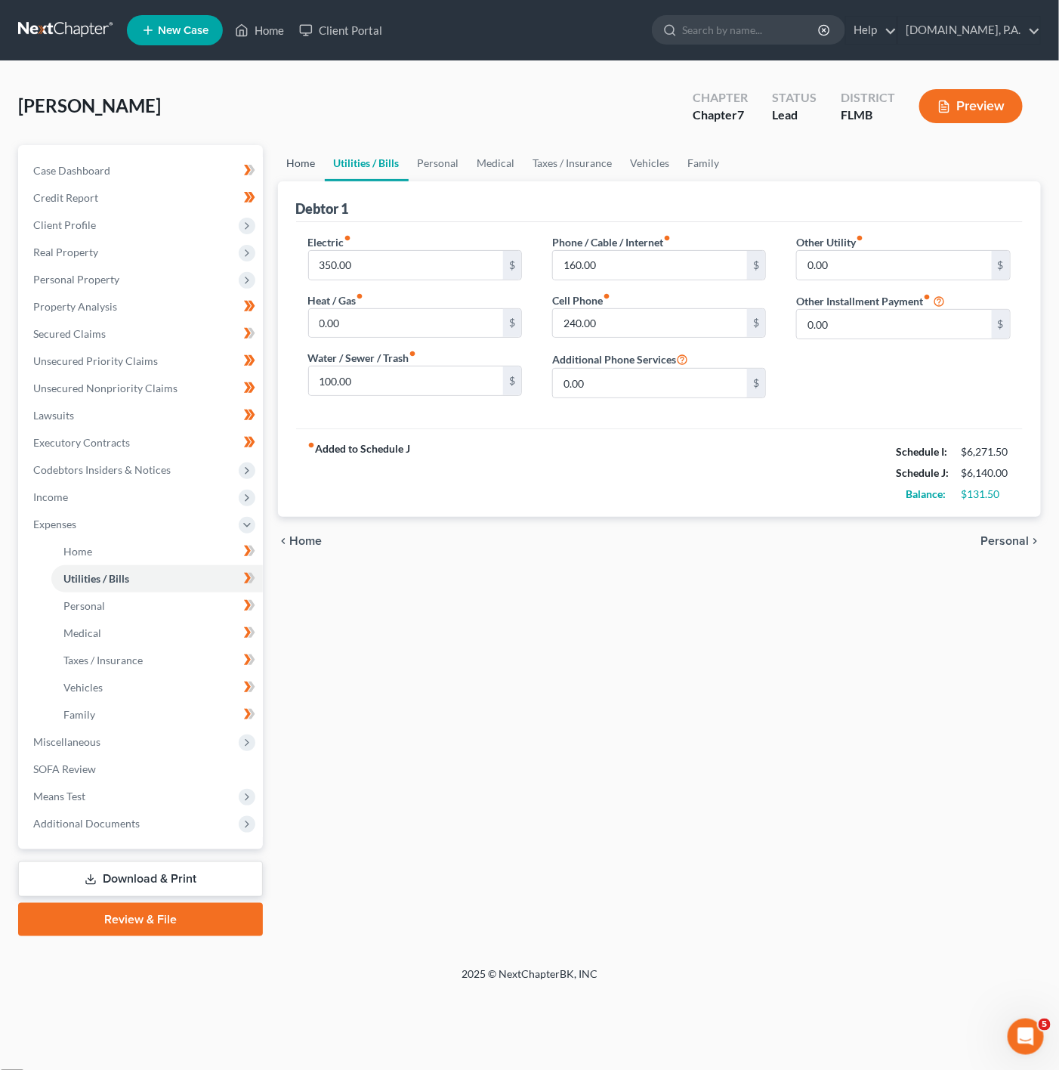
click at [319, 173] on link "Home" at bounding box center [301, 163] width 47 height 36
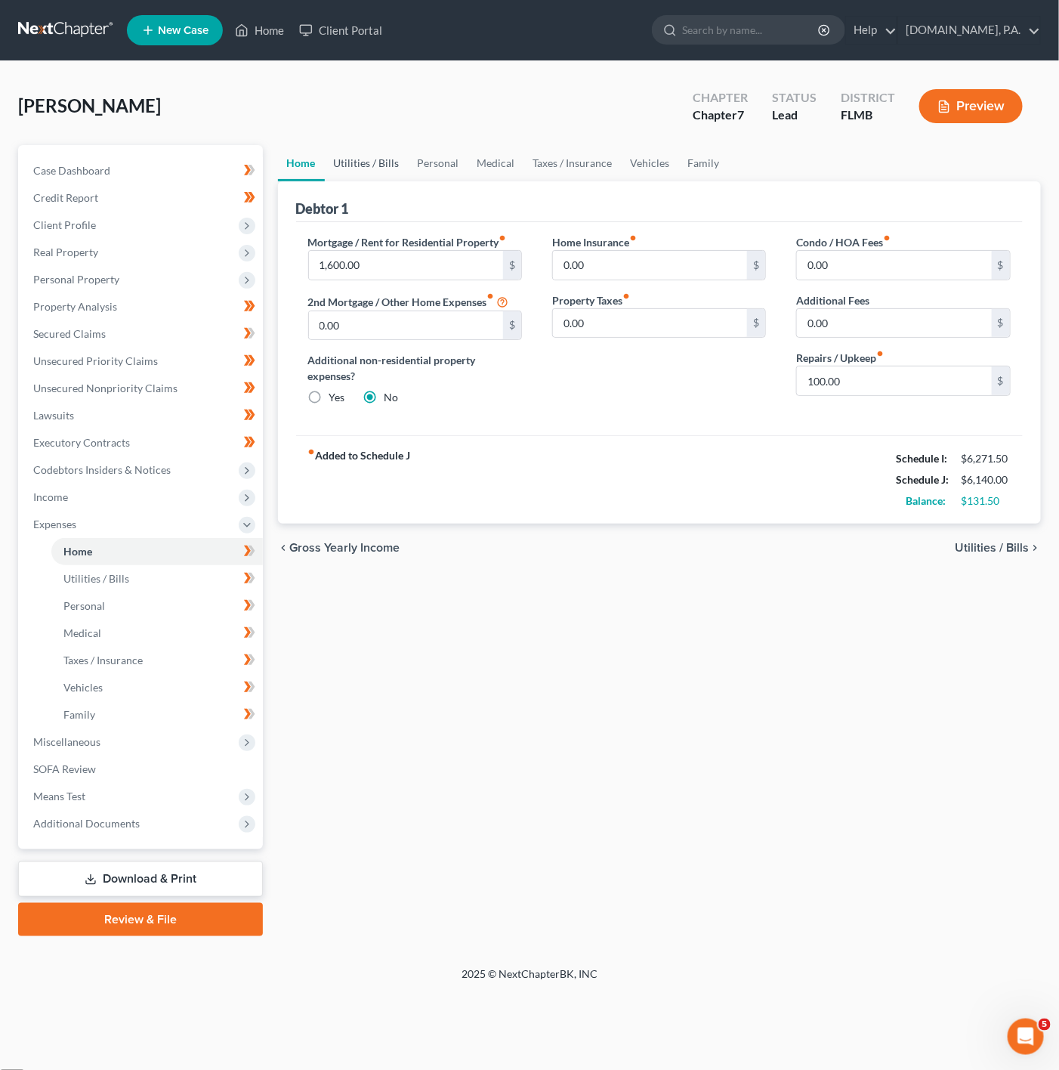
click at [360, 162] on link "Utilities / Bills" at bounding box center [367, 163] width 84 height 36
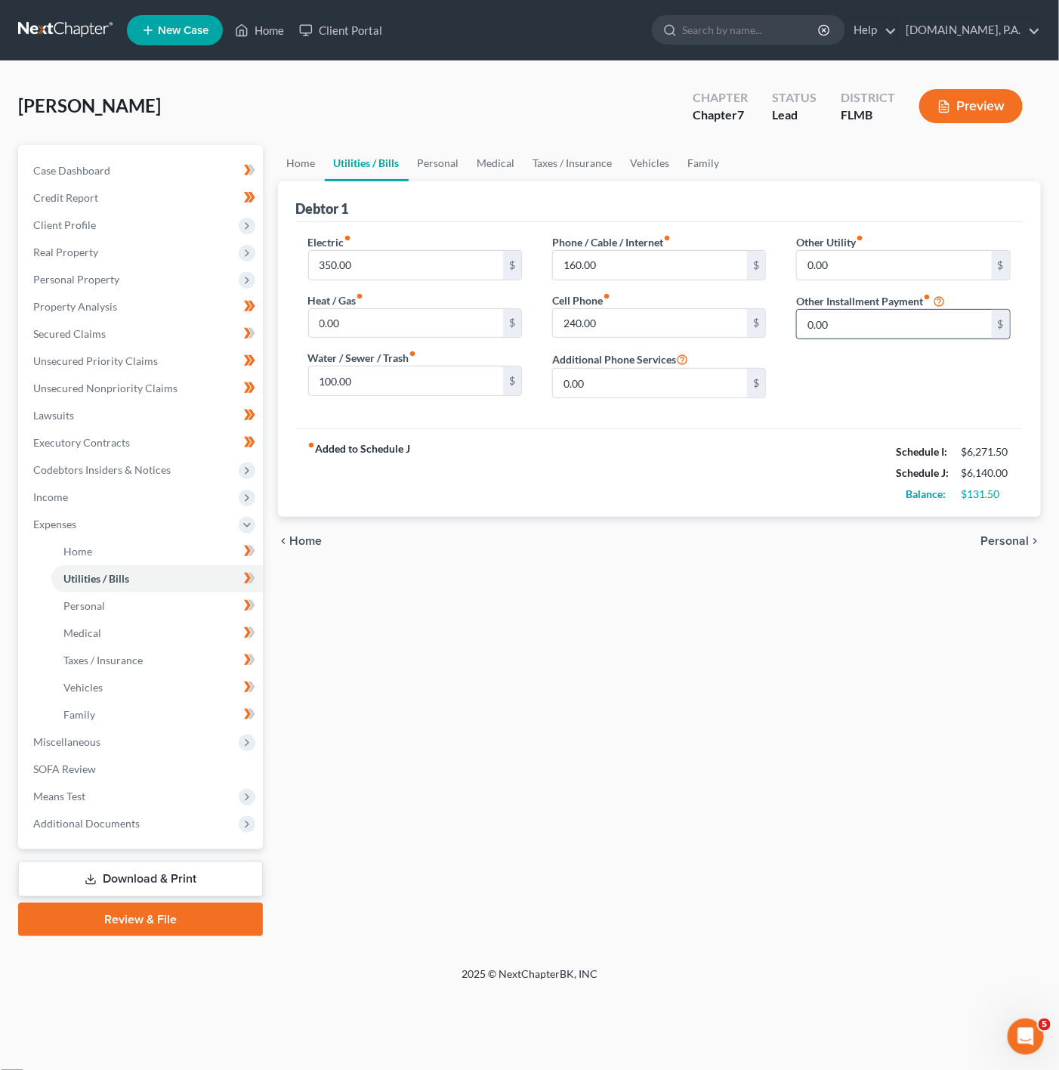
click at [952, 334] on input "0.00" at bounding box center [894, 324] width 195 height 29
click at [486, 320] on input "0.00" at bounding box center [406, 323] width 195 height 29
click at [468, 175] on link "Medical" at bounding box center [496, 163] width 56 height 36
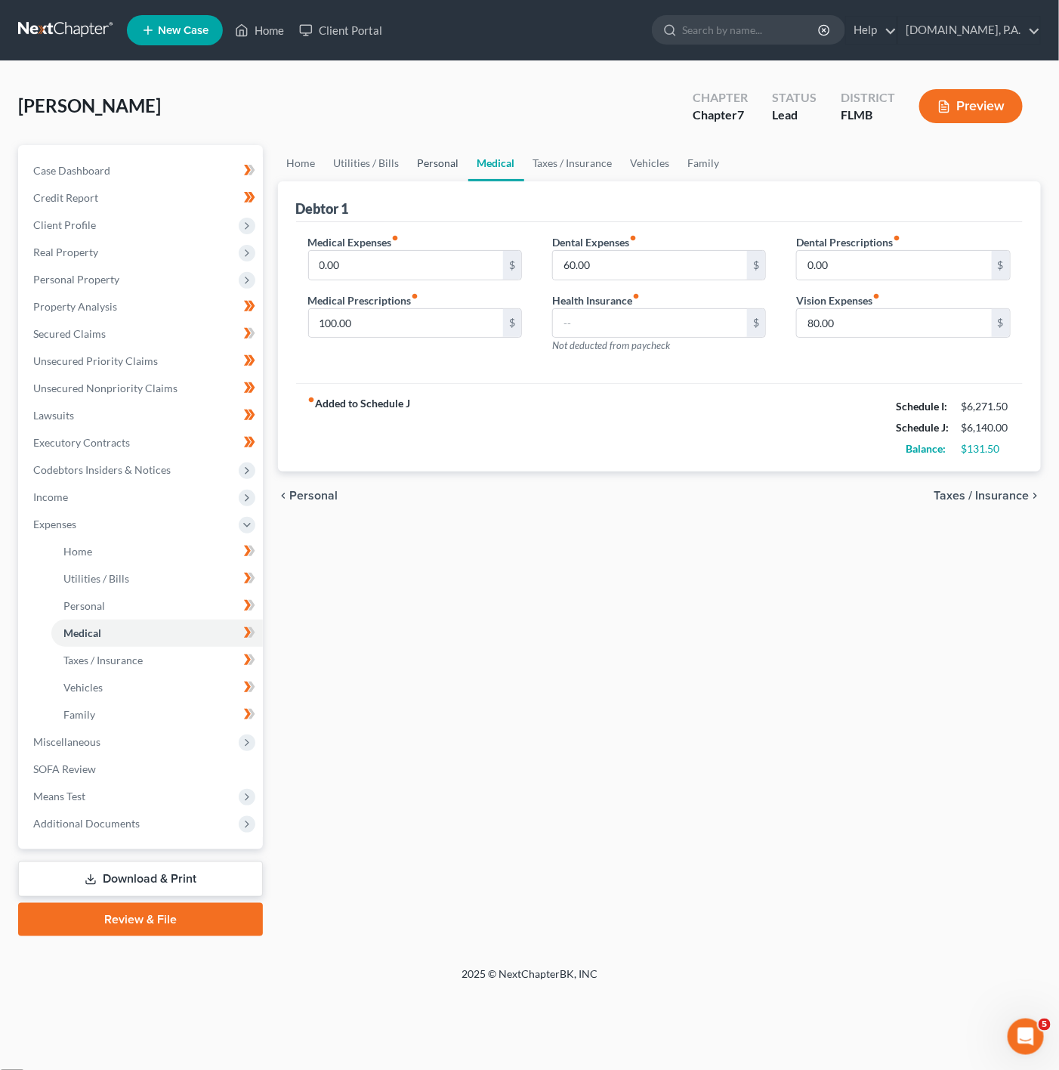
click at [438, 168] on link "Personal" at bounding box center [439, 163] width 60 height 36
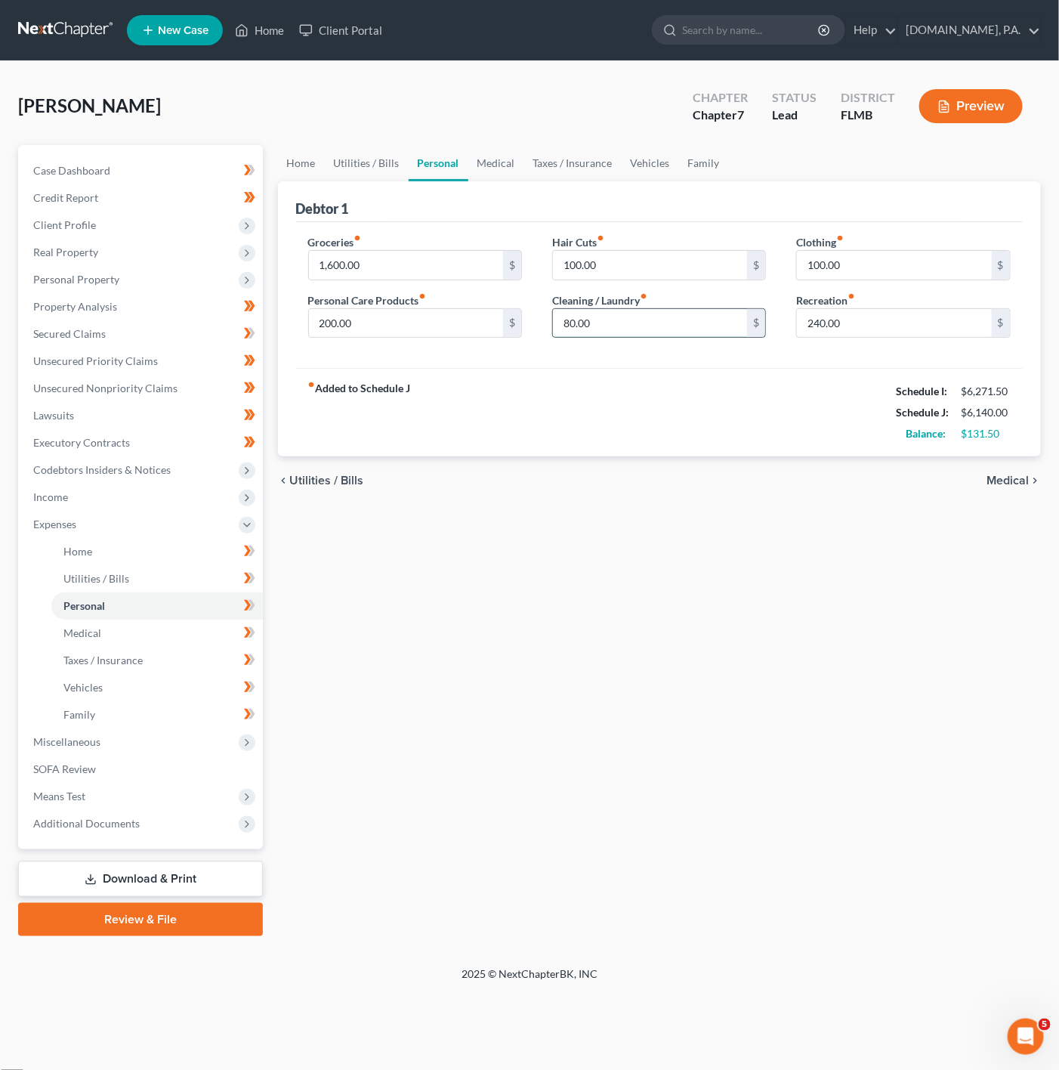
click at [599, 317] on input "80.00" at bounding box center [650, 323] width 195 height 29
click at [719, 319] on input "80.00" at bounding box center [650, 323] width 195 height 29
click at [859, 254] on input "100.00" at bounding box center [894, 265] width 195 height 29
click at [869, 309] on input "240.00" at bounding box center [894, 323] width 195 height 29
click at [356, 263] on input "1,600.00" at bounding box center [406, 265] width 195 height 29
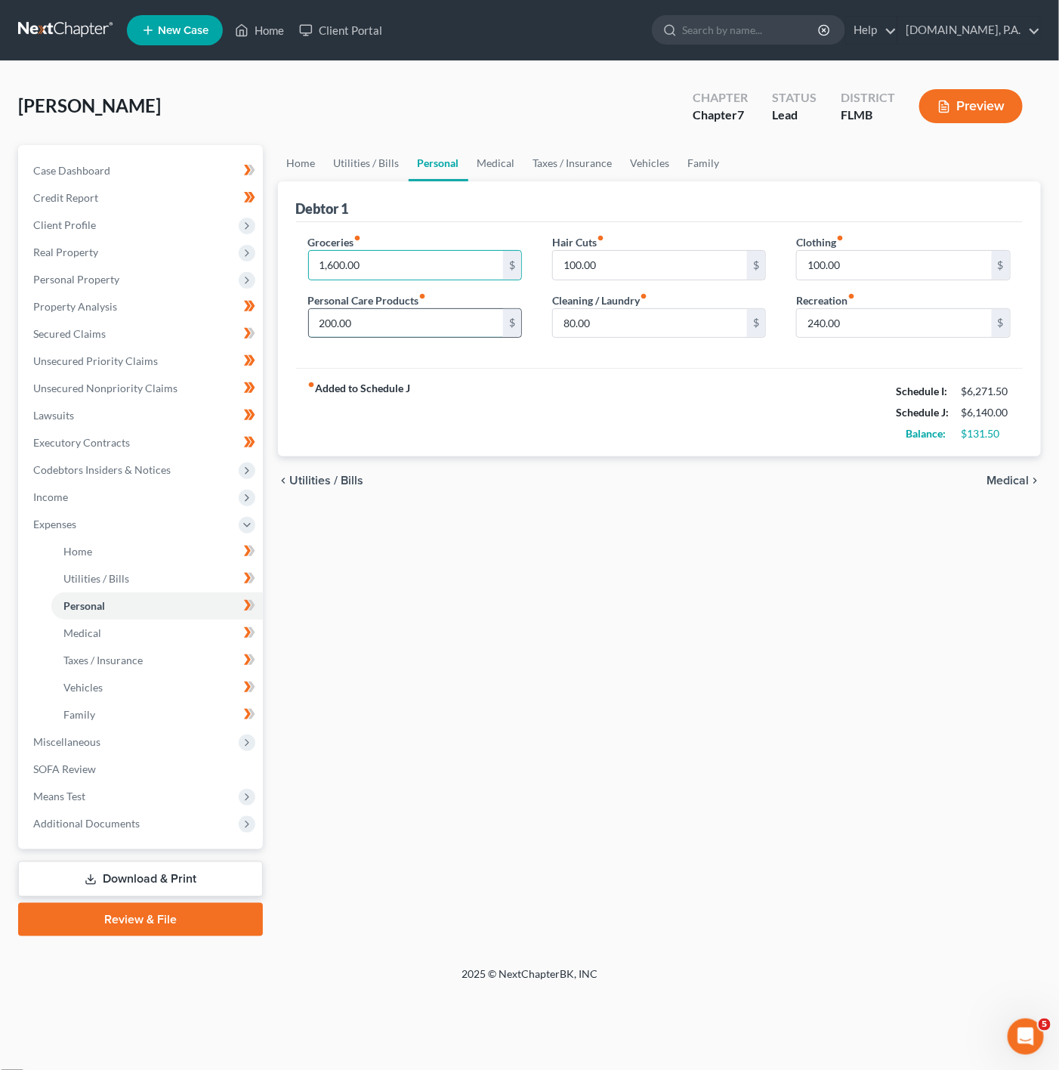
click at [381, 323] on input "200.00" at bounding box center [406, 323] width 195 height 29
click at [469, 163] on link "Medical" at bounding box center [496, 163] width 56 height 36
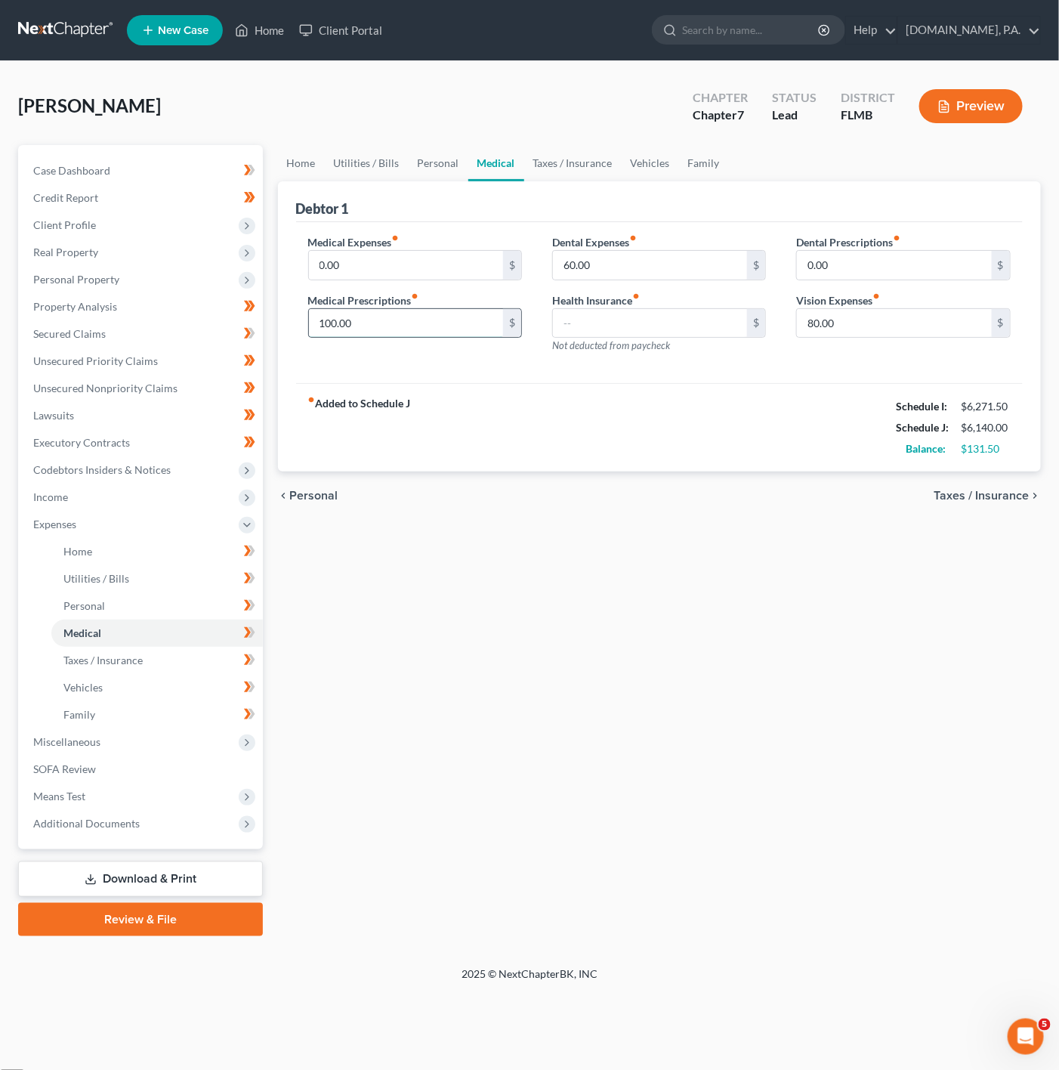
click at [474, 333] on input "100.00" at bounding box center [406, 323] width 195 height 29
type input "60"
click at [676, 259] on input "60.00" at bounding box center [650, 265] width 195 height 29
type input "120"
click at [838, 311] on input "80.00" at bounding box center [894, 323] width 195 height 29
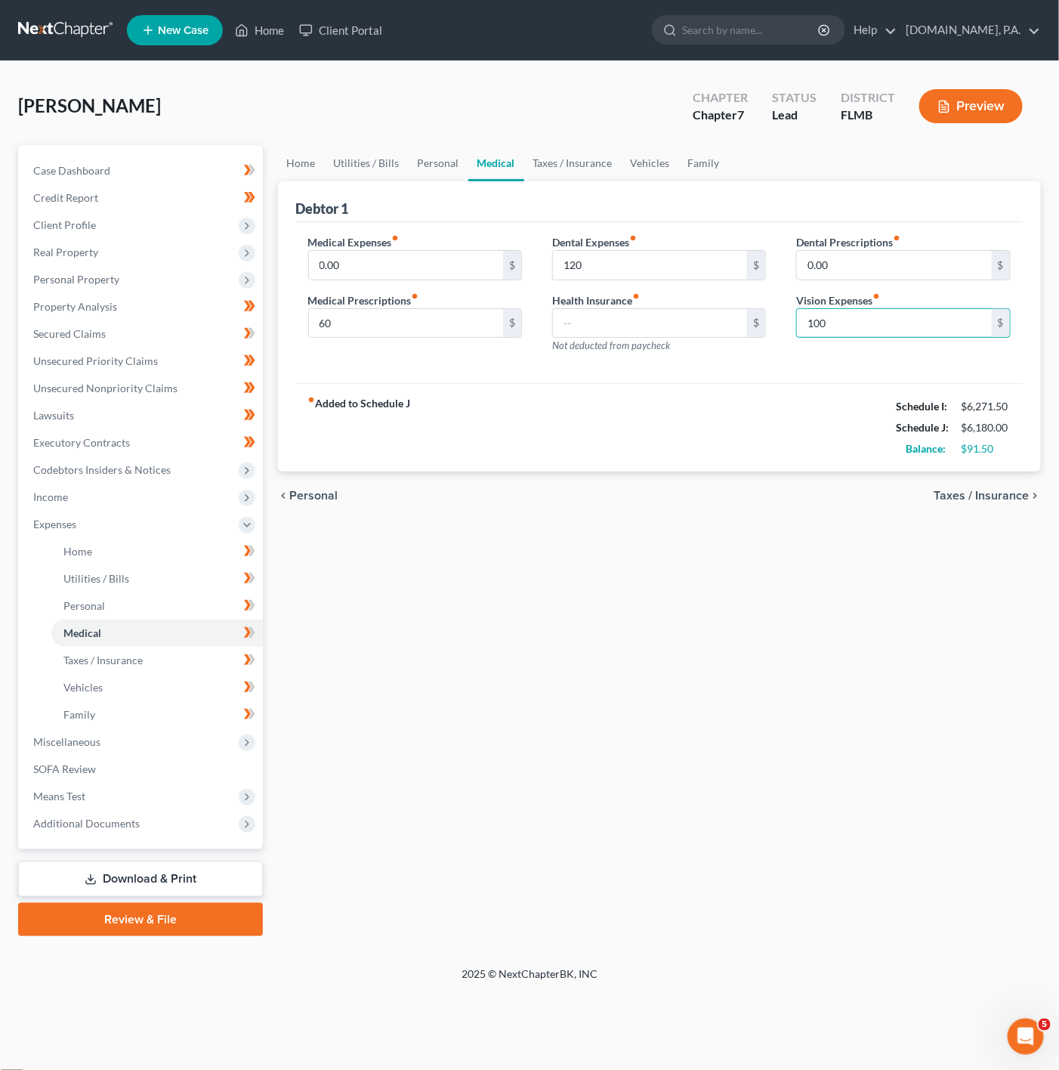
type input "100"
click at [690, 444] on div "fiber_manual_record Added to Schedule J Schedule I: $6,271.50 Schedule J: $6,18…" at bounding box center [659, 427] width 727 height 88
click at [397, 325] on input "60" at bounding box center [406, 323] width 195 height 29
type input "80"
drag, startPoint x: 735, startPoint y: 601, endPoint x: 497, endPoint y: 188, distance: 476.8
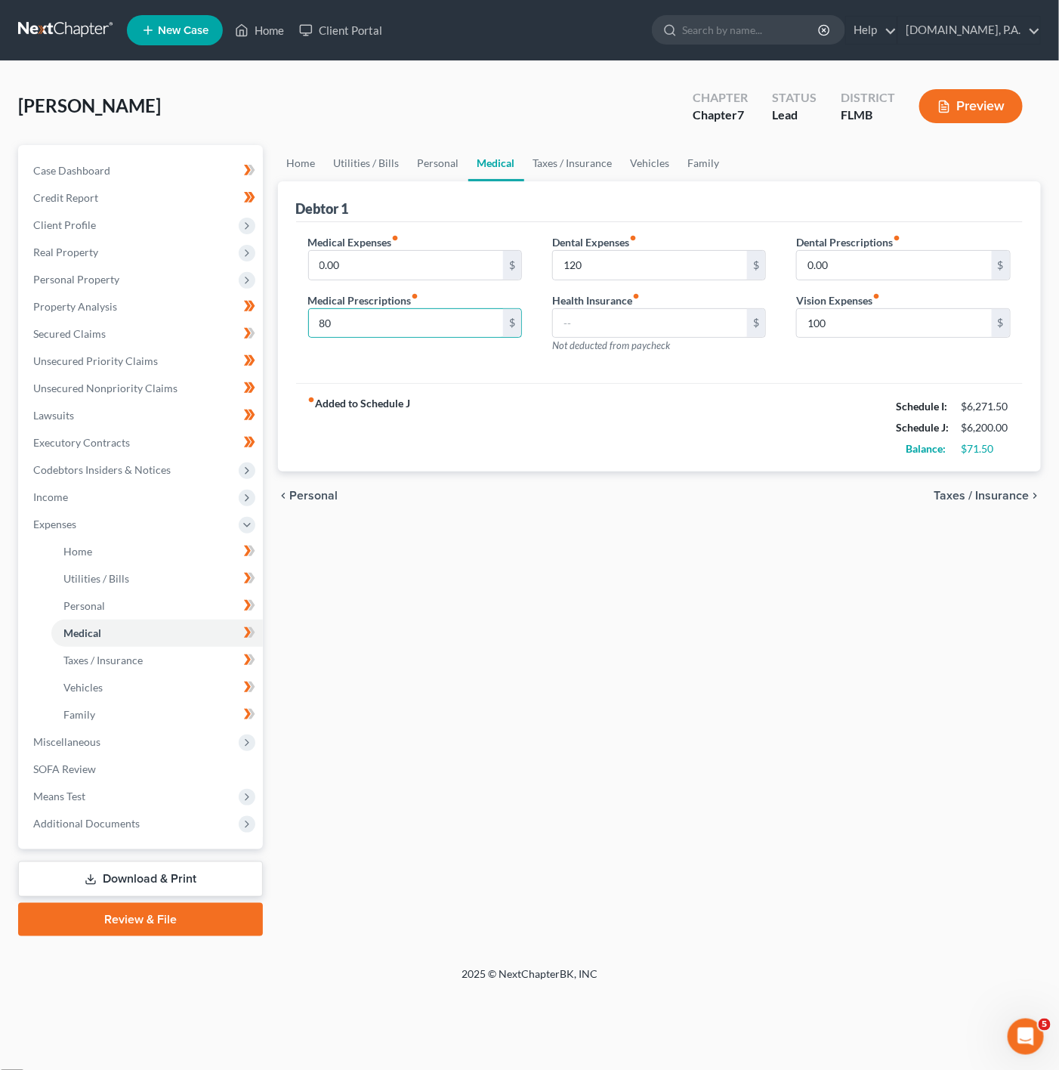
click at [735, 601] on div "Home Utilities / Bills Personal Medical Taxes / Insurance Vehicles Family Debto…" at bounding box center [659, 540] width 779 height 791
click at [245, 560] on icon at bounding box center [249, 551] width 11 height 19
drag, startPoint x: 252, startPoint y: 576, endPoint x: 257, endPoint y: 585, distance: 9.8
click at [254, 576] on icon at bounding box center [251, 578] width 7 height 11
click at [257, 589] on span at bounding box center [249, 580] width 26 height 23
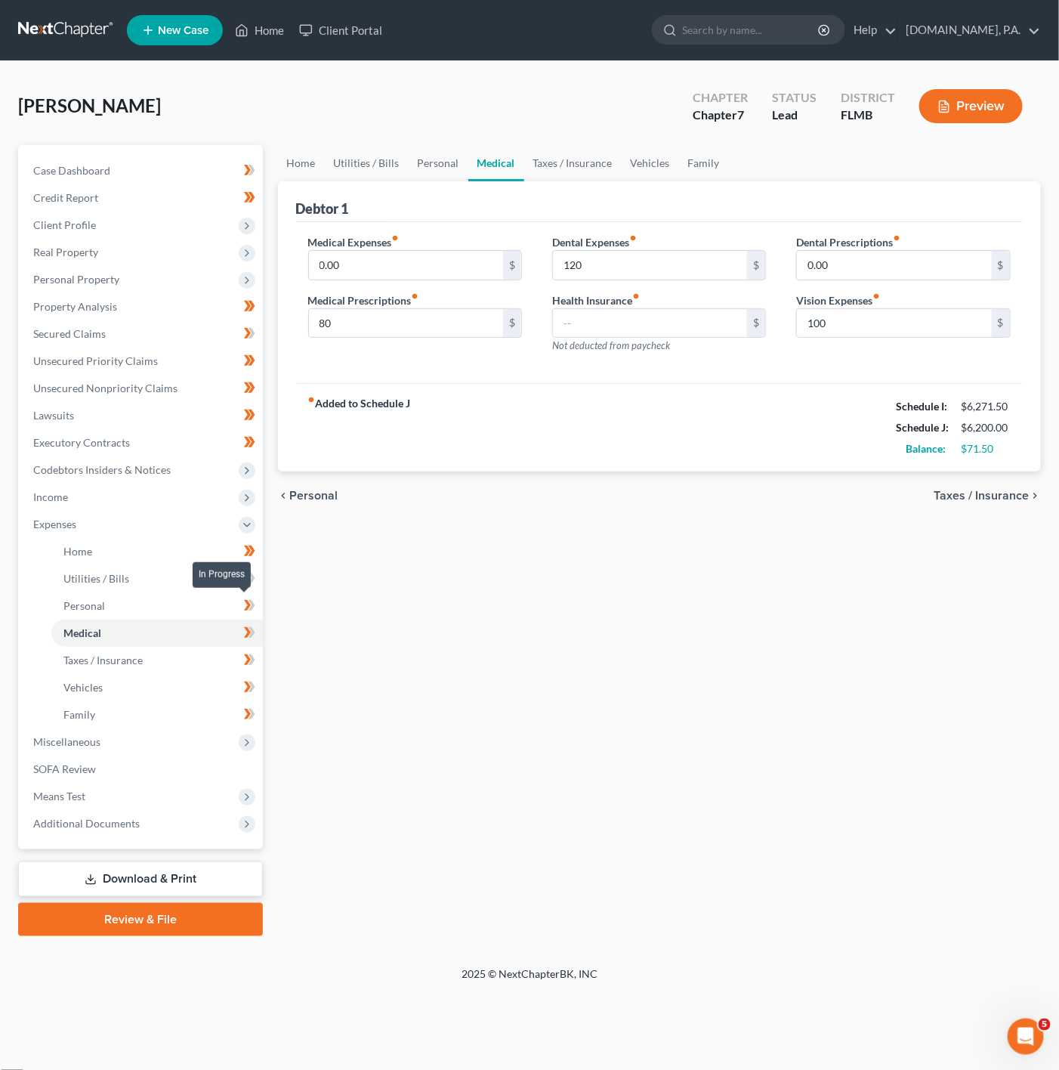
click at [249, 613] on icon at bounding box center [249, 605] width 11 height 19
click at [254, 578] on icon at bounding box center [251, 578] width 7 height 11
click at [254, 582] on icon at bounding box center [249, 578] width 11 height 19
click at [249, 647] on link "Taxes / Insurance" at bounding box center [156, 660] width 211 height 27
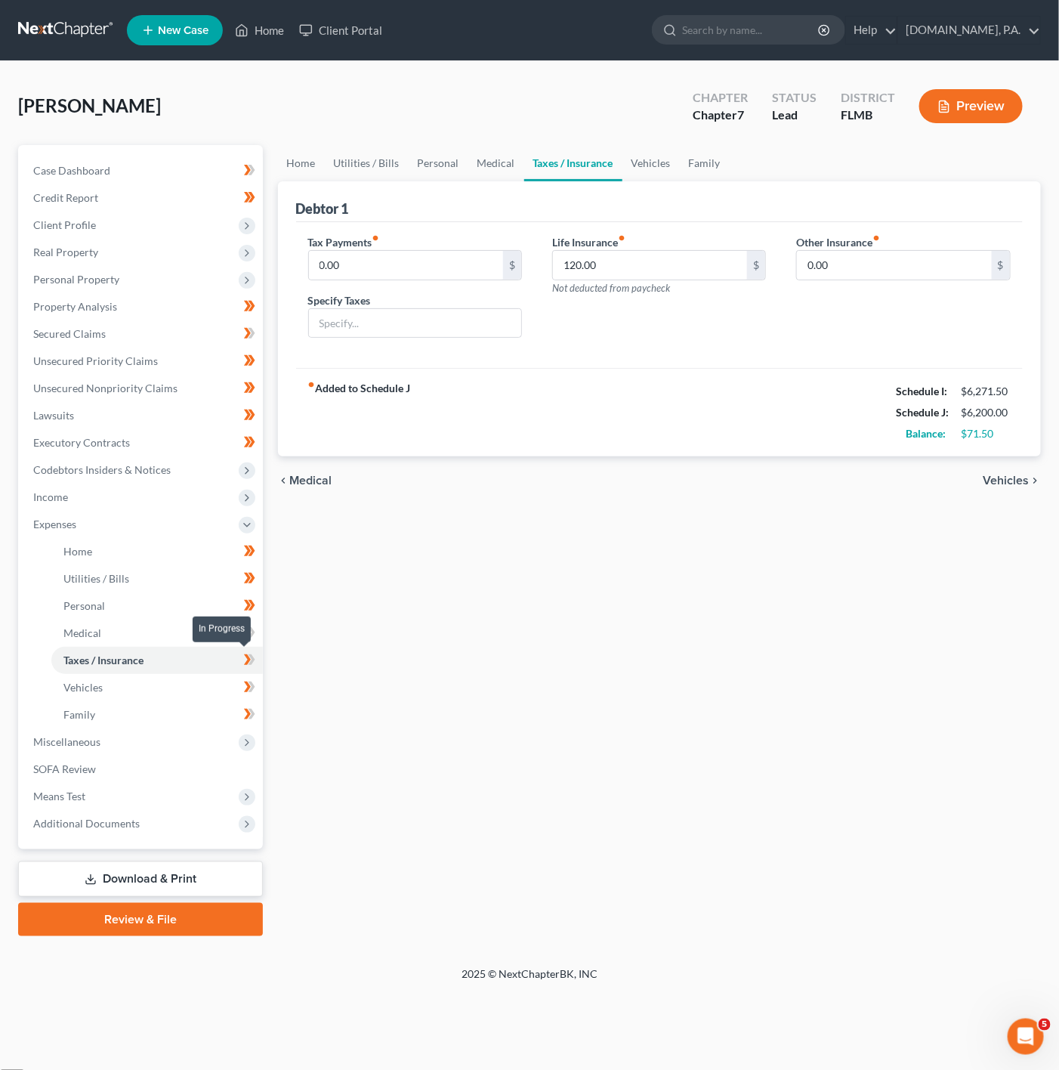
click at [249, 656] on icon at bounding box center [249, 659] width 11 height 19
click at [252, 631] on icon at bounding box center [251, 632] width 7 height 11
drag, startPoint x: 255, startPoint y: 678, endPoint x: 250, endPoint y: 687, distance: 9.5
click at [254, 683] on icon at bounding box center [249, 687] width 11 height 19
click at [245, 712] on icon at bounding box center [249, 714] width 11 height 19
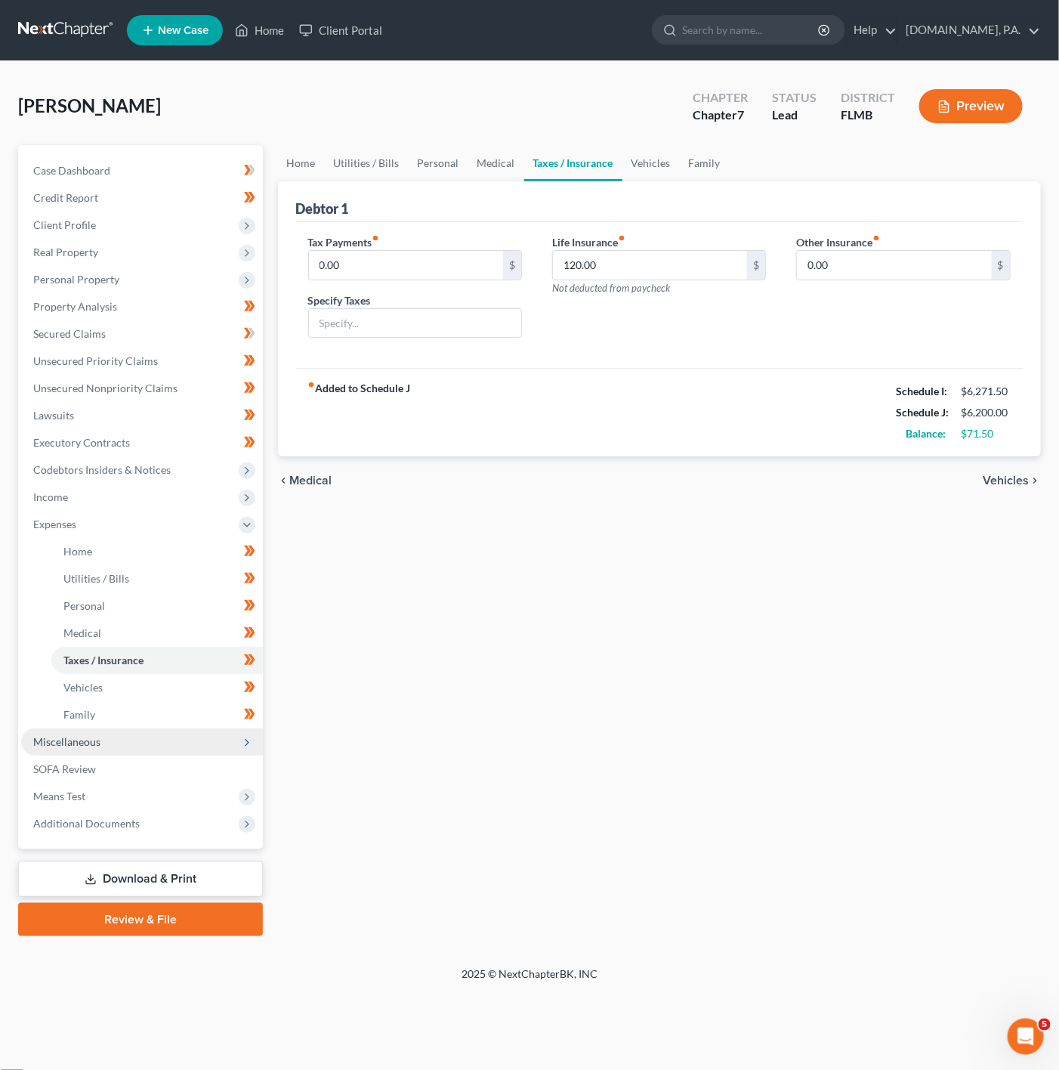
click at [196, 730] on span "Miscellaneous" at bounding box center [142, 741] width 242 height 27
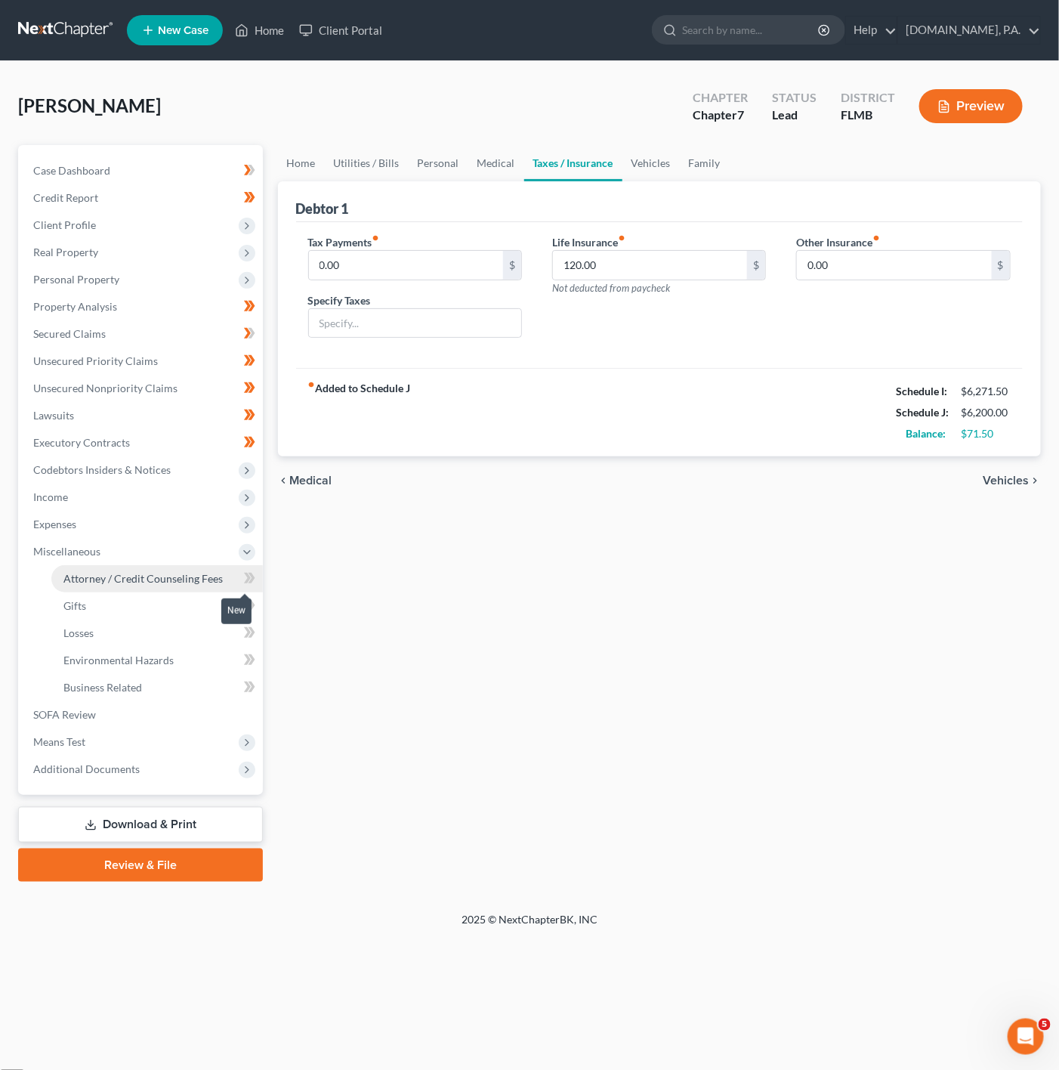
click at [211, 567] on link "Attorney / Credit Counseling Fees" at bounding box center [156, 578] width 211 height 27
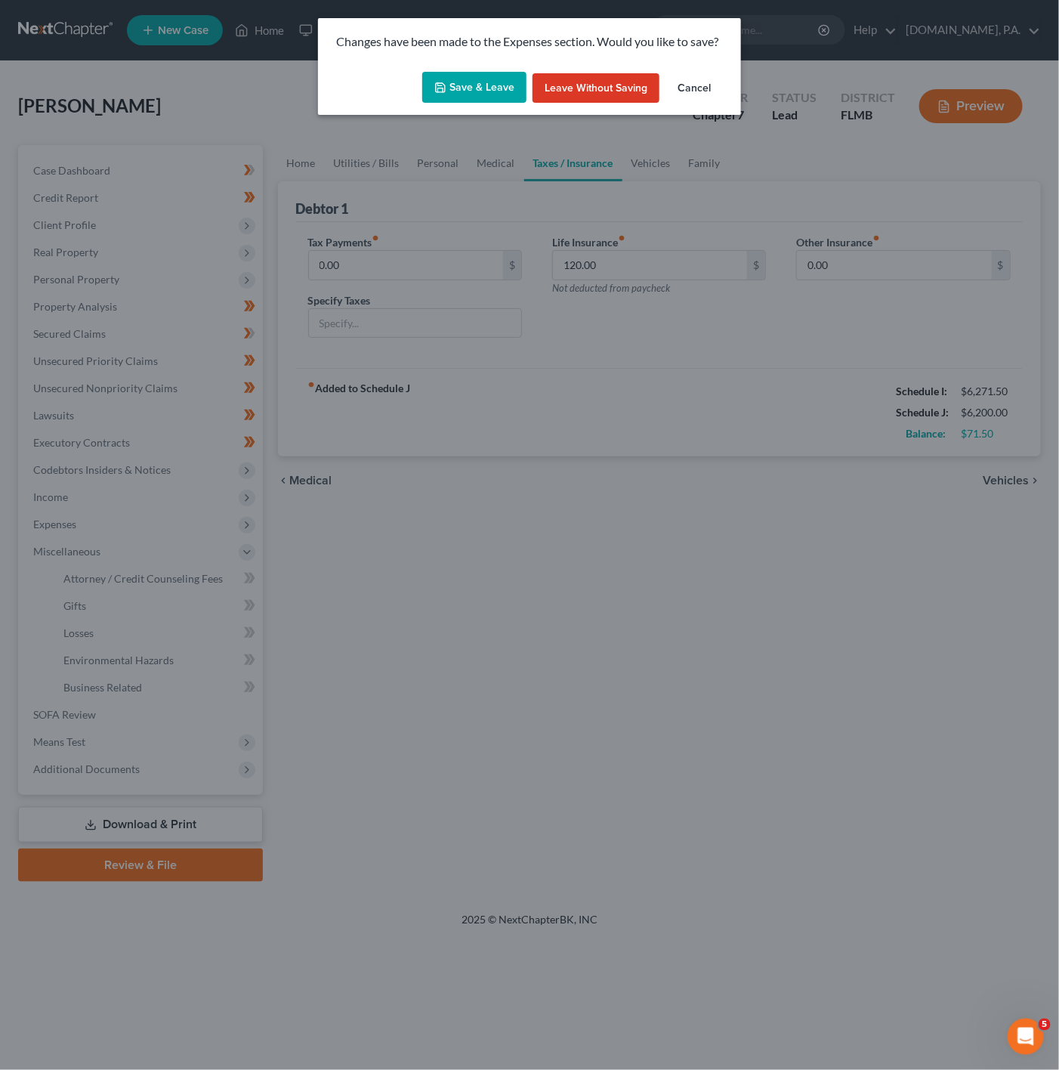
click at [467, 100] on button "Save & Leave" at bounding box center [474, 88] width 104 height 32
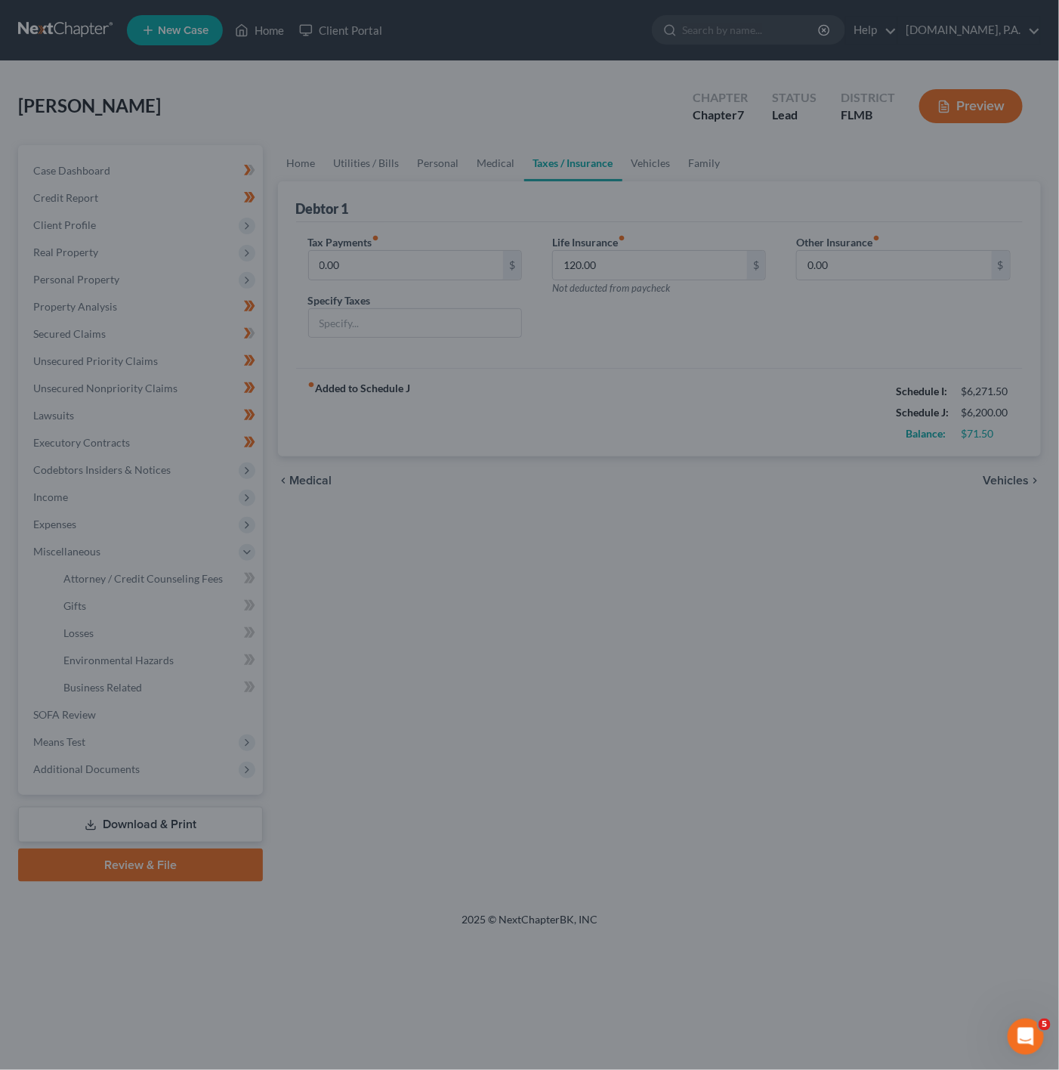
select select "3"
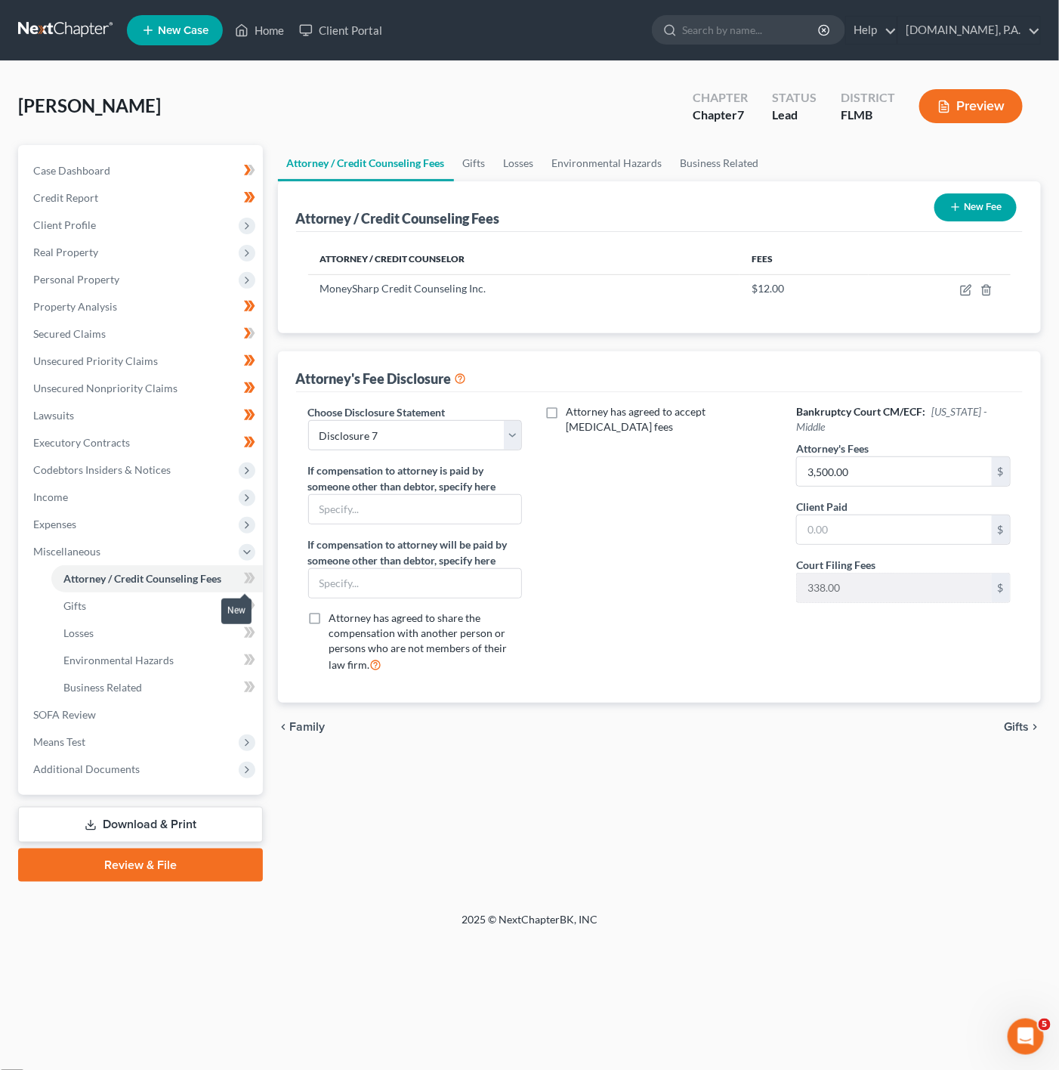
click at [252, 581] on icon at bounding box center [251, 578] width 7 height 11
click at [893, 526] on input "text" at bounding box center [894, 529] width 195 height 29
click at [211, 603] on link "Gifts" at bounding box center [156, 605] width 211 height 27
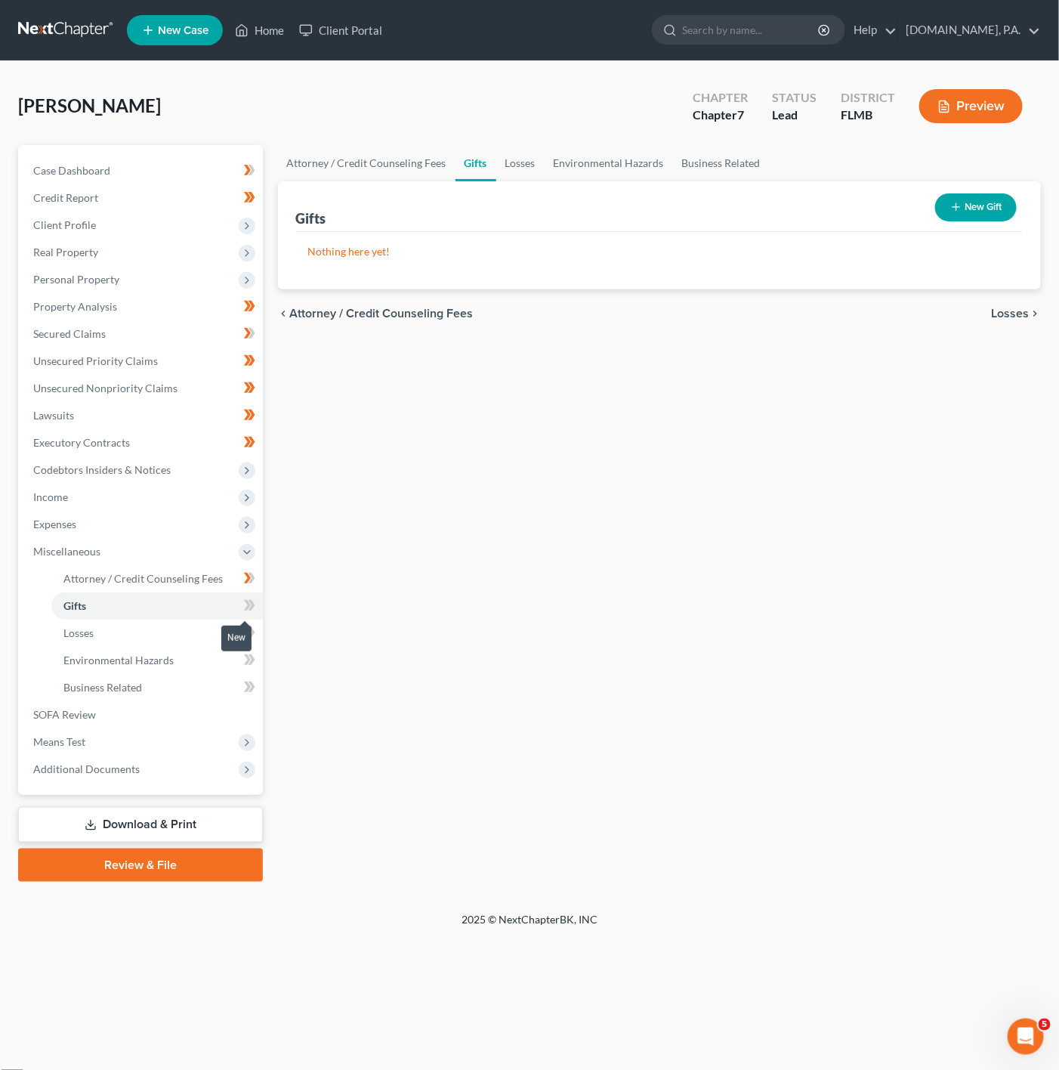
click at [241, 610] on span at bounding box center [249, 607] width 26 height 23
click at [248, 608] on icon at bounding box center [249, 605] width 11 height 19
click at [180, 647] on link "Environmental Hazards" at bounding box center [156, 660] width 211 height 27
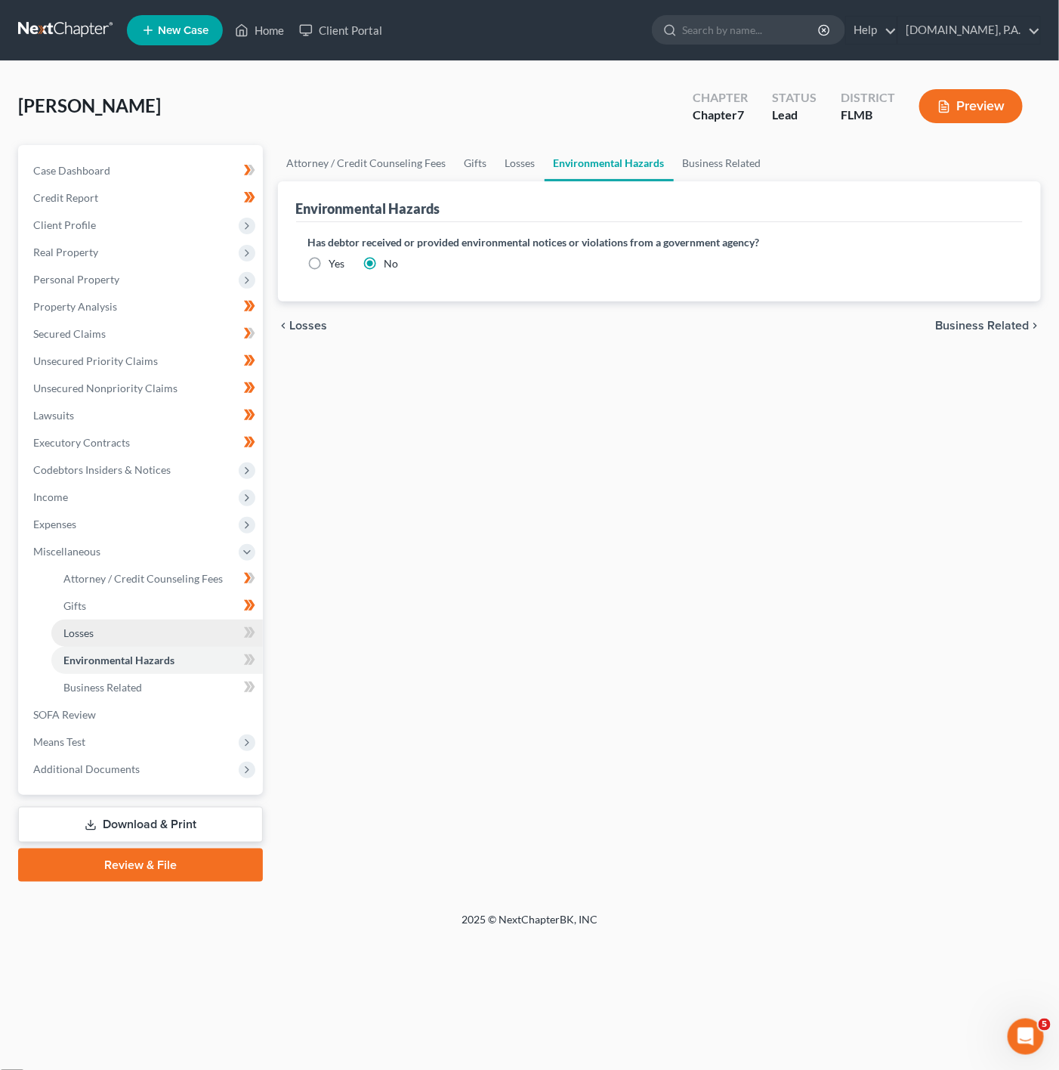
click at [218, 637] on link "Losses" at bounding box center [156, 632] width 211 height 27
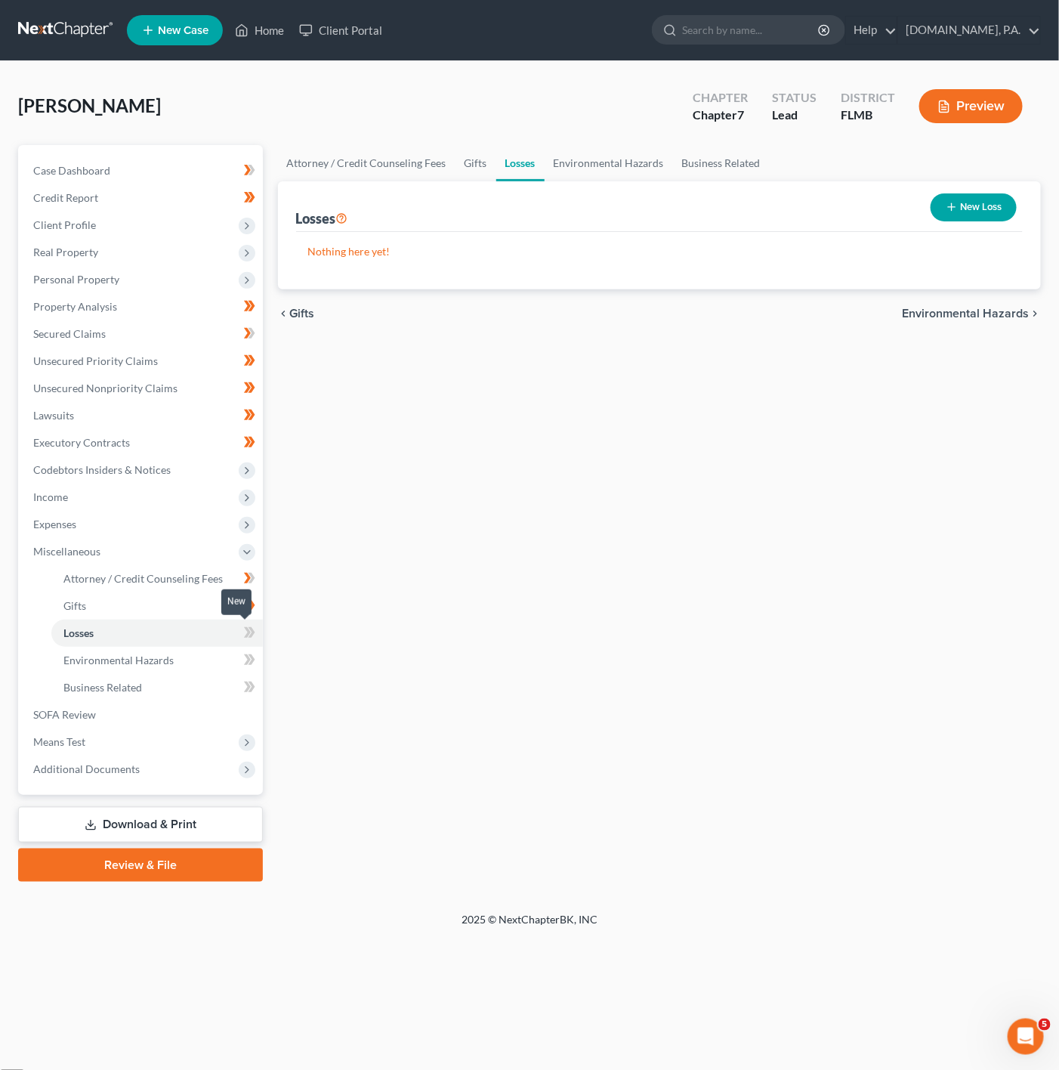
click at [243, 635] on span at bounding box center [249, 634] width 26 height 23
click at [244, 635] on icon at bounding box center [249, 632] width 11 height 19
click at [211, 662] on link "Environmental Hazards" at bounding box center [156, 660] width 211 height 27
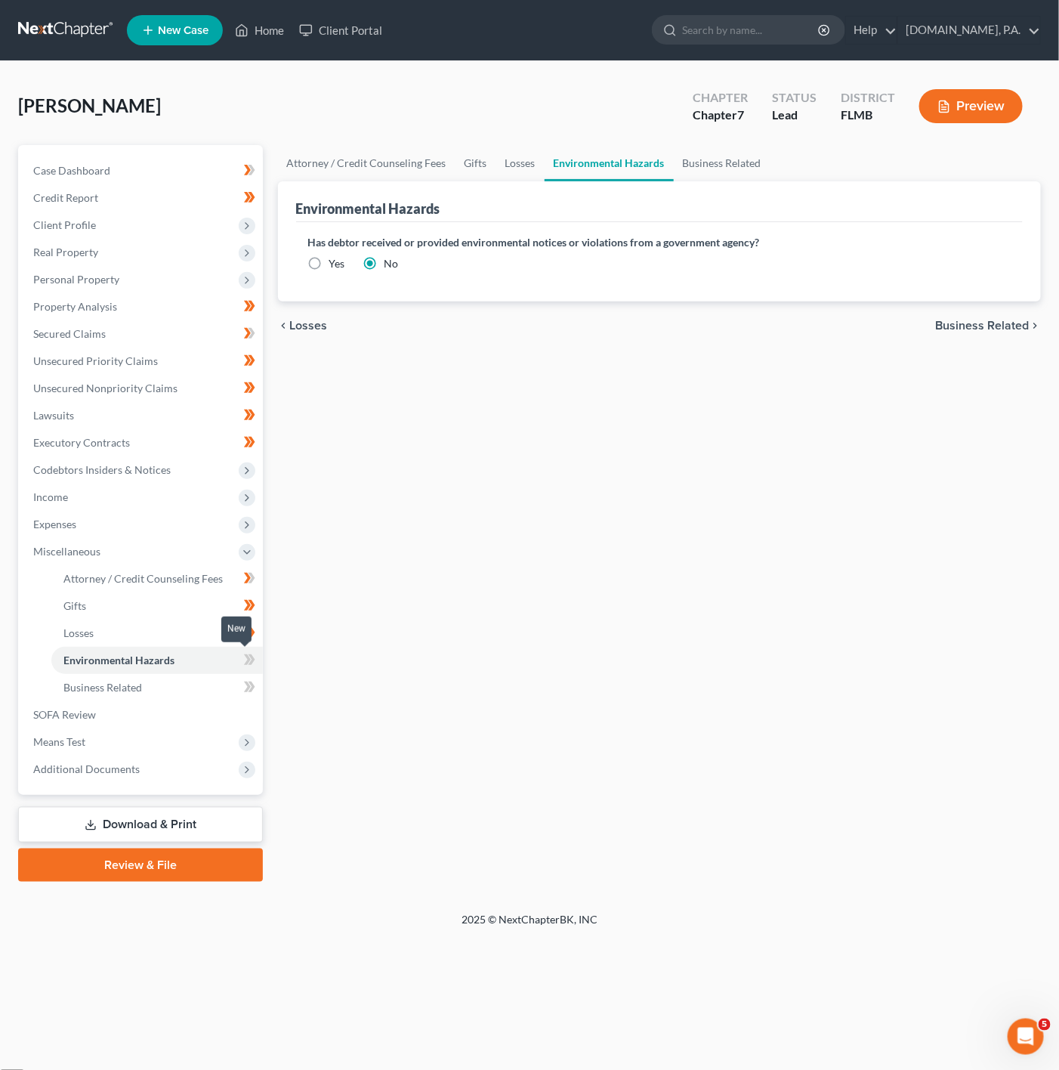
click at [250, 656] on icon at bounding box center [251, 659] width 7 height 11
click at [256, 659] on span at bounding box center [249, 661] width 26 height 23
click at [233, 684] on link "Business Related" at bounding box center [156, 687] width 211 height 27
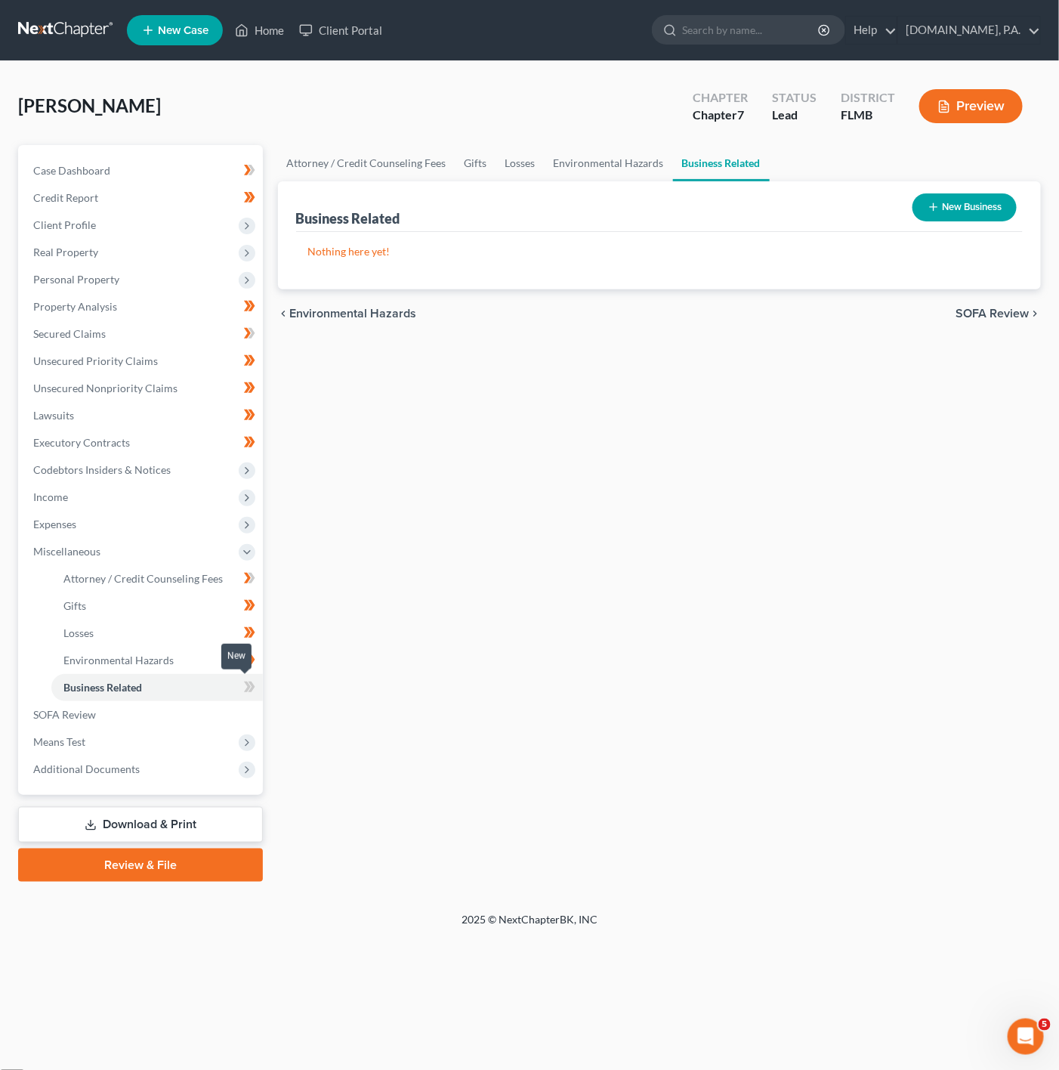
click at [248, 684] on icon at bounding box center [247, 686] width 7 height 11
click at [191, 619] on link "Losses" at bounding box center [156, 632] width 211 height 27
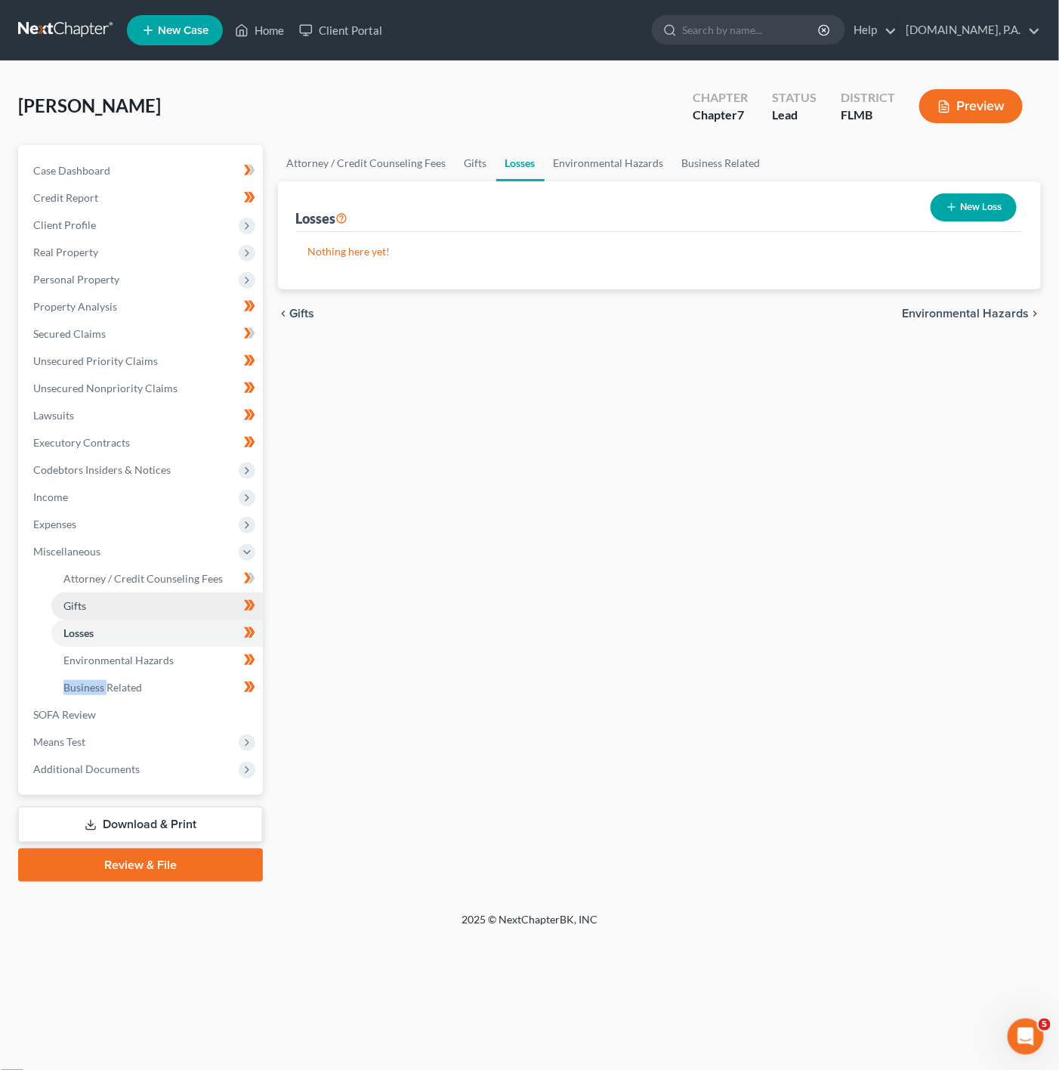
click at [200, 601] on link "Gifts" at bounding box center [156, 605] width 211 height 27
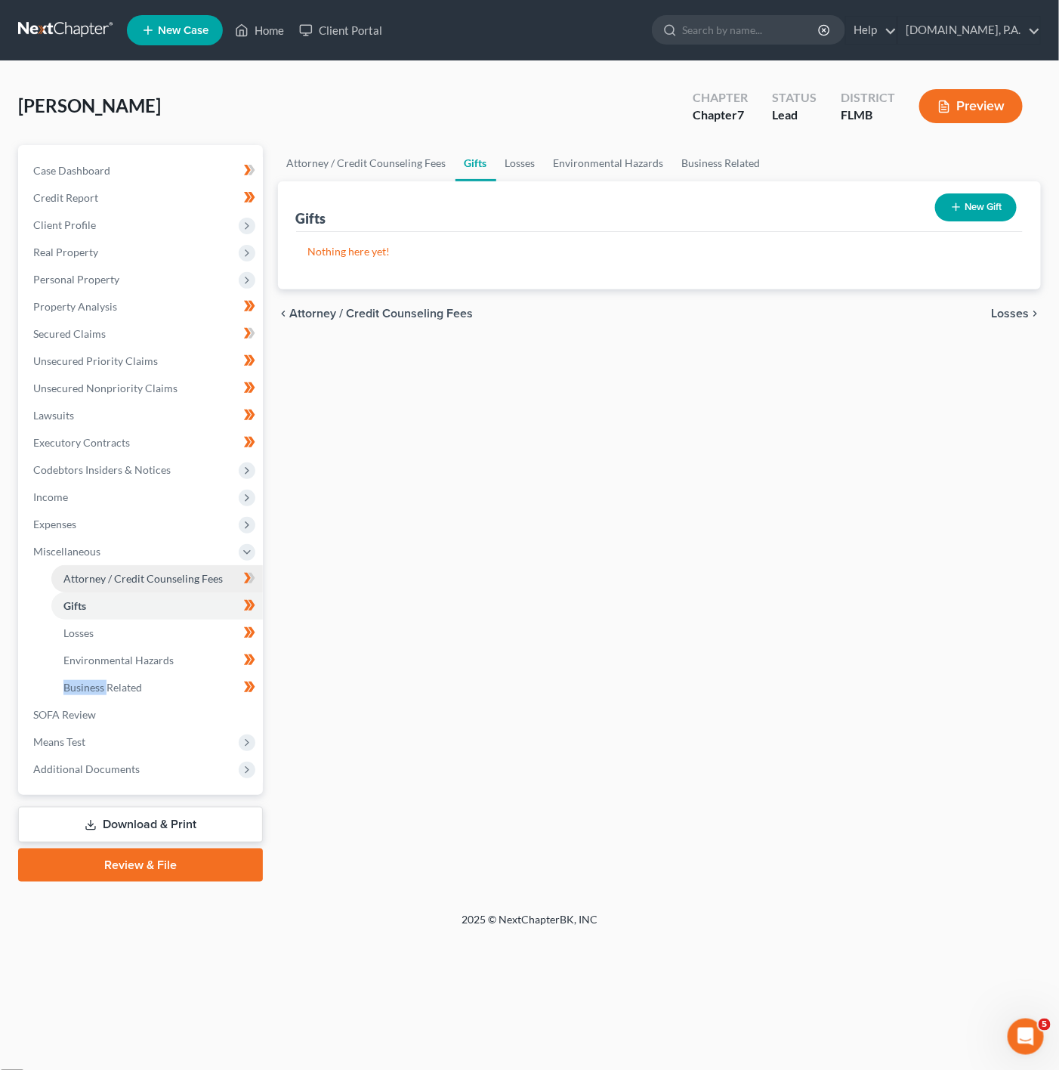
click at [206, 588] on link "Attorney / Credit Counseling Fees" at bounding box center [156, 578] width 211 height 27
select select "3"
